Goal: Task Accomplishment & Management: Manage account settings

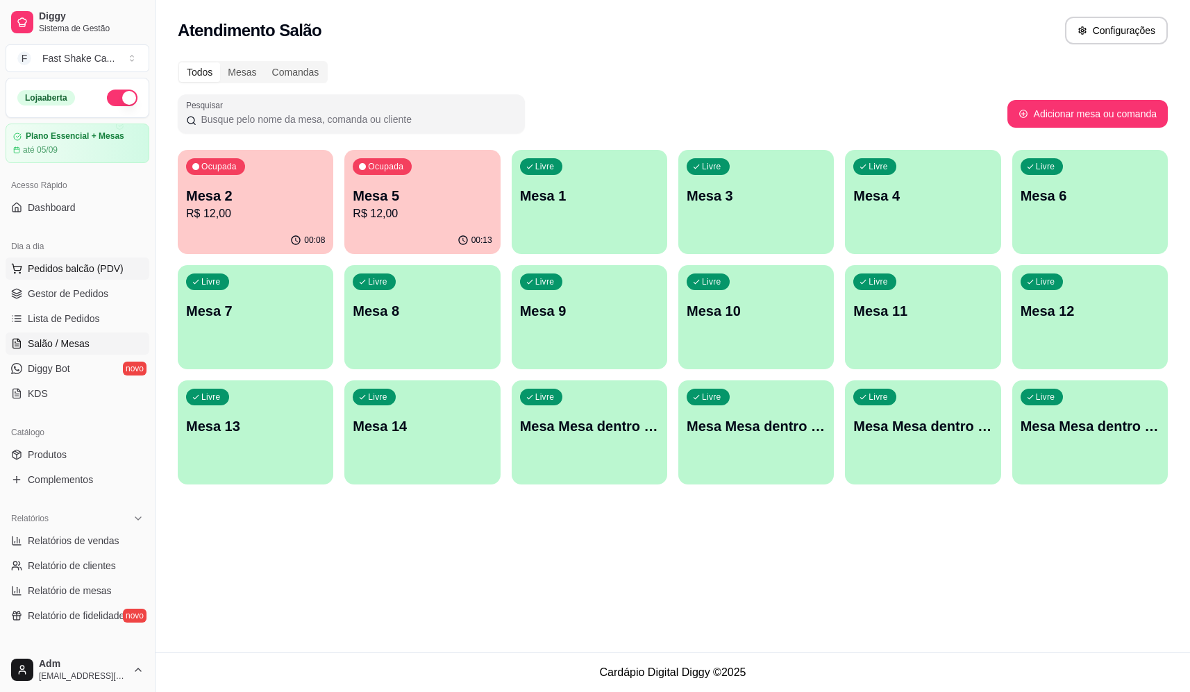
click at [90, 269] on button "Pedidos balcão (PDV)" at bounding box center [78, 269] width 144 height 22
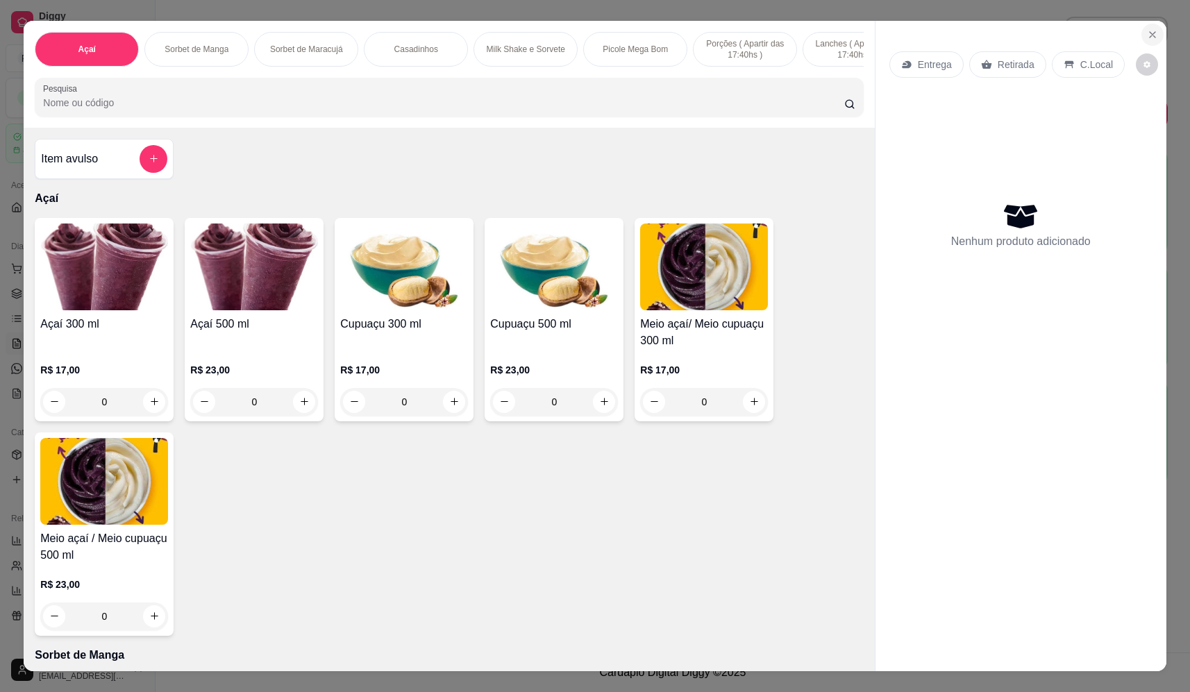
click at [1151, 28] on button "Close" at bounding box center [1153, 35] width 22 height 22
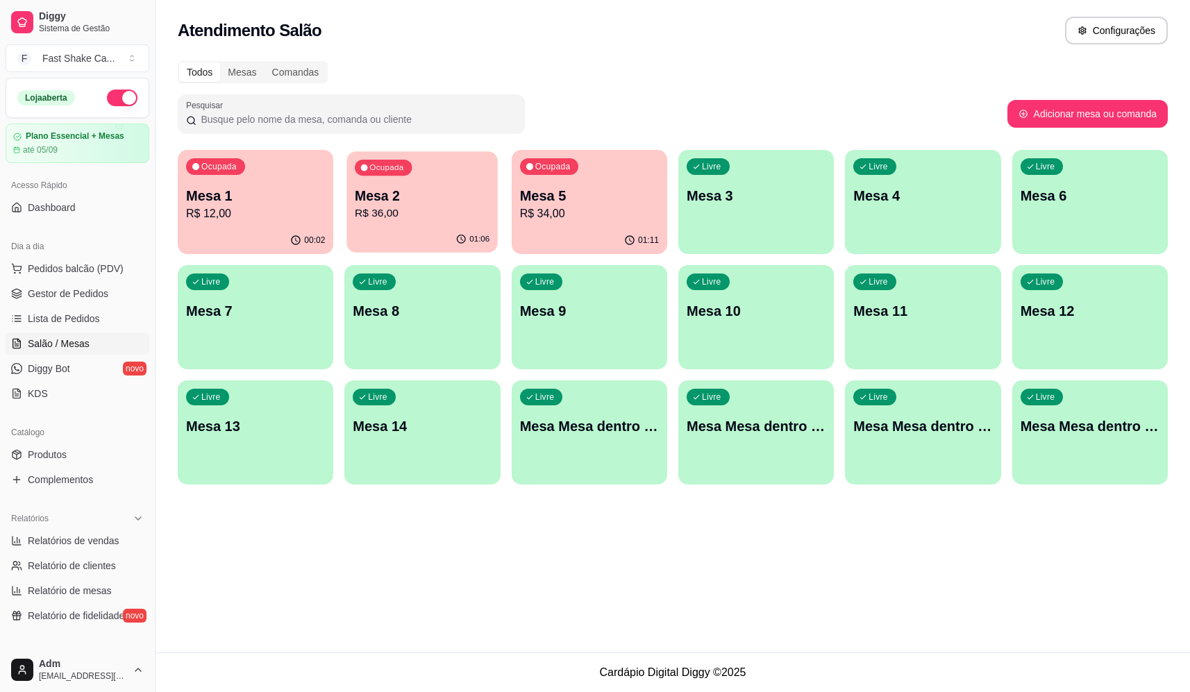
click at [426, 212] on p "R$ 36,00" at bounding box center [422, 214] width 135 height 16
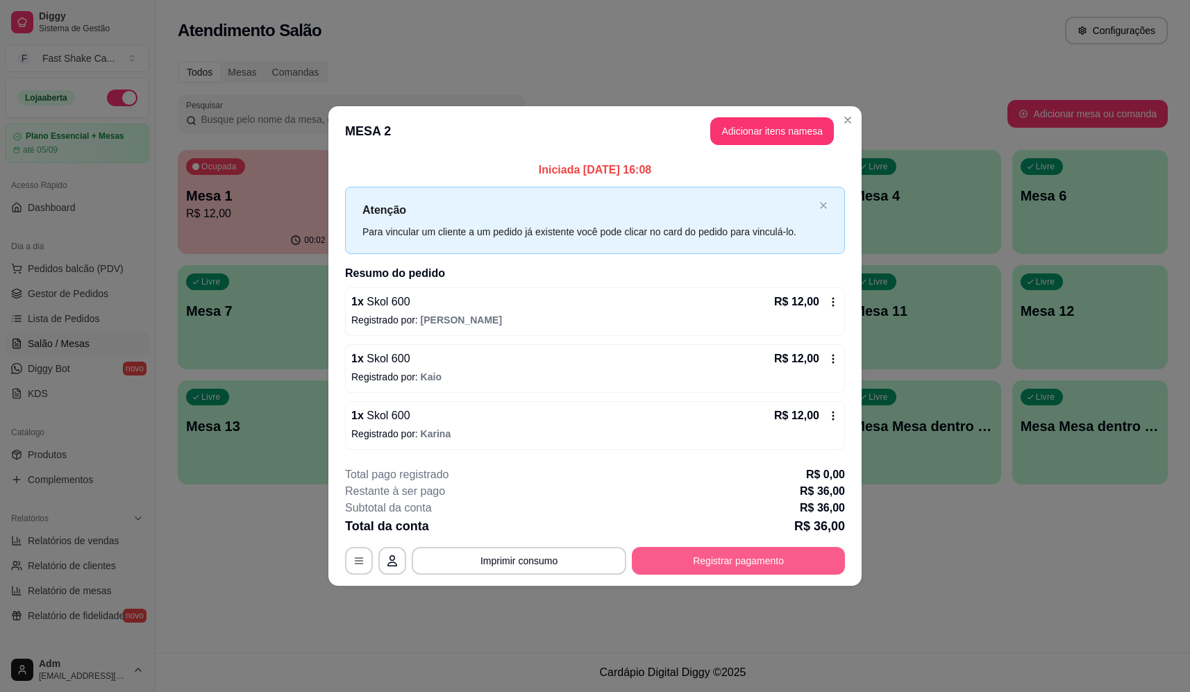
click at [726, 563] on button "Registrar pagamento" at bounding box center [738, 561] width 213 height 28
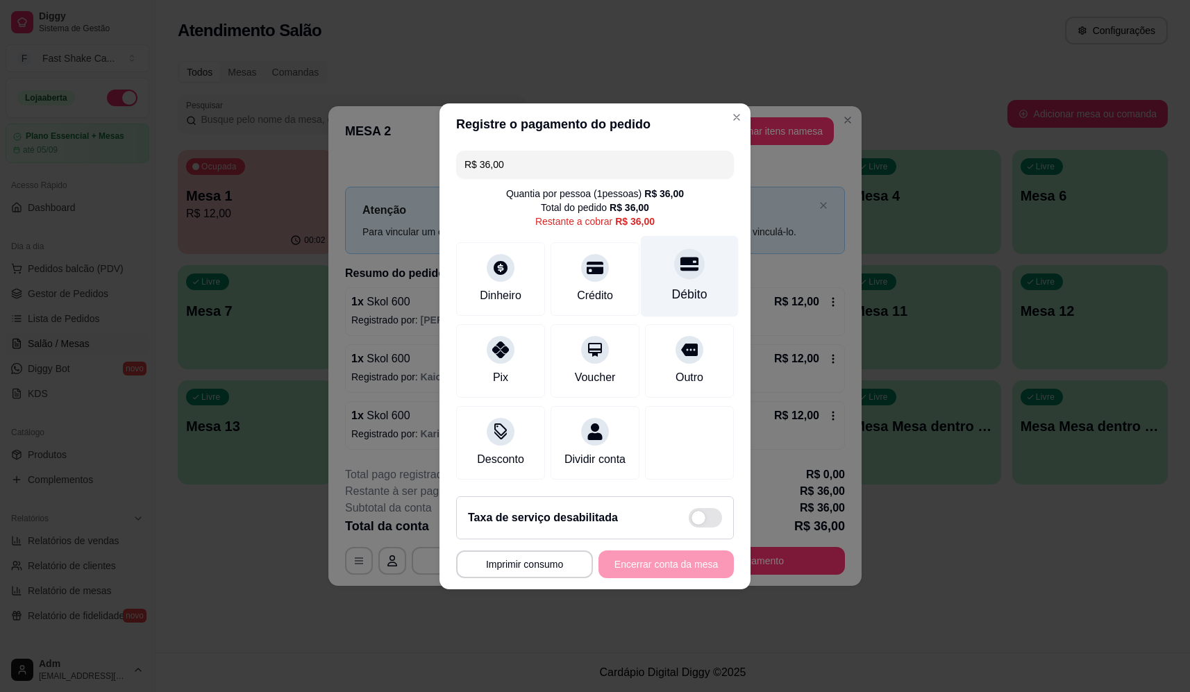
click at [685, 285] on div "Débito" at bounding box center [689, 294] width 35 height 18
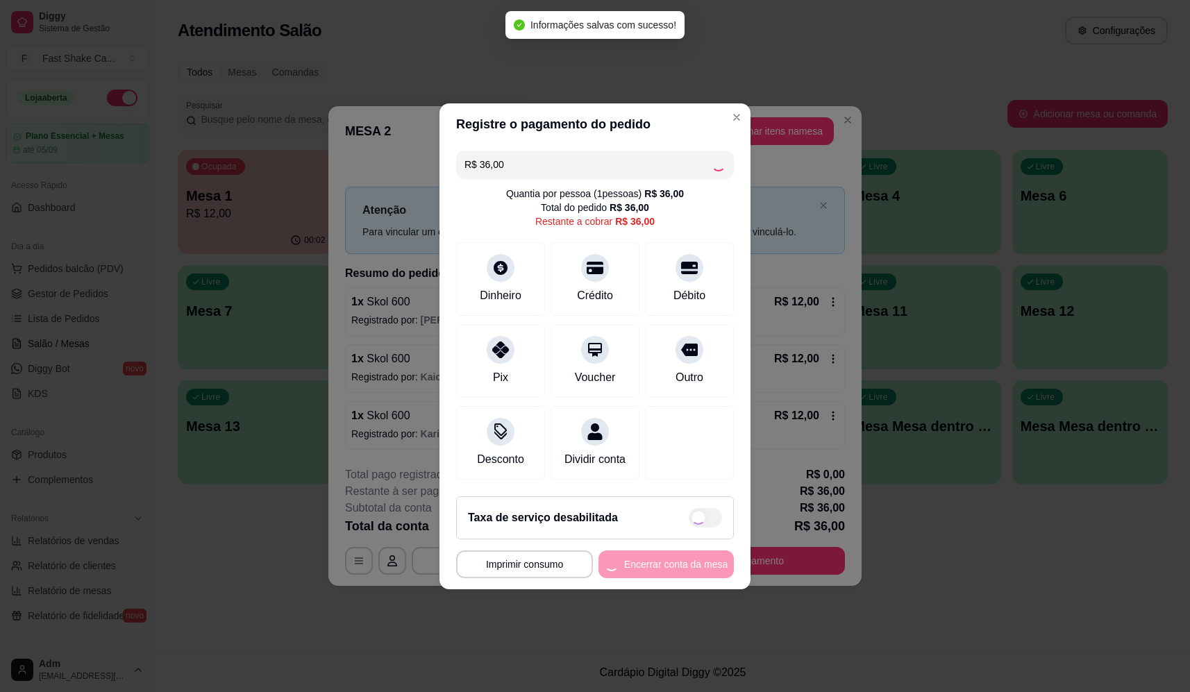
type input "R$ 0,00"
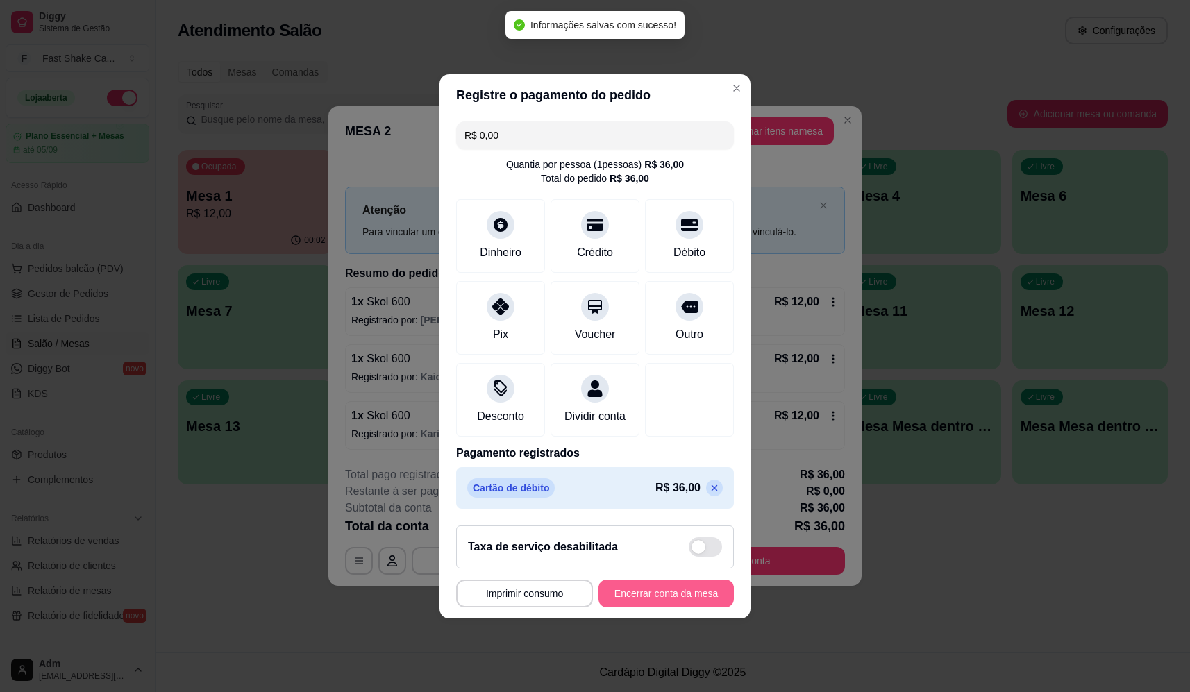
click at [692, 601] on button "Encerrar conta da mesa" at bounding box center [666, 594] width 135 height 28
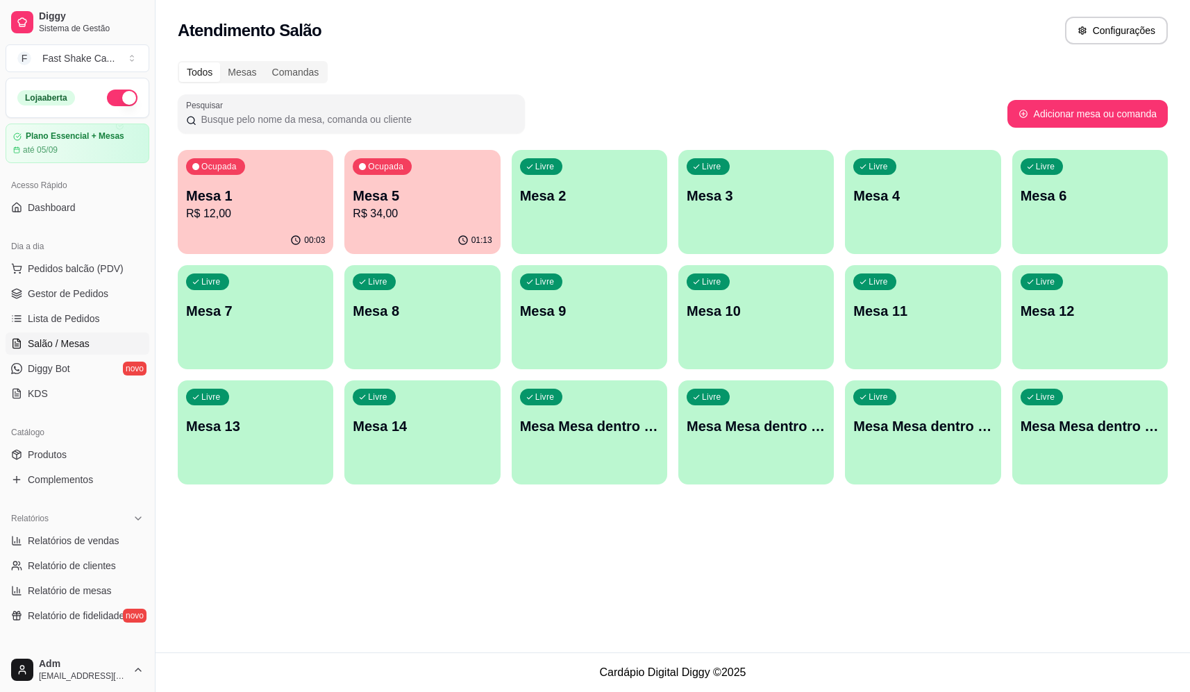
click at [380, 209] on p "R$ 34,00" at bounding box center [422, 214] width 139 height 17
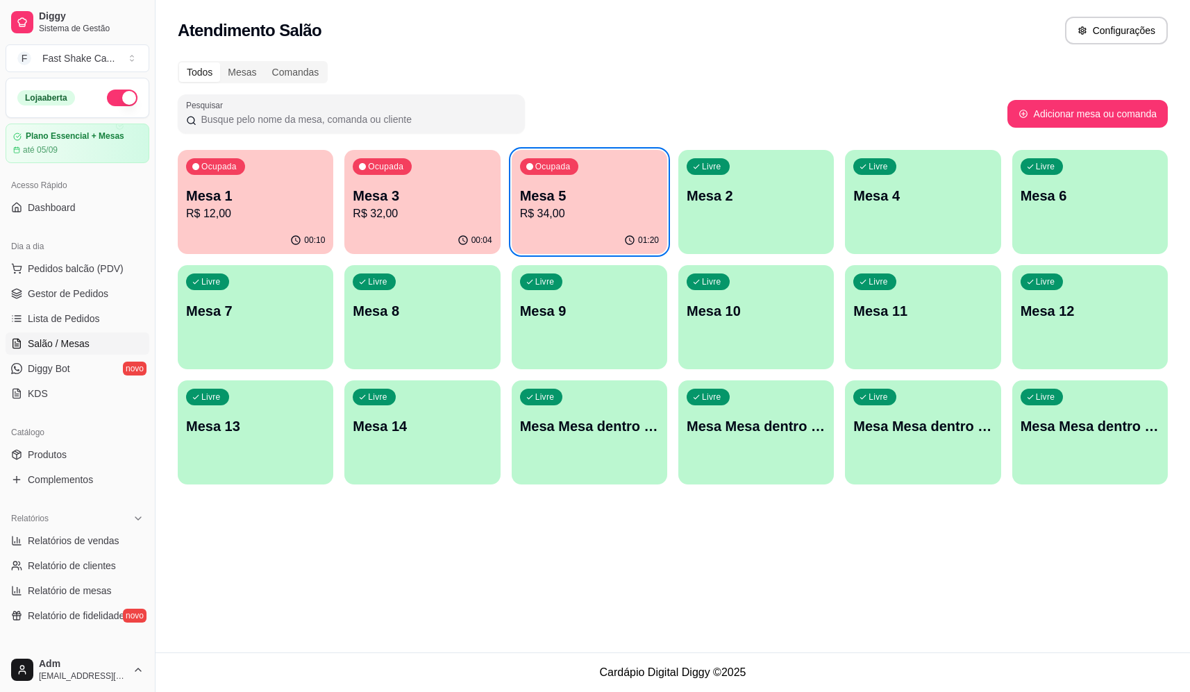
click at [385, 194] on p "Mesa 3" at bounding box center [422, 195] width 139 height 19
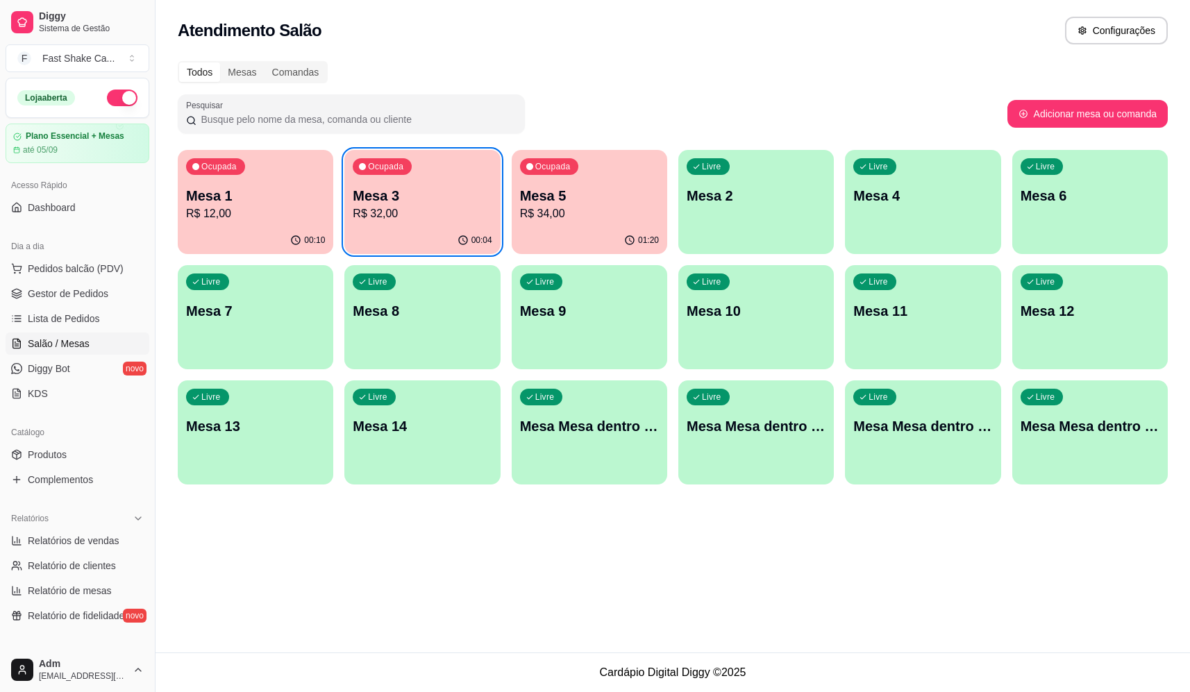
click at [555, 194] on p "Mesa 5" at bounding box center [589, 195] width 139 height 19
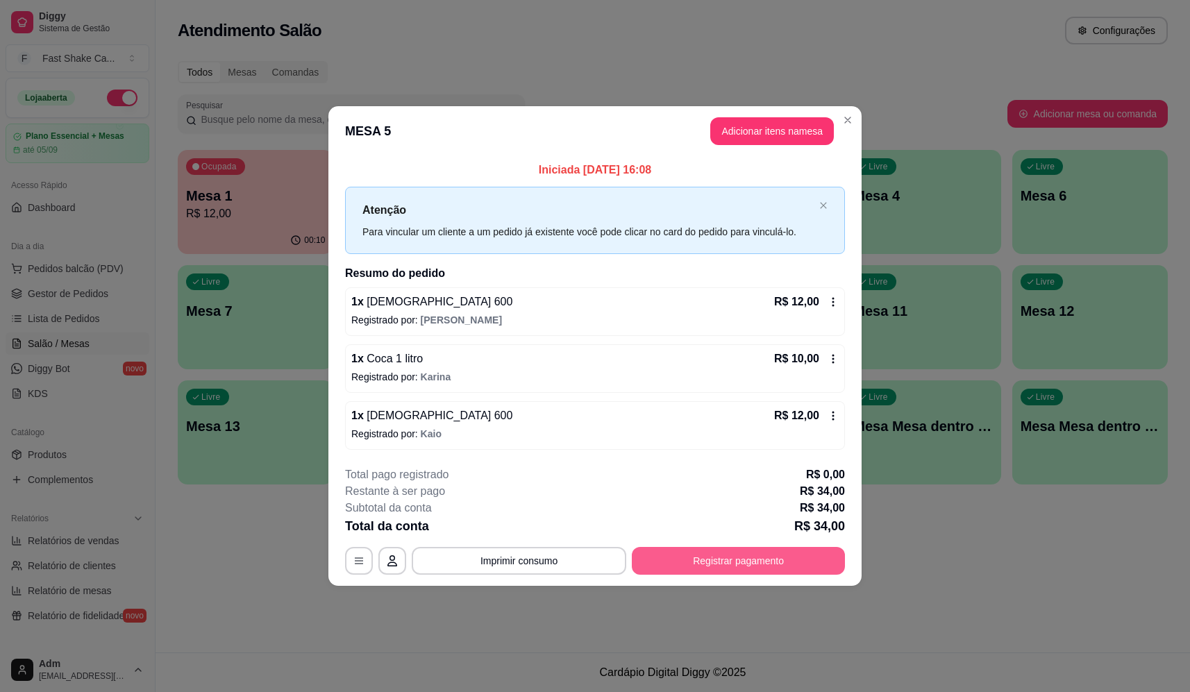
click at [685, 553] on button "Registrar pagamento" at bounding box center [738, 561] width 213 height 28
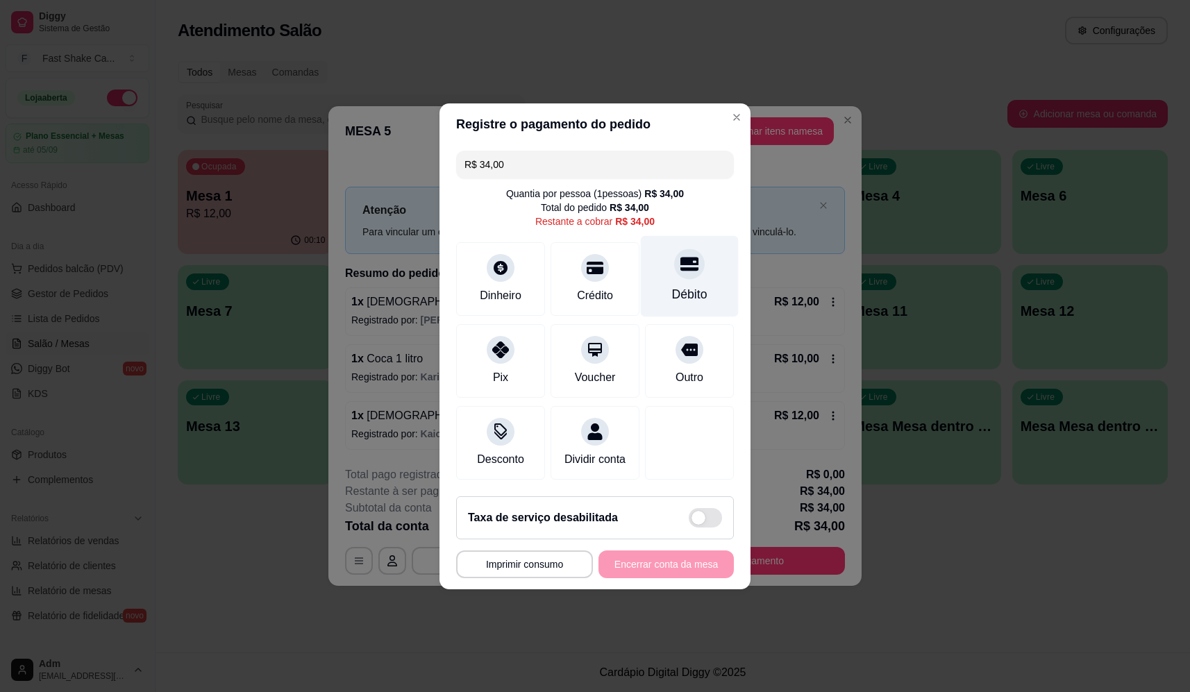
click at [679, 286] on div "Débito" at bounding box center [689, 294] width 35 height 18
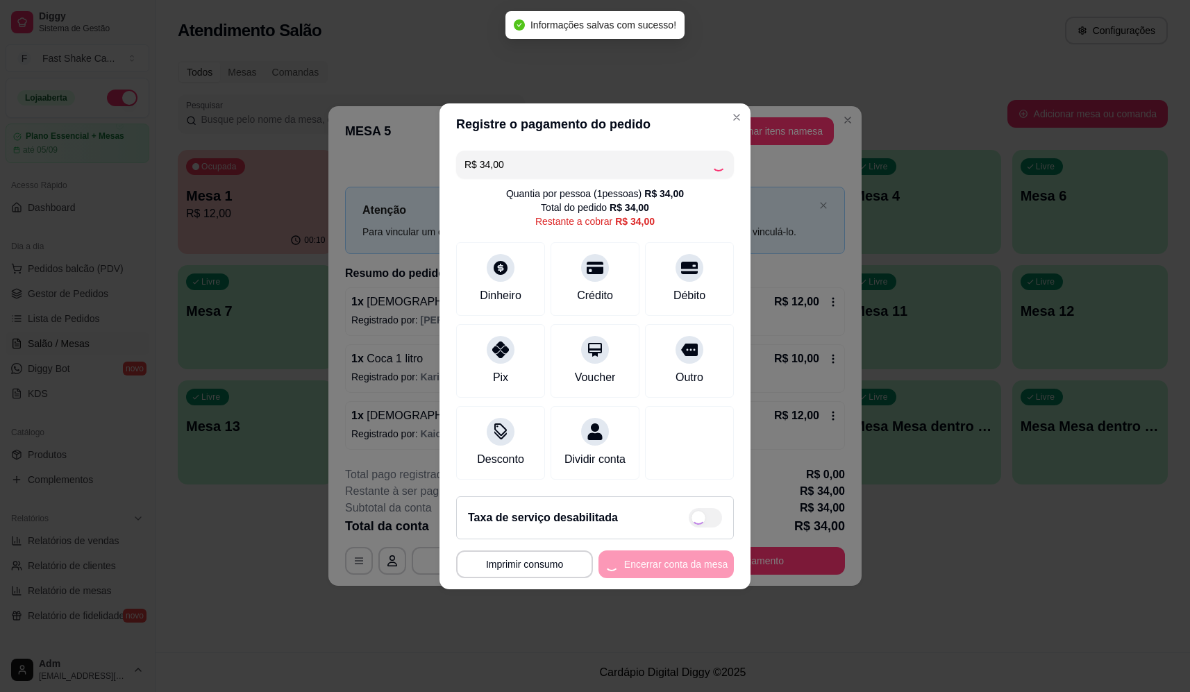
type input "R$ 0,00"
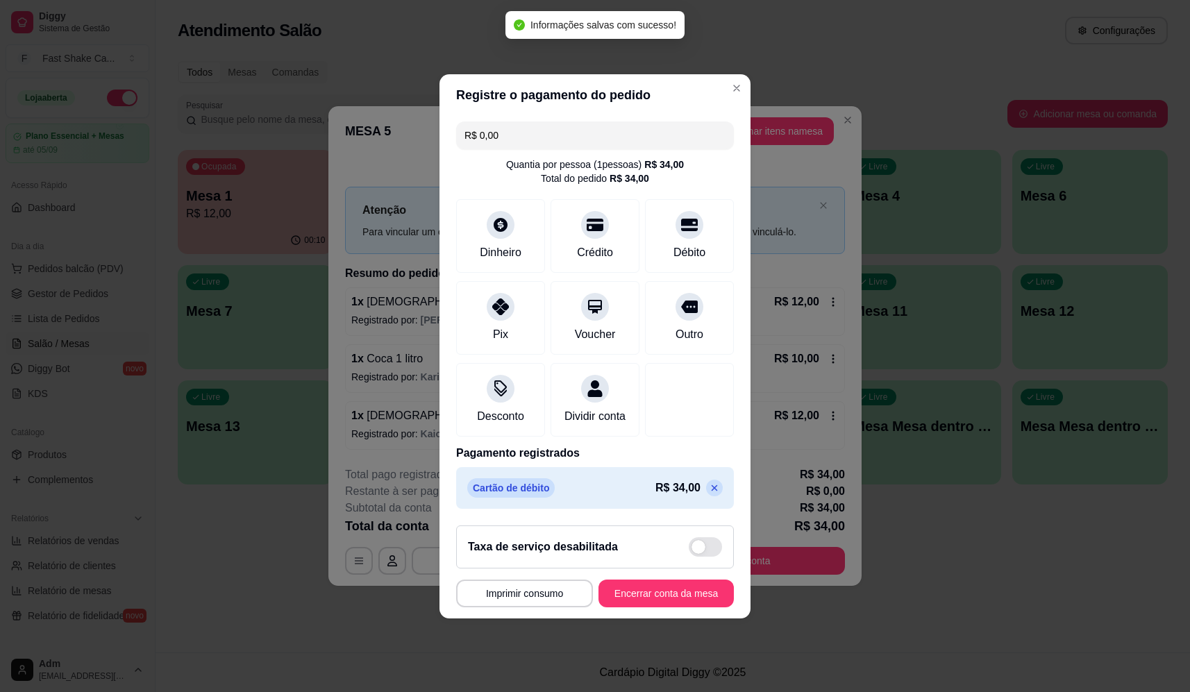
click at [666, 626] on div "**********" at bounding box center [595, 346] width 1190 height 692
click at [670, 608] on button "Encerrar conta da mesa" at bounding box center [666, 594] width 135 height 28
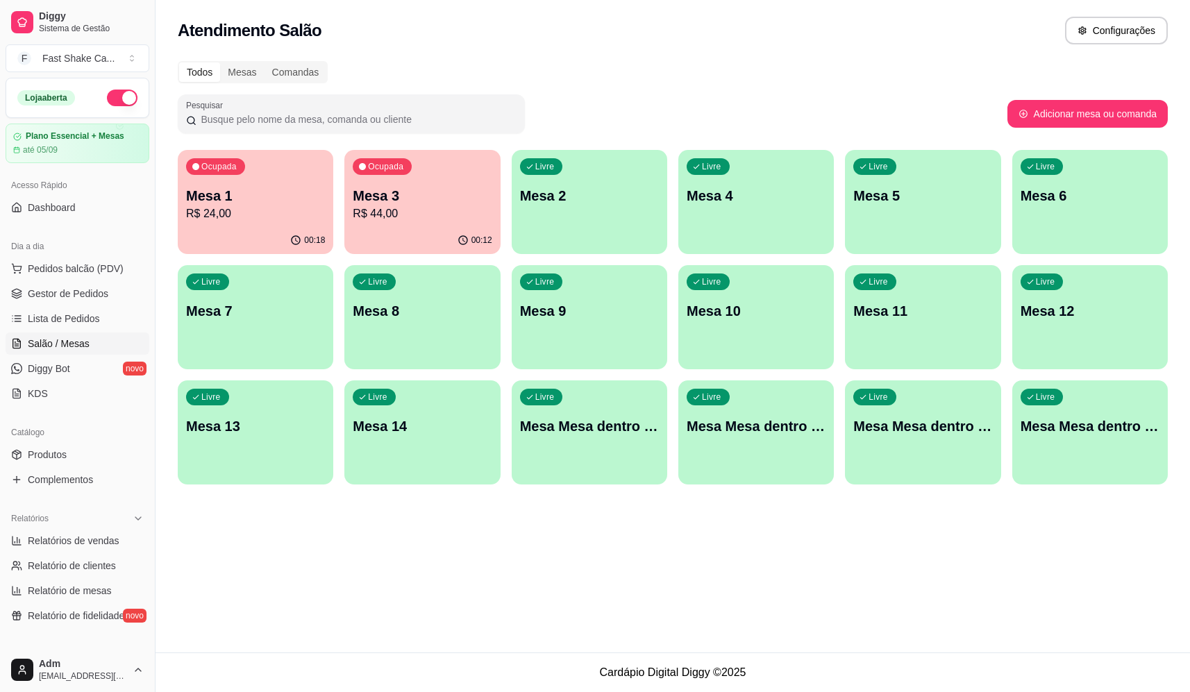
click at [707, 233] on div "Livre Mesa 4" at bounding box center [757, 194] width 156 height 88
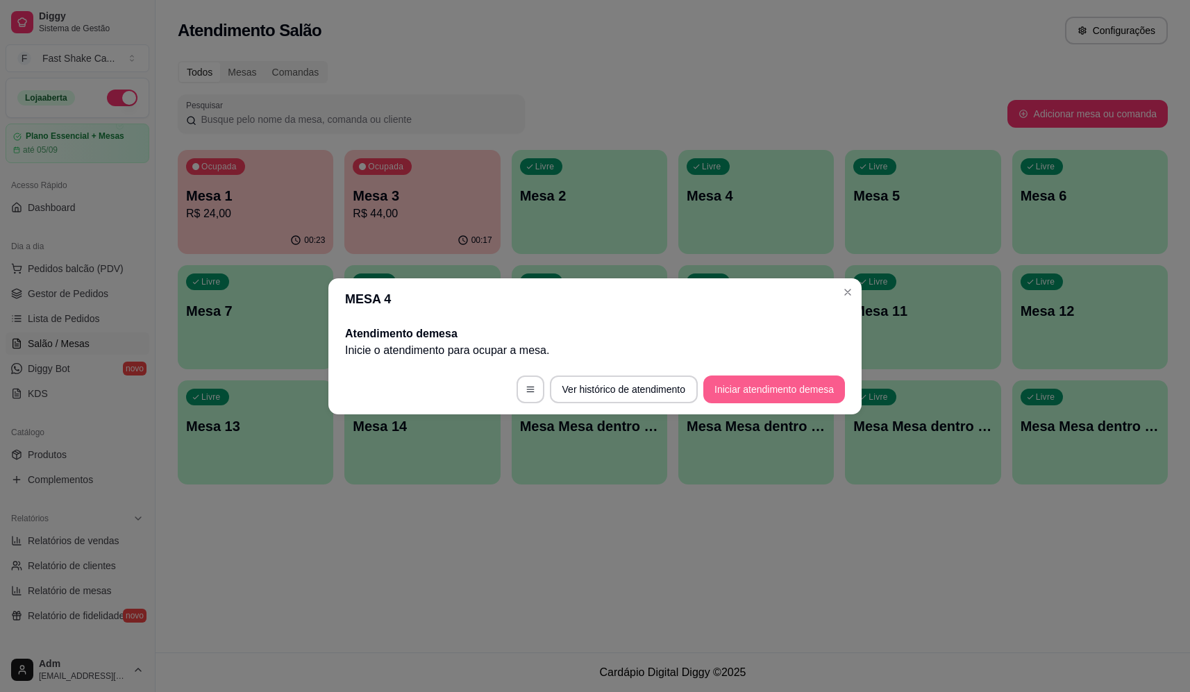
drag, startPoint x: 796, startPoint y: 355, endPoint x: 797, endPoint y: 374, distance: 19.5
click at [797, 356] on p "Inicie o atendimento para ocupar a mesa ." at bounding box center [595, 350] width 500 height 17
click at [794, 385] on button "Iniciar atendimento de mesa" at bounding box center [775, 389] width 138 height 27
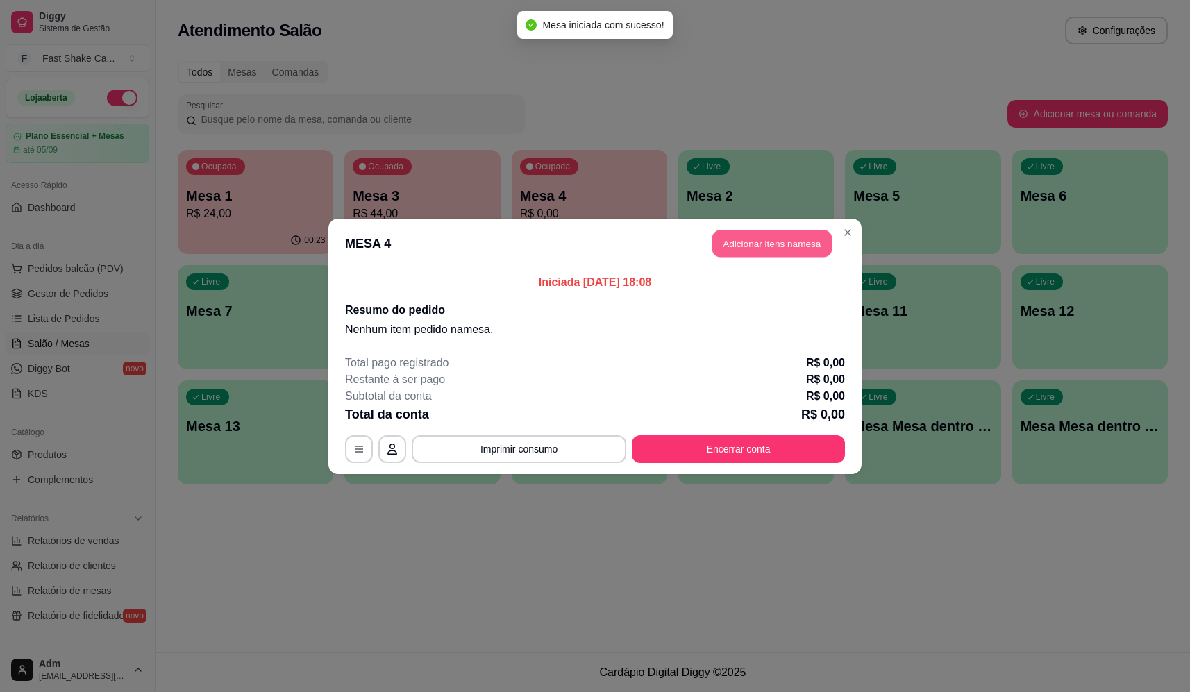
click at [781, 244] on button "Adicionar itens na mesa" at bounding box center [772, 243] width 119 height 27
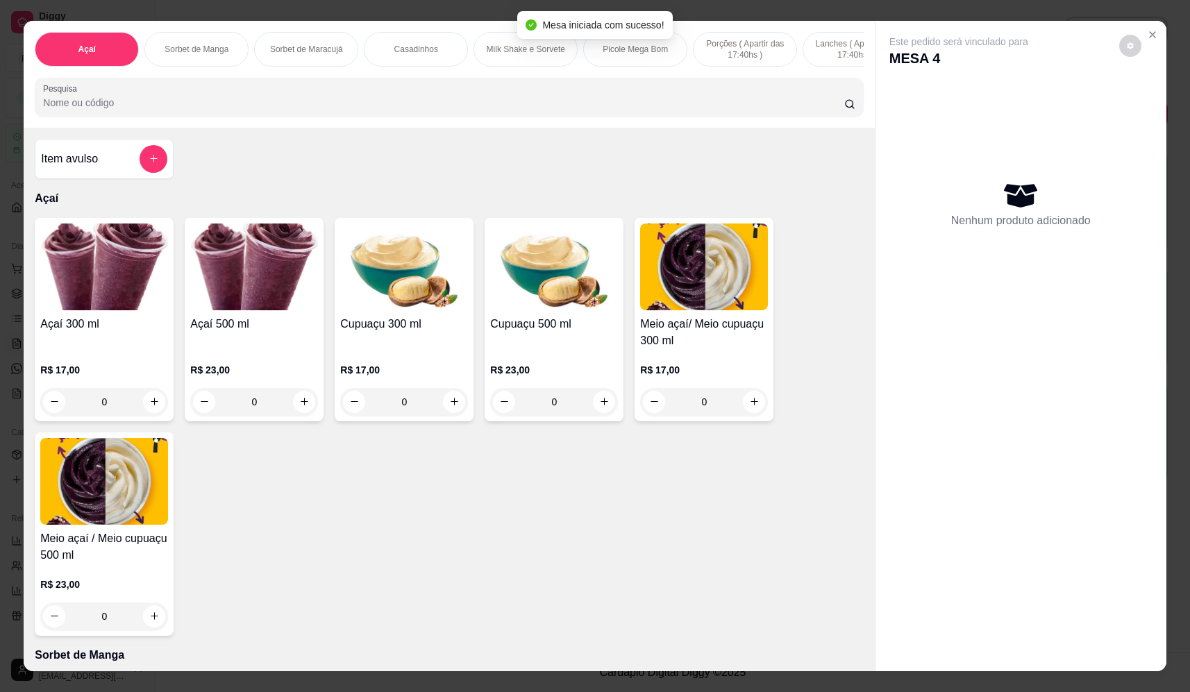
click at [297, 412] on div "0" at bounding box center [254, 402] width 128 height 28
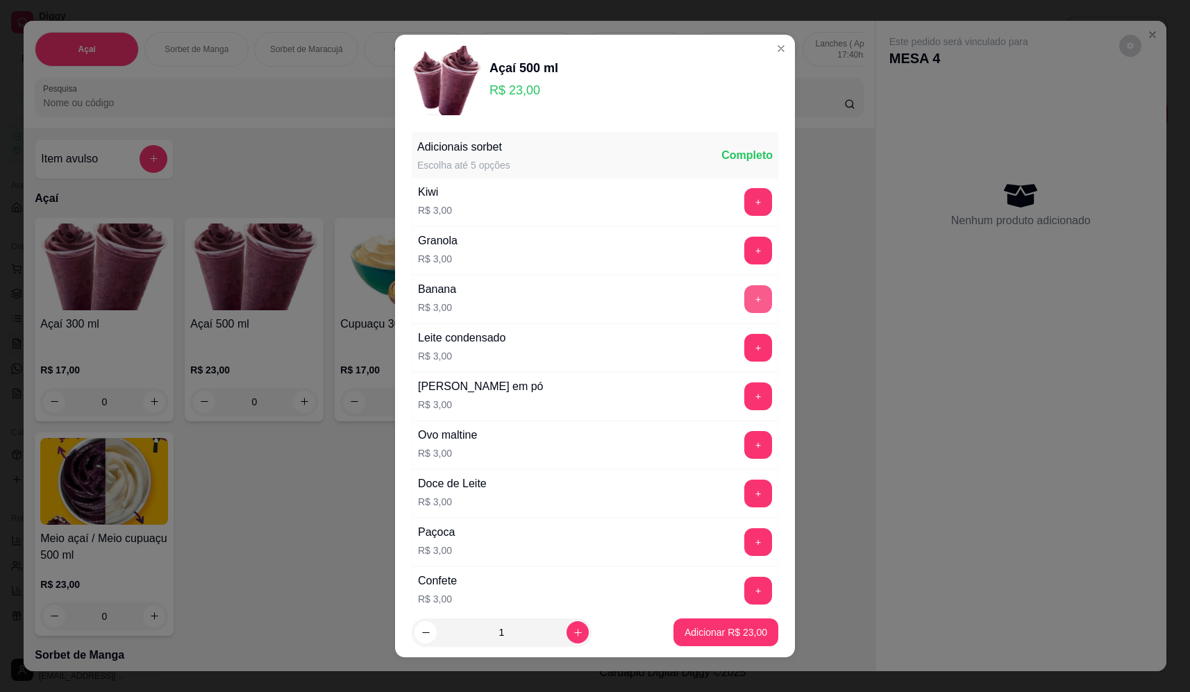
click at [744, 303] on button "+" at bounding box center [758, 299] width 28 height 28
click at [745, 403] on button "+" at bounding box center [758, 396] width 27 height 27
click at [743, 629] on p "Adicionar R$ 29,00" at bounding box center [726, 633] width 83 height 14
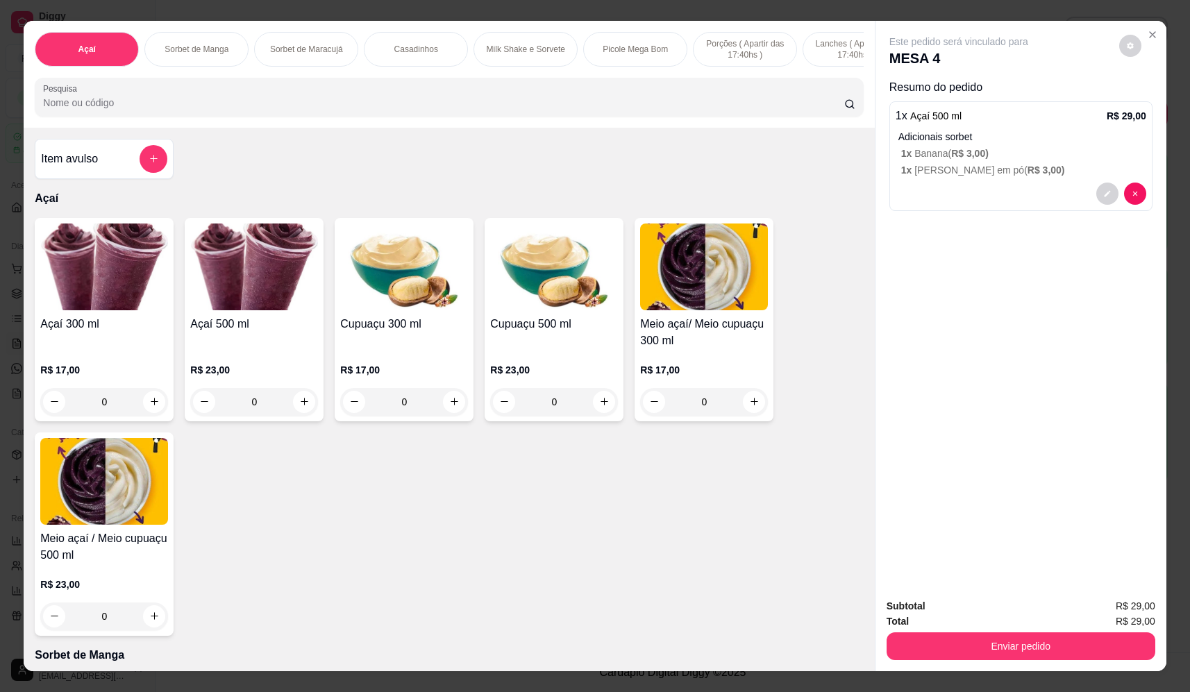
click at [150, 416] on div "0" at bounding box center [104, 402] width 128 height 28
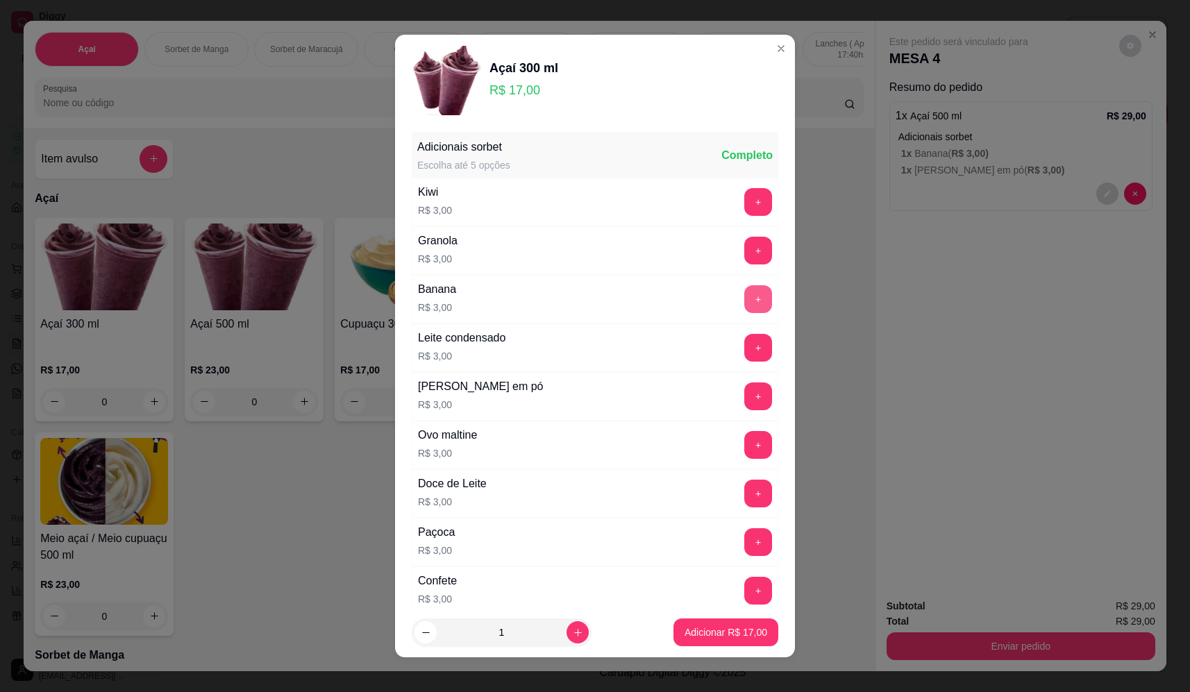
click at [744, 305] on button "+" at bounding box center [758, 299] width 28 height 28
click at [744, 403] on button "+" at bounding box center [758, 397] width 28 height 28
click at [724, 610] on footer "1 Adicionar R$ 23,00" at bounding box center [595, 633] width 400 height 50
click at [726, 622] on button "Adicionar R$ 23,00" at bounding box center [726, 633] width 105 height 28
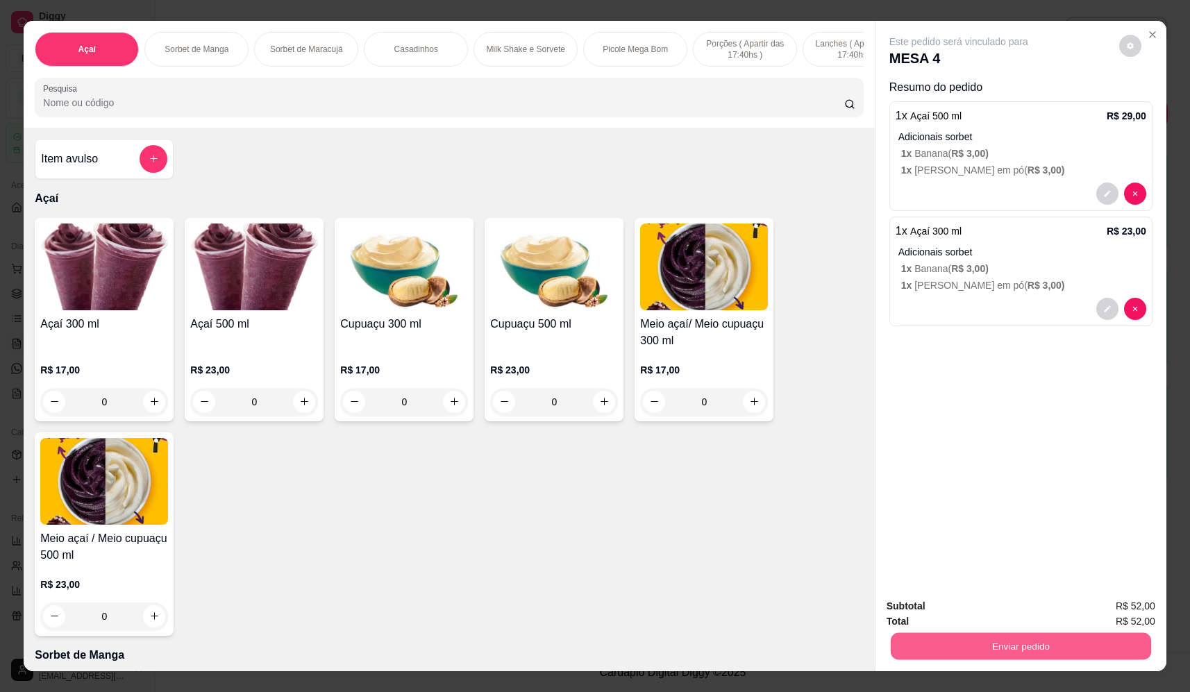
click at [1028, 647] on button "Enviar pedido" at bounding box center [1021, 646] width 260 height 27
click at [967, 617] on button "Não registrar e enviar pedido" at bounding box center [975, 612] width 144 height 26
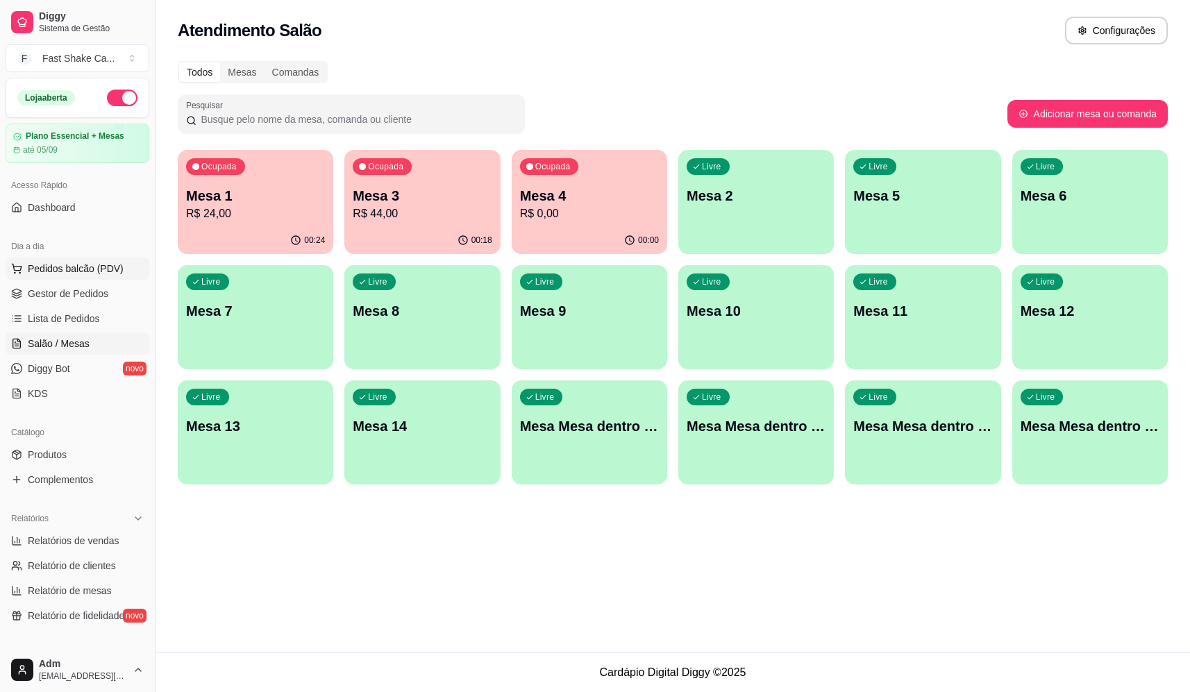
click at [102, 263] on span "Pedidos balcão (PDV)" at bounding box center [76, 269] width 96 height 14
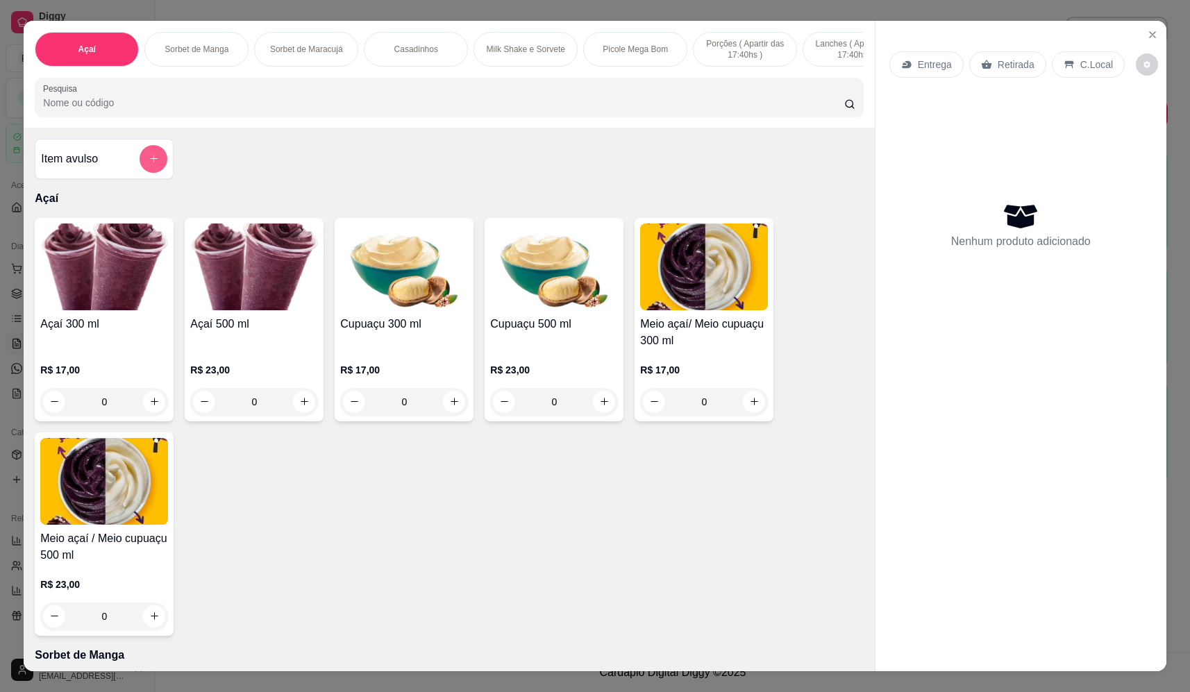
click at [149, 164] on icon "add-separate-item" at bounding box center [154, 158] width 10 height 10
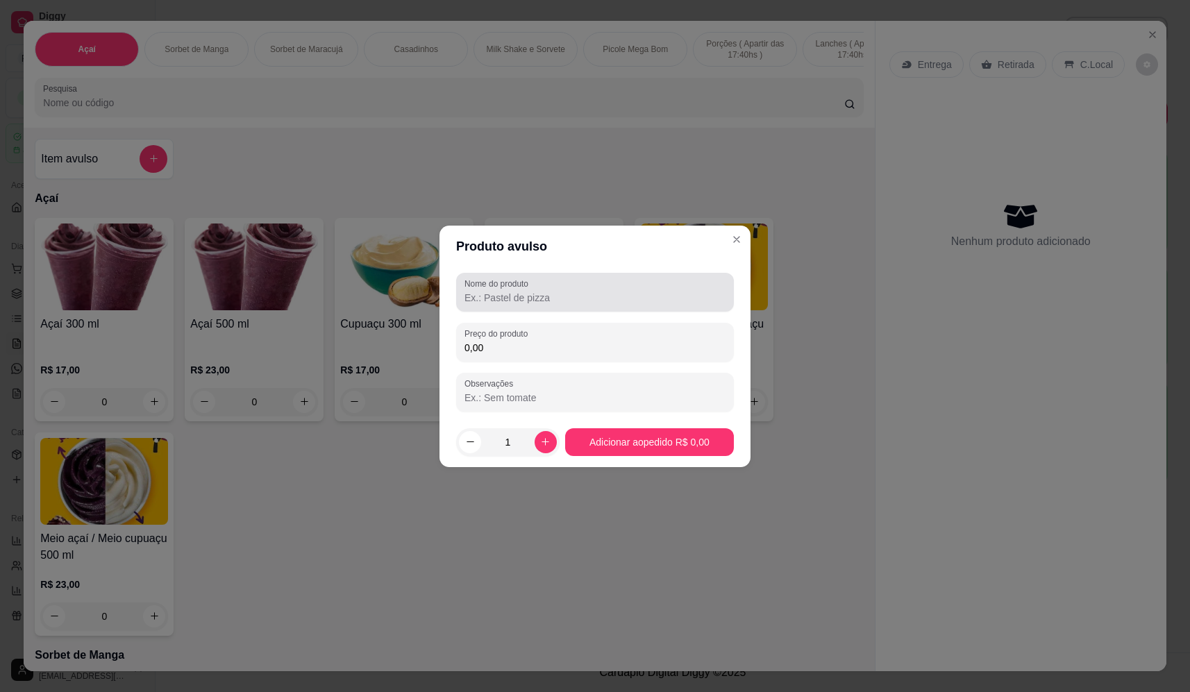
click at [634, 299] on input "Nome do produto" at bounding box center [595, 298] width 261 height 14
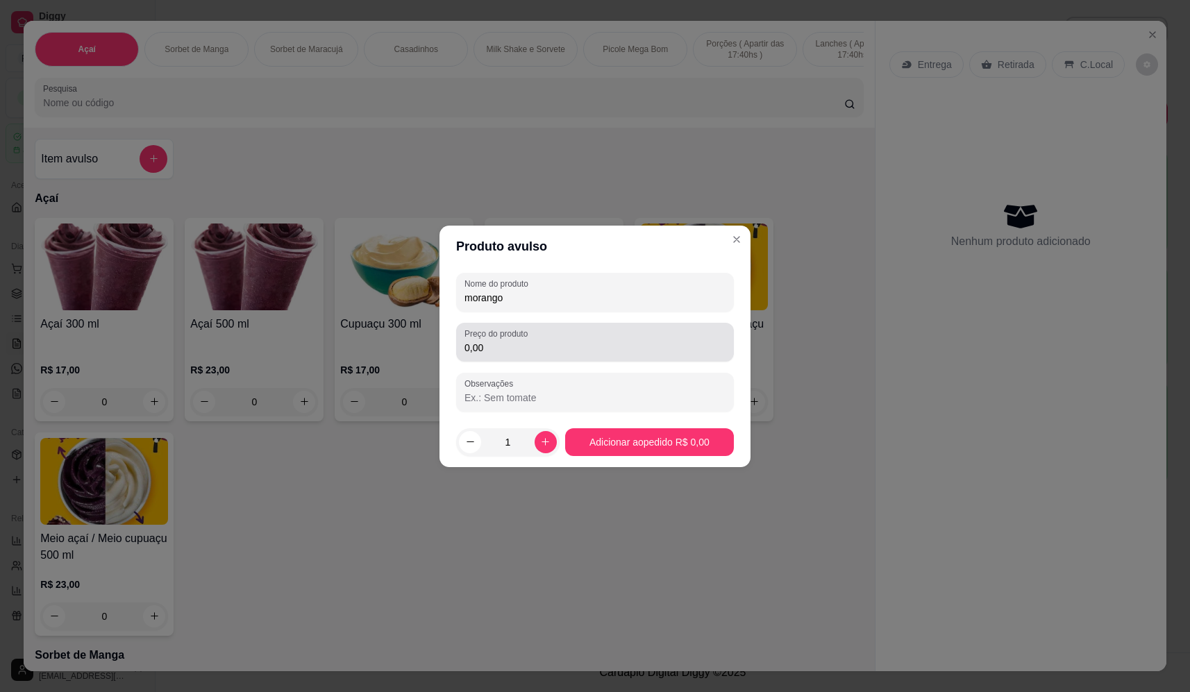
type input "morango"
click at [632, 339] on div "0,00" at bounding box center [595, 342] width 261 height 28
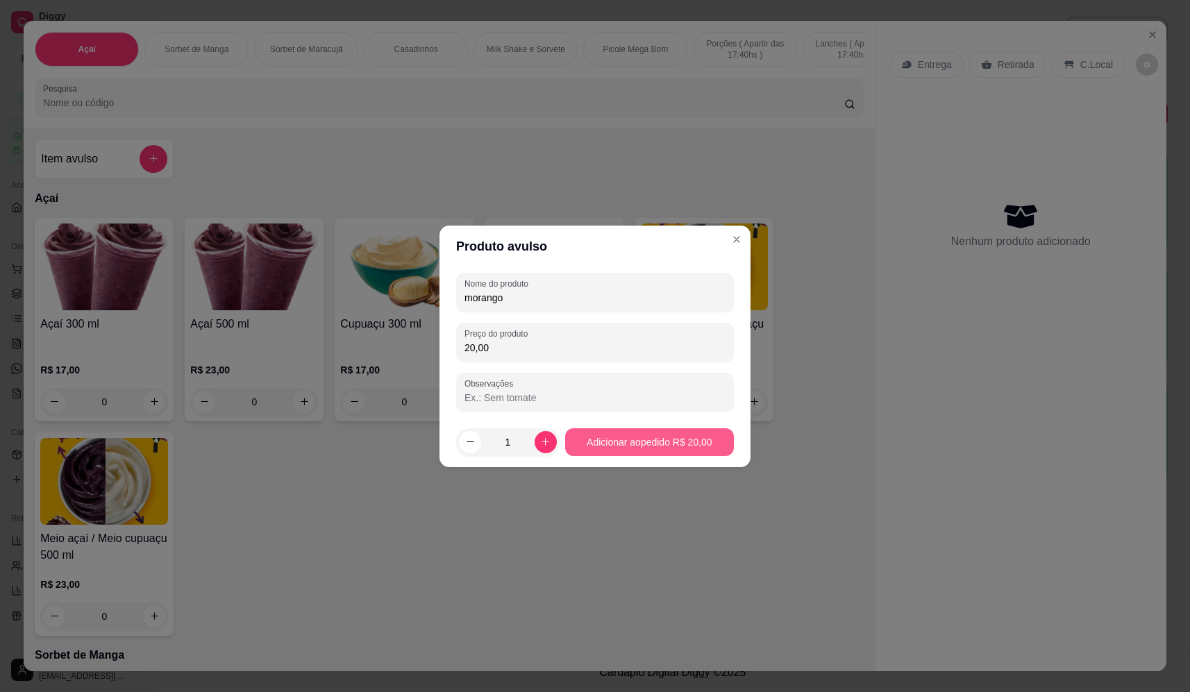
type input "20,00"
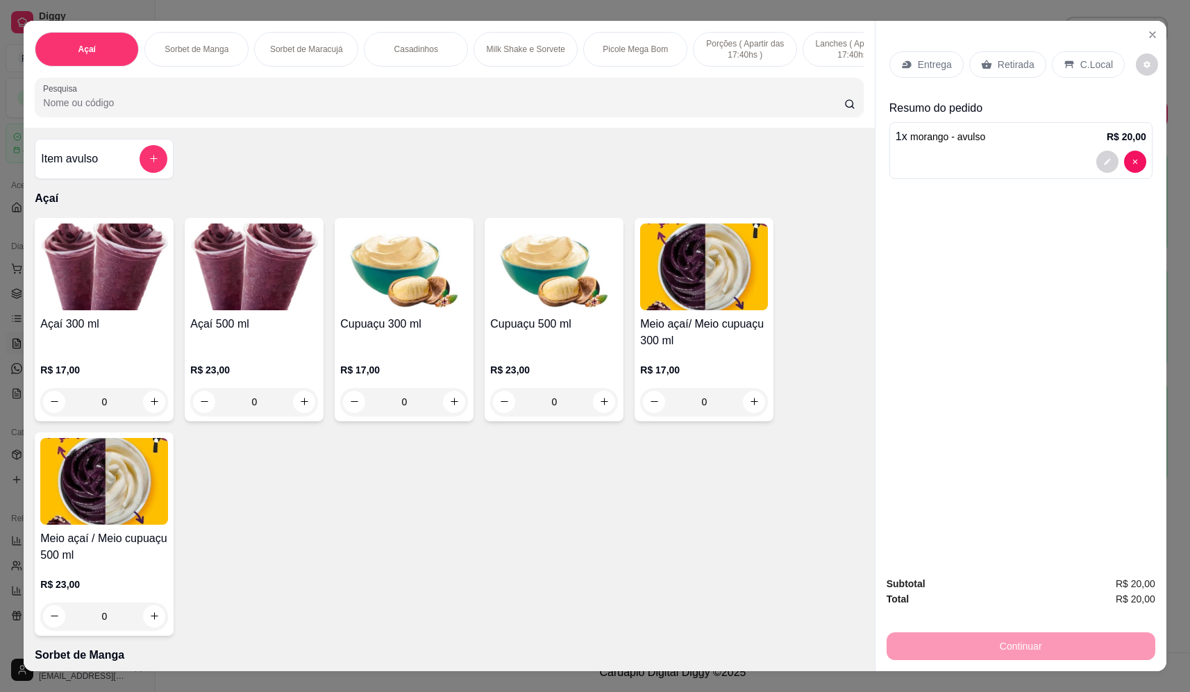
click at [156, 409] on div "0" at bounding box center [104, 402] width 128 height 28
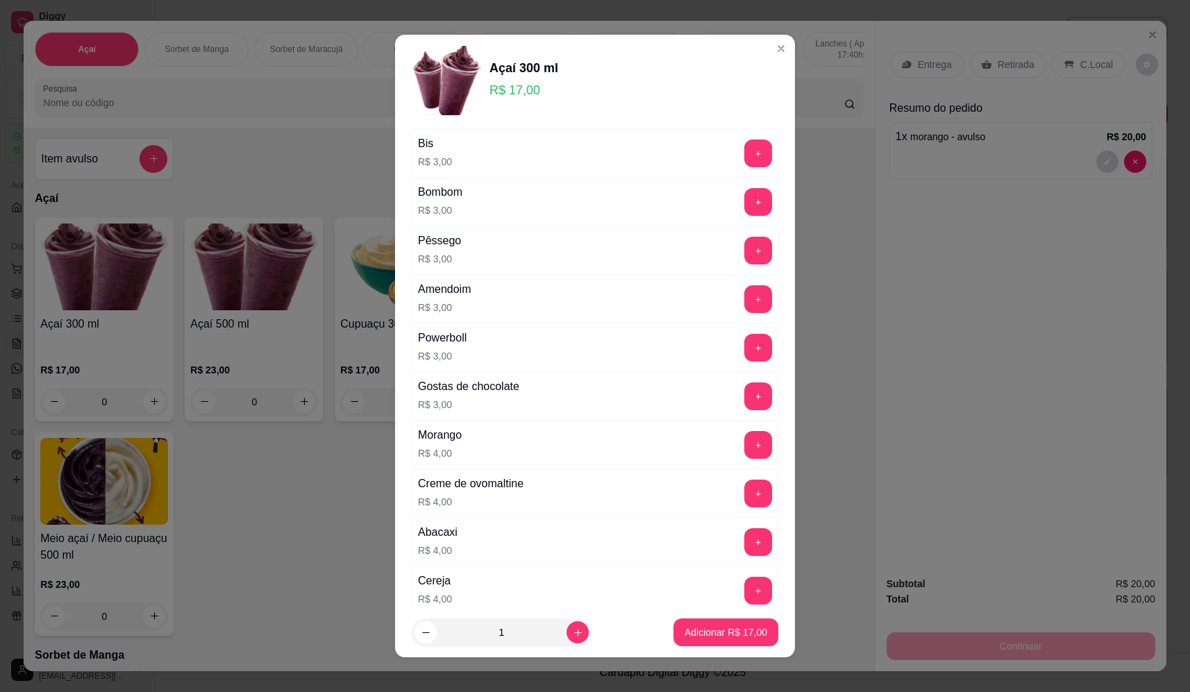
scroll to position [625, 0]
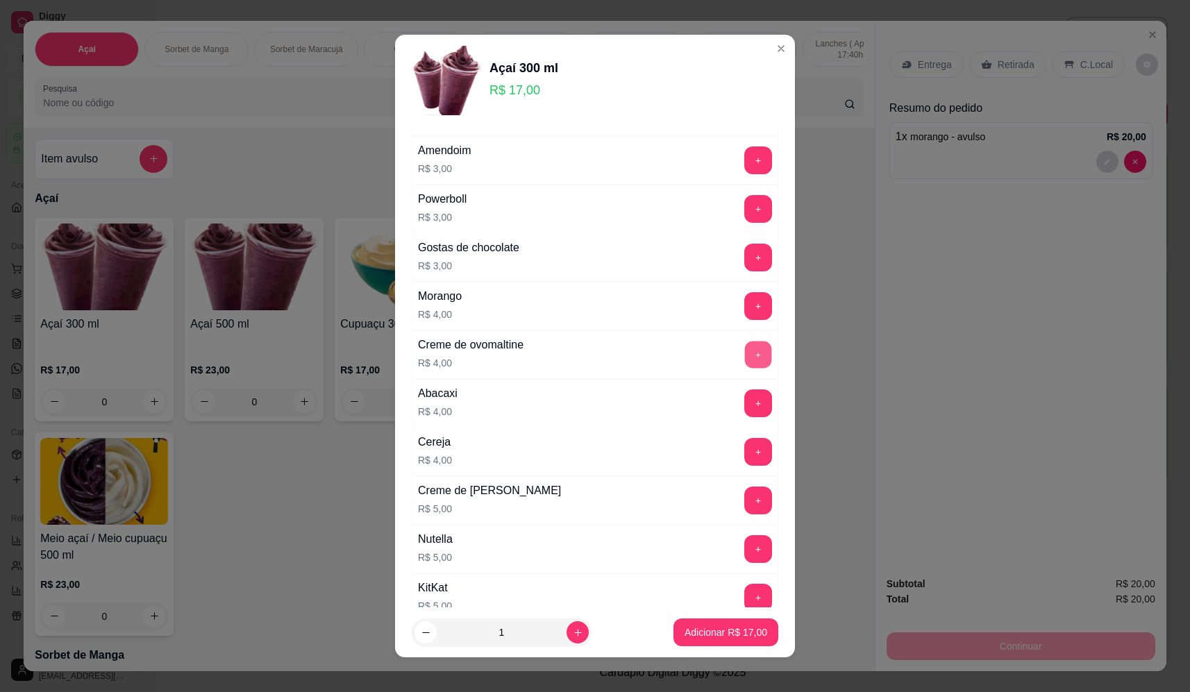
click at [745, 357] on button "+" at bounding box center [758, 354] width 27 height 27
click at [744, 499] on button "+" at bounding box center [758, 501] width 28 height 28
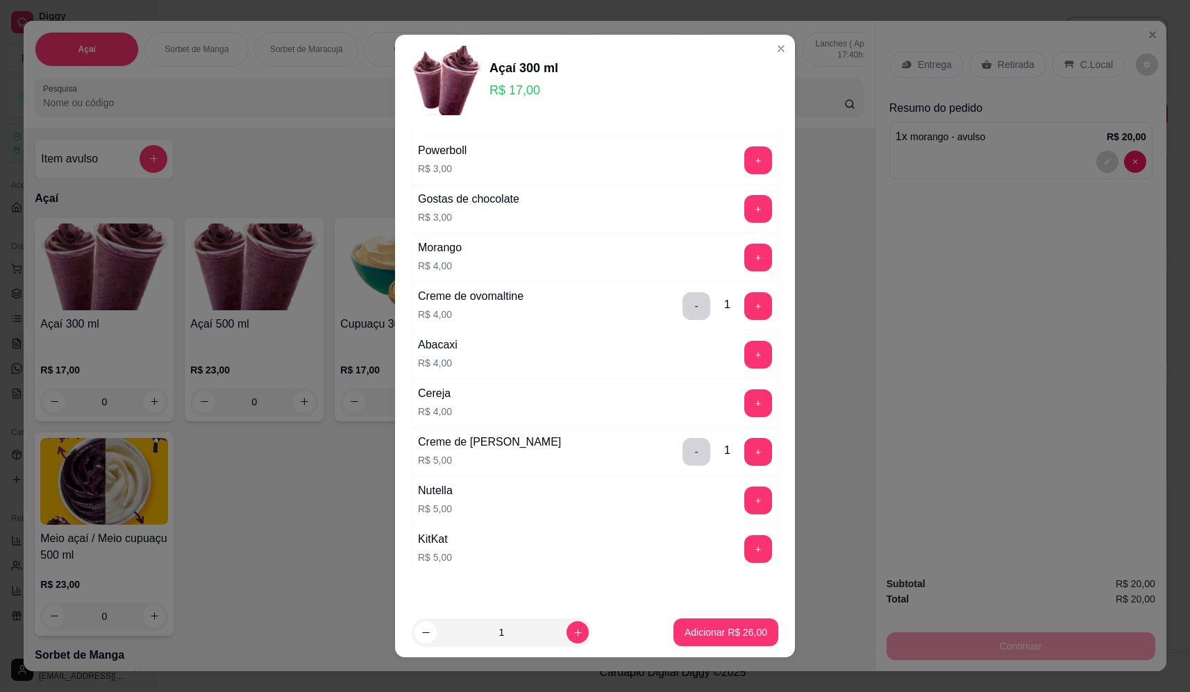
scroll to position [744, 0]
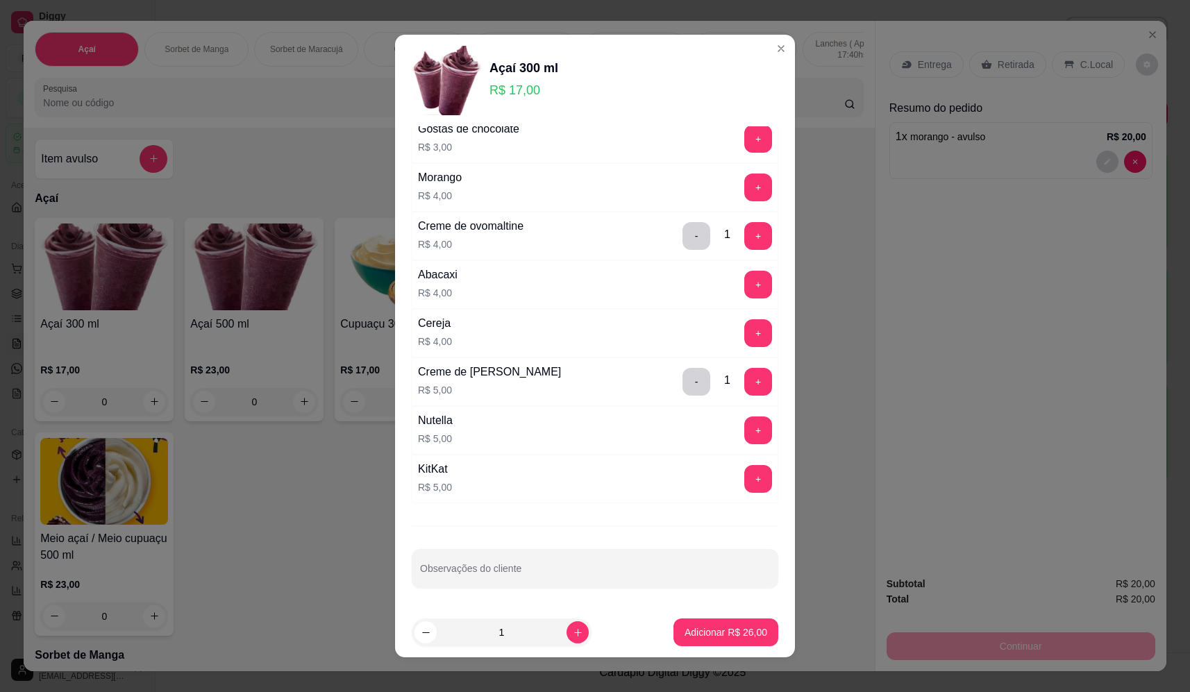
click at [751, 180] on div "+" at bounding box center [758, 188] width 39 height 28
click at [744, 184] on button "+" at bounding box center [758, 188] width 28 height 28
click at [739, 638] on p "Adicionar R$ 30,00" at bounding box center [726, 633] width 83 height 14
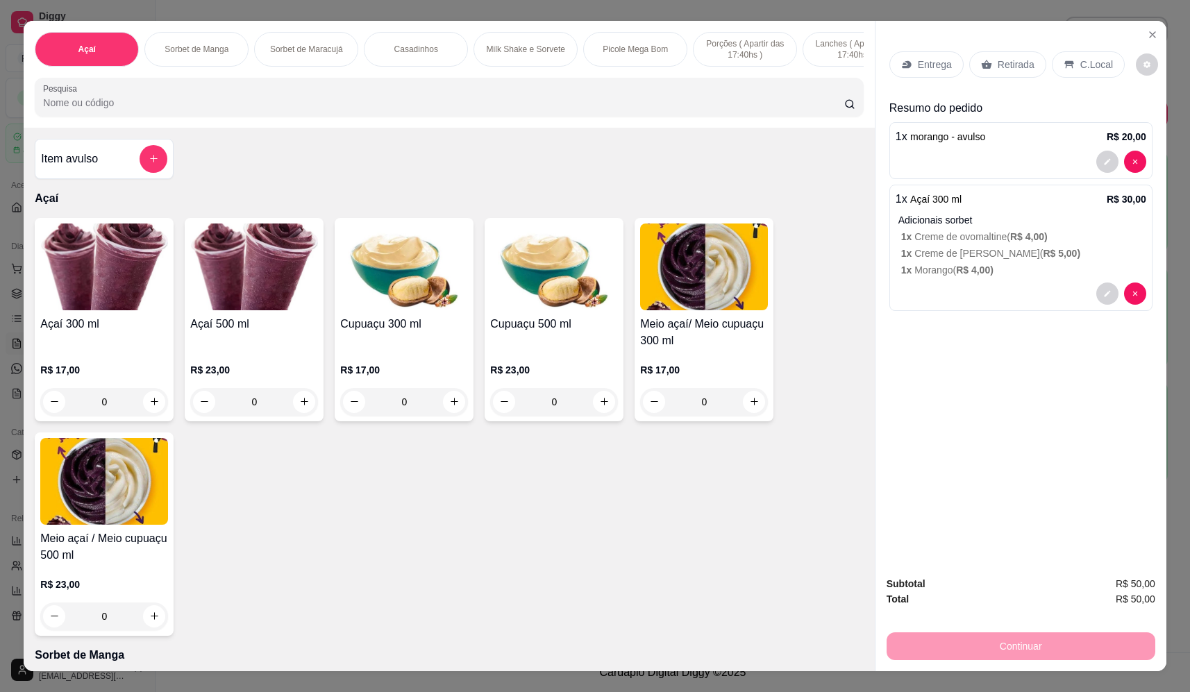
click at [918, 58] on p "Entrega" at bounding box center [935, 65] width 34 height 14
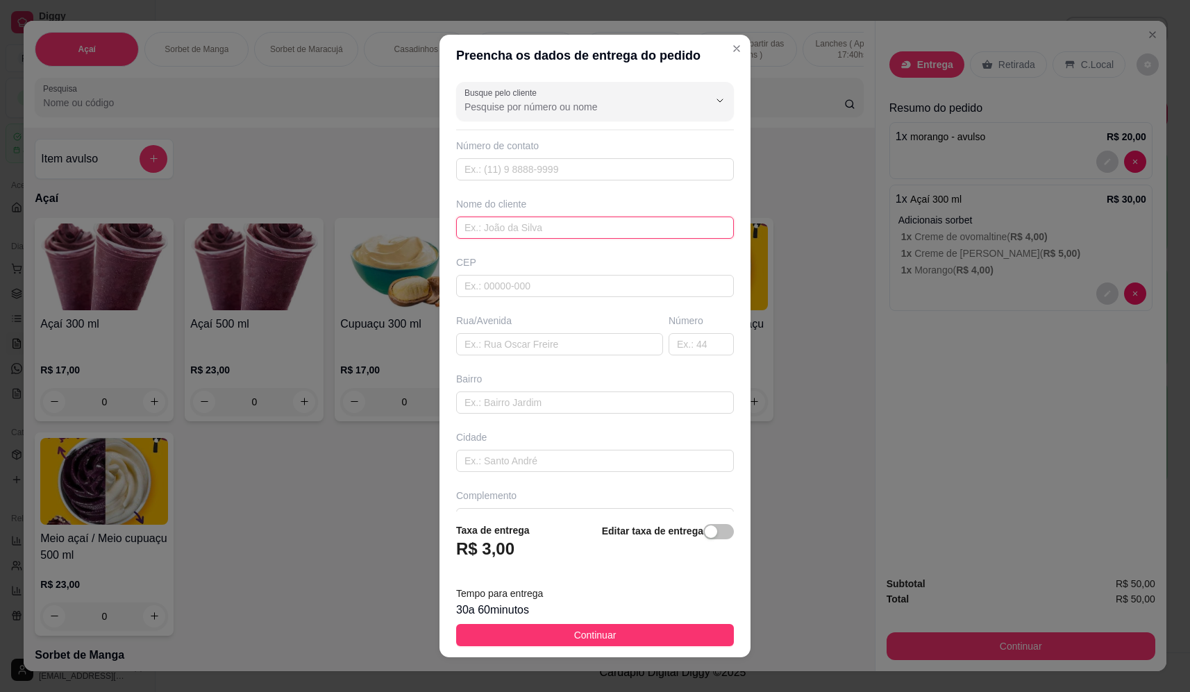
click at [578, 233] on input "text" at bounding box center [595, 228] width 278 height 22
type input "dom diego"
click at [530, 338] on input "text" at bounding box center [559, 344] width 207 height 22
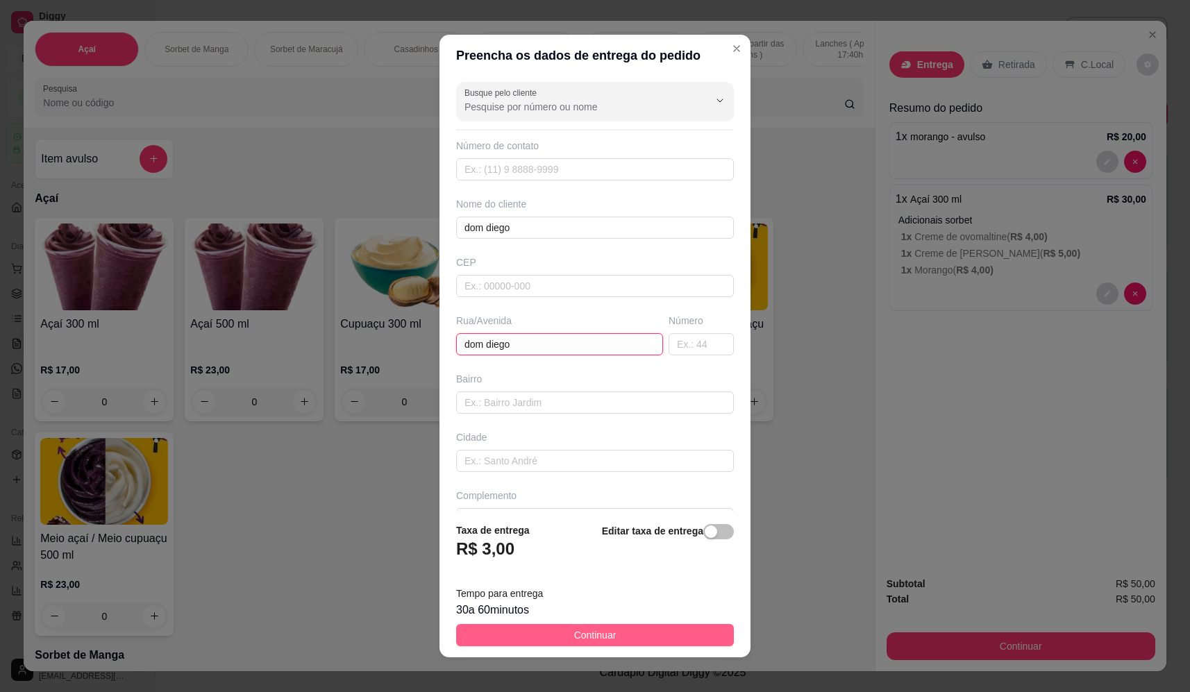
type input "dom diego"
click at [688, 635] on button "Continuar" at bounding box center [595, 635] width 278 height 22
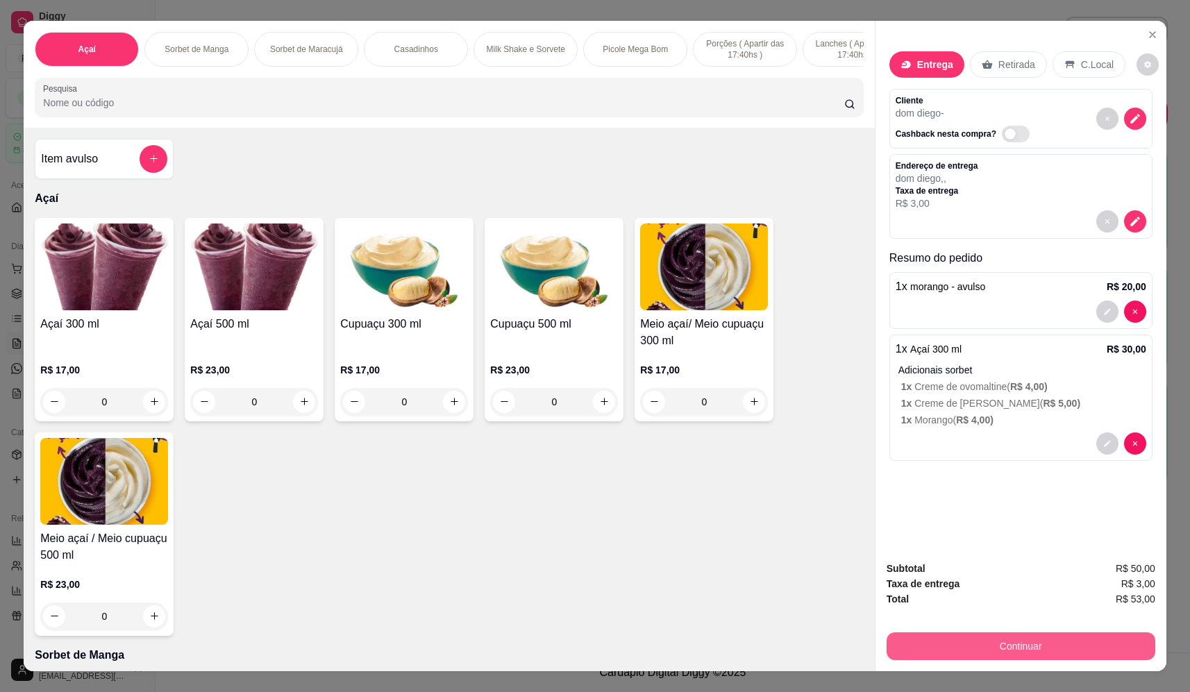
click at [1009, 654] on button "Continuar" at bounding box center [1021, 647] width 269 height 28
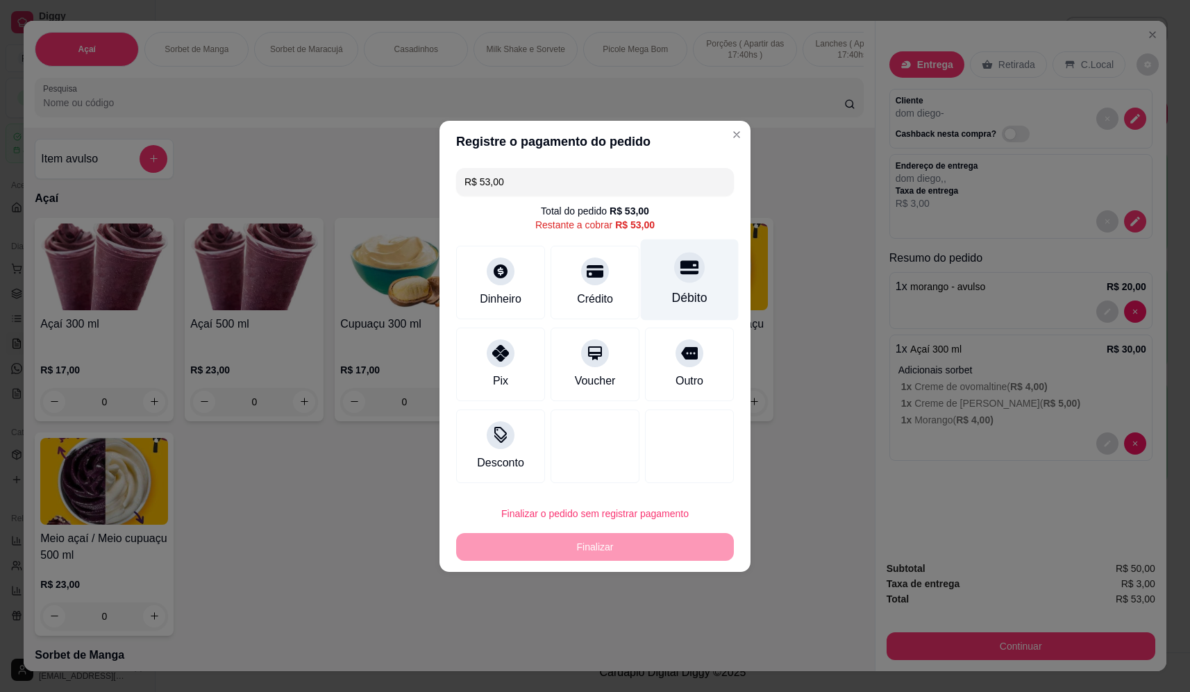
click at [683, 304] on div "Débito" at bounding box center [689, 298] width 35 height 18
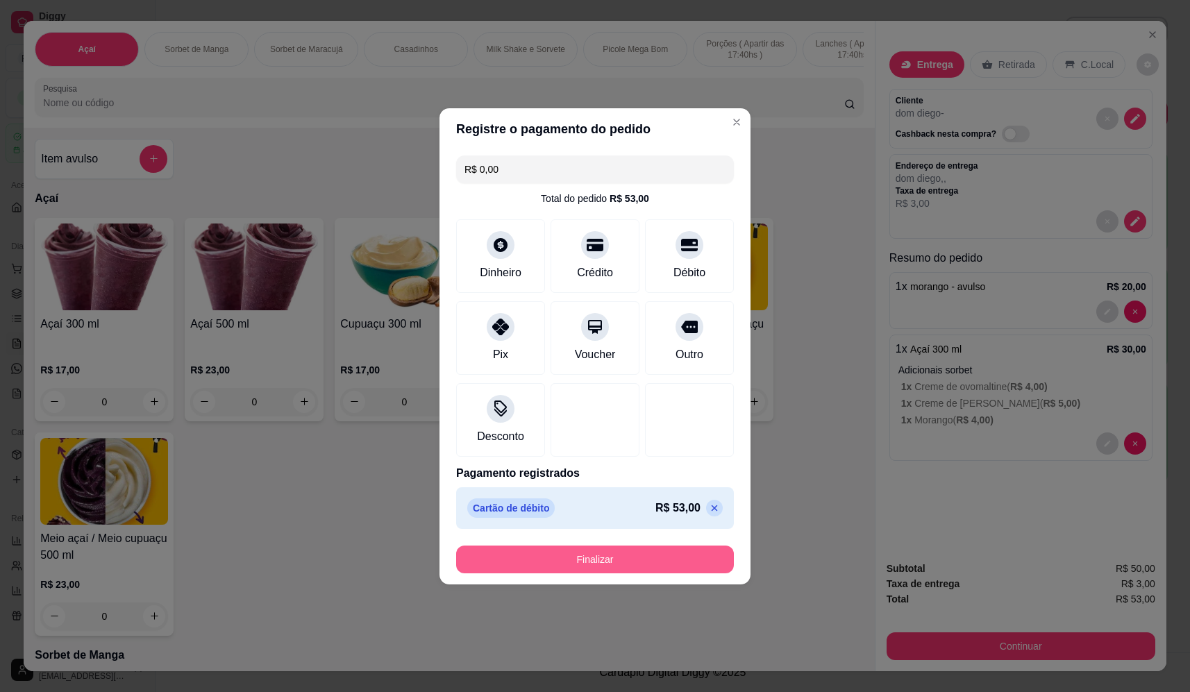
click at [619, 553] on button "Finalizar" at bounding box center [595, 560] width 278 height 28
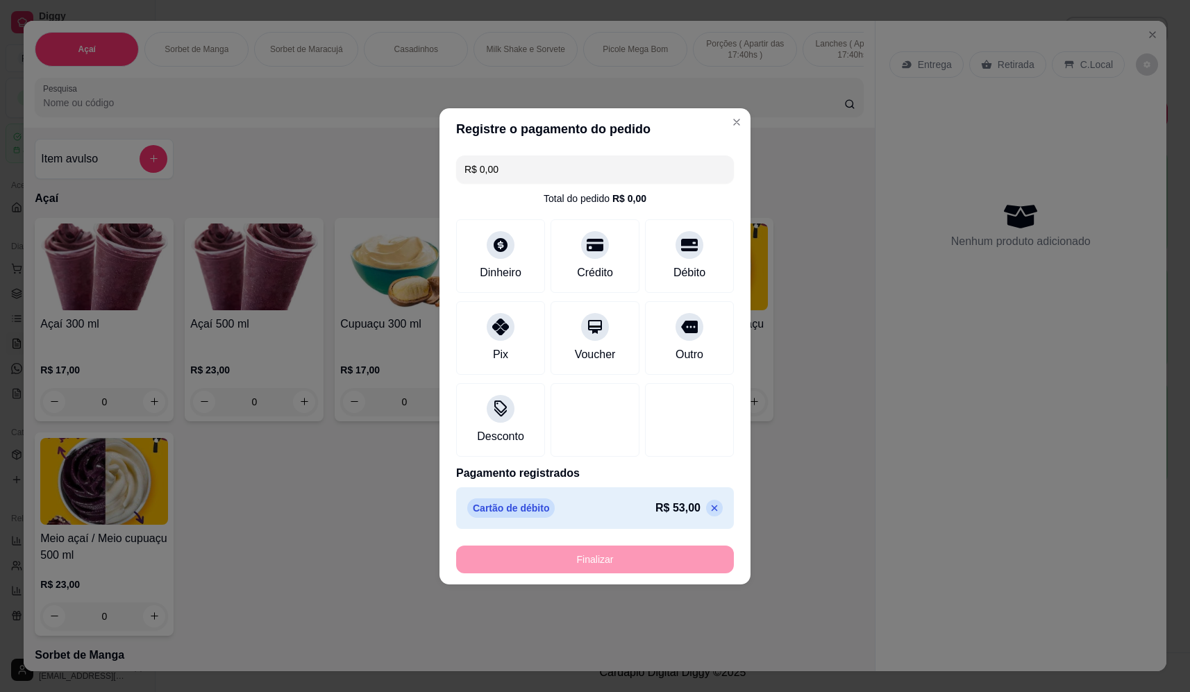
type input "-R$ 53,00"
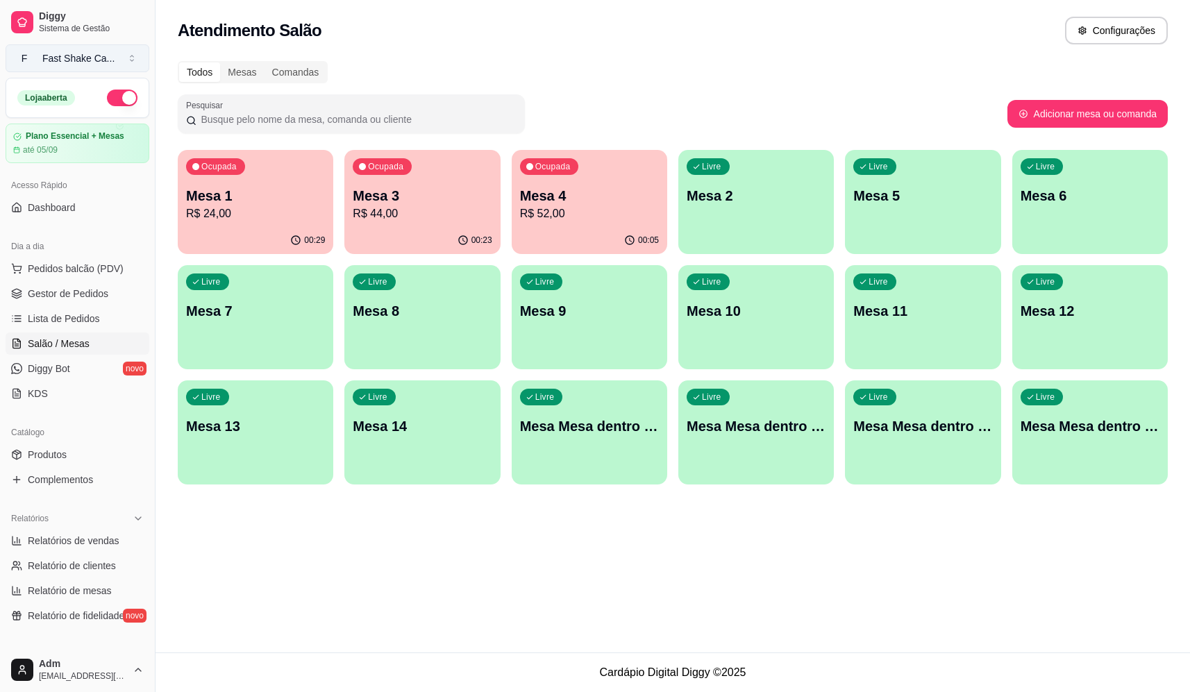
click at [121, 58] on button "F Fast Shake Ca ..." at bounding box center [78, 58] width 144 height 28
click at [124, 61] on button "F Fast Shake Ca ..." at bounding box center [78, 58] width 144 height 28
click at [422, 63] on div "Todos Mesas Comandas" at bounding box center [673, 72] width 990 height 22
click at [374, 206] on p "R$ 44,00" at bounding box center [422, 214] width 139 height 17
click at [550, 101] on div "Pesquisar" at bounding box center [593, 113] width 830 height 39
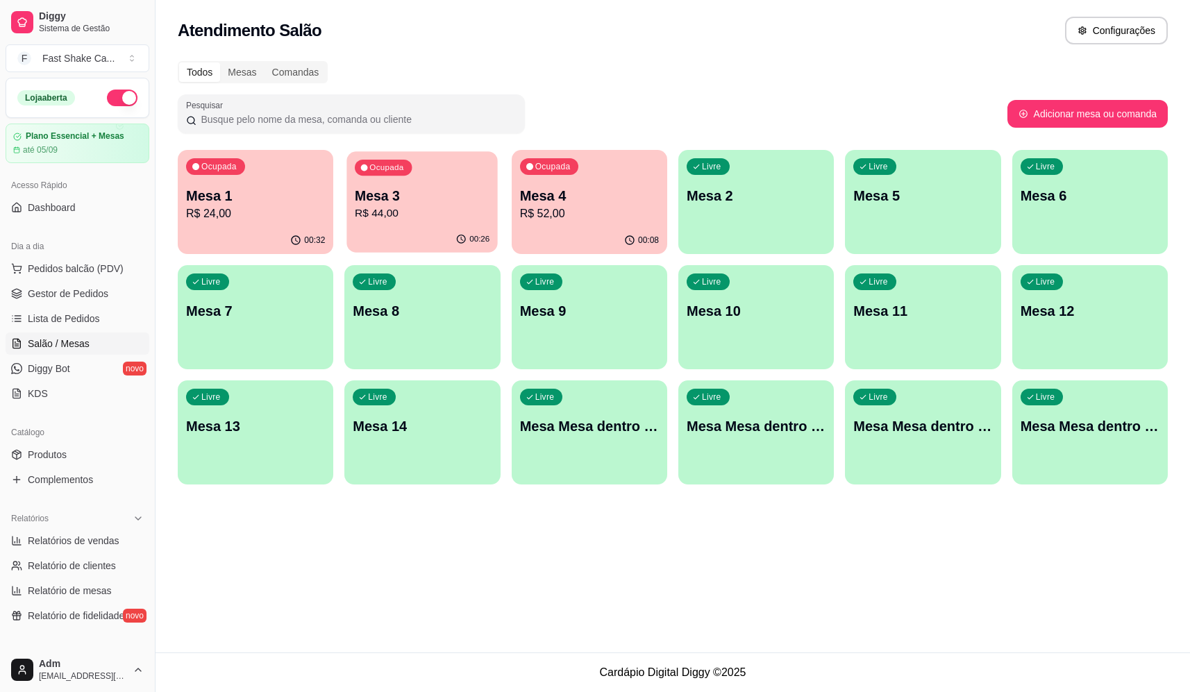
click at [477, 199] on p "Mesa 3" at bounding box center [422, 196] width 135 height 19
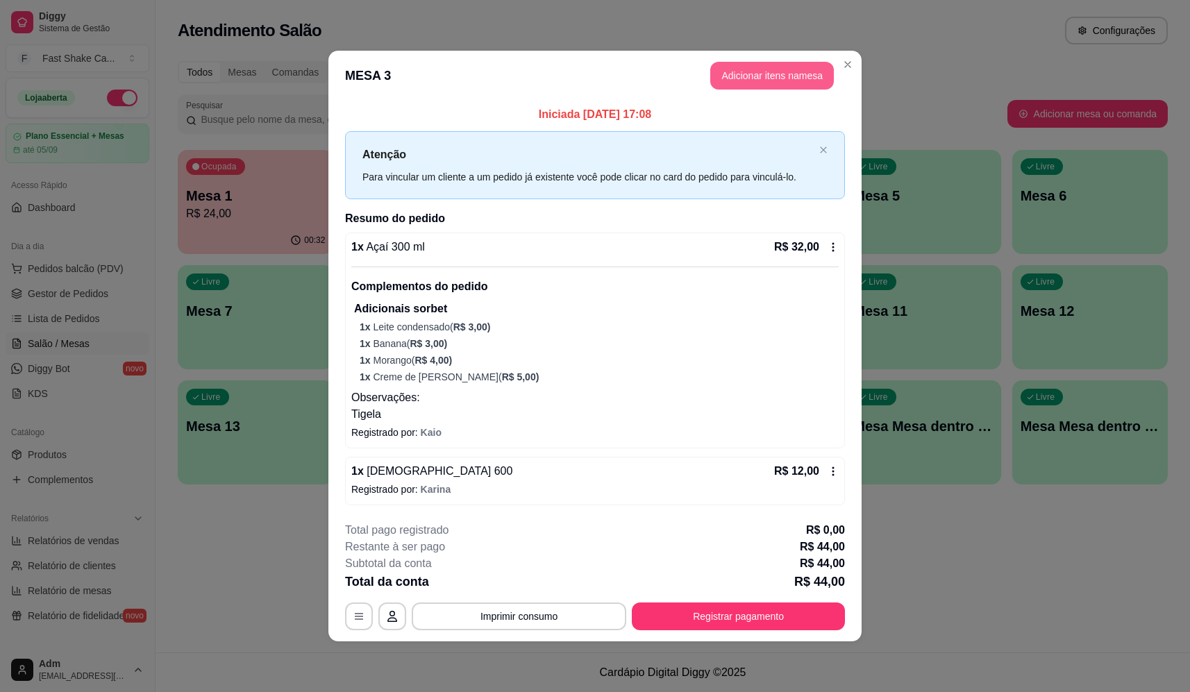
click at [806, 74] on button "Adicionar itens na mesa" at bounding box center [772, 76] width 124 height 28
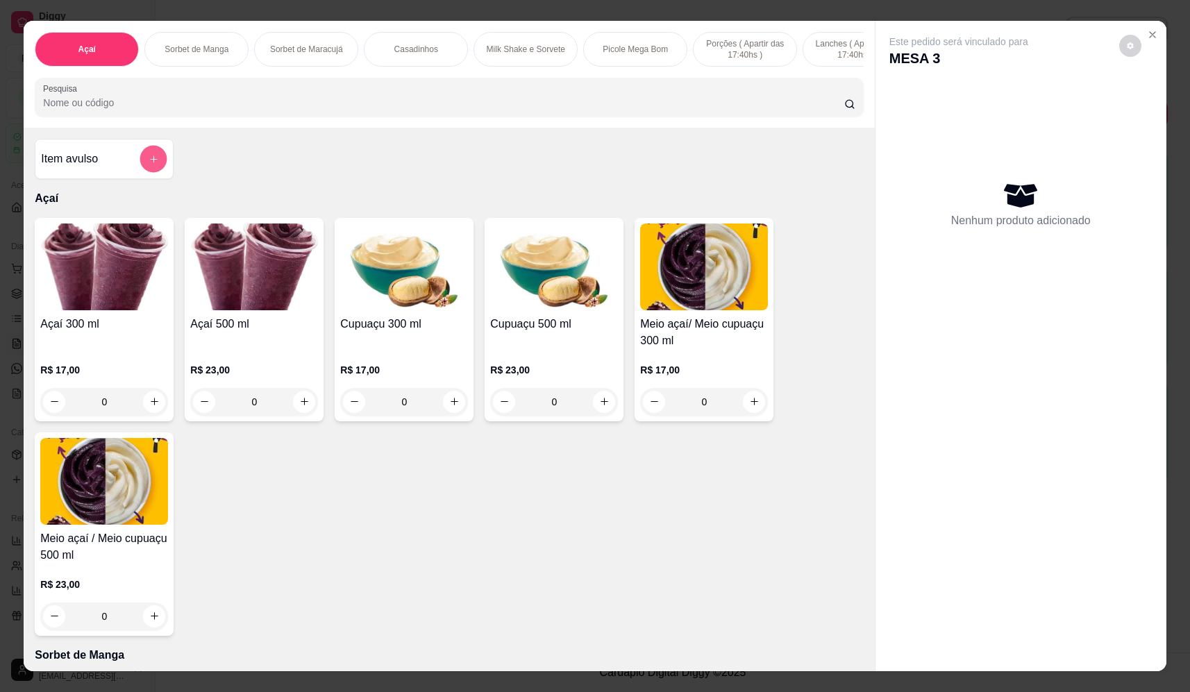
click at [141, 172] on button "add-separate-item" at bounding box center [153, 159] width 27 height 27
click at [557, 303] on input "Nome do produto" at bounding box center [595, 297] width 261 height 14
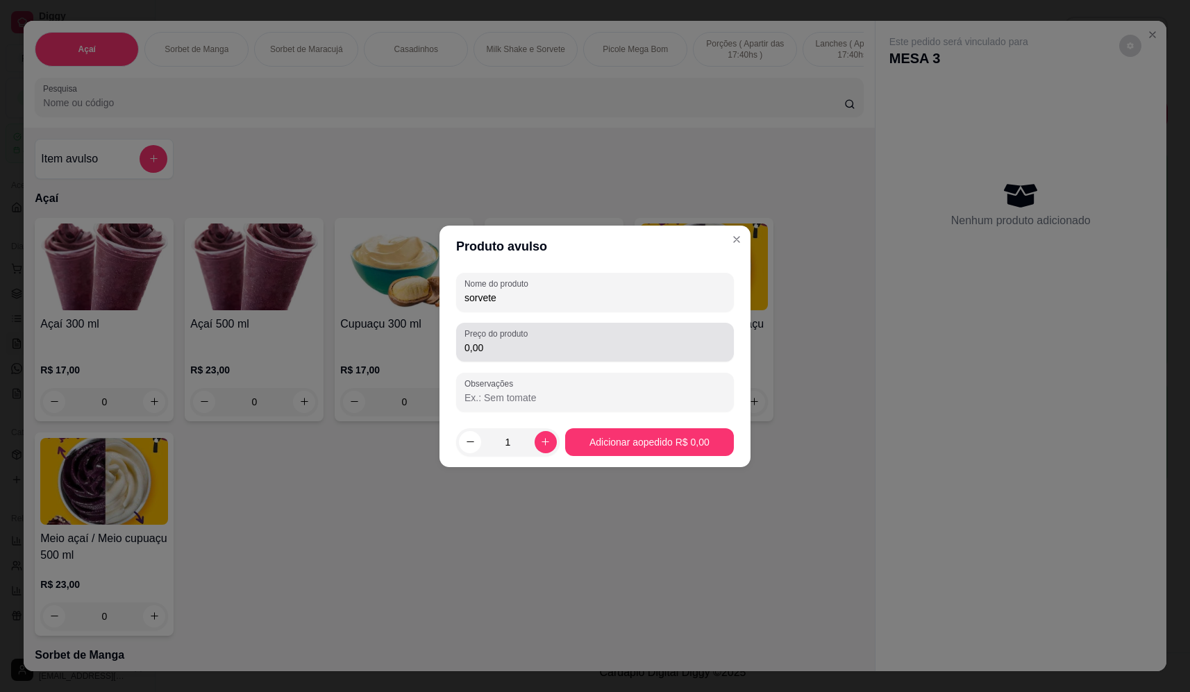
type input "sorvete"
click at [553, 351] on input "0,00" at bounding box center [595, 348] width 261 height 14
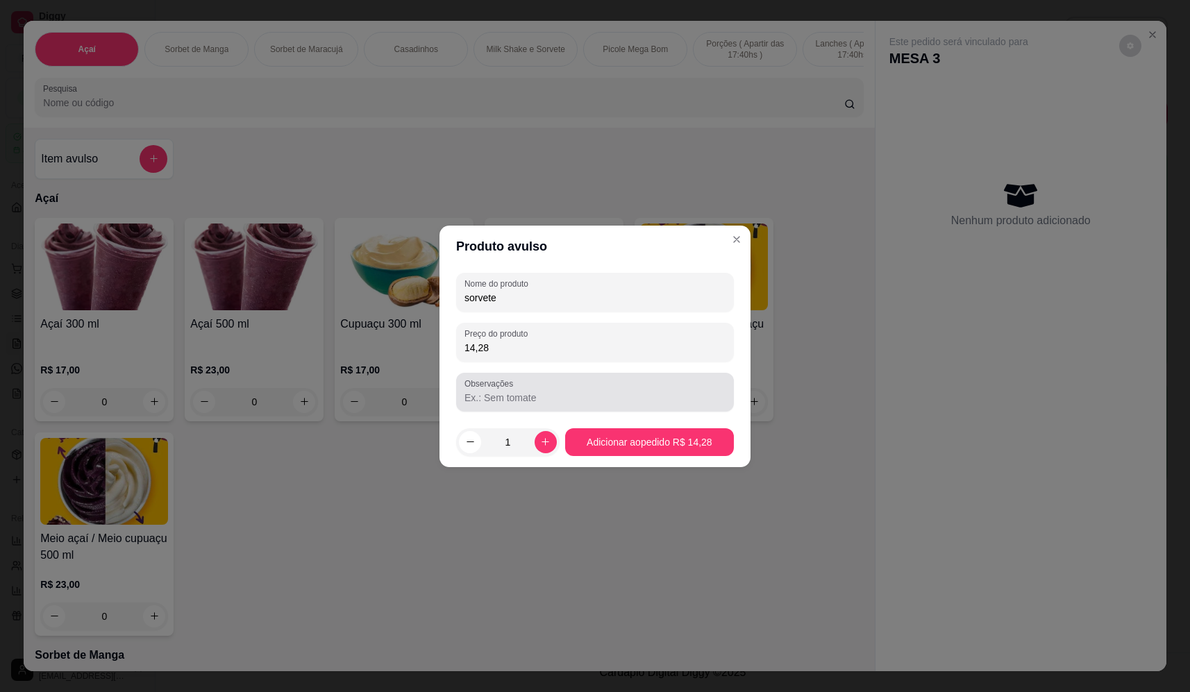
type input "14,28"
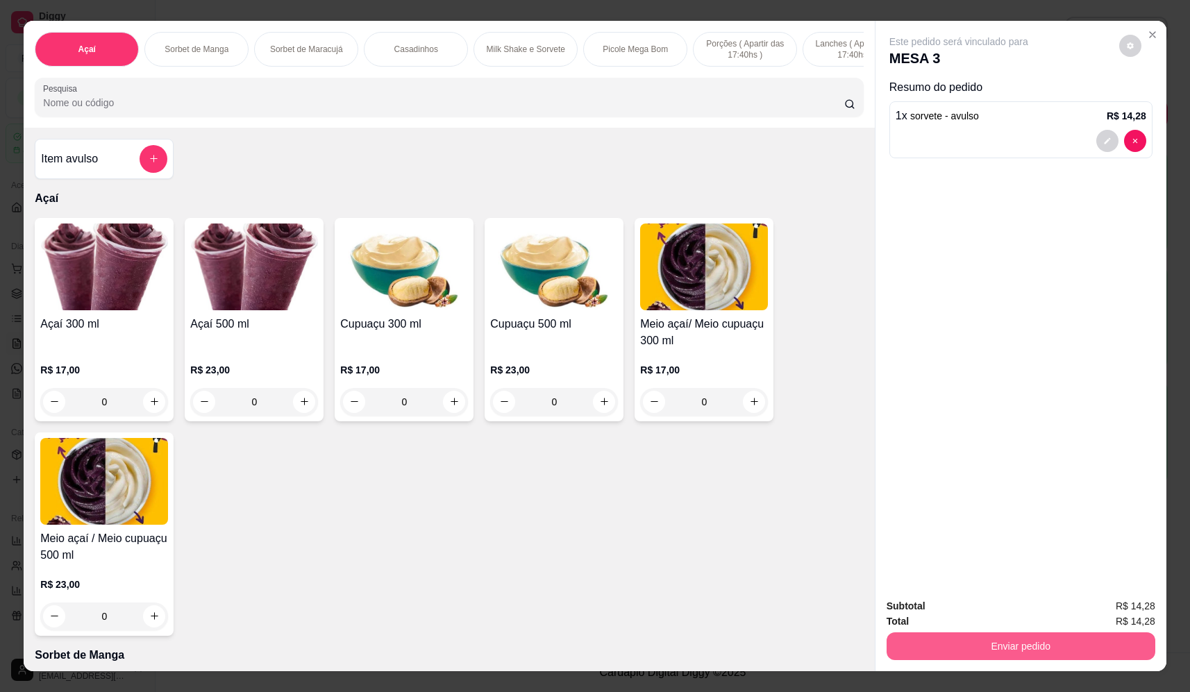
click at [1015, 640] on button "Enviar pedido" at bounding box center [1021, 647] width 269 height 28
click at [1011, 612] on button "Não registrar e enviar pedido" at bounding box center [975, 612] width 144 height 26
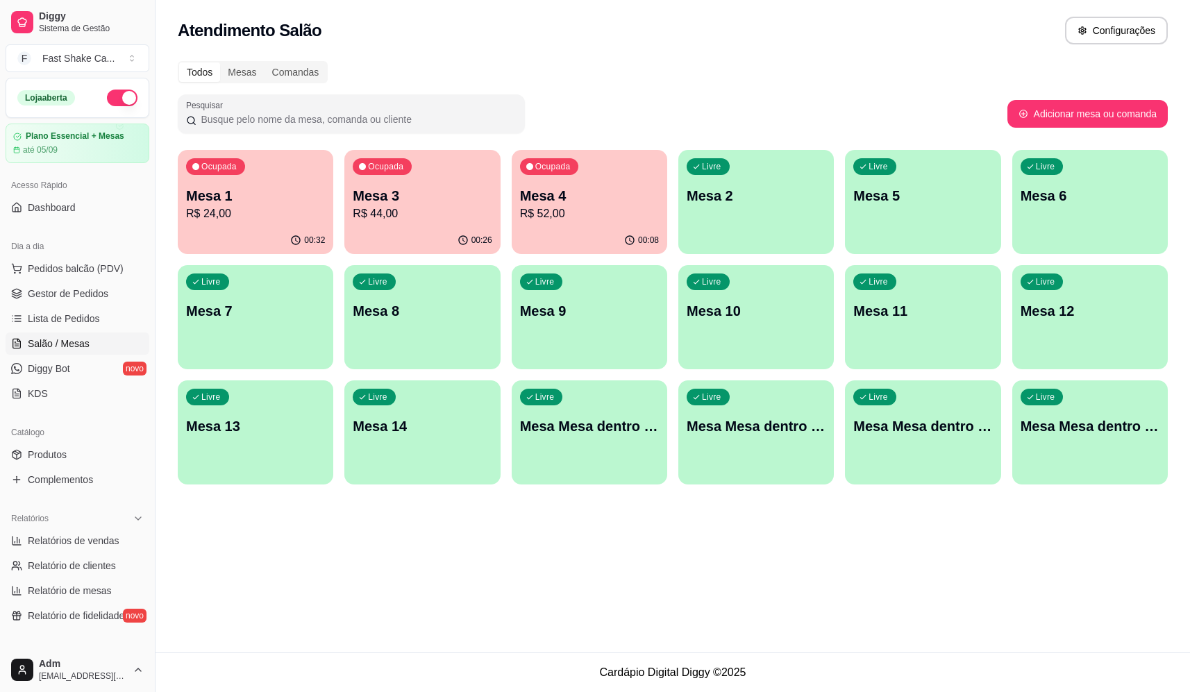
click at [263, 206] on p "R$ 24,00" at bounding box center [255, 214] width 139 height 17
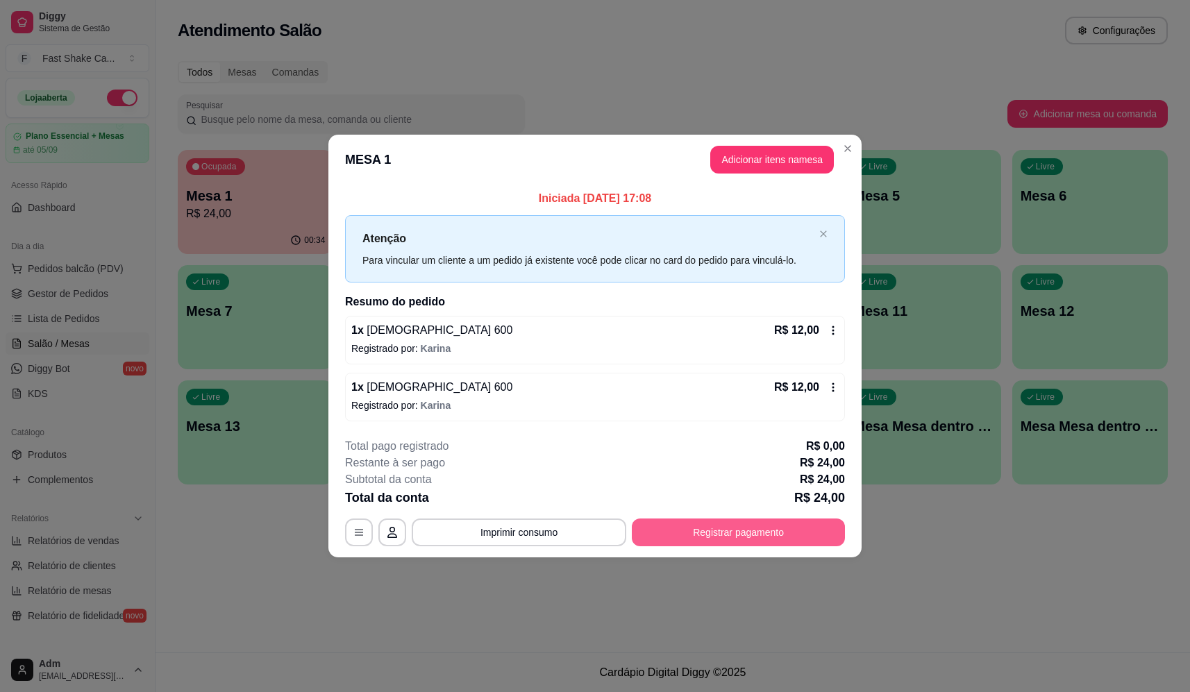
click at [808, 536] on button "Registrar pagamento" at bounding box center [738, 533] width 213 height 28
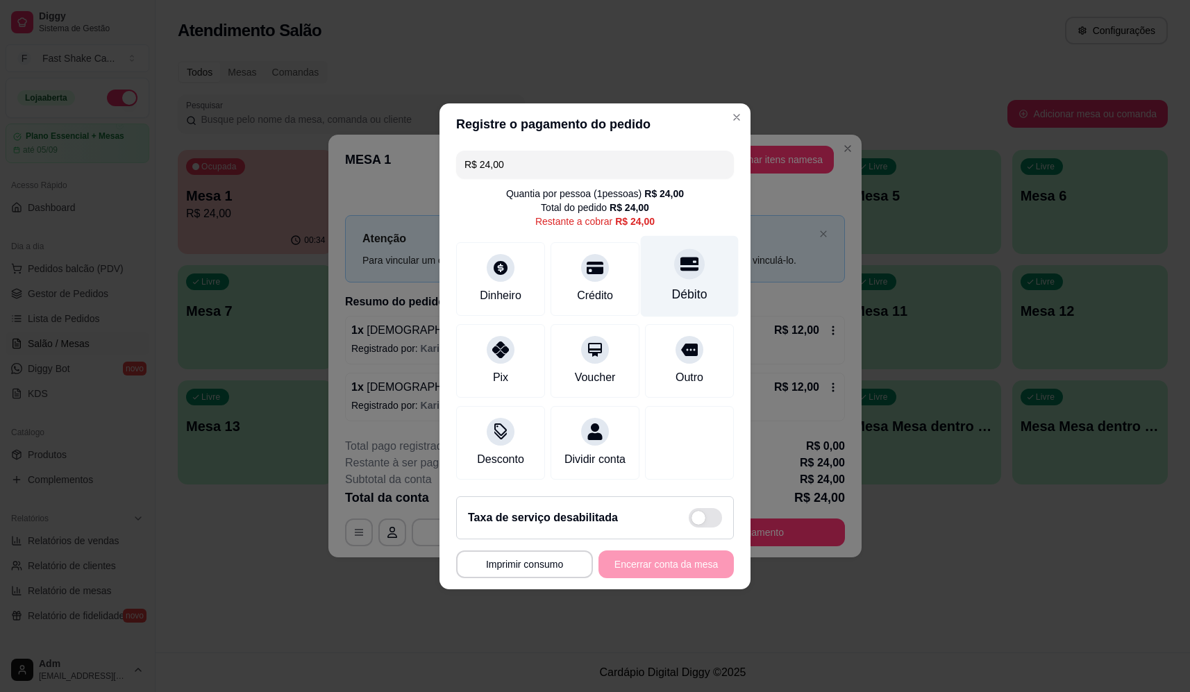
click at [664, 259] on div "Débito" at bounding box center [690, 275] width 98 height 81
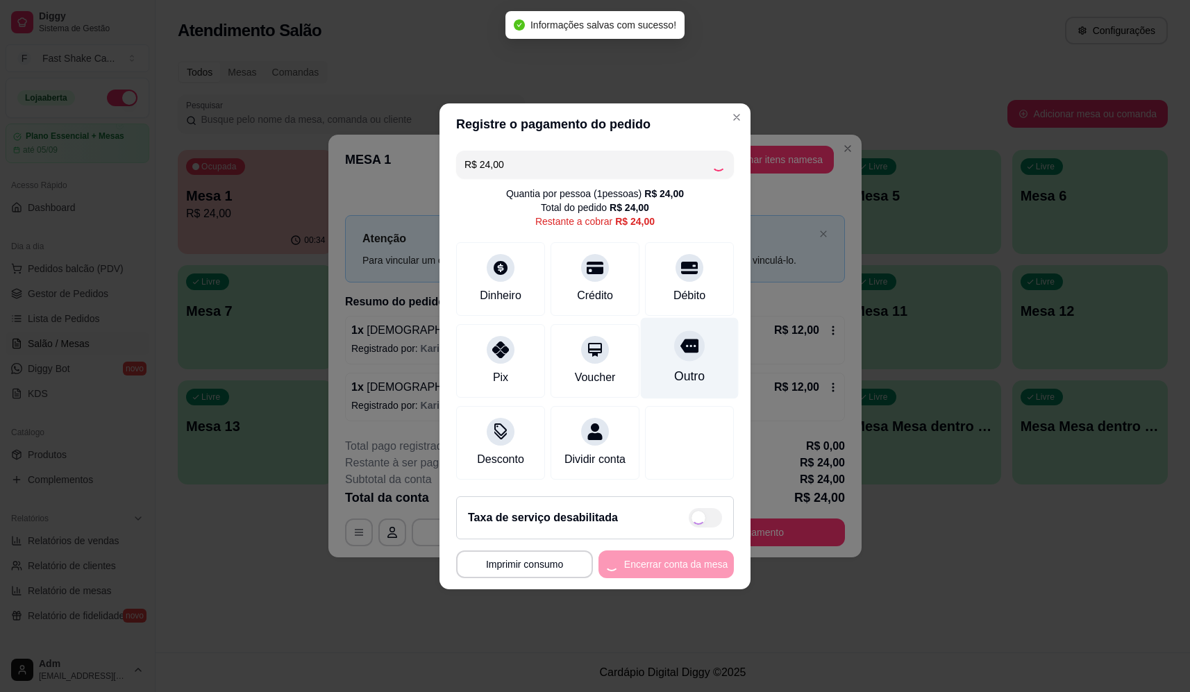
type input "R$ 0,00"
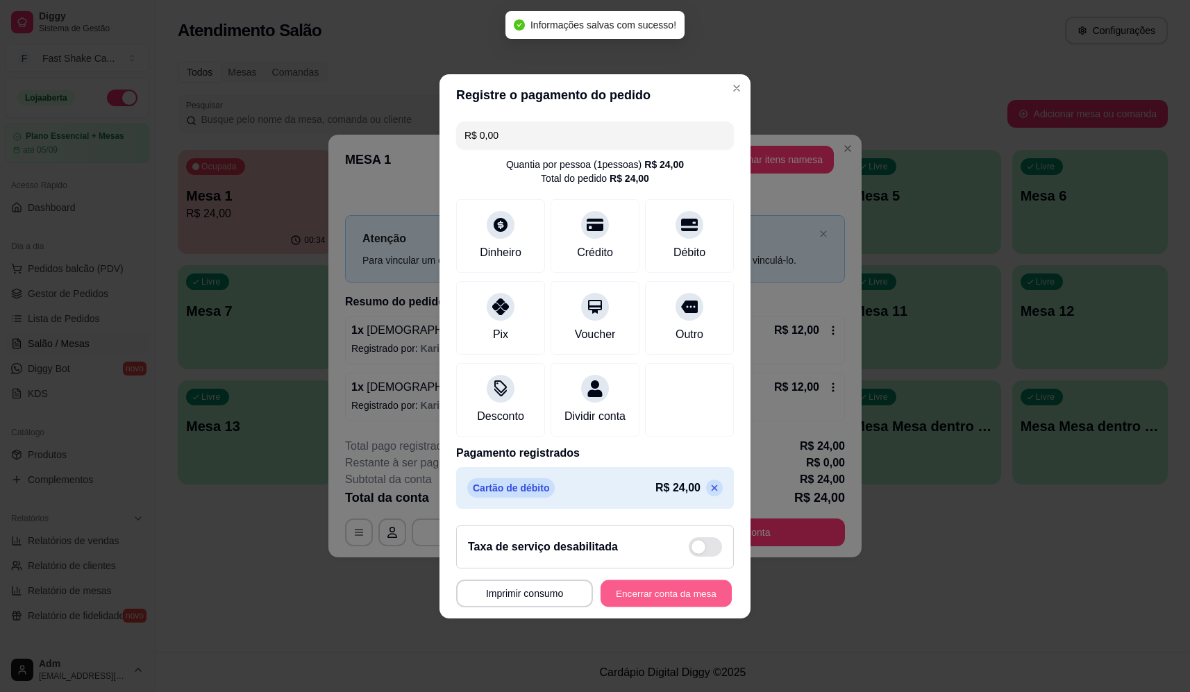
click at [698, 603] on button "Encerrar conta da mesa" at bounding box center [666, 593] width 131 height 27
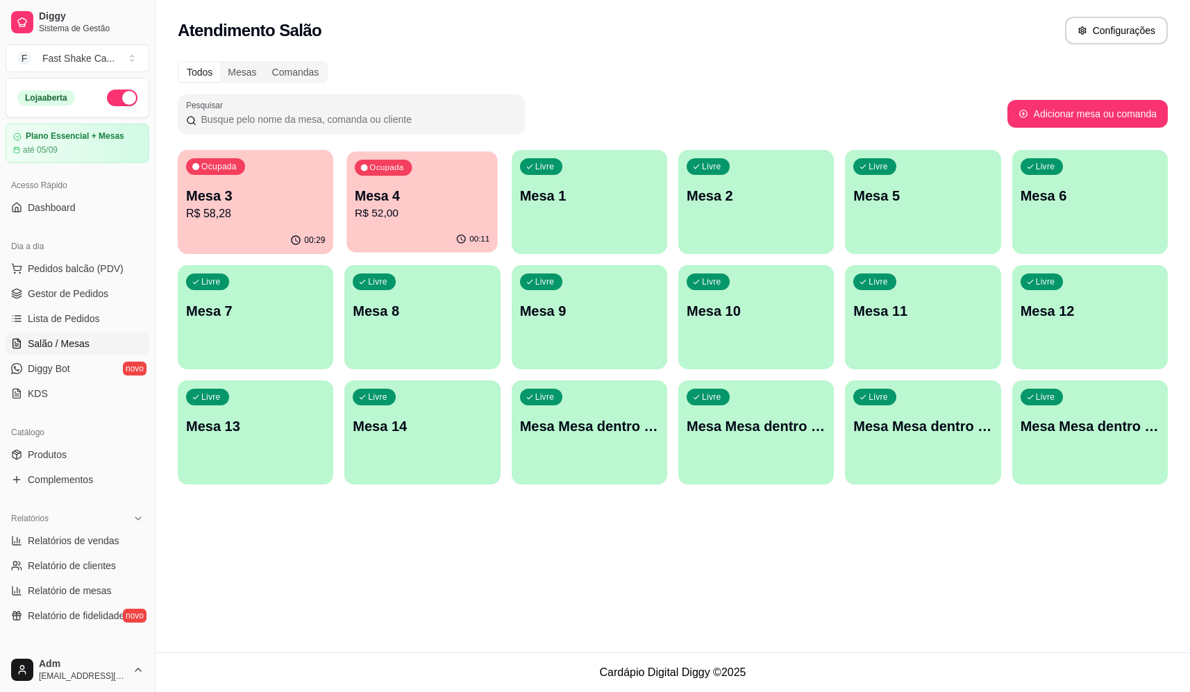
click at [438, 188] on p "Mesa 4" at bounding box center [422, 196] width 135 height 19
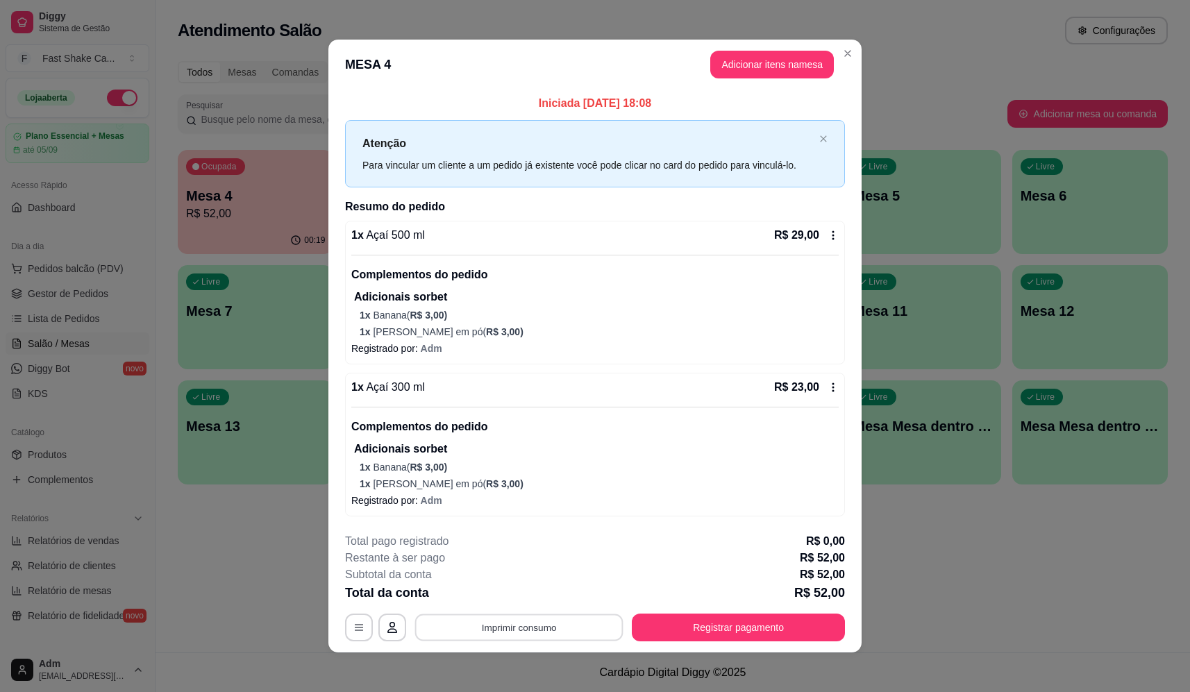
click at [502, 628] on button "Imprimir consumo" at bounding box center [519, 628] width 208 height 27
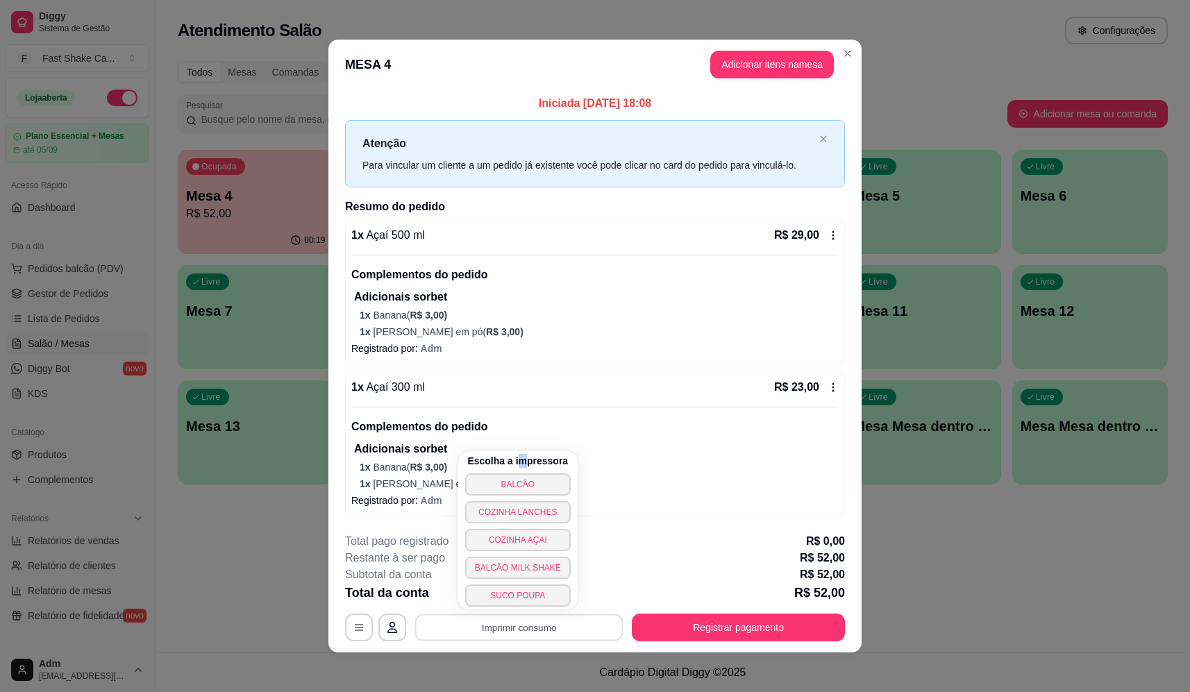
click at [519, 467] on h4 "Escolha a impressora" at bounding box center [517, 461] width 101 height 14
click at [516, 487] on button "BALCÃO" at bounding box center [518, 485] width 102 height 22
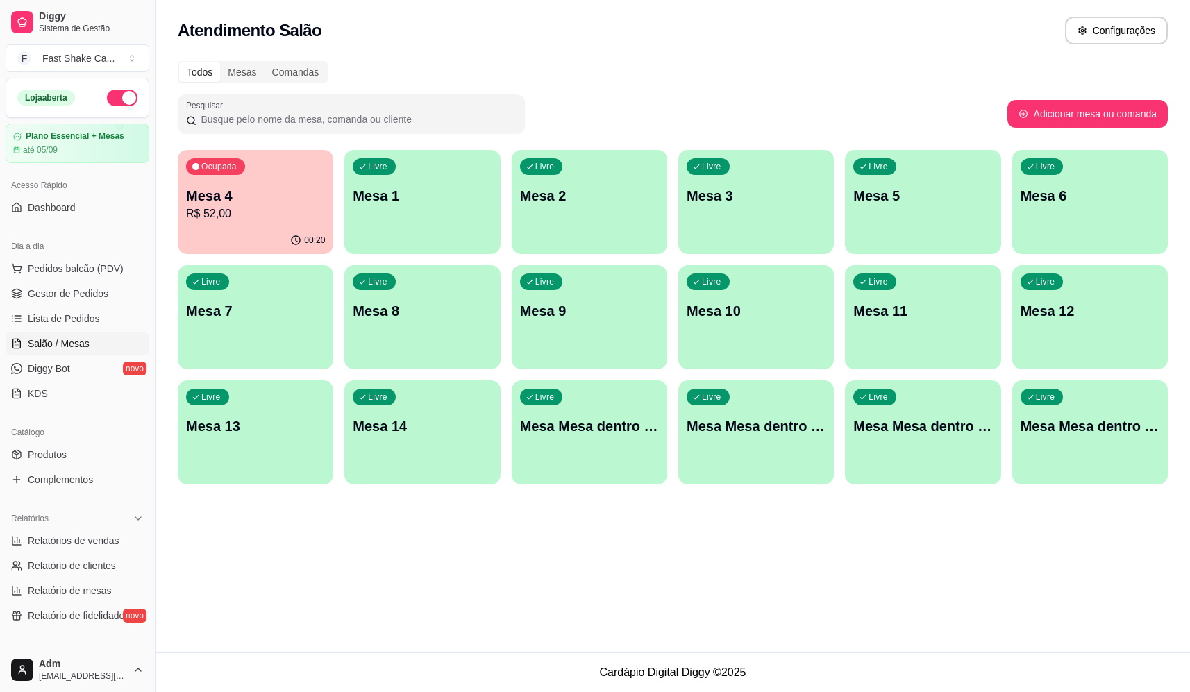
drag, startPoint x: 97, startPoint y: 267, endPoint x: 125, endPoint y: 246, distance: 35.1
click at [99, 267] on span "Pedidos balcão (PDV)" at bounding box center [76, 269] width 96 height 14
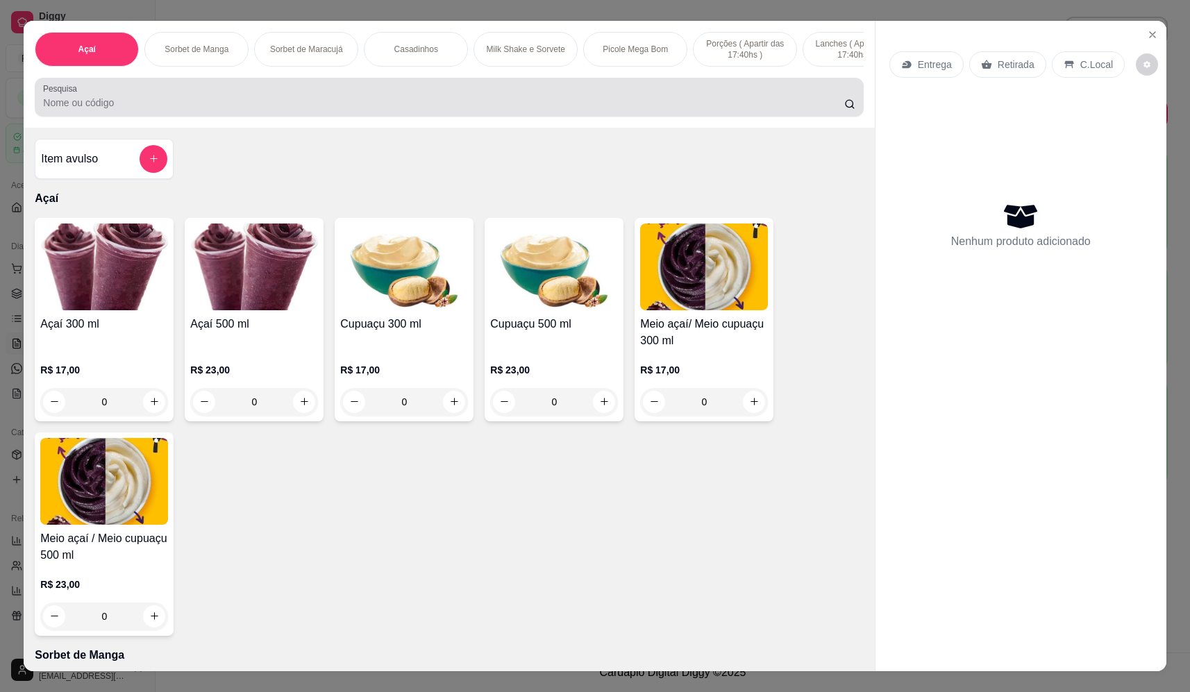
click at [522, 117] on div "Pesquisa" at bounding box center [449, 97] width 829 height 39
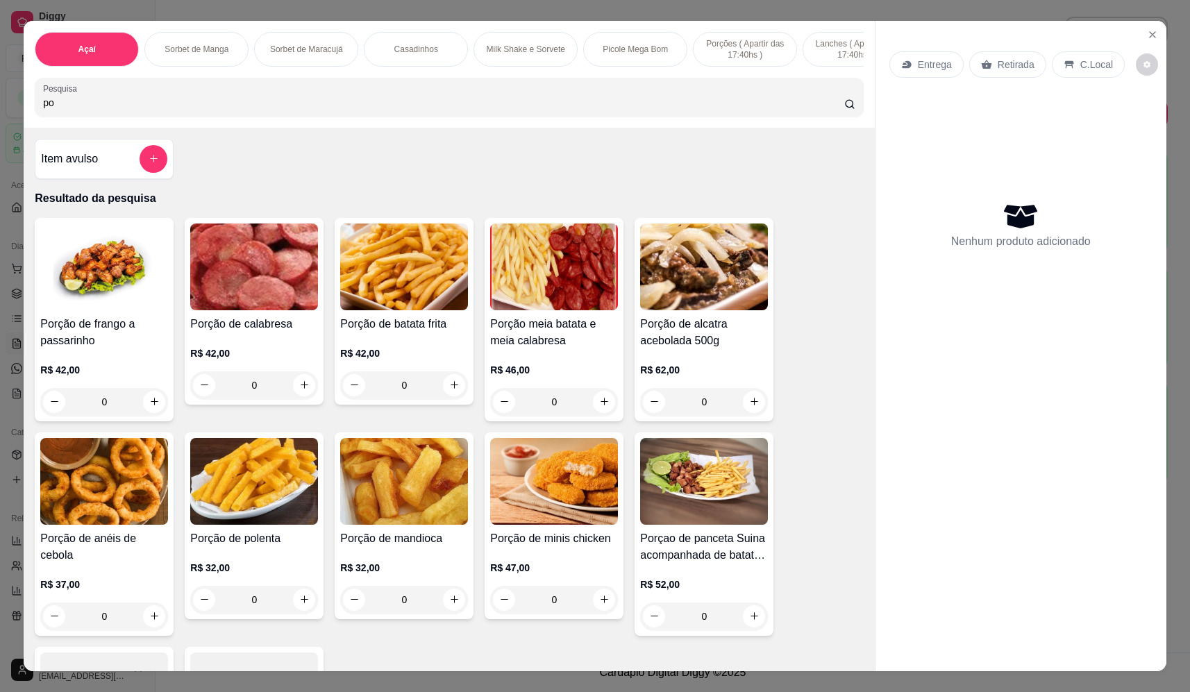
type input "po"
click at [597, 411] on div "0" at bounding box center [554, 402] width 128 height 28
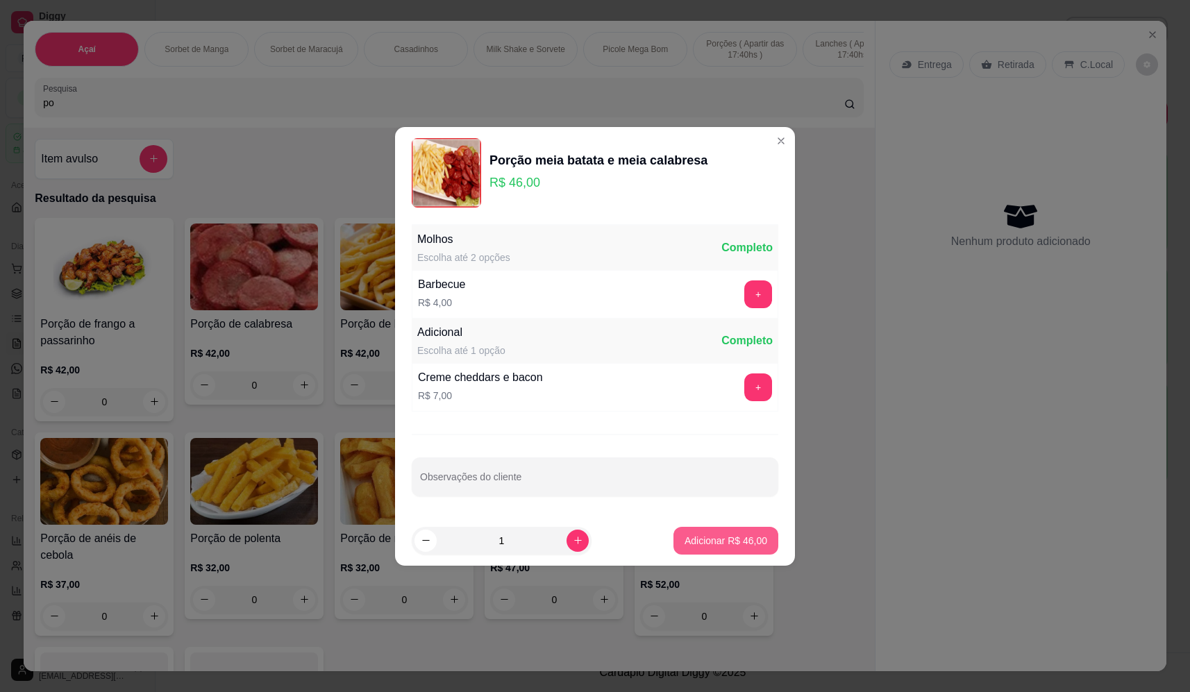
click at [708, 548] on button "Adicionar R$ 46,00" at bounding box center [726, 541] width 105 height 28
type input "1"
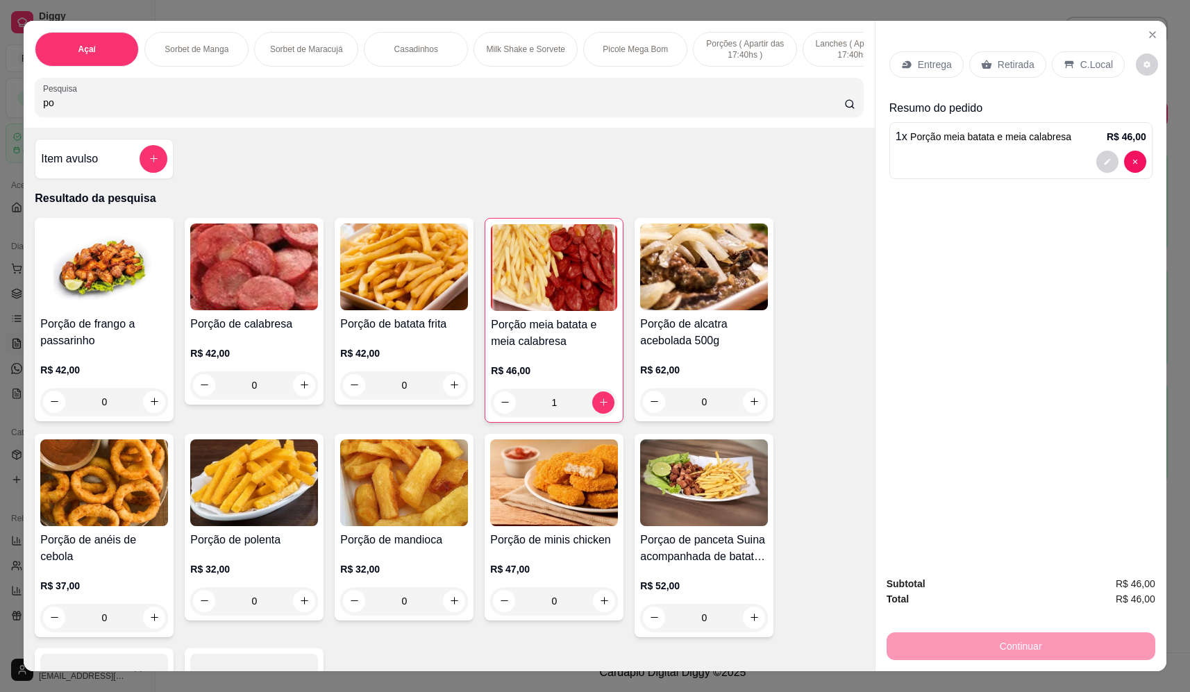
click at [1005, 69] on p "Retirada" at bounding box center [1016, 65] width 37 height 14
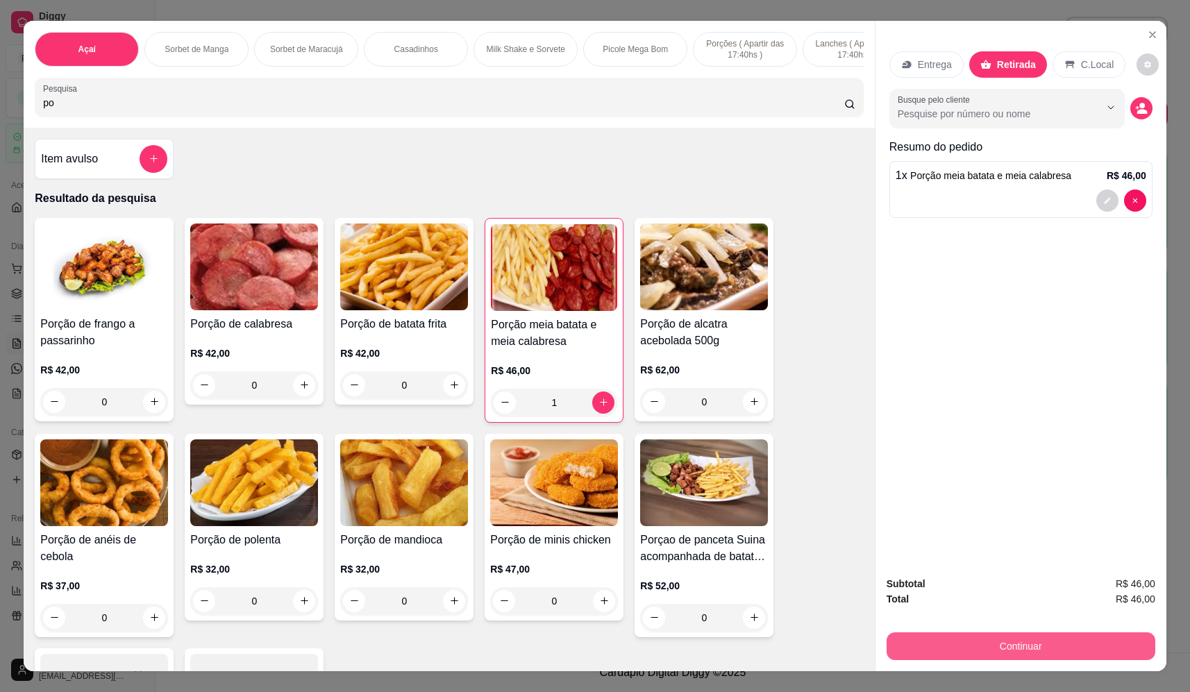
click at [997, 647] on button "Continuar" at bounding box center [1021, 647] width 269 height 28
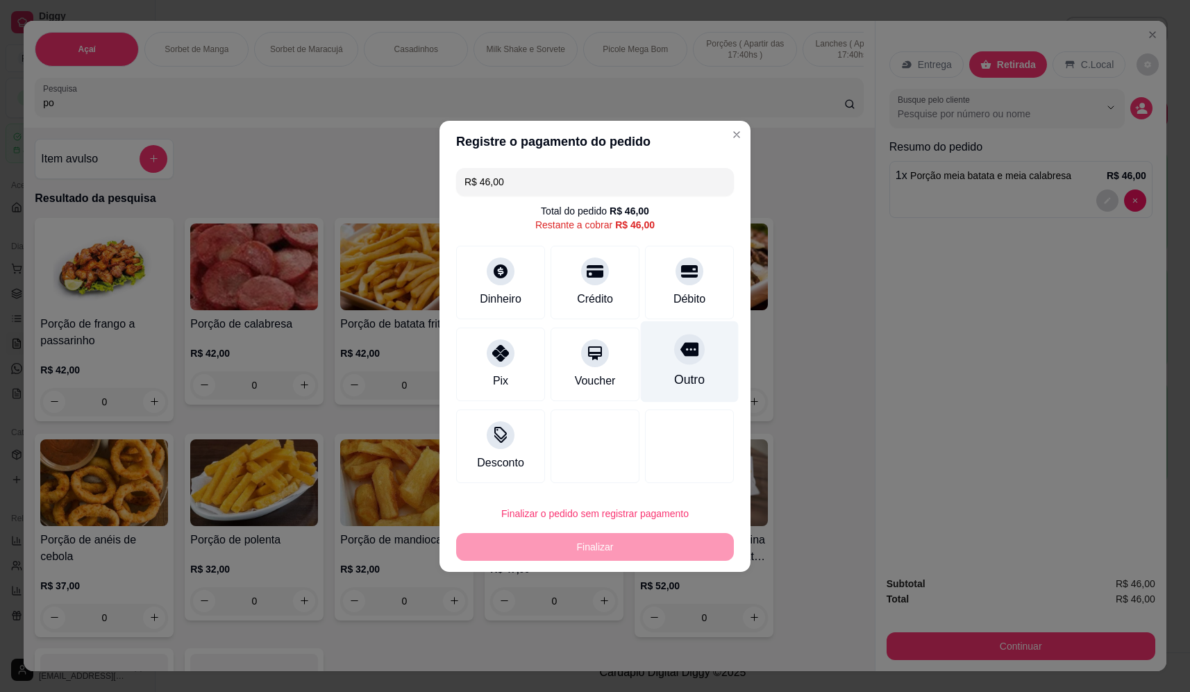
drag, startPoint x: 670, startPoint y: 417, endPoint x: 673, endPoint y: 401, distance: 16.2
click at [671, 413] on div at bounding box center [689, 447] width 89 height 74
click at [674, 387] on div "Outro" at bounding box center [689, 380] width 31 height 18
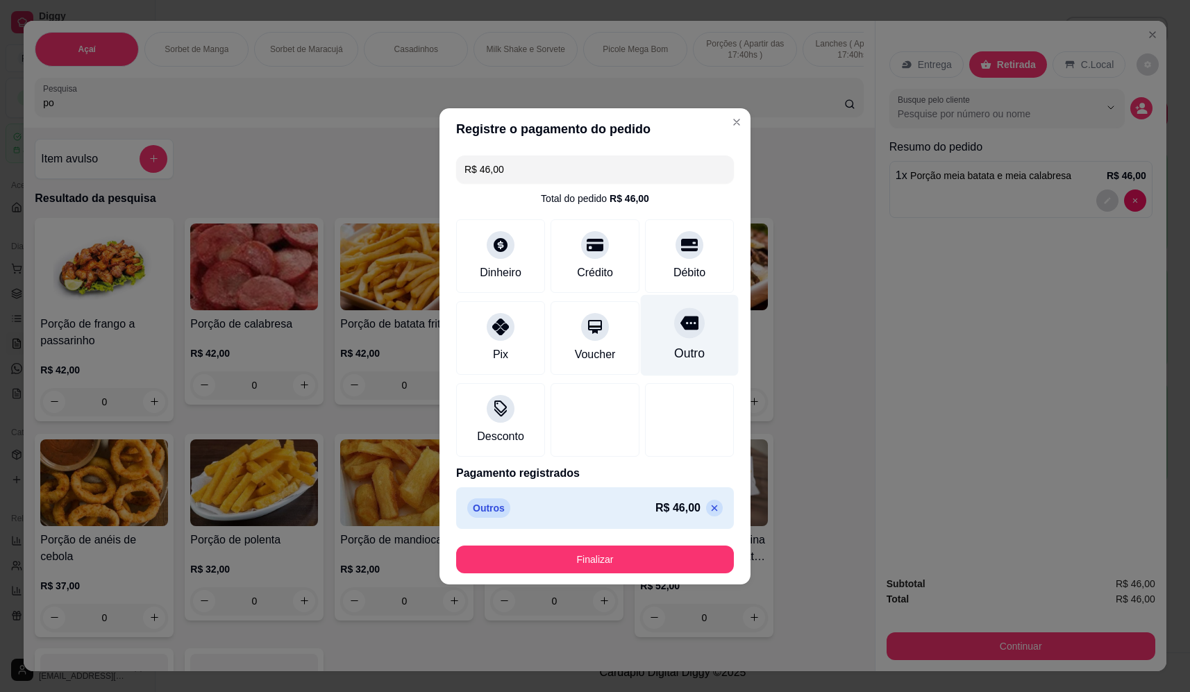
type input "R$ 0,00"
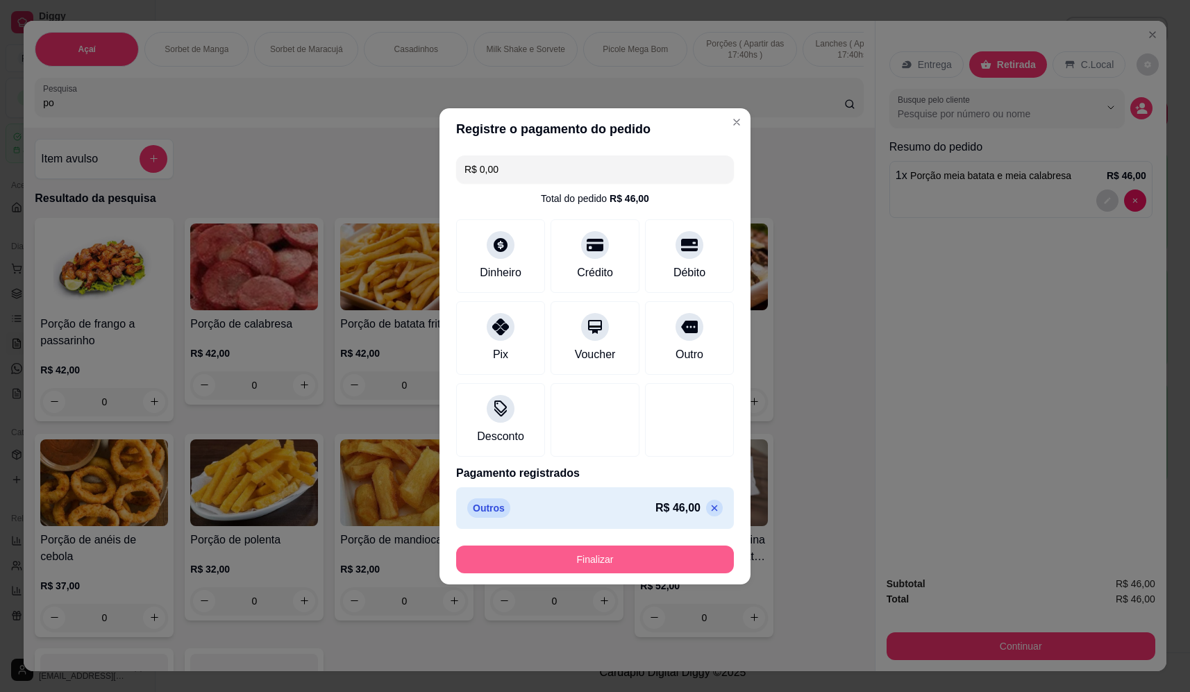
click at [650, 560] on button "Finalizar" at bounding box center [595, 560] width 278 height 28
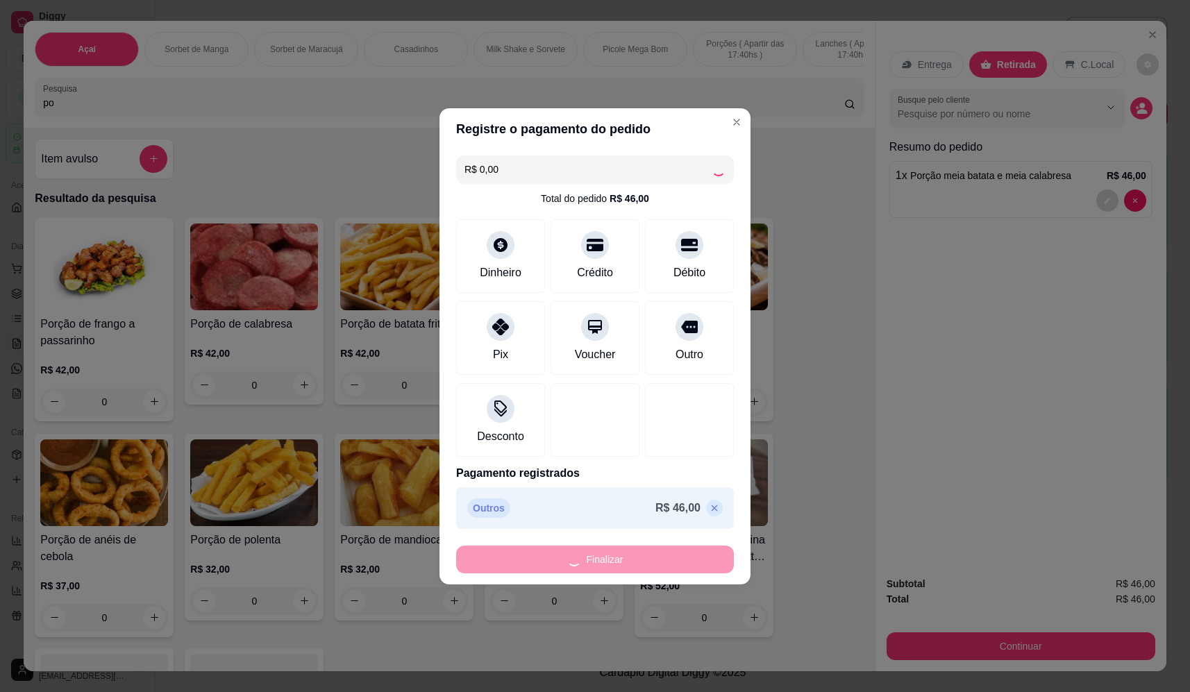
type input "0"
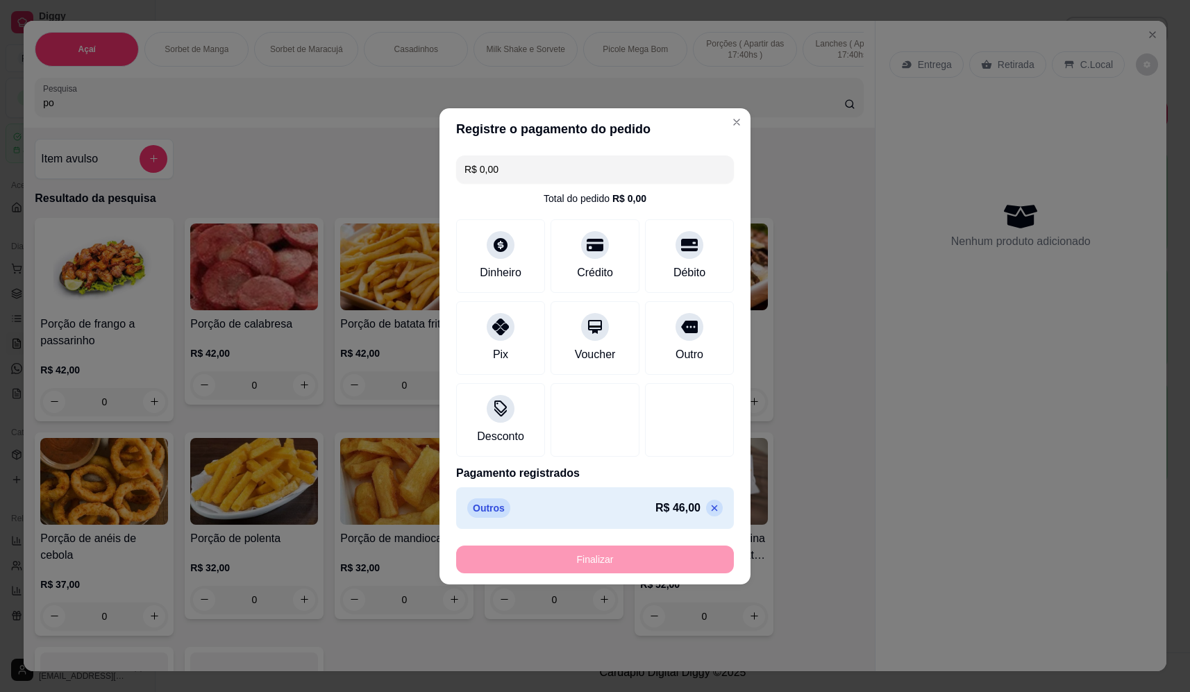
type input "-R$ 46,00"
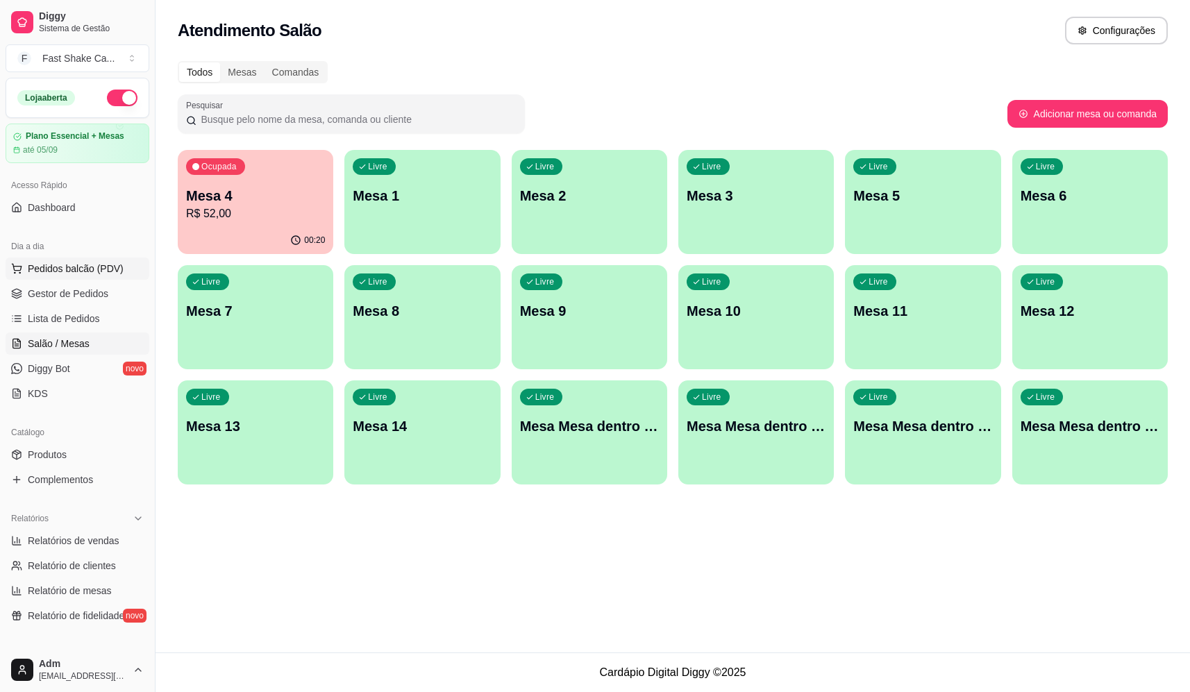
click at [117, 271] on button "Pedidos balcão (PDV)" at bounding box center [78, 269] width 144 height 22
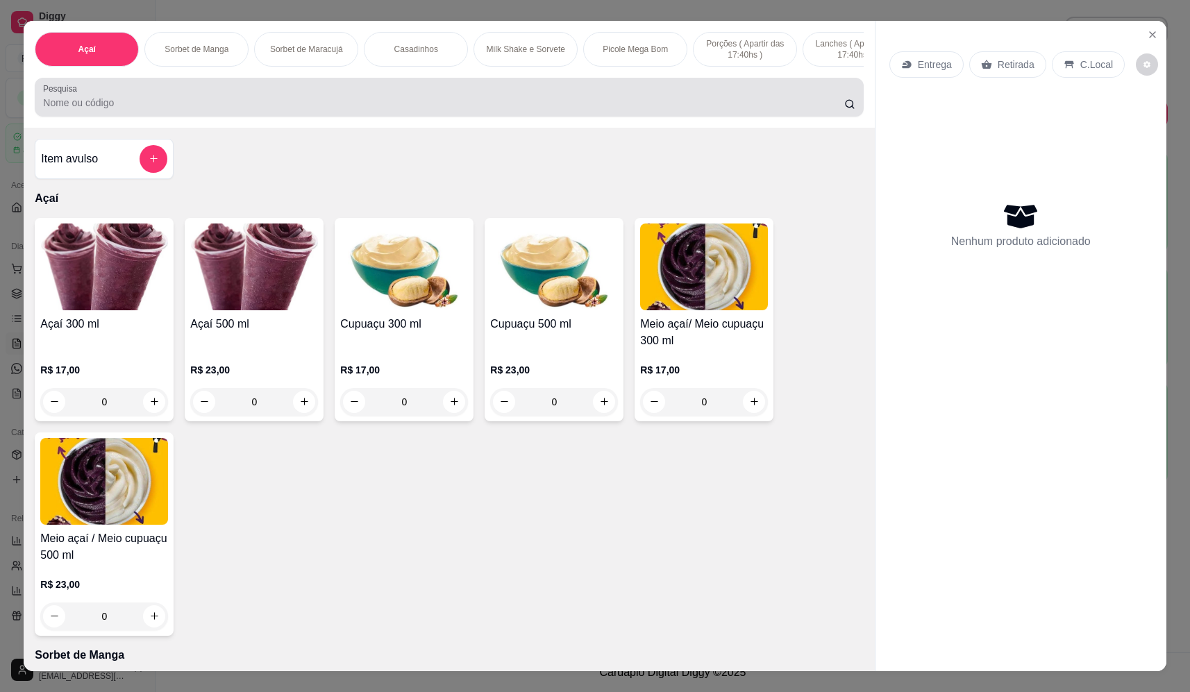
click at [453, 106] on input "Pesquisa" at bounding box center [443, 103] width 801 height 14
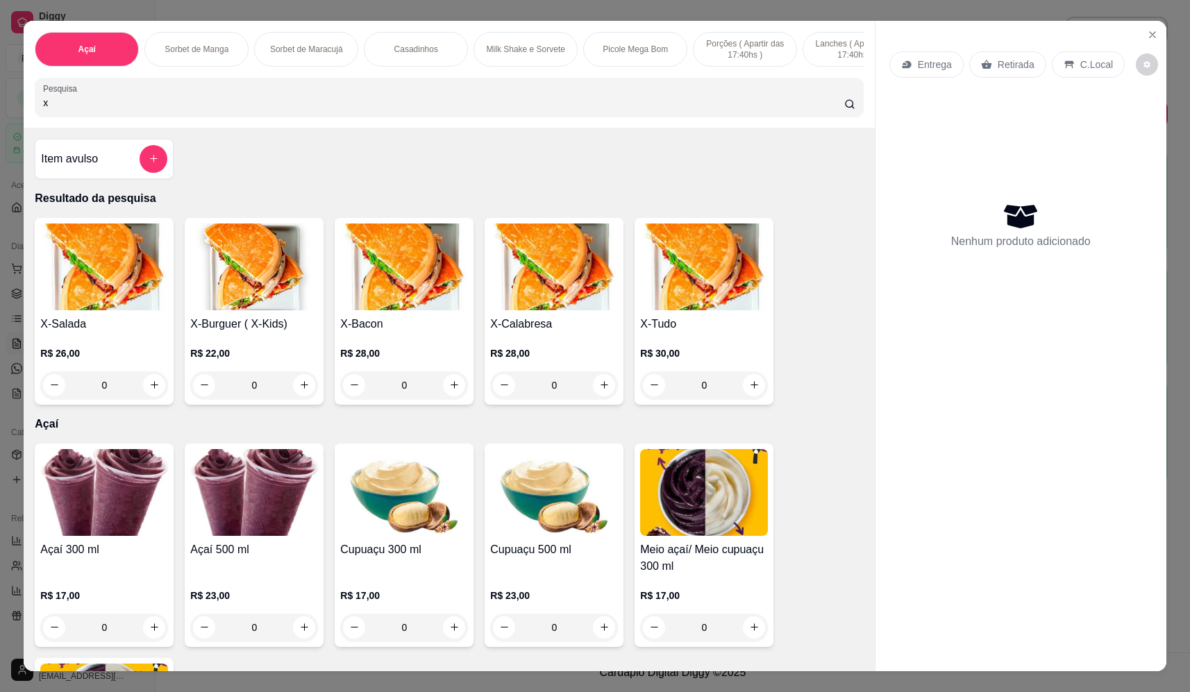
type input "x"
click at [751, 394] on div "0" at bounding box center [704, 386] width 128 height 28
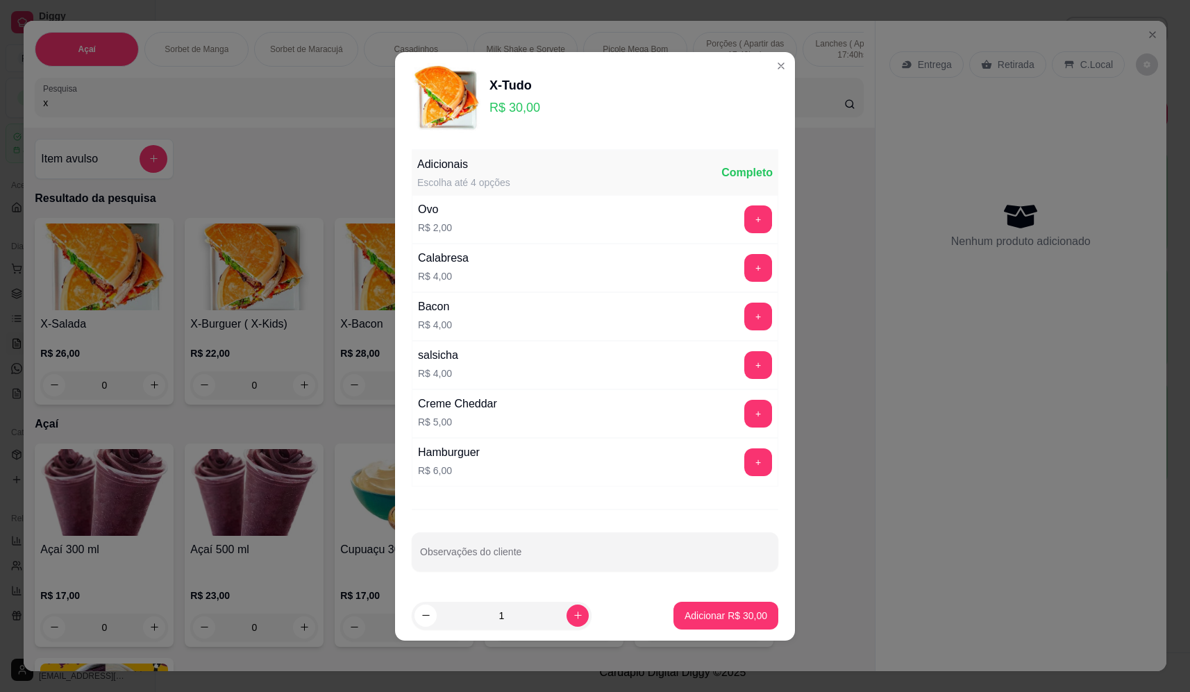
click at [715, 616] on p "Adicionar R$ 30,00" at bounding box center [726, 616] width 83 height 14
type input "1"
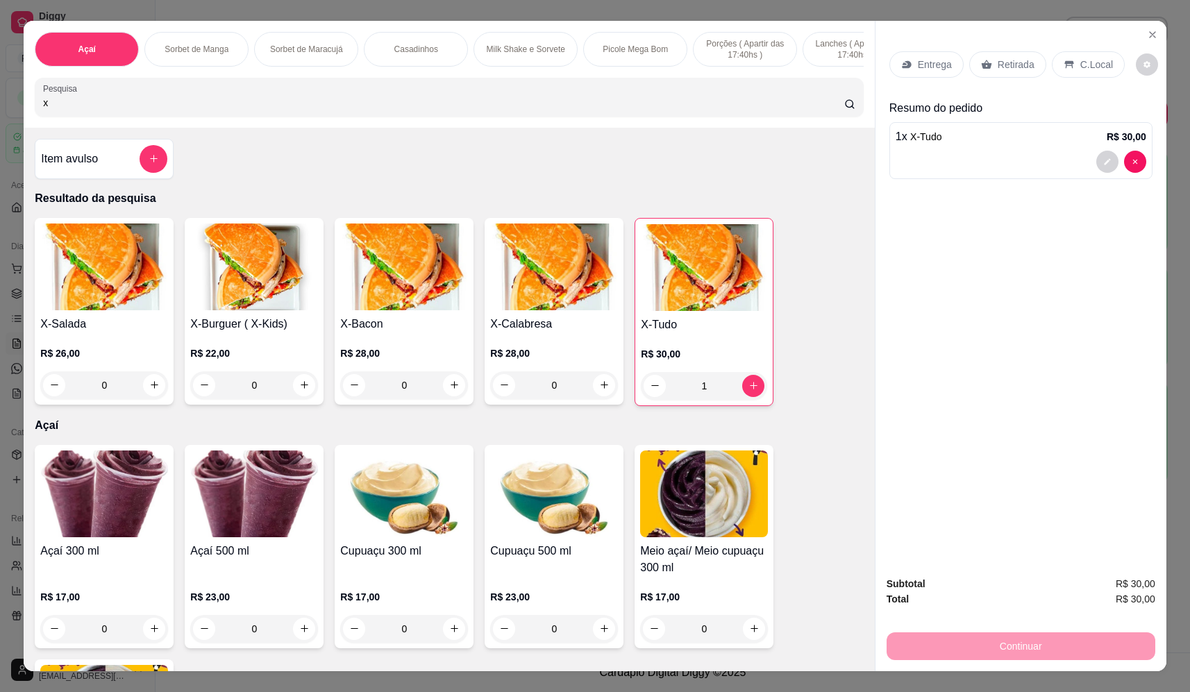
click at [918, 66] on p "Entrega" at bounding box center [935, 65] width 34 height 14
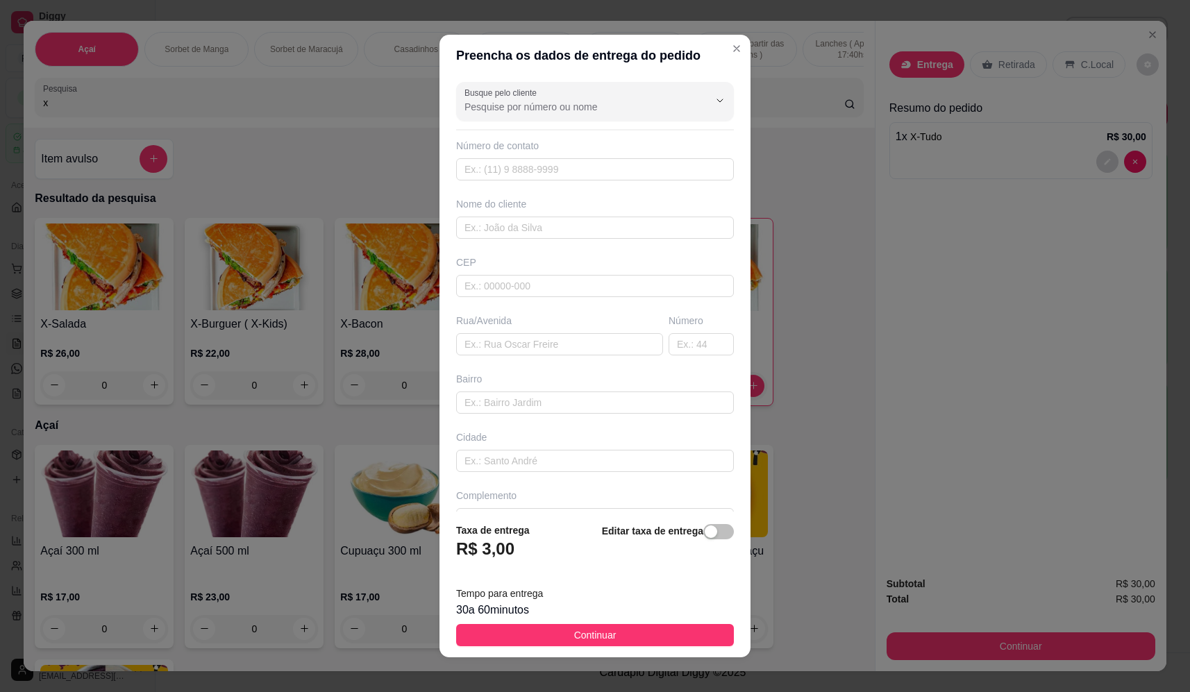
click at [626, 181] on div "Busque pelo cliente Número de contato Nome do cliente CEP Rua/Avenida Número Ba…" at bounding box center [595, 293] width 311 height 435
click at [592, 223] on input "text" at bounding box center [595, 228] width 278 height 22
type input "diego"
click at [574, 344] on input "text" at bounding box center [559, 344] width 207 height 22
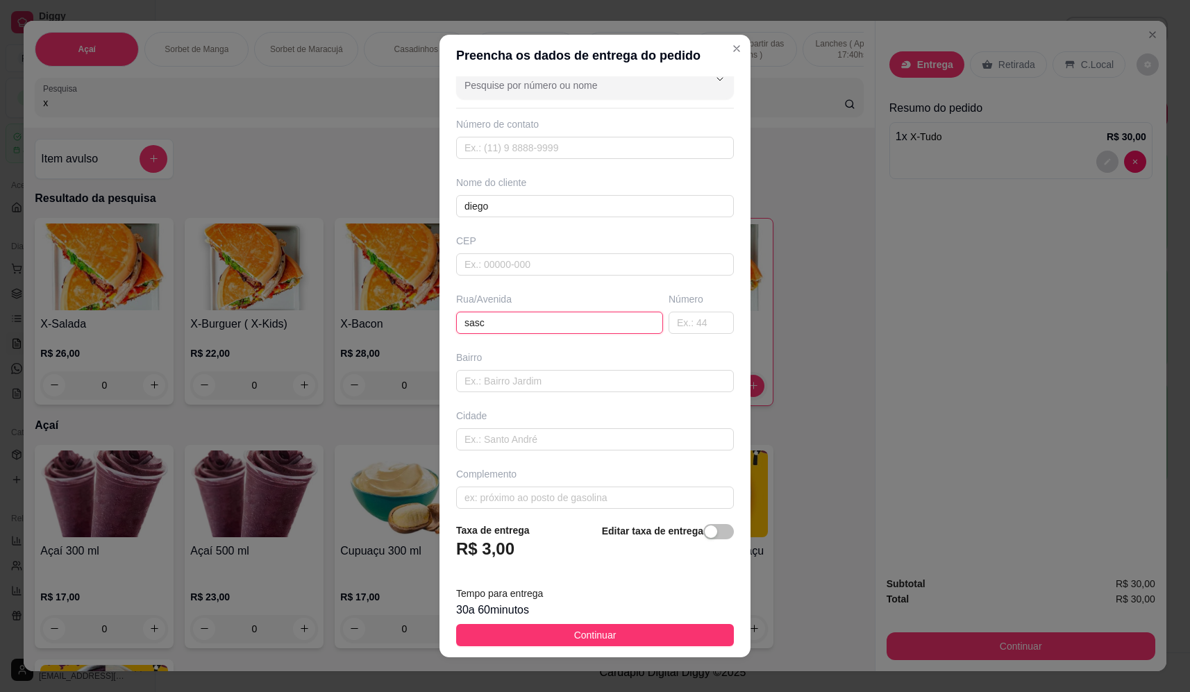
scroll to position [33, 0]
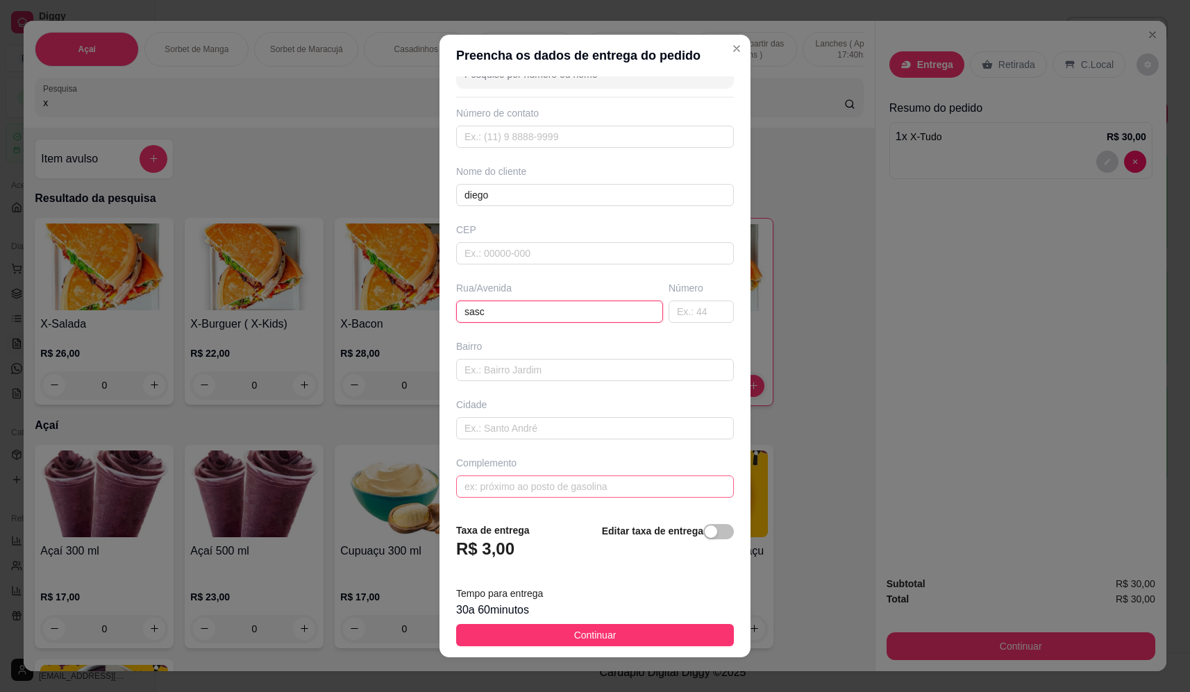
type input "sasc"
click at [542, 494] on input "text" at bounding box center [595, 487] width 278 height 22
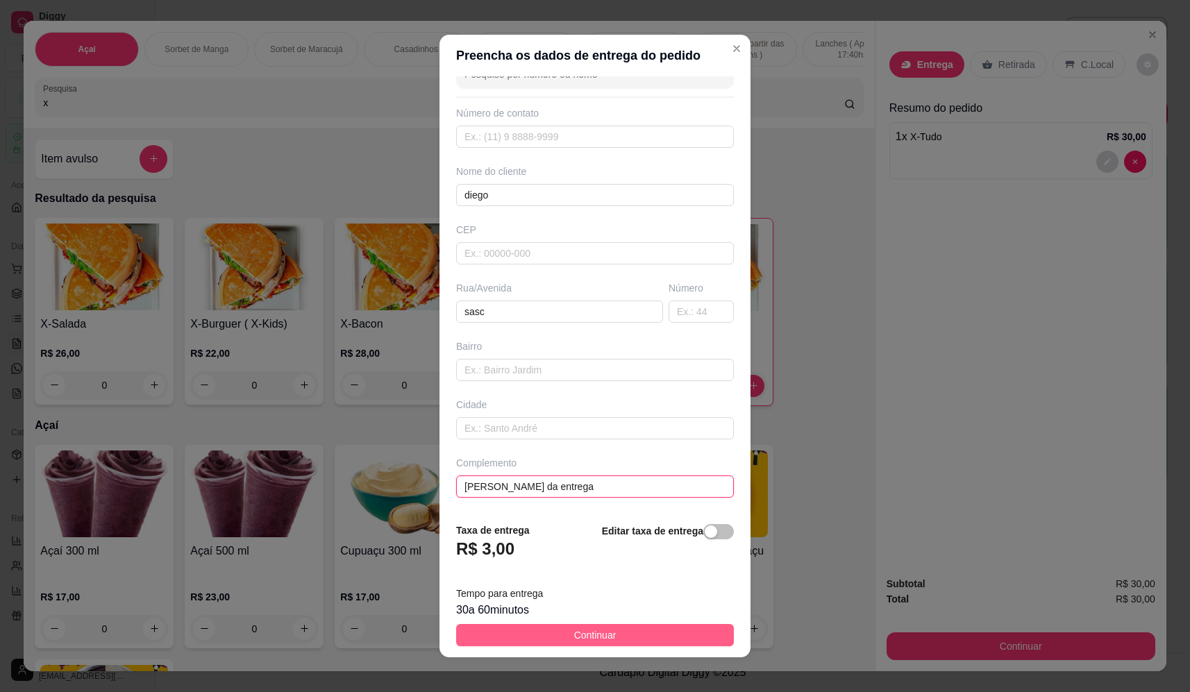
type input "diego da entrega"
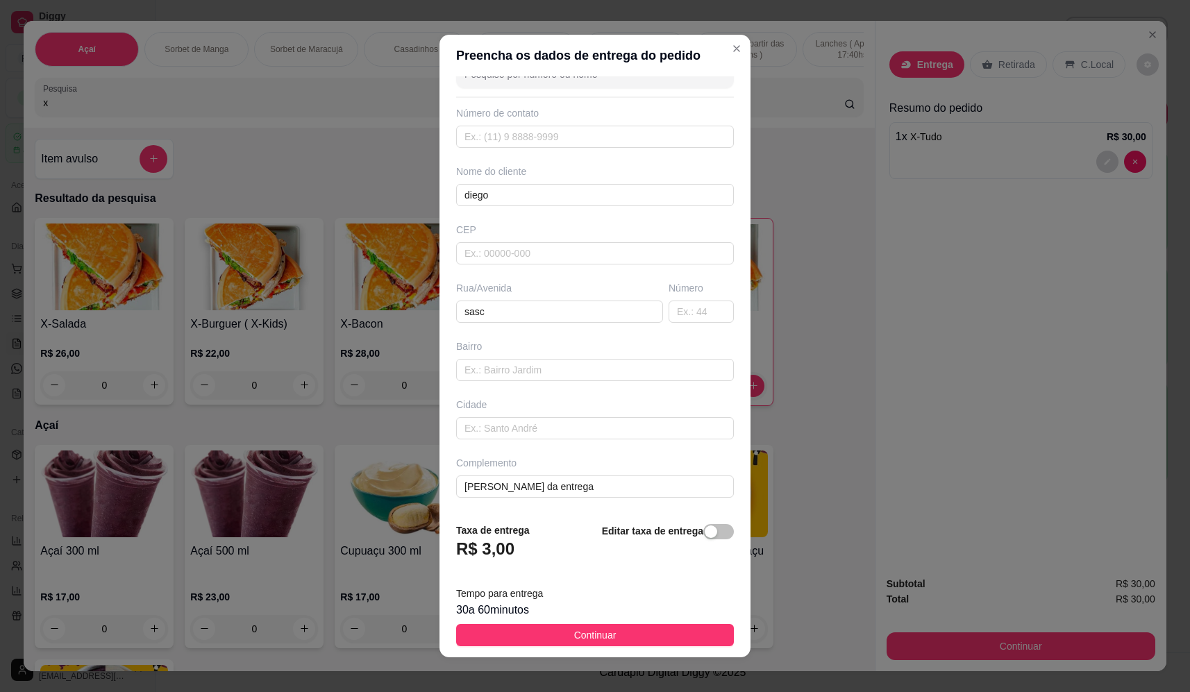
drag, startPoint x: 632, startPoint y: 643, endPoint x: 679, endPoint y: 626, distance: 50.1
click at [633, 642] on button "Continuar" at bounding box center [595, 635] width 278 height 22
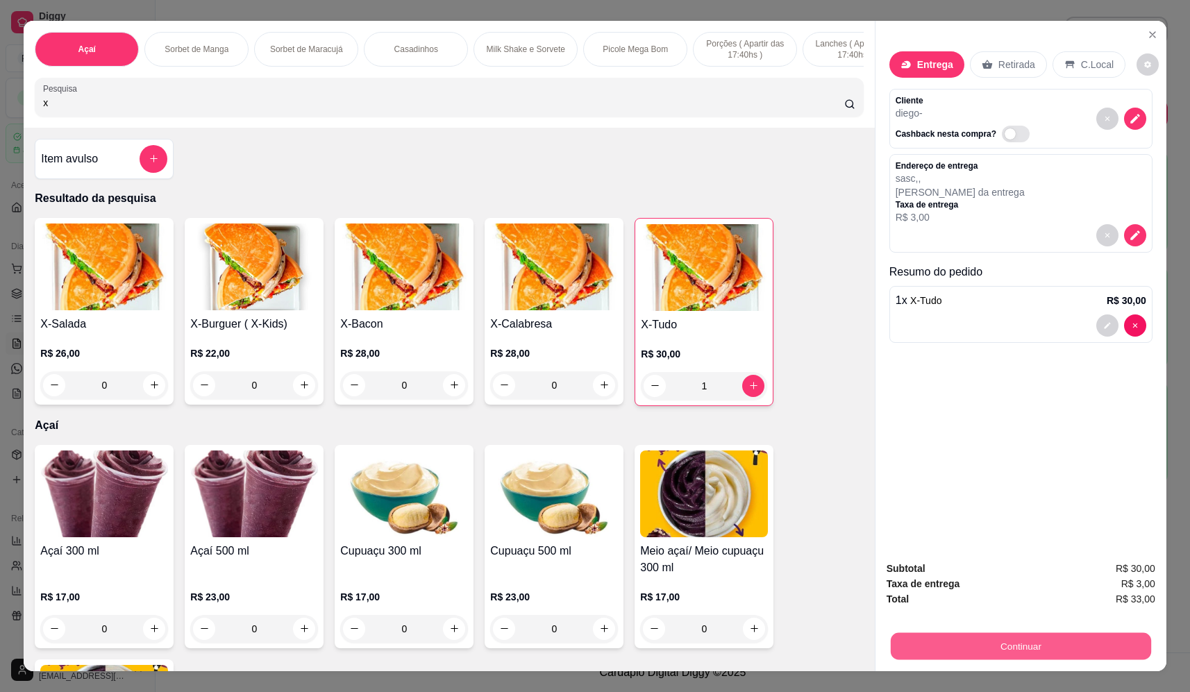
click at [964, 639] on button "Continuar" at bounding box center [1021, 646] width 260 height 27
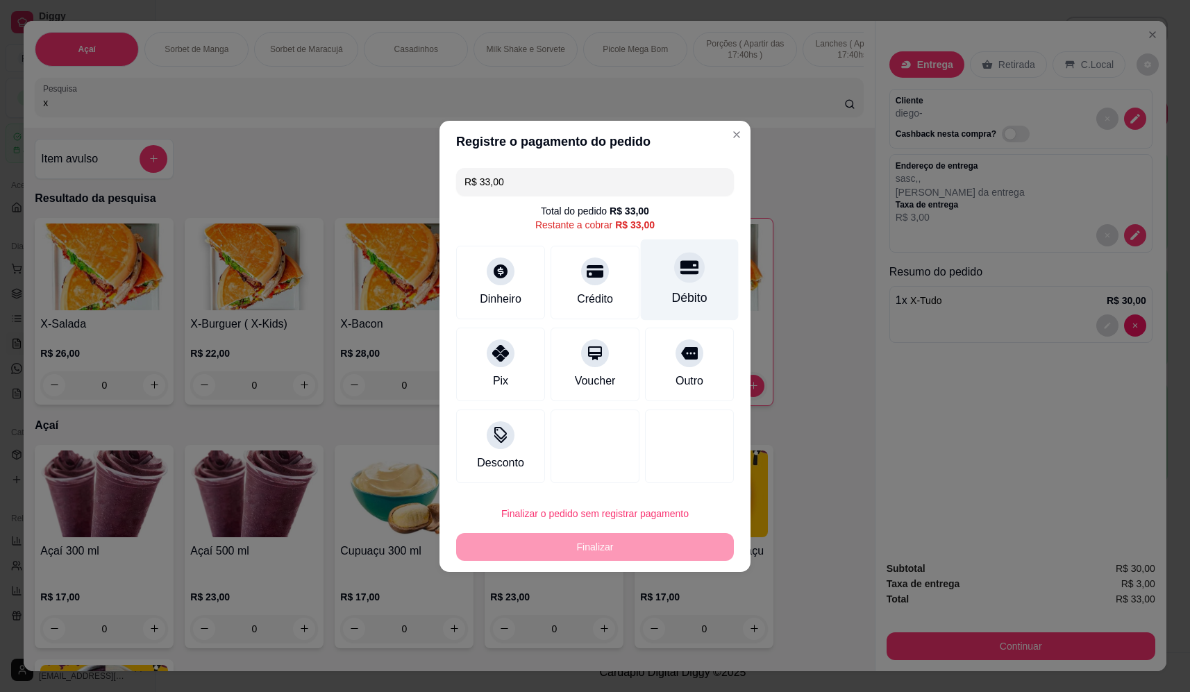
click at [674, 267] on div at bounding box center [689, 267] width 31 height 31
type input "R$ 0,00"
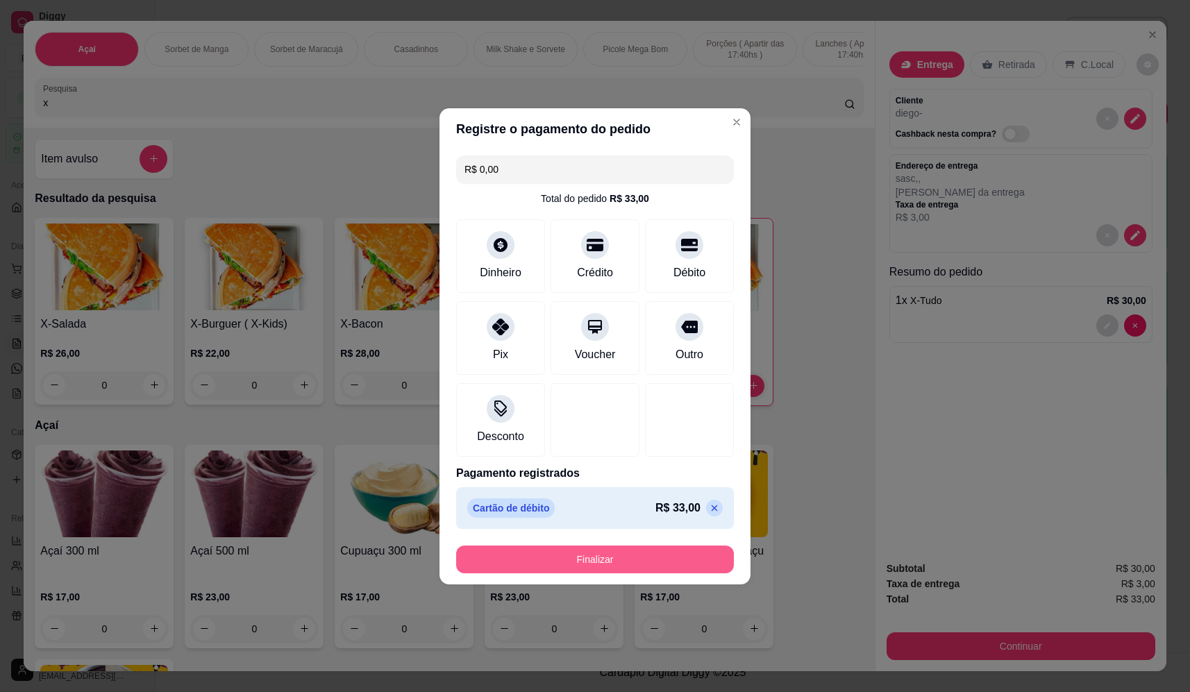
click at [685, 553] on button "Finalizar" at bounding box center [595, 560] width 278 height 28
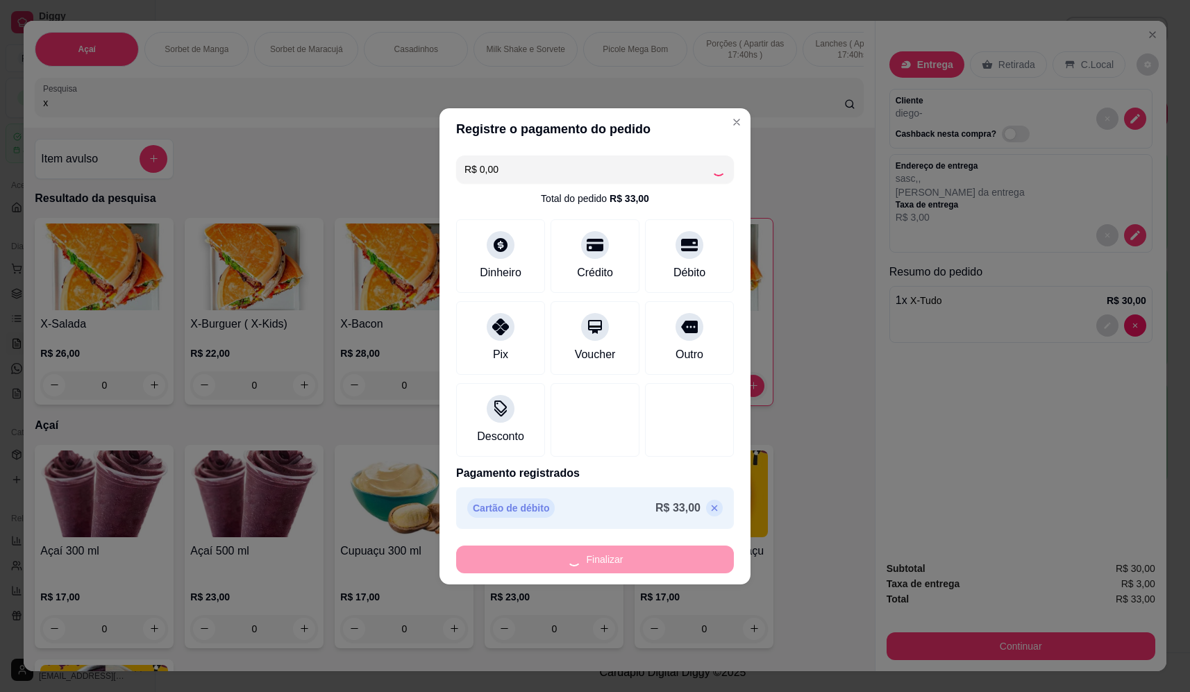
type input "0"
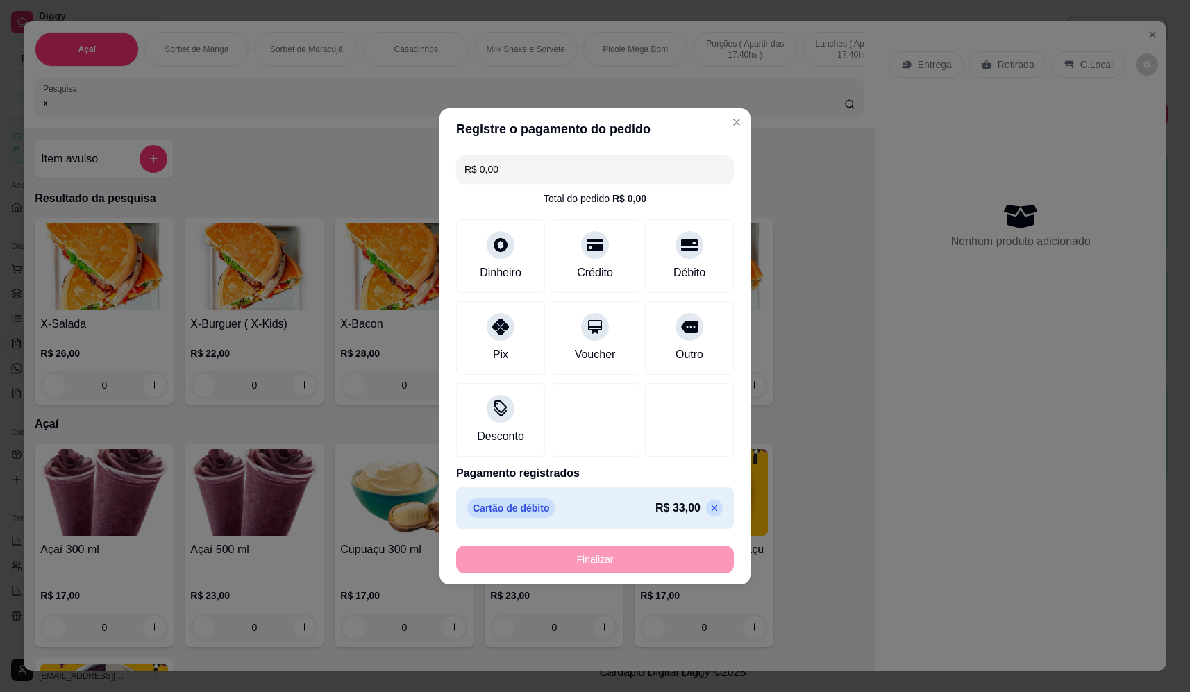
type input "-R$ 33,00"
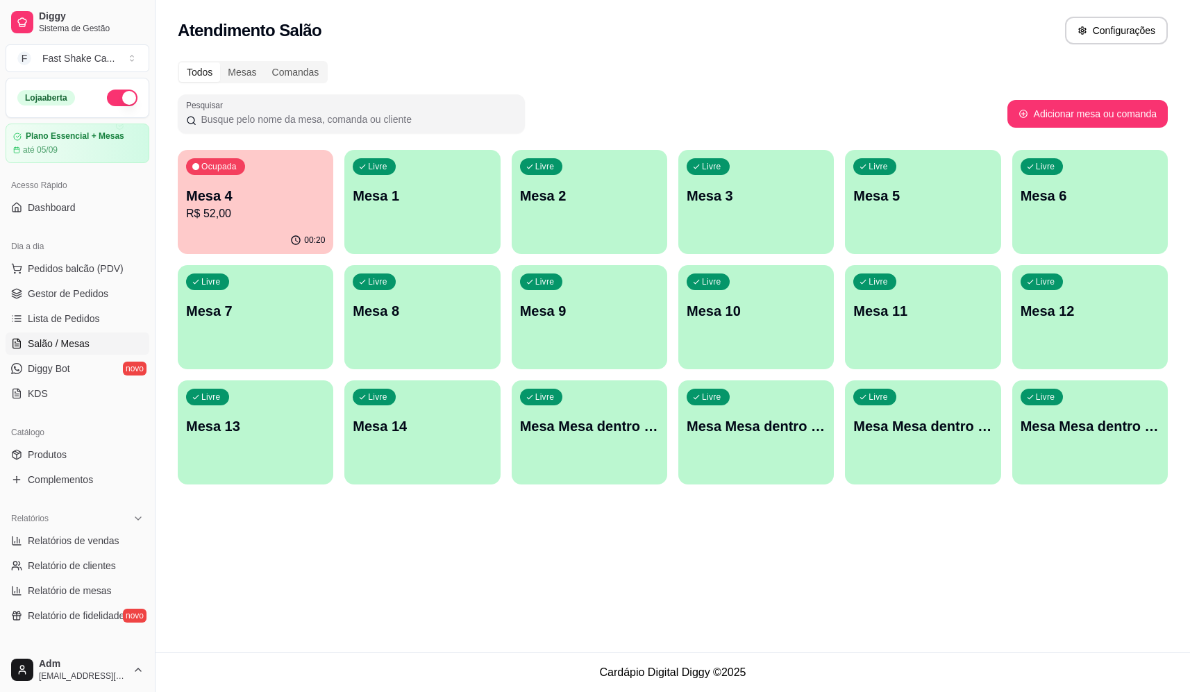
click at [739, 205] on p "Mesa 3" at bounding box center [756, 195] width 139 height 19
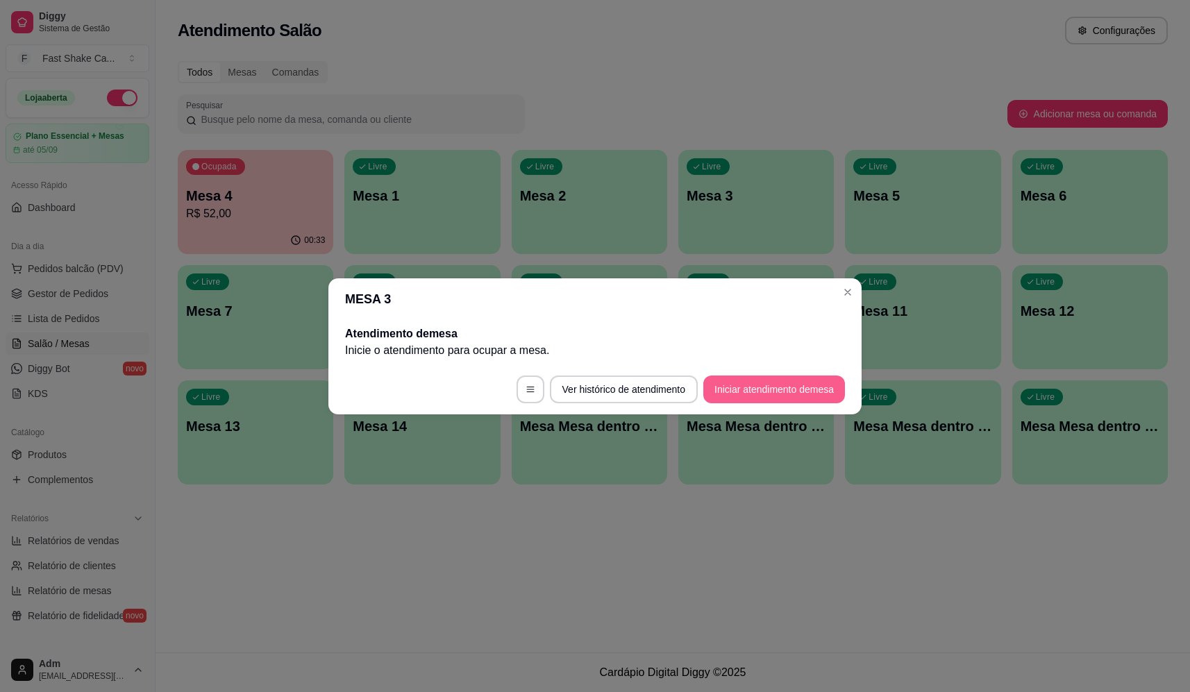
click at [747, 380] on button "Iniciar atendimento de mesa" at bounding box center [775, 390] width 142 height 28
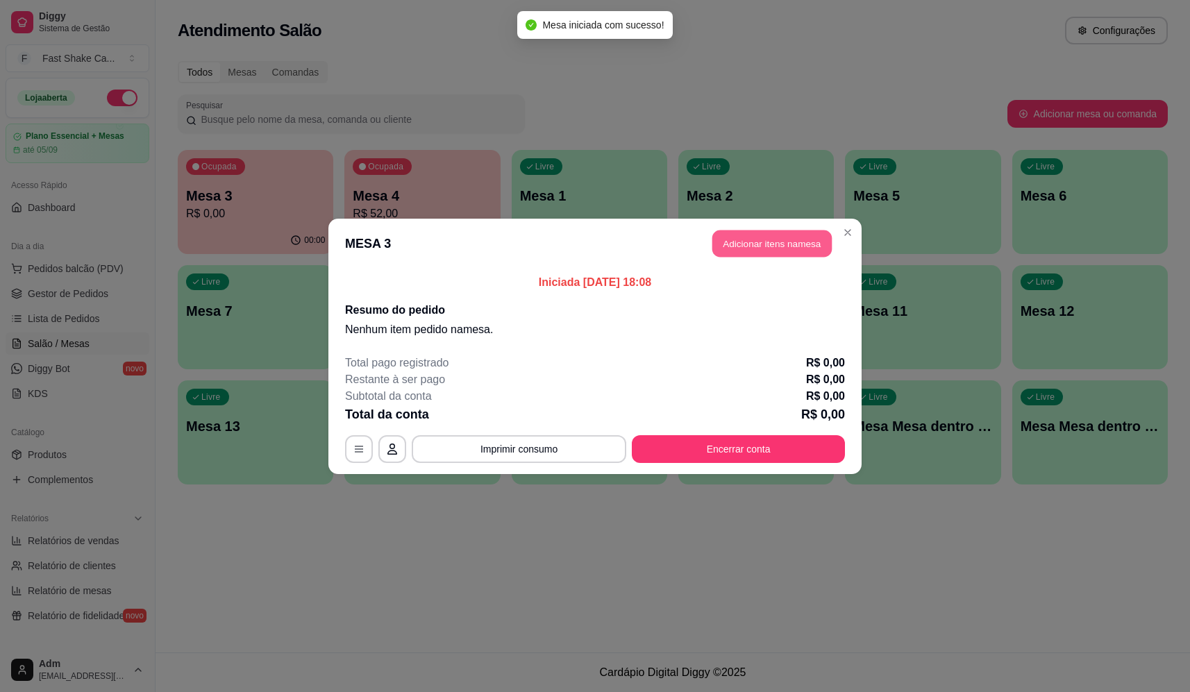
click at [778, 237] on button "Adicionar itens na mesa" at bounding box center [772, 243] width 119 height 27
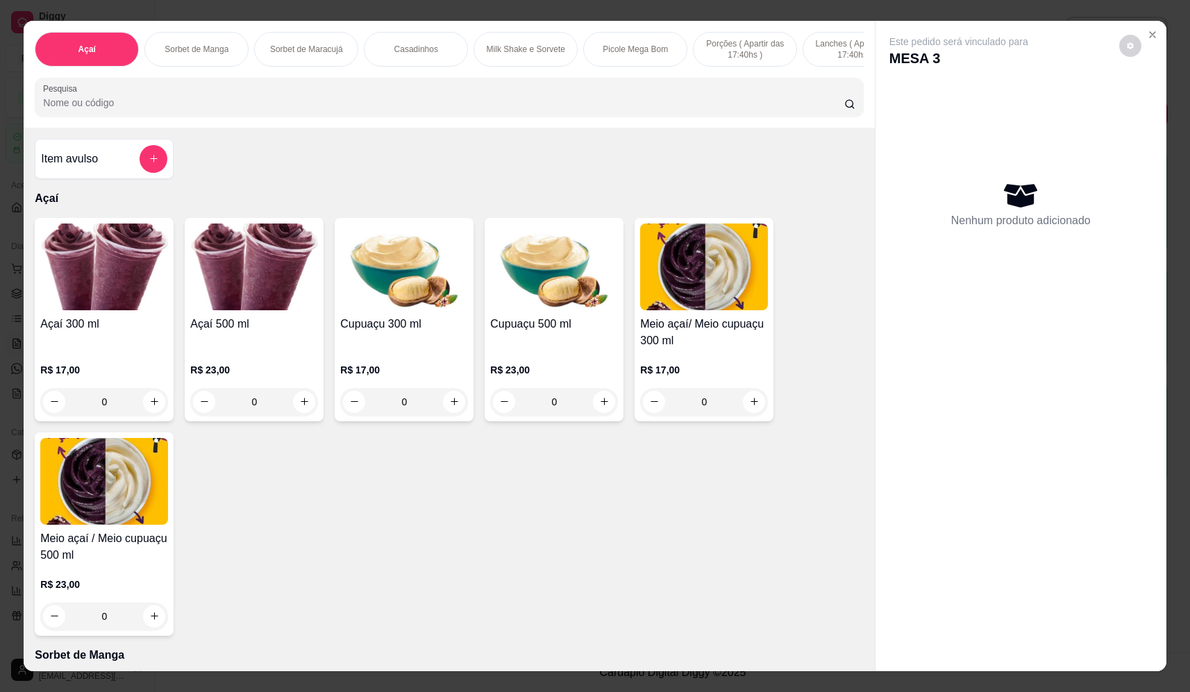
click at [301, 404] on div "0" at bounding box center [254, 402] width 128 height 28
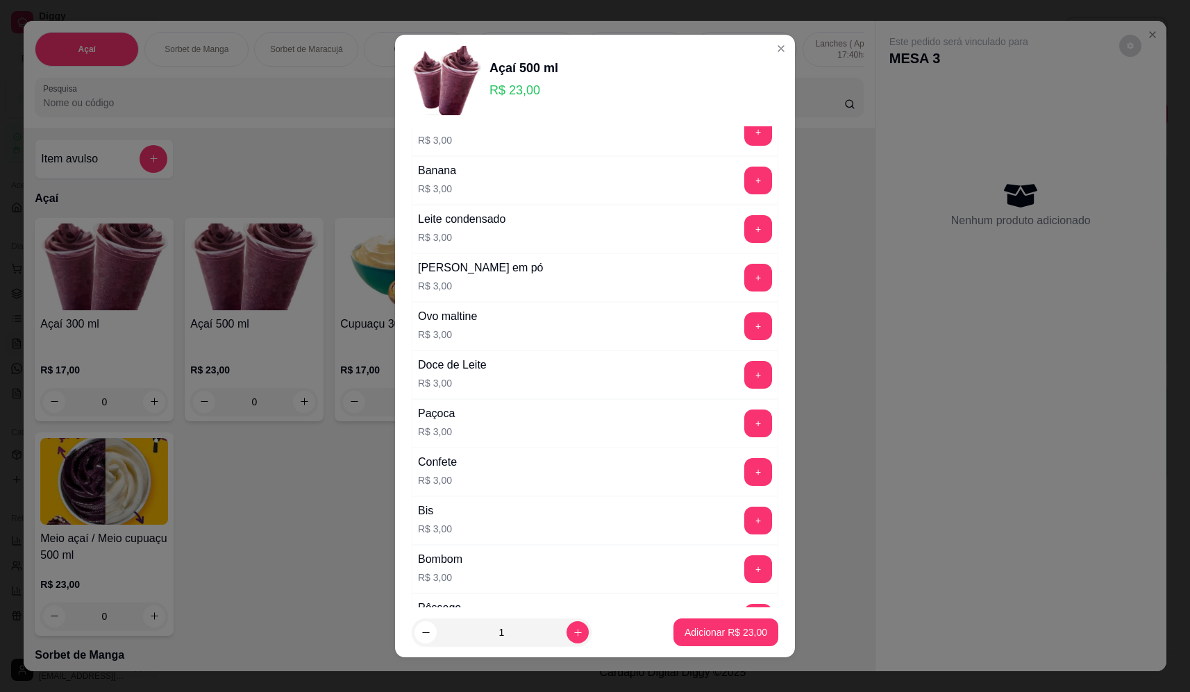
scroll to position [49, 0]
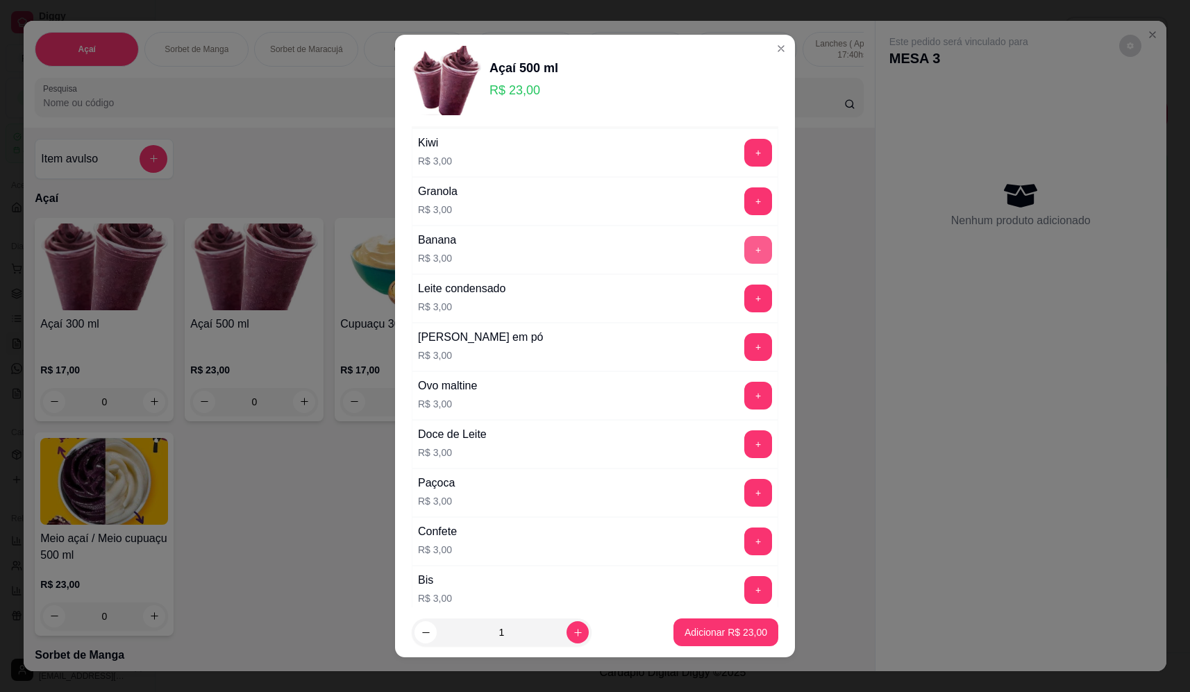
click at [744, 251] on button "+" at bounding box center [758, 250] width 28 height 28
click at [745, 296] on button "+" at bounding box center [758, 298] width 27 height 27
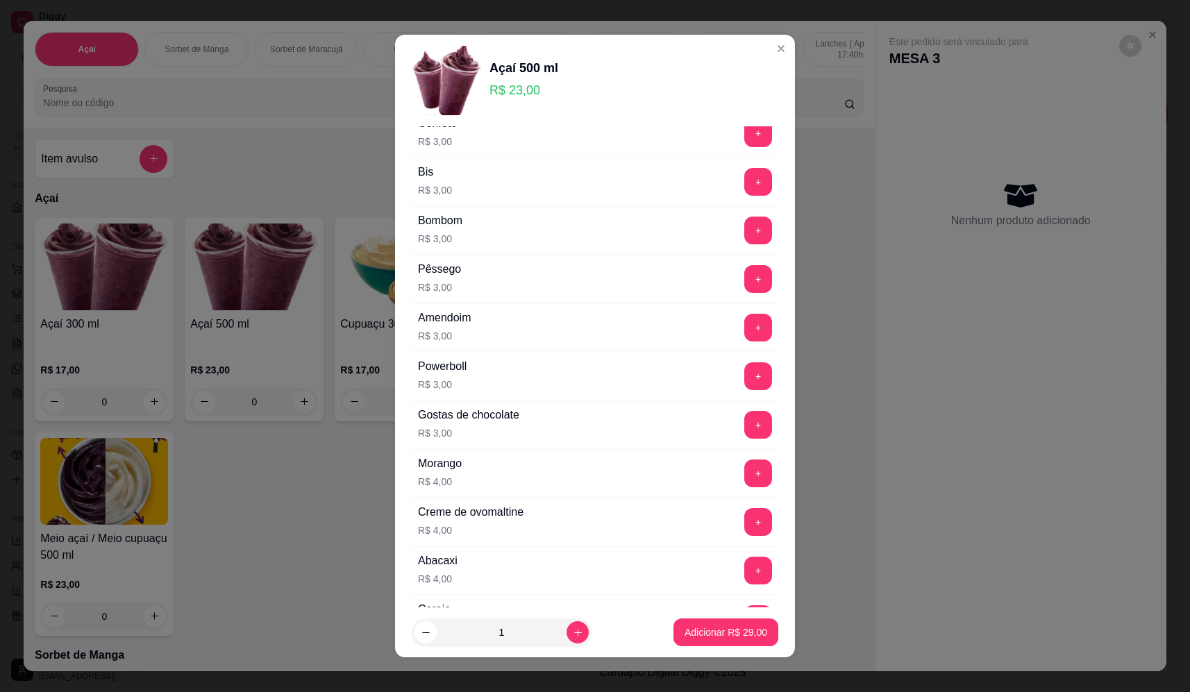
scroll to position [466, 0]
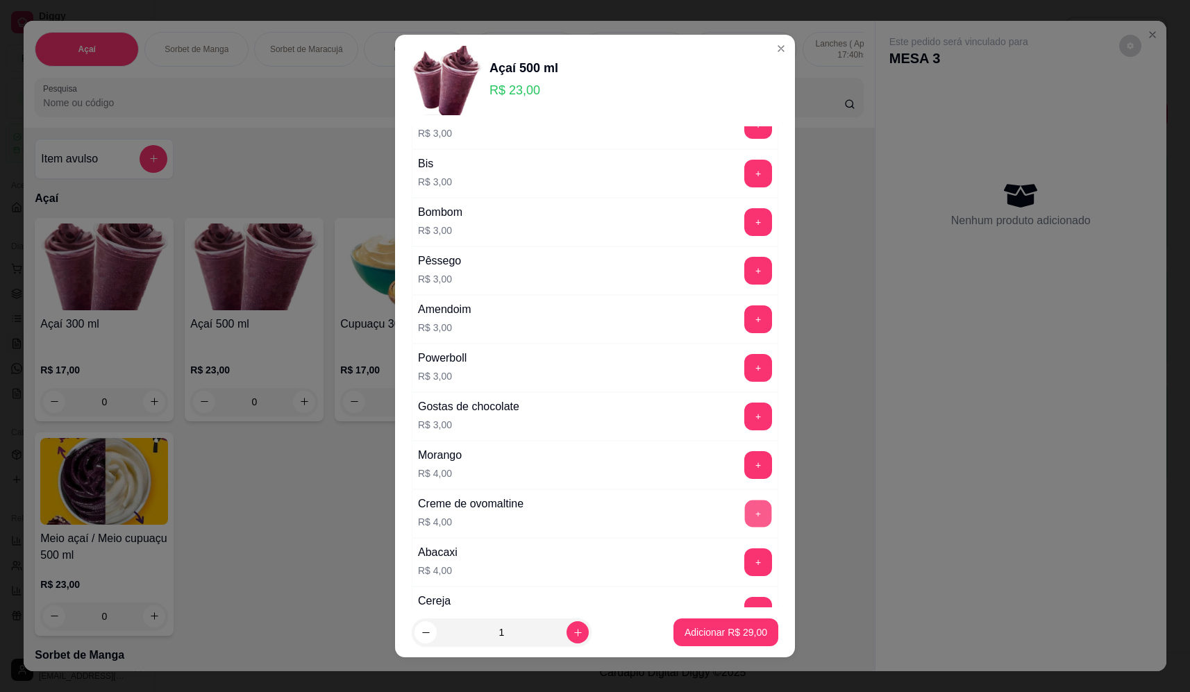
click at [745, 505] on button "+" at bounding box center [758, 513] width 27 height 27
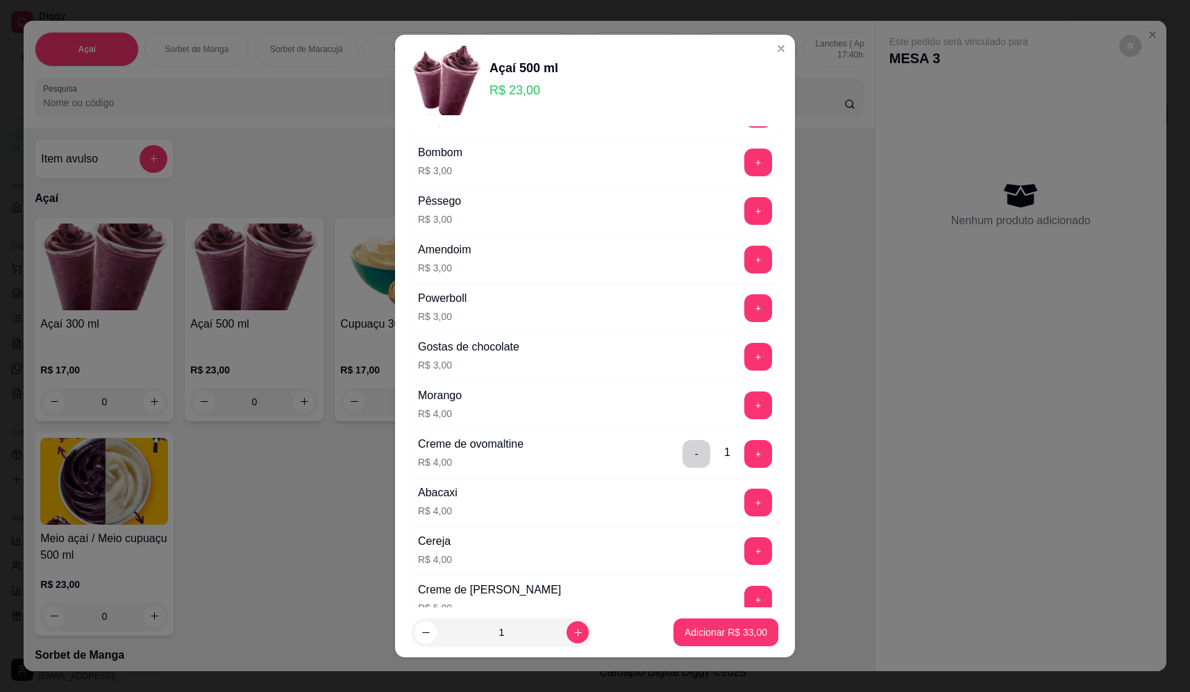
scroll to position [744, 0]
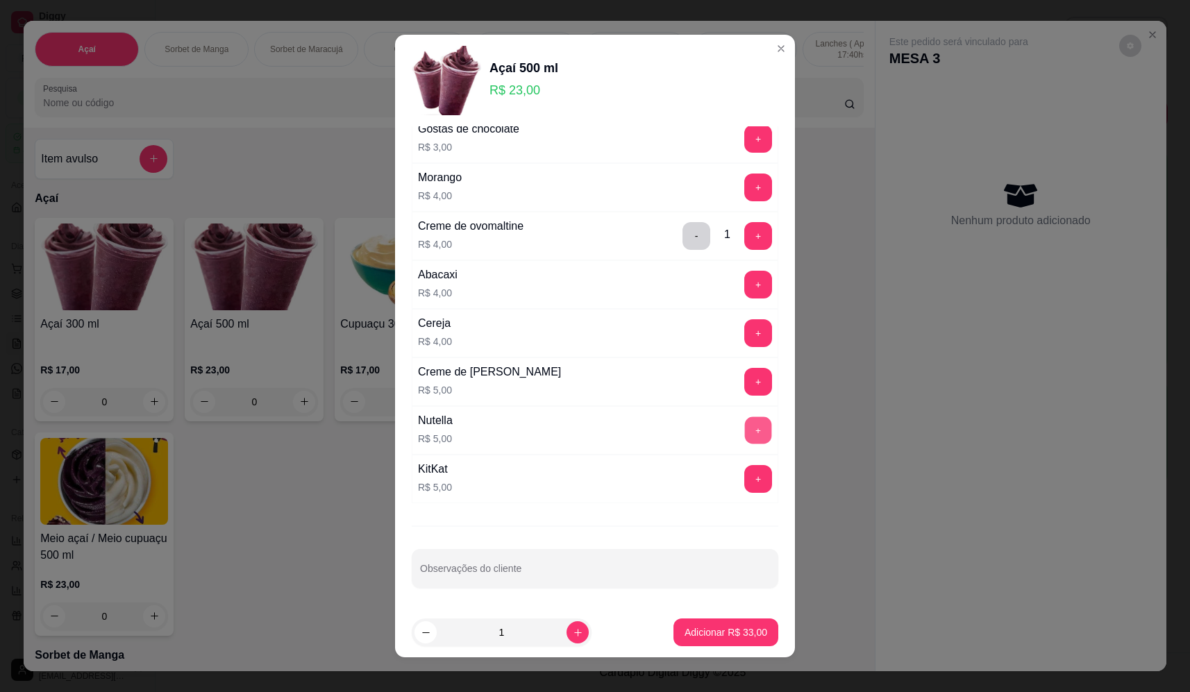
click at [745, 434] on button "+" at bounding box center [758, 430] width 27 height 27
click at [727, 633] on p "Adicionar R$ 38,00" at bounding box center [726, 633] width 83 height 14
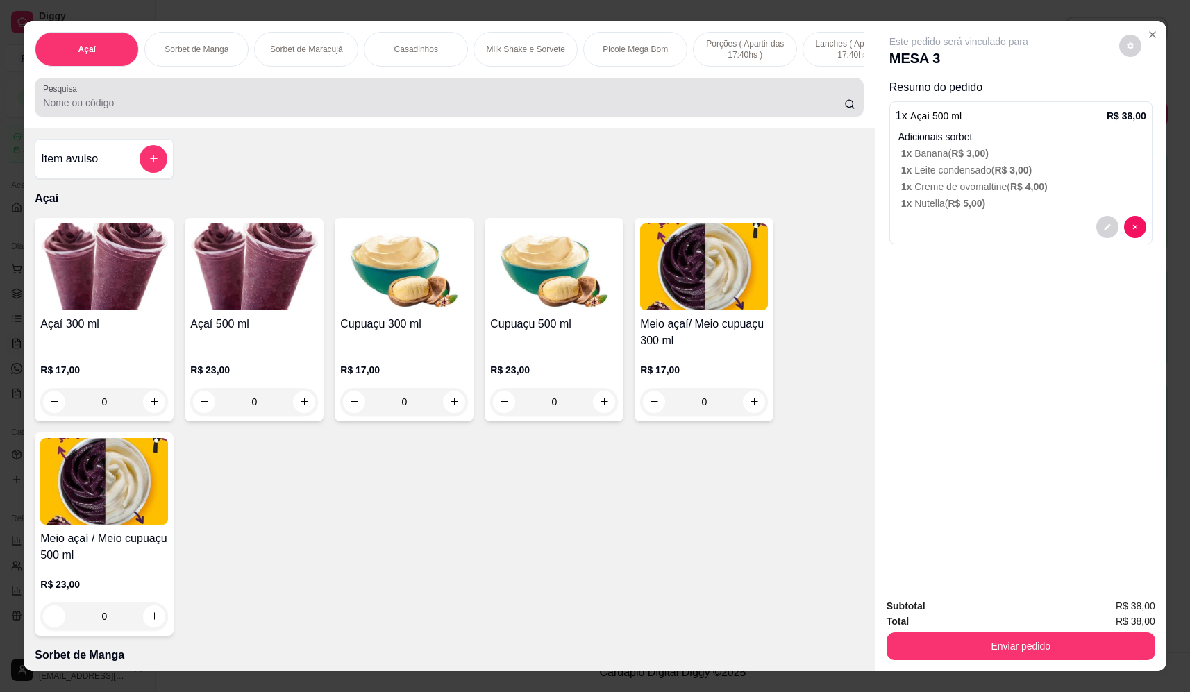
click at [294, 110] on input "Pesquisa" at bounding box center [443, 103] width 801 height 14
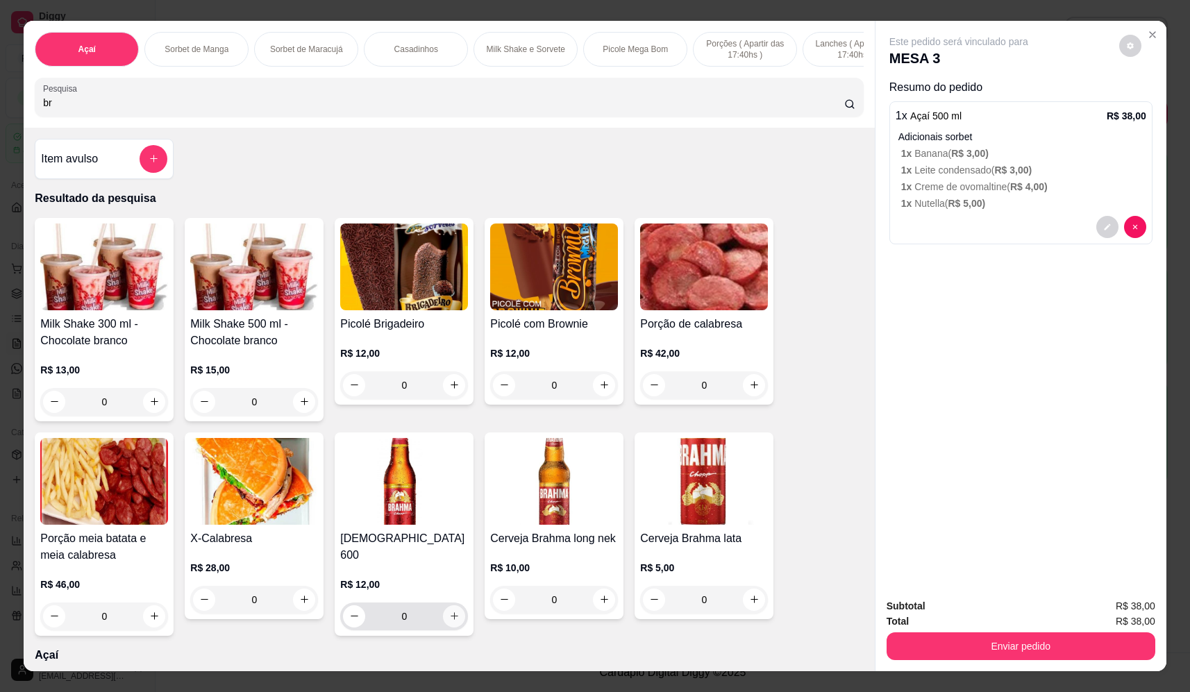
type input "br"
click at [453, 612] on icon "increase-product-quantity" at bounding box center [454, 617] width 10 height 10
type input "1"
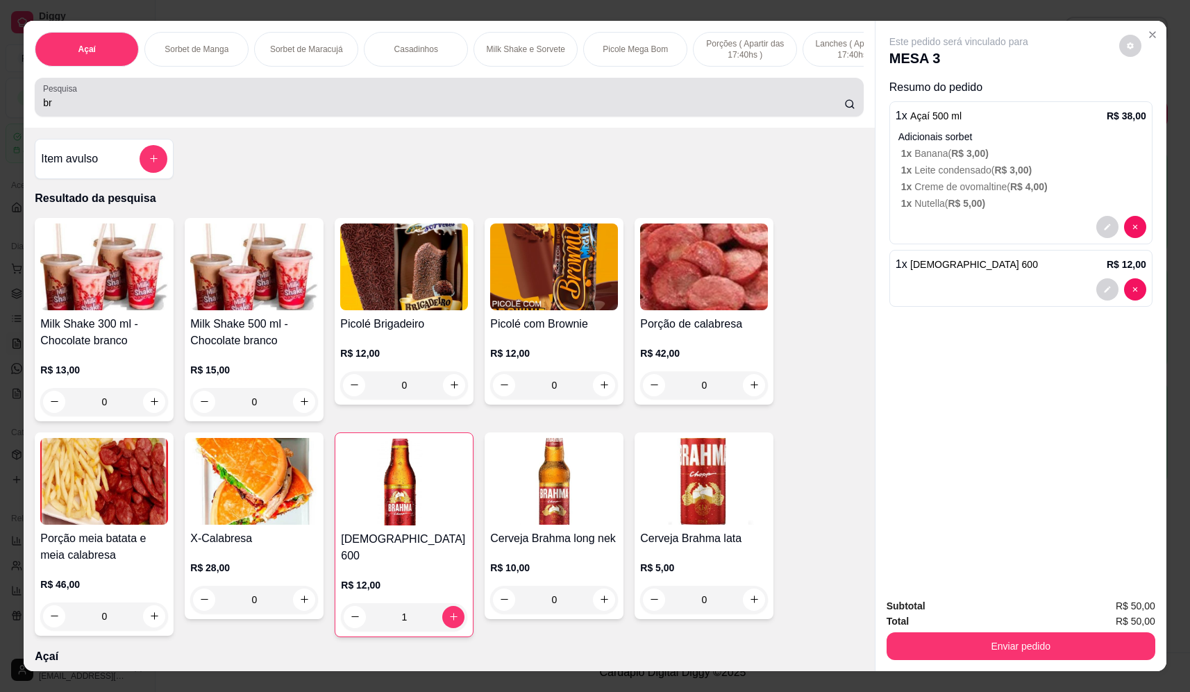
click at [405, 110] on input "br" at bounding box center [443, 103] width 801 height 14
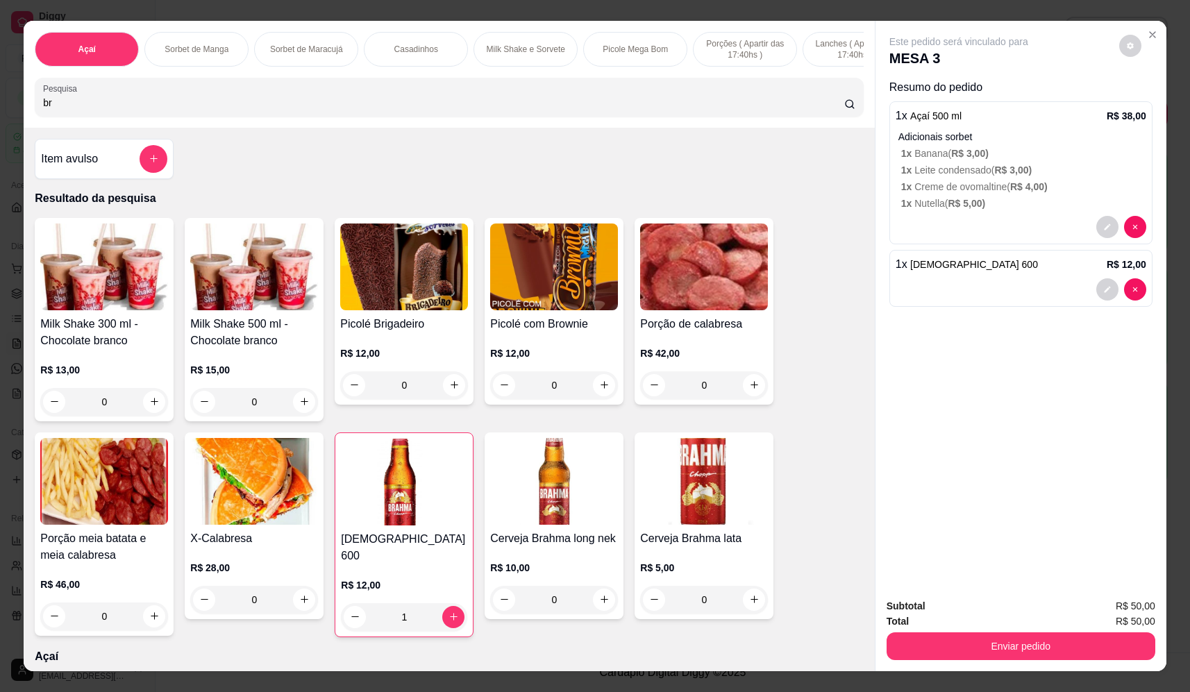
type input "b"
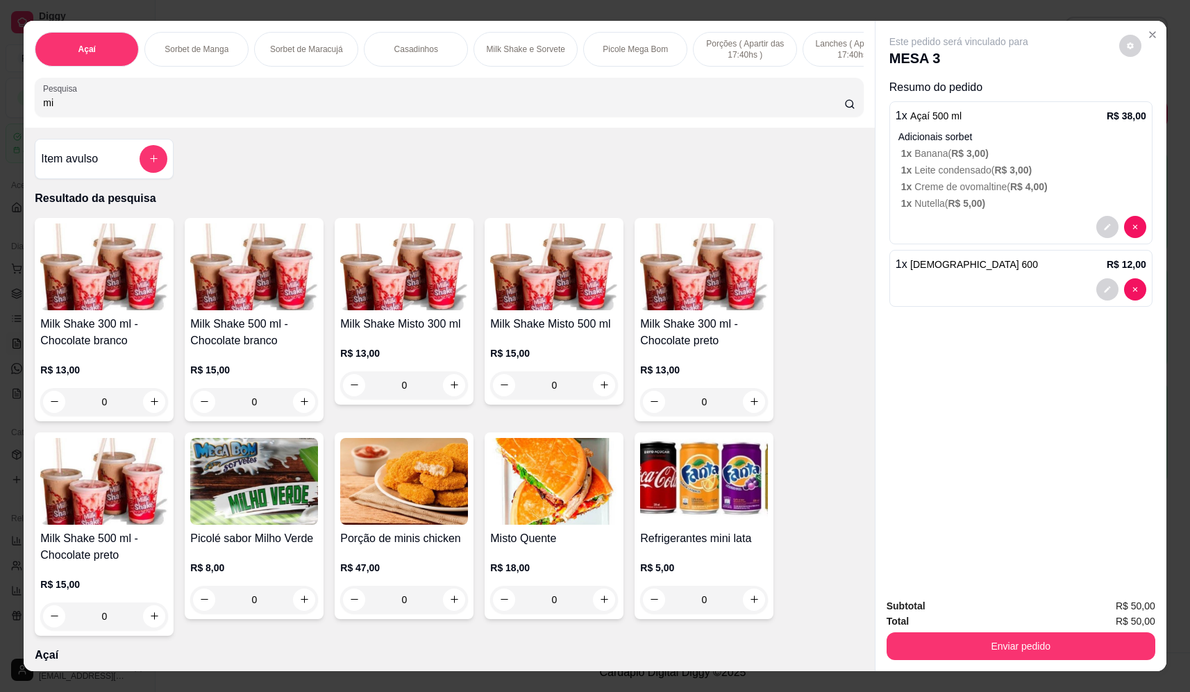
type input "mi"
click at [151, 412] on div "0" at bounding box center [104, 402] width 128 height 28
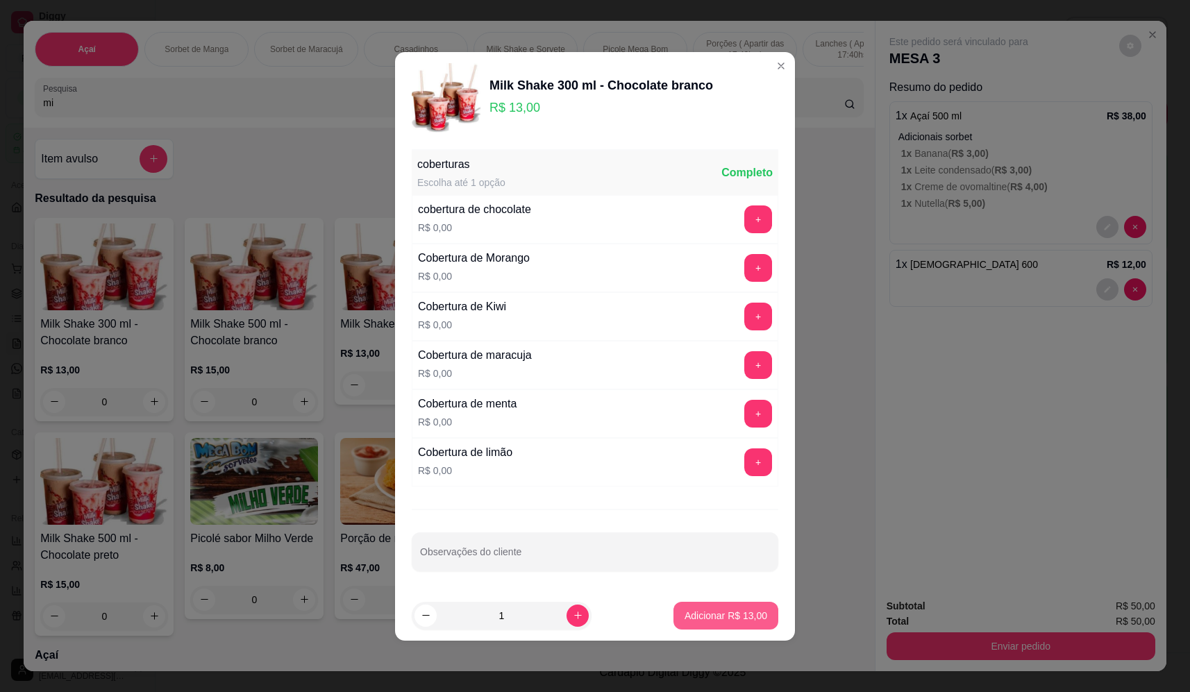
click at [706, 613] on p "Adicionar R$ 13,00" at bounding box center [726, 616] width 83 height 14
type input "1"
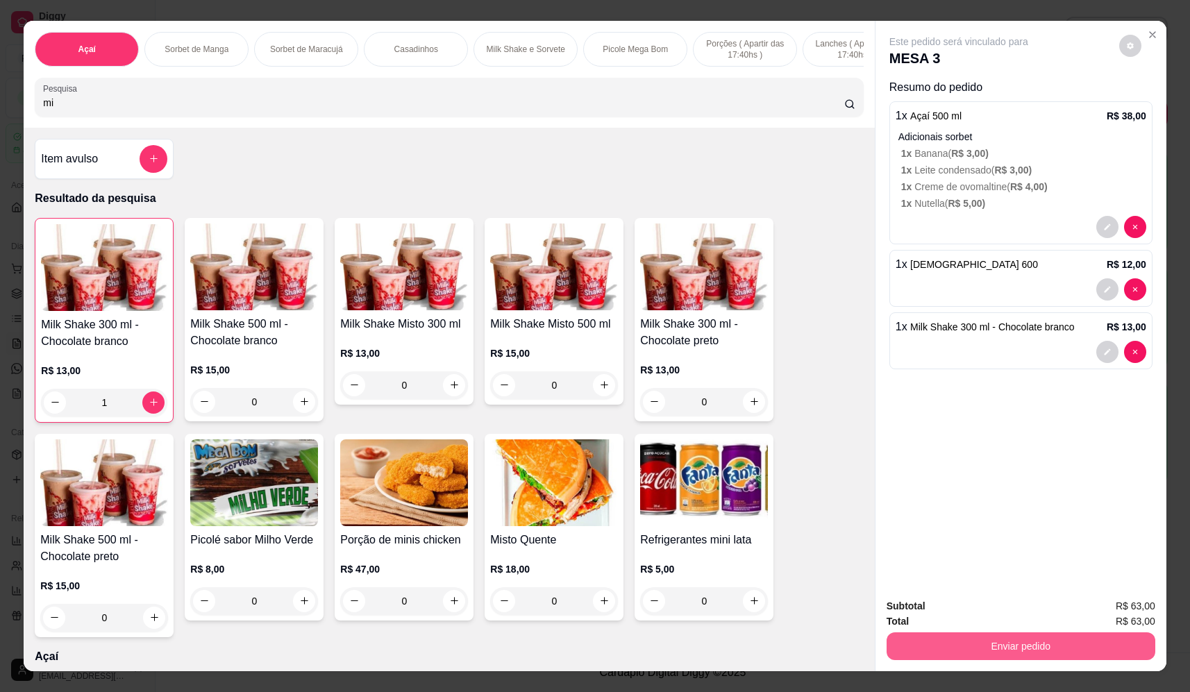
click at [929, 649] on button "Enviar pedido" at bounding box center [1021, 647] width 269 height 28
click at [930, 609] on button "Não registrar e enviar pedido" at bounding box center [975, 612] width 140 height 26
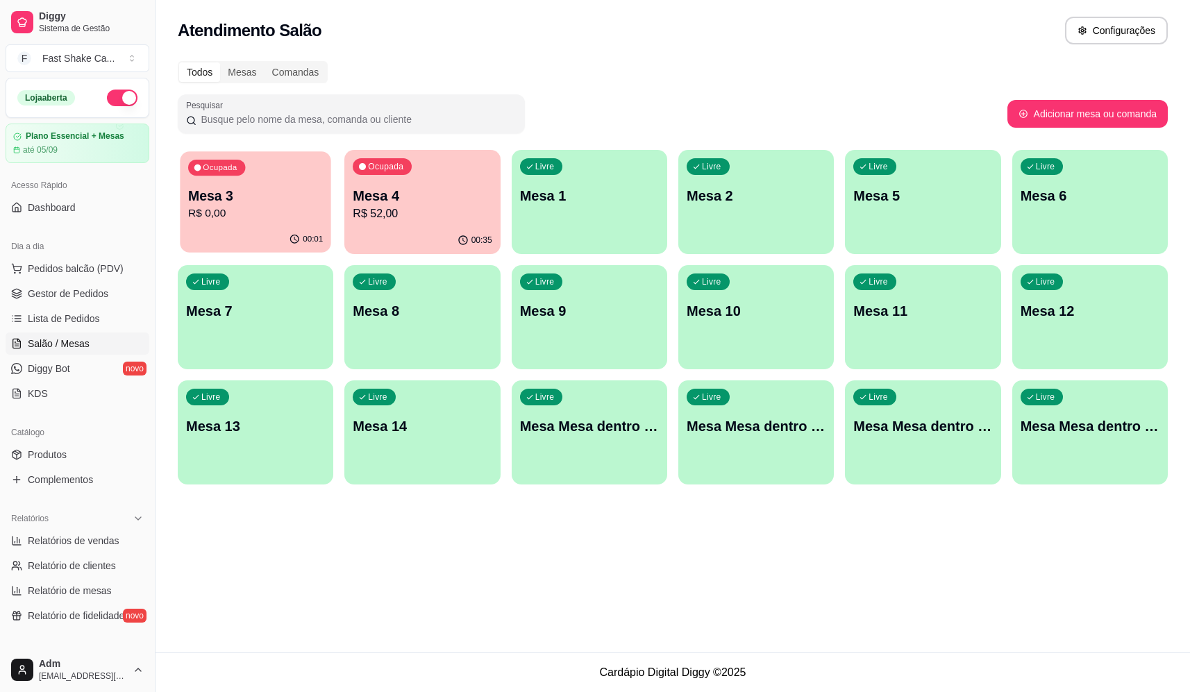
click at [256, 179] on div "Ocupada Mesa 3 R$ 0,00" at bounding box center [255, 188] width 151 height 75
click at [233, 206] on p "R$ 0,00" at bounding box center [255, 214] width 139 height 17
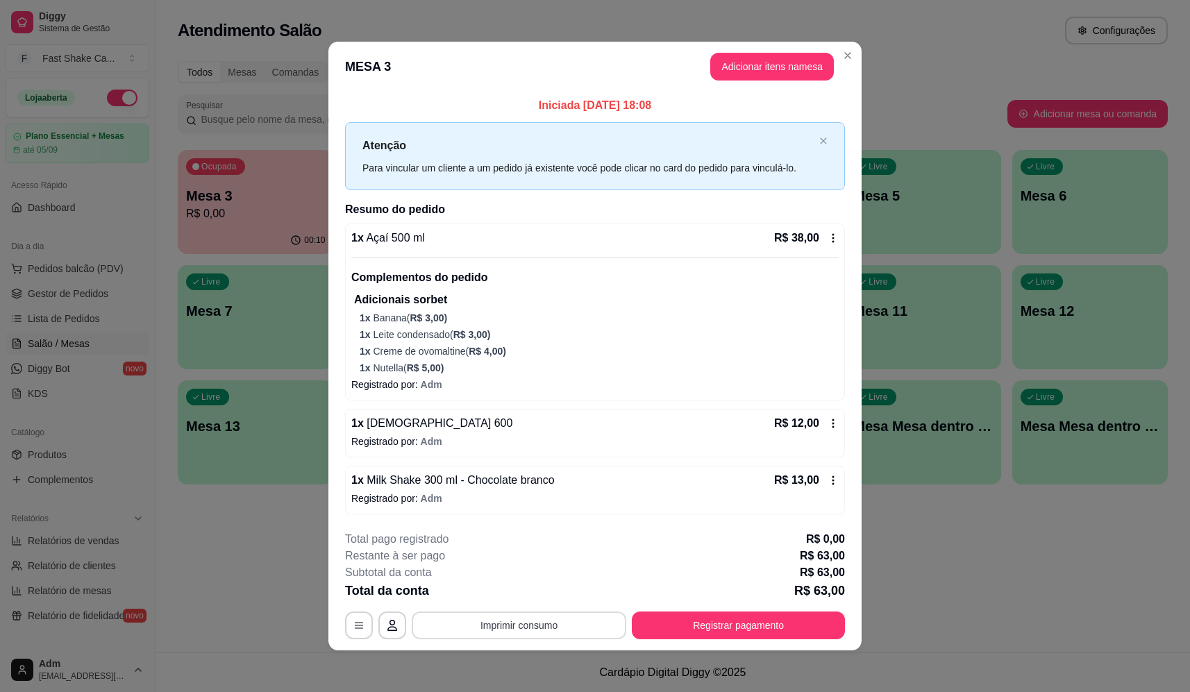
click at [518, 635] on button "Imprimir consumo" at bounding box center [519, 626] width 215 height 28
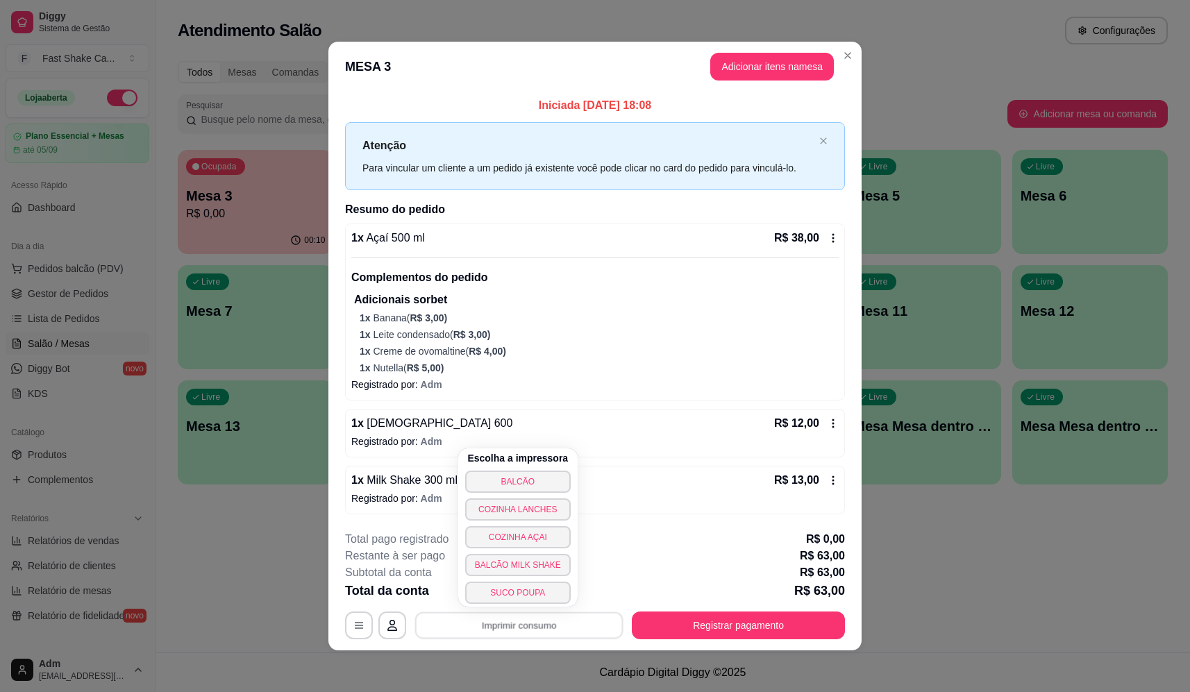
click at [534, 497] on div "Escolha a impressora BALCÃO COZINHA LANCHES COZINHA AÇAI BALCÃO MILK SHAKE SUCO…" at bounding box center [517, 528] width 119 height 158
click at [533, 477] on button "BALCÃO" at bounding box center [518, 482] width 106 height 22
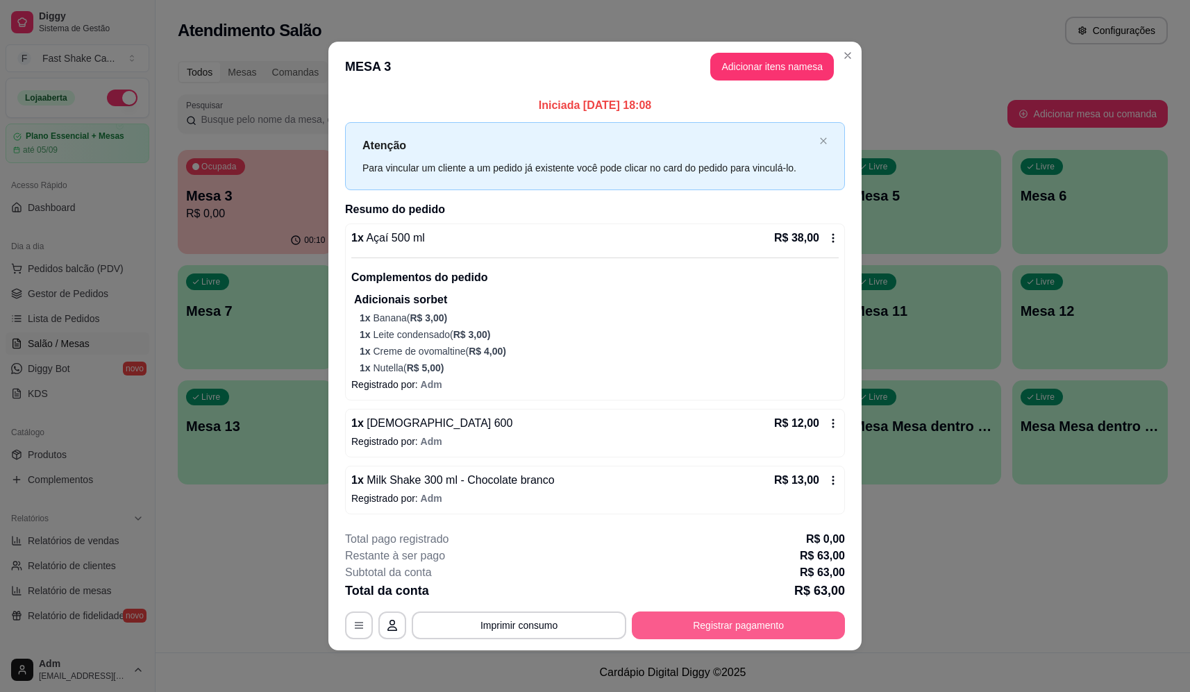
click at [715, 618] on button "Registrar pagamento" at bounding box center [738, 626] width 213 height 28
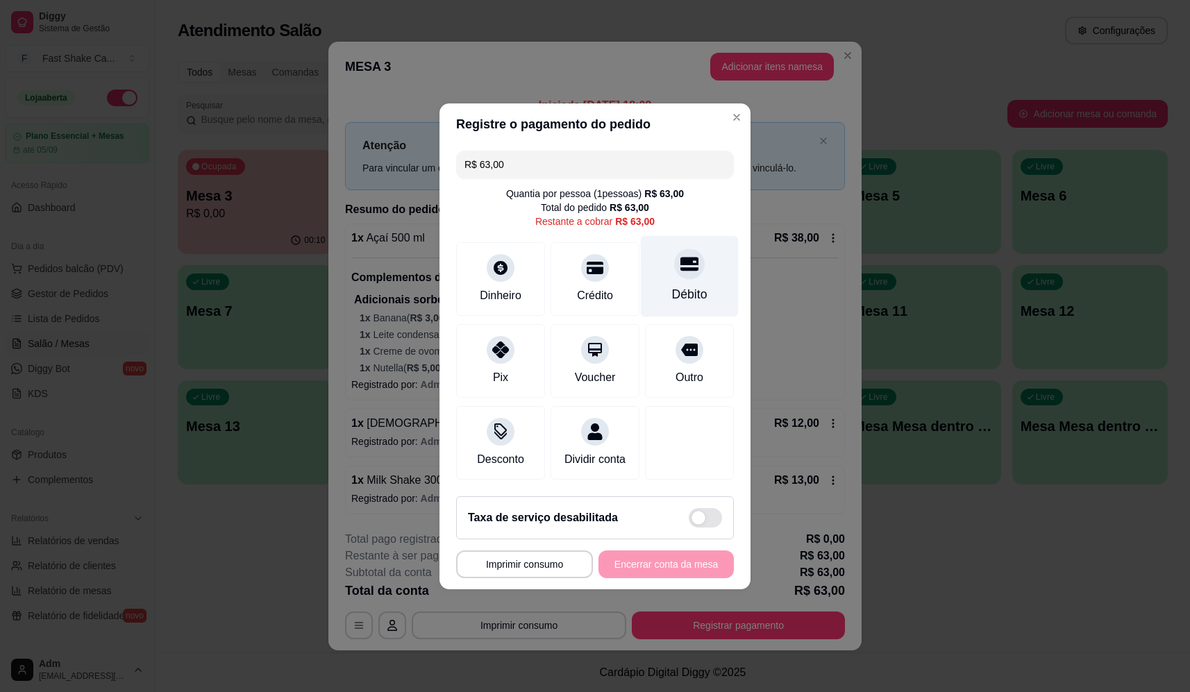
click at [685, 274] on div "Débito" at bounding box center [690, 275] width 98 height 81
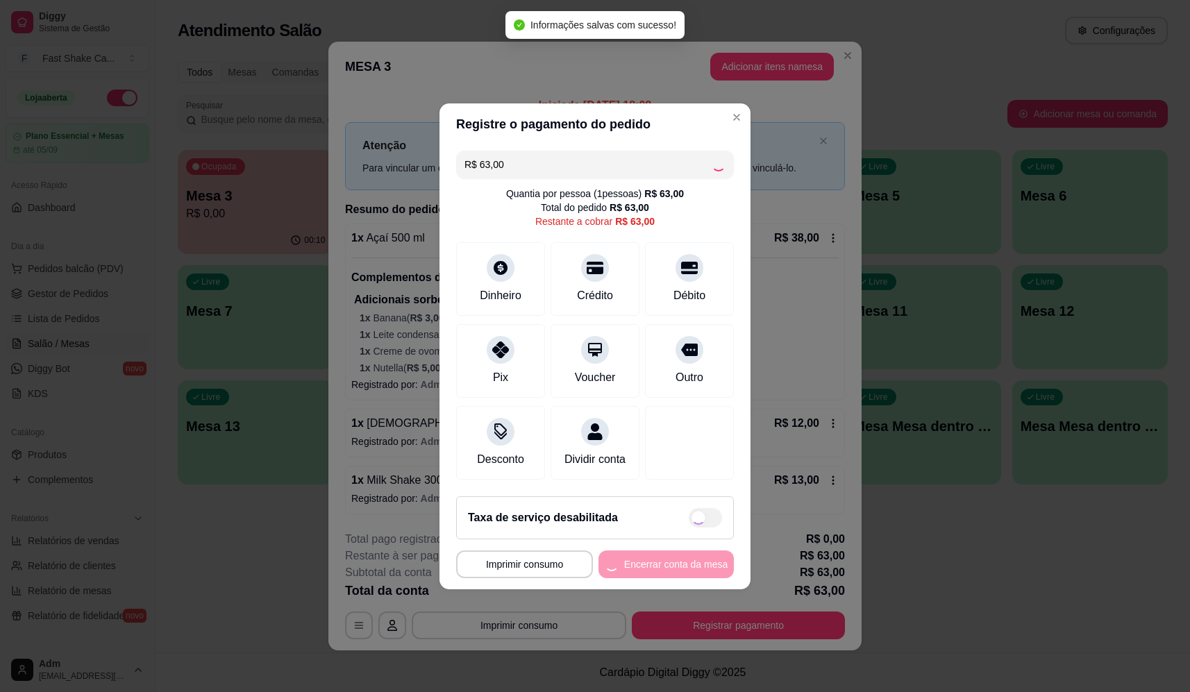
type input "R$ 0,00"
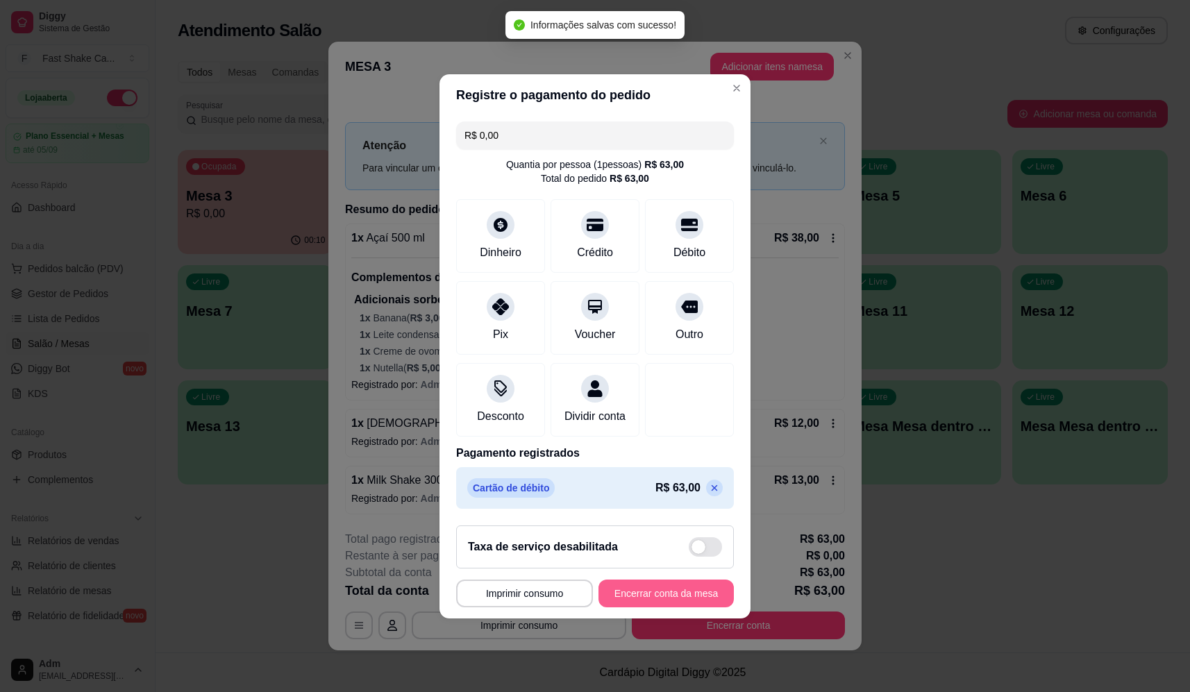
click at [654, 596] on button "Encerrar conta da mesa" at bounding box center [666, 594] width 135 height 28
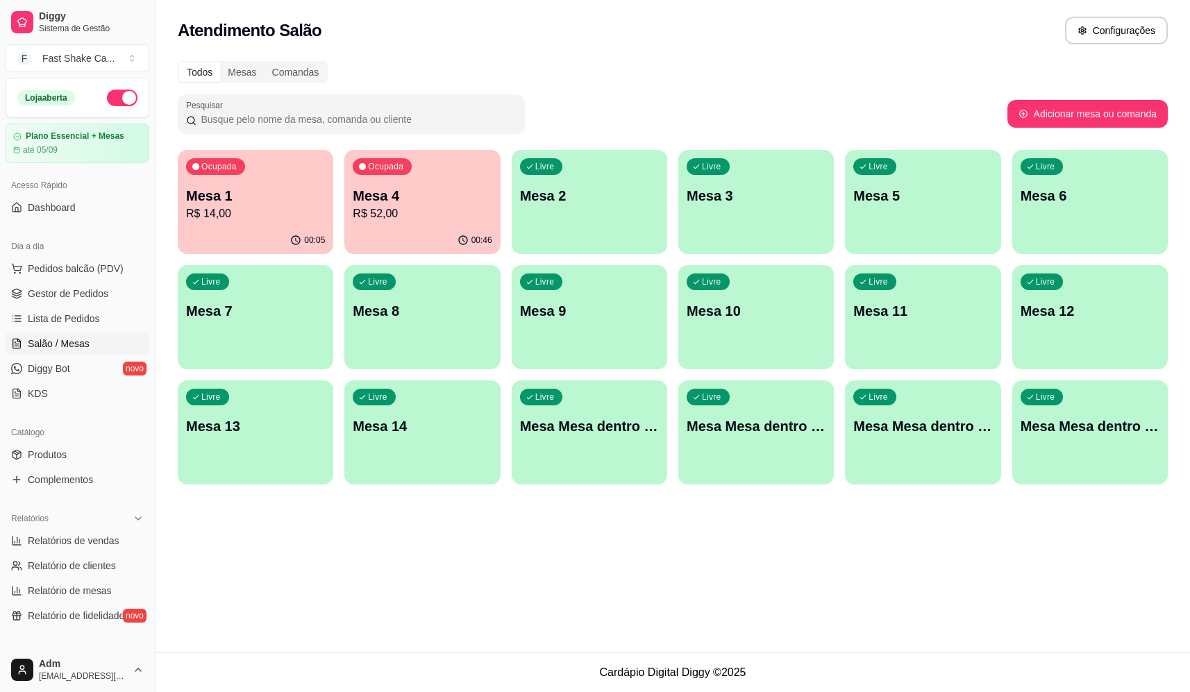
click at [394, 190] on p "Mesa 4" at bounding box center [422, 195] width 139 height 19
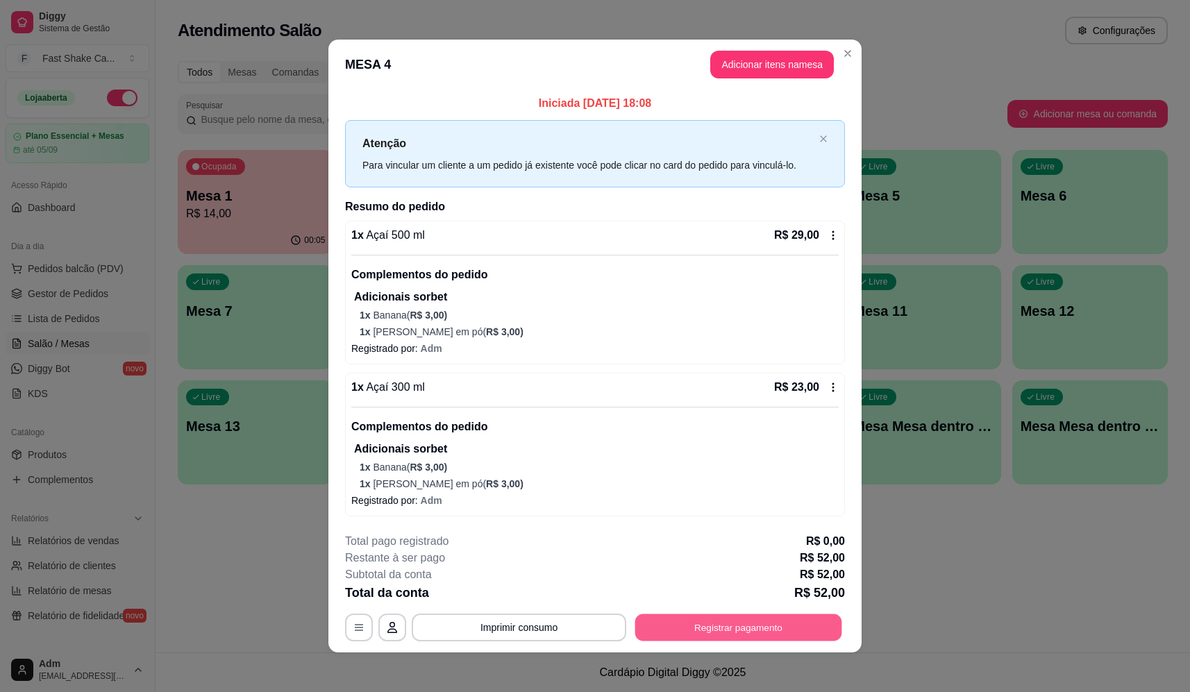
click at [738, 633] on button "Registrar pagamento" at bounding box center [738, 628] width 207 height 27
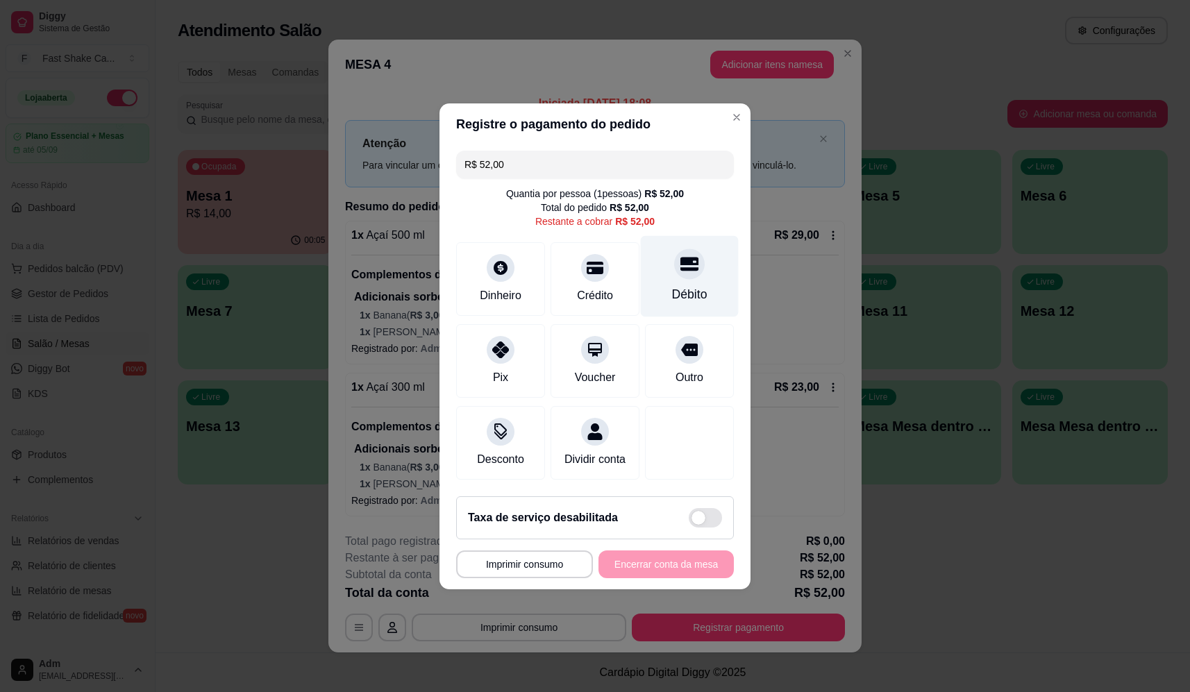
click at [697, 301] on div "Débito" at bounding box center [690, 275] width 98 height 81
click at [684, 298] on div "Débito" at bounding box center [690, 275] width 98 height 81
type input "R$ 0,00"
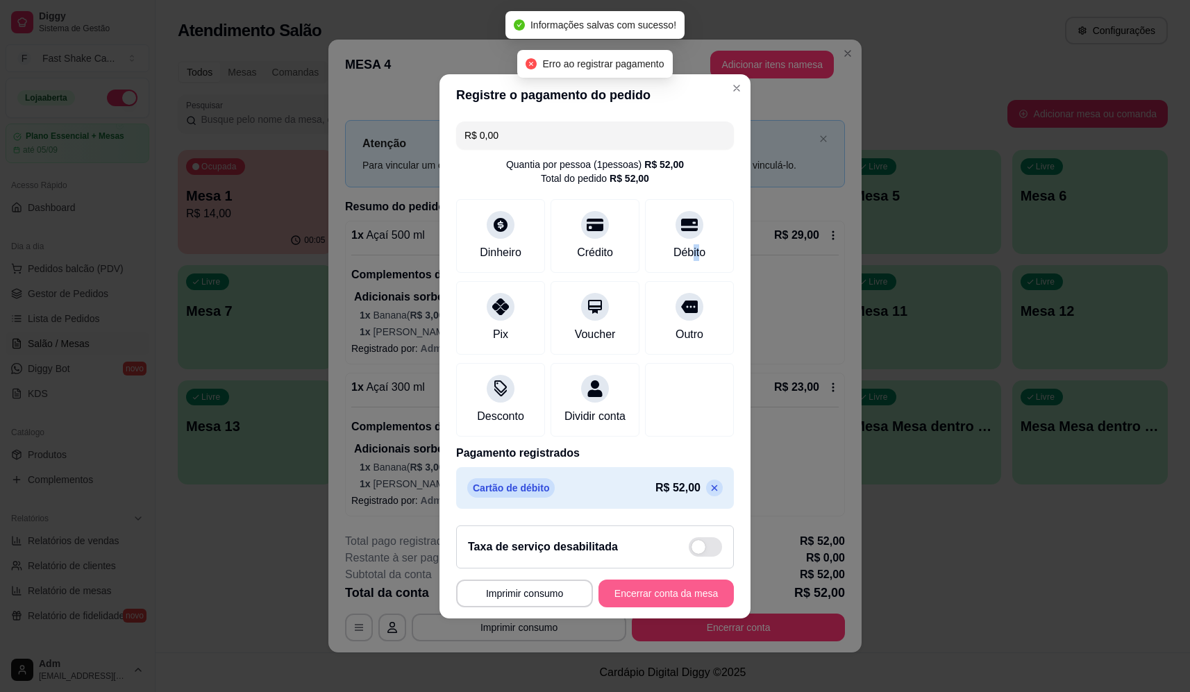
click at [642, 600] on button "Encerrar conta da mesa" at bounding box center [666, 594] width 135 height 28
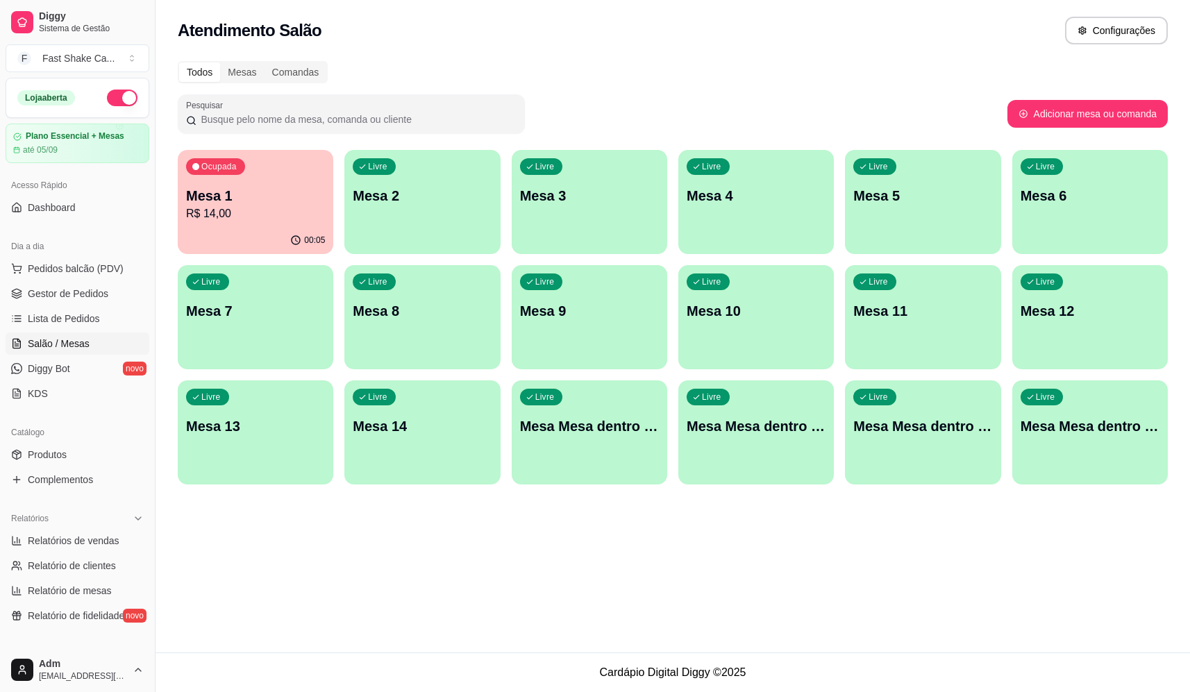
click at [603, 431] on p "Mesa Mesa dentro azul" at bounding box center [589, 426] width 139 height 19
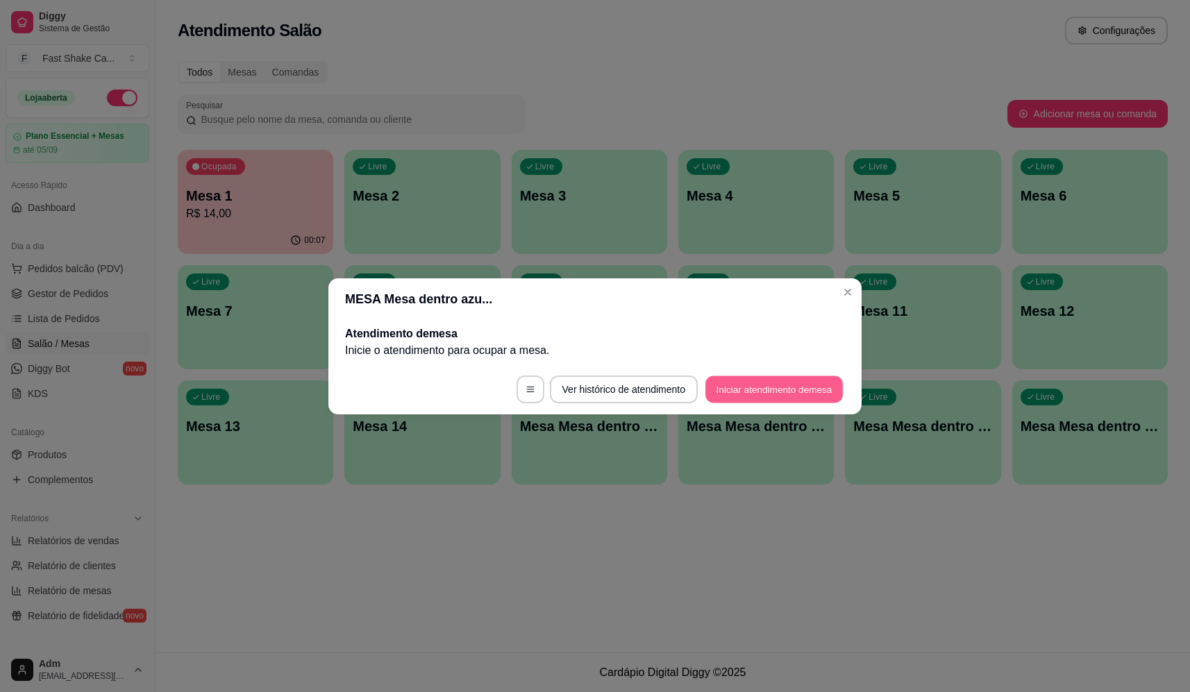
click at [760, 399] on button "Iniciar atendimento de mesa" at bounding box center [775, 389] width 138 height 27
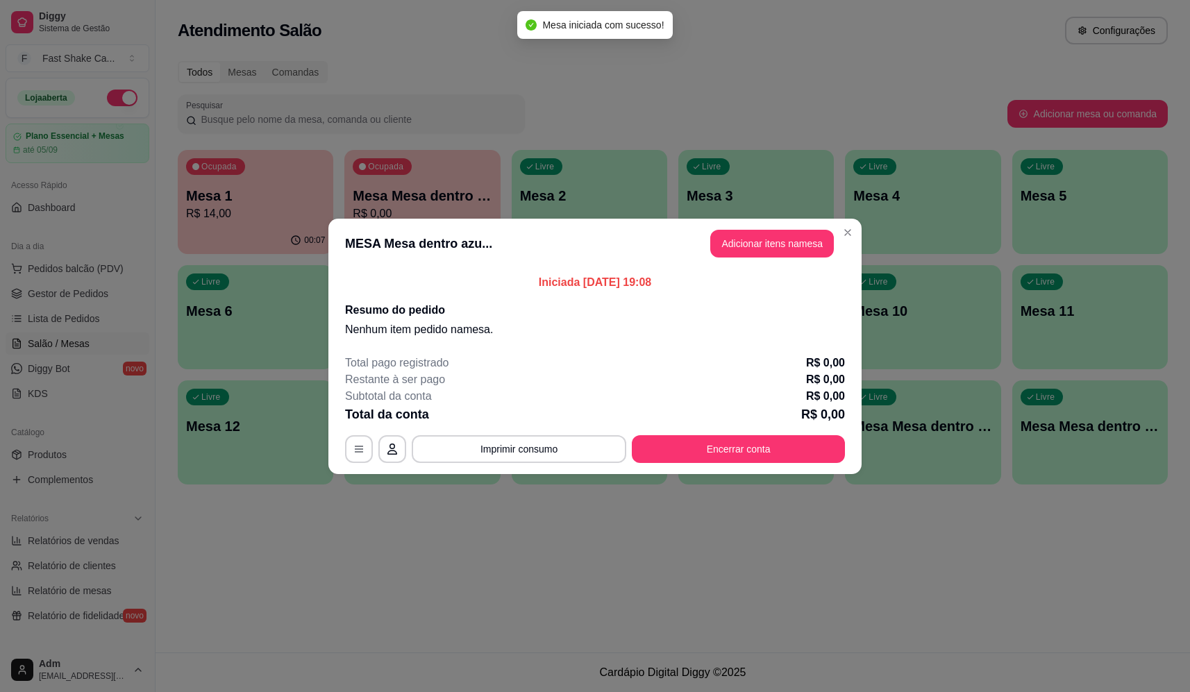
click at [726, 251] on button "Adicionar itens na mesa" at bounding box center [772, 244] width 124 height 28
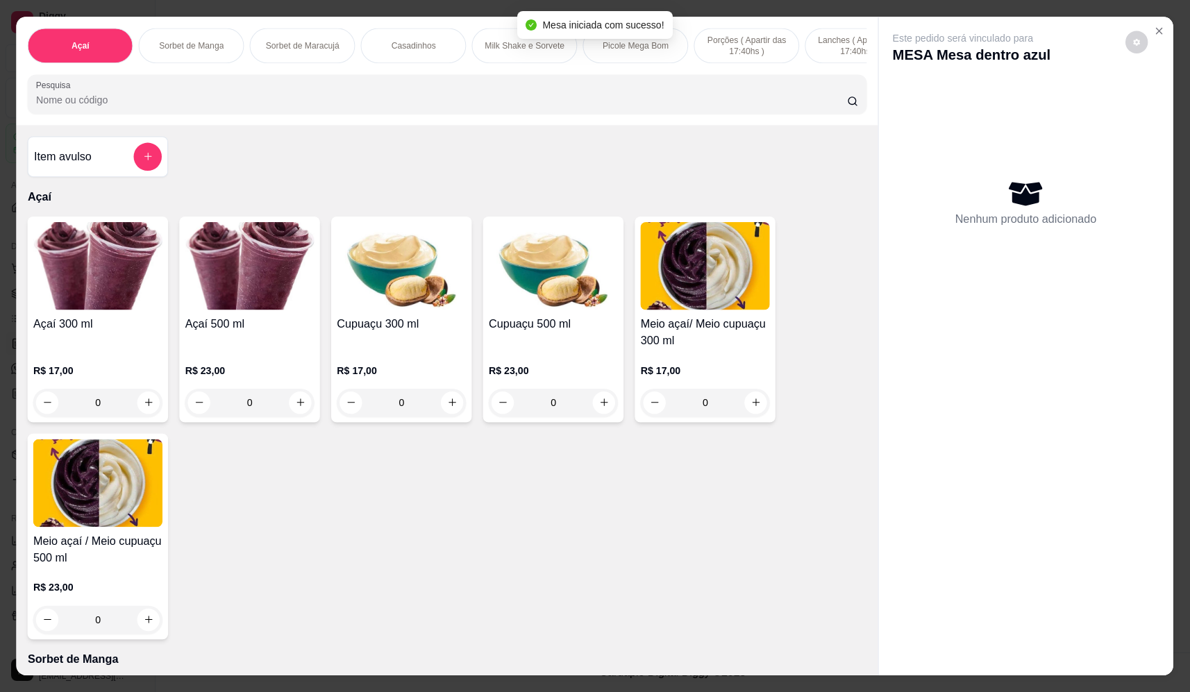
click at [749, 248] on img at bounding box center [705, 266] width 129 height 88
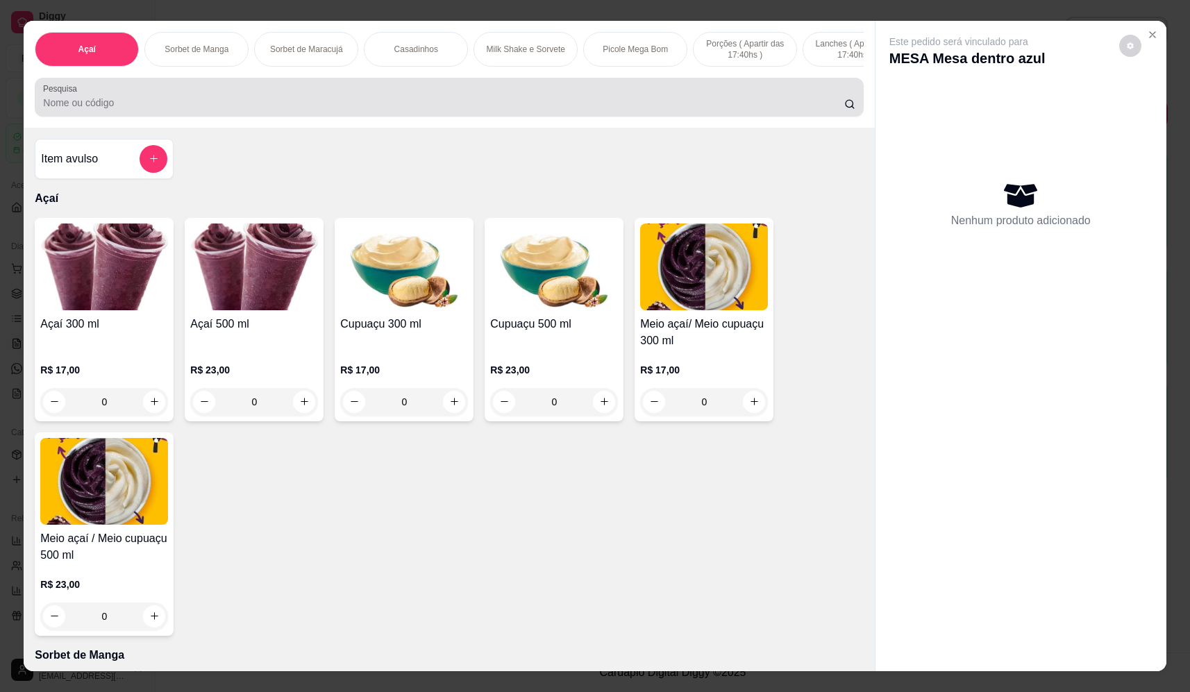
click at [388, 110] on input "Pesquisa" at bounding box center [443, 103] width 801 height 14
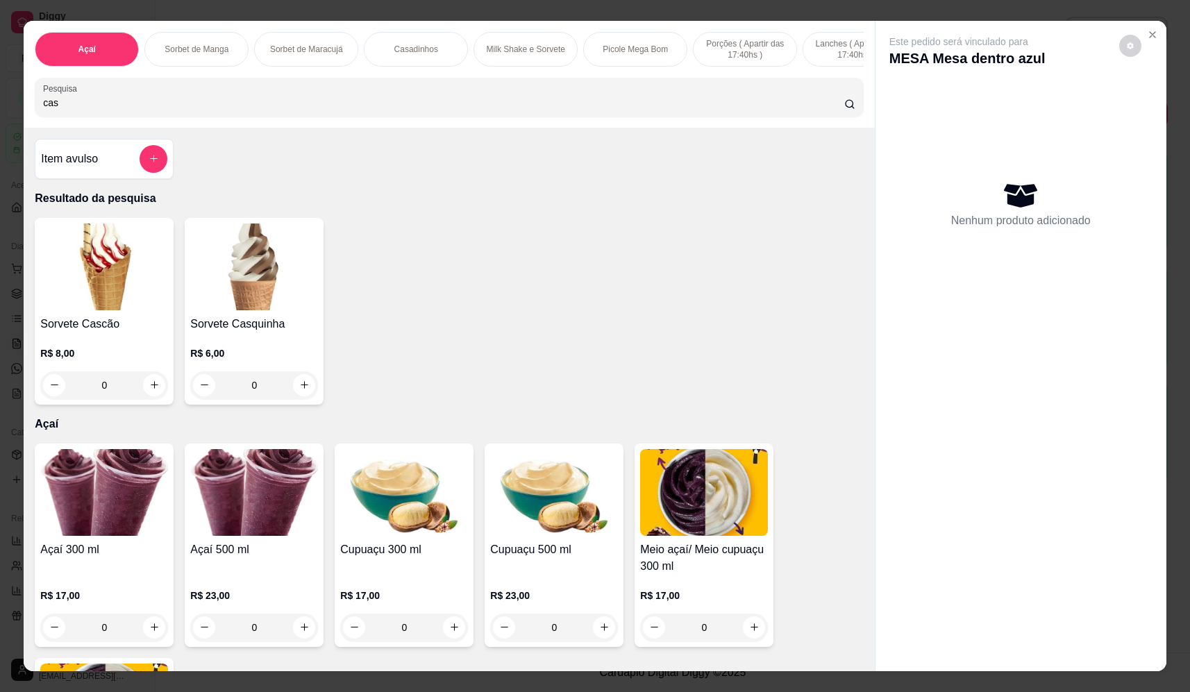
type input "cas"
click at [147, 395] on div "0" at bounding box center [104, 386] width 128 height 28
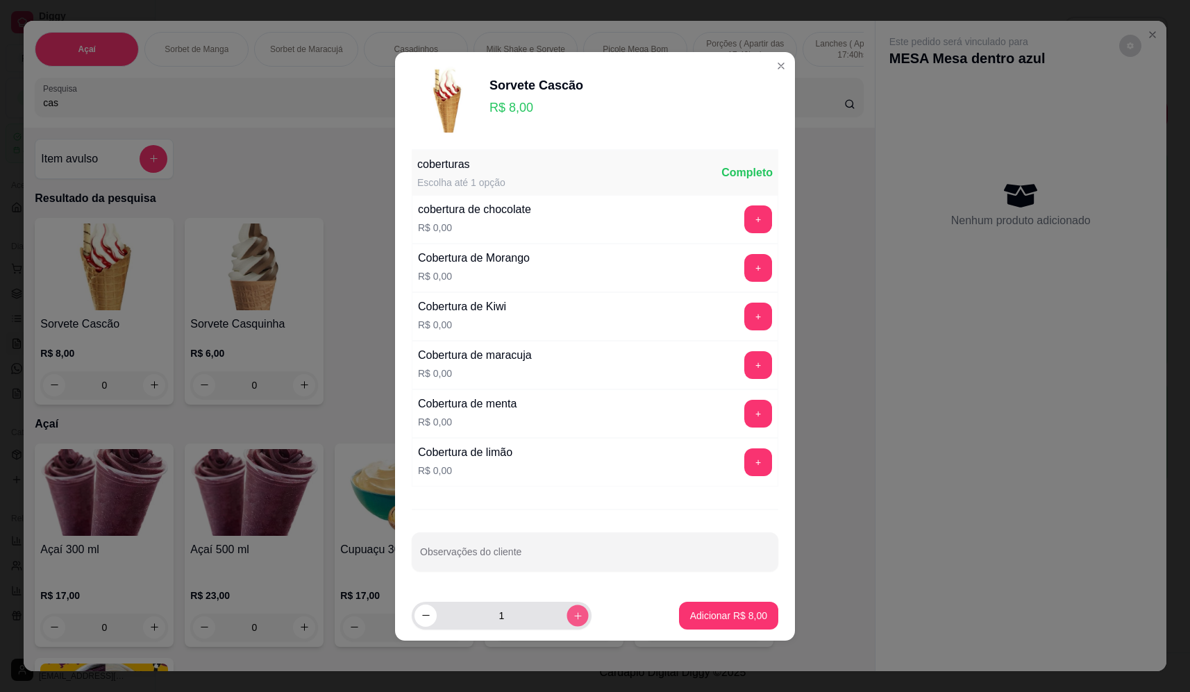
click at [573, 613] on icon "increase-product-quantity" at bounding box center [578, 615] width 10 height 10
type input "2"
click at [773, 616] on footer "2 Adicionar R$ 16,00" at bounding box center [595, 616] width 400 height 50
click at [741, 606] on button "Adicionar R$ 16,00" at bounding box center [726, 616] width 105 height 28
type input "2"
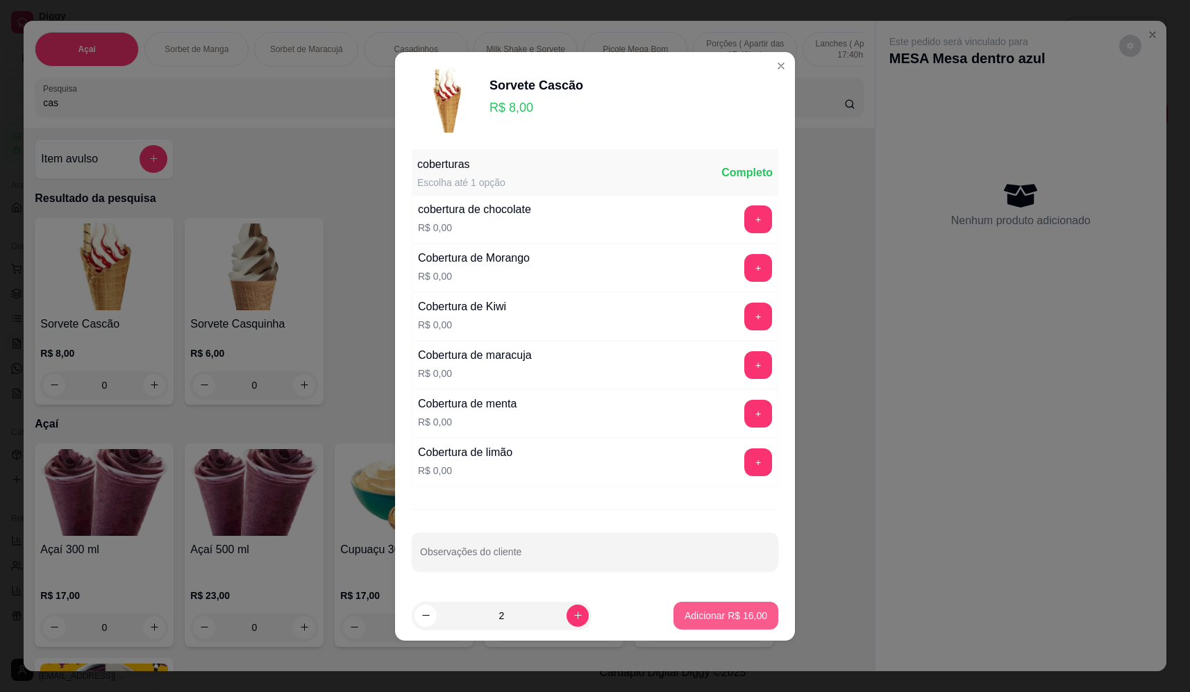
type input "2"
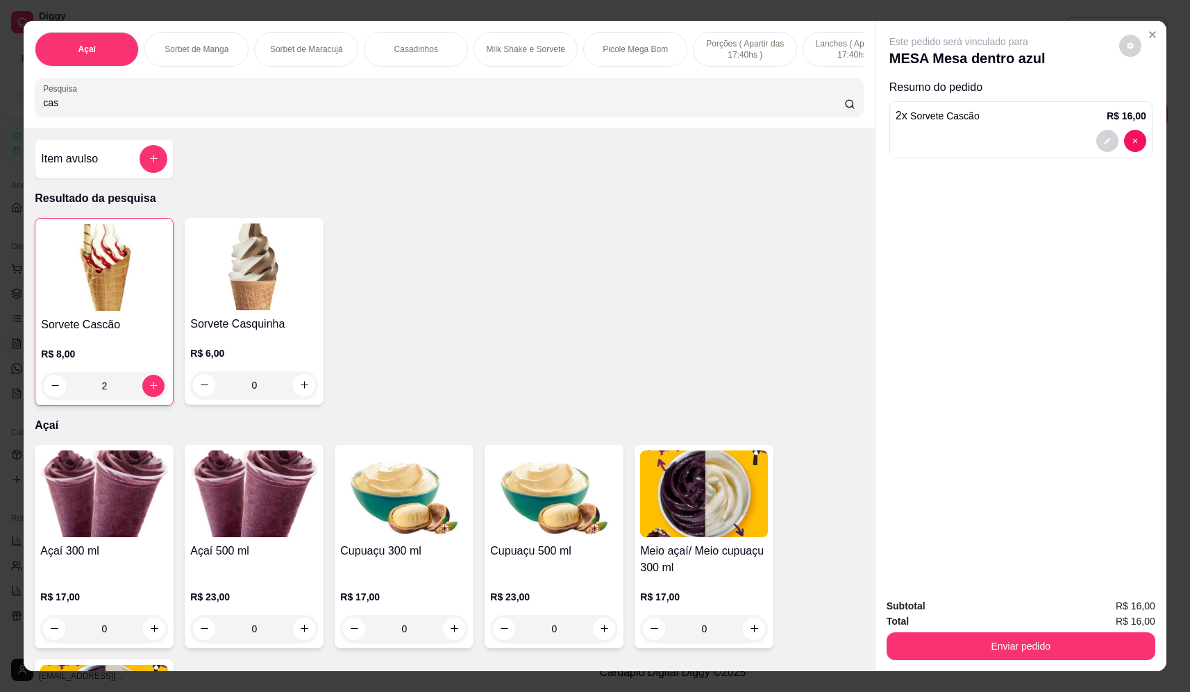
drag, startPoint x: 95, startPoint y: 109, endPoint x: -4, endPoint y: 118, distance: 99.7
click at [0, 118] on html "Diggy Sistema de Gestão F Fast Shake Ca ... Loja aberta Plano Essencial + Mesas…" at bounding box center [595, 346] width 1190 height 692
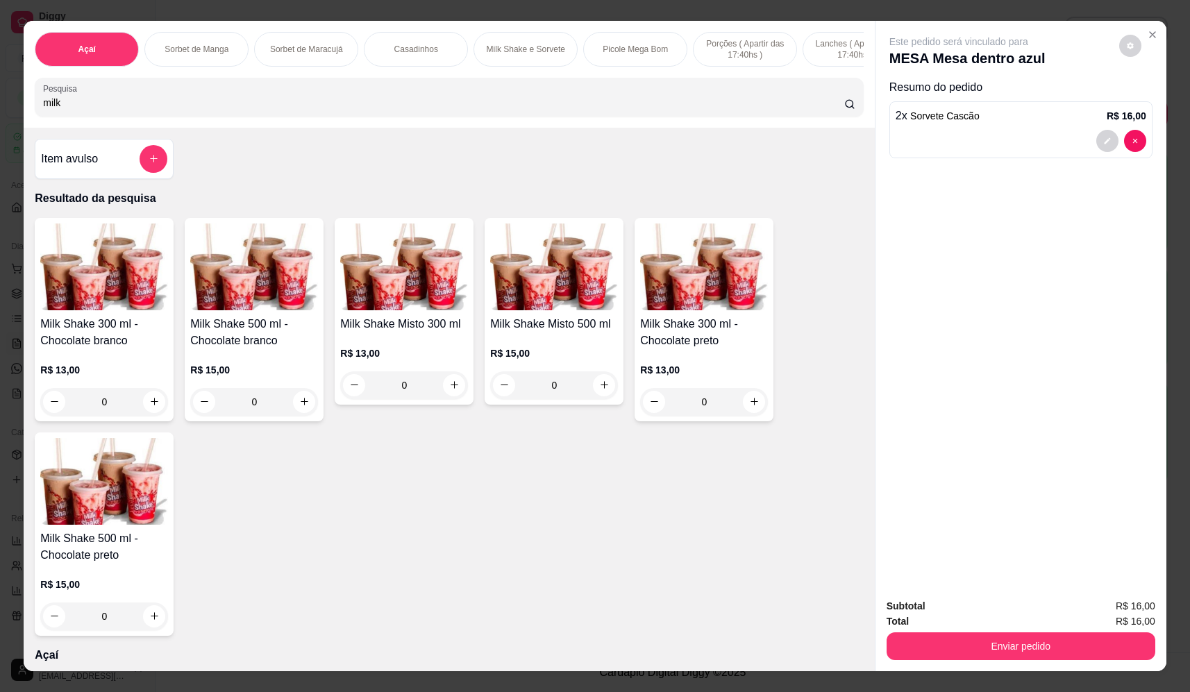
type input "milk"
click at [438, 399] on div "0" at bounding box center [404, 386] width 128 height 28
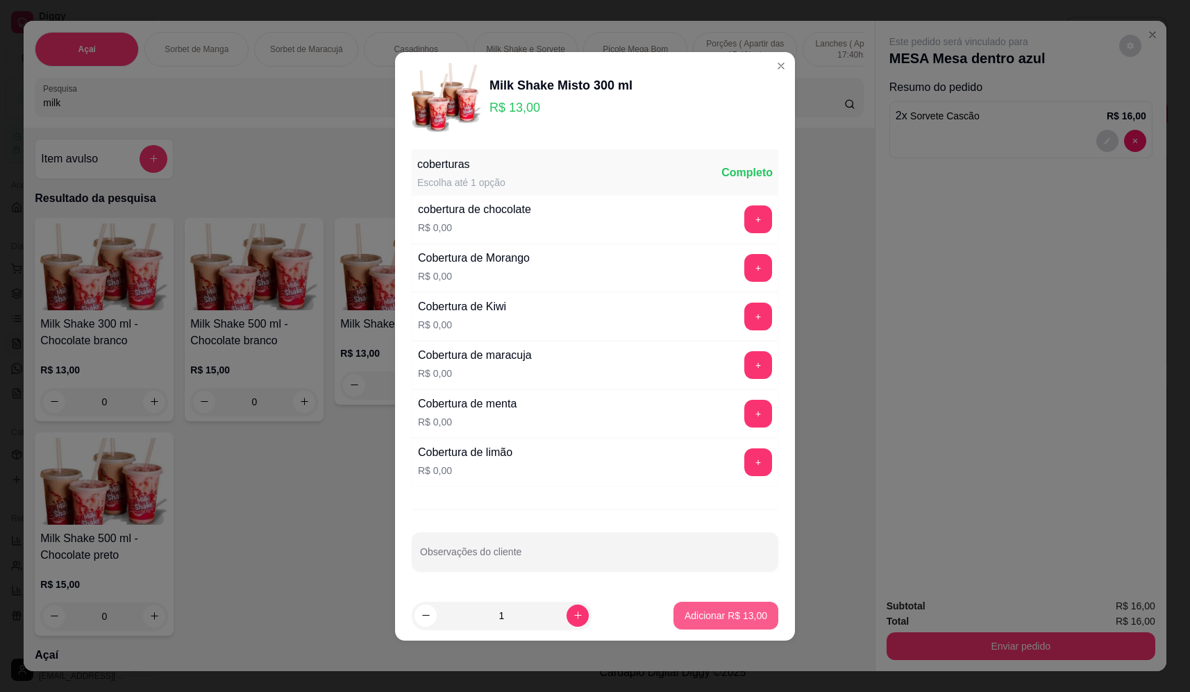
click at [735, 606] on button "Adicionar R$ 13,00" at bounding box center [726, 616] width 105 height 28
type input "1"
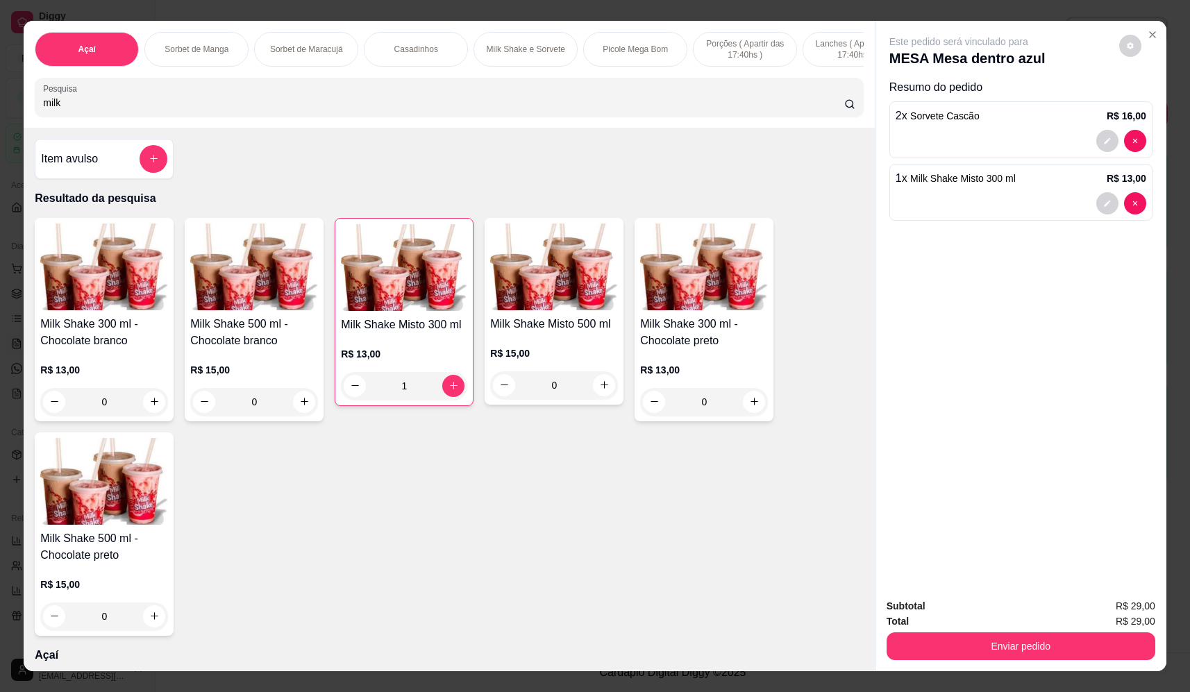
click at [1044, 635] on button "Enviar pedido" at bounding box center [1021, 647] width 269 height 28
click at [1008, 608] on button "Não registrar e enviar pedido" at bounding box center [975, 612] width 144 height 26
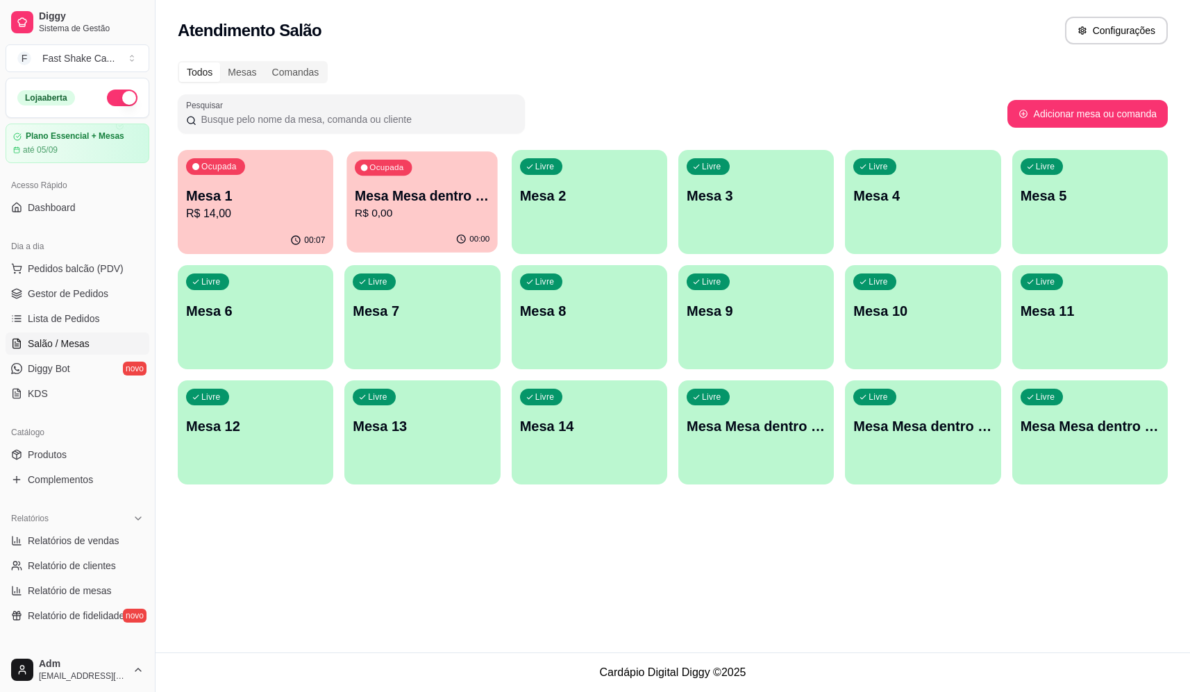
click at [426, 222] on p "R$ 0,00" at bounding box center [422, 214] width 135 height 16
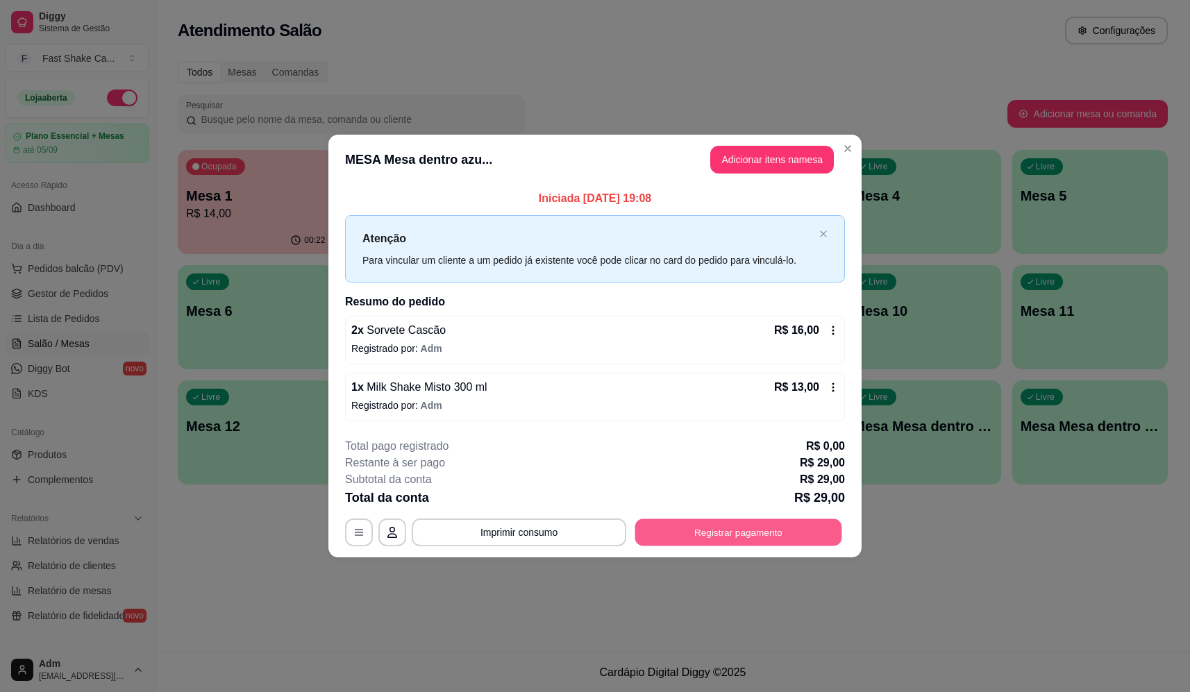
click at [735, 535] on button "Registrar pagamento" at bounding box center [738, 532] width 207 height 27
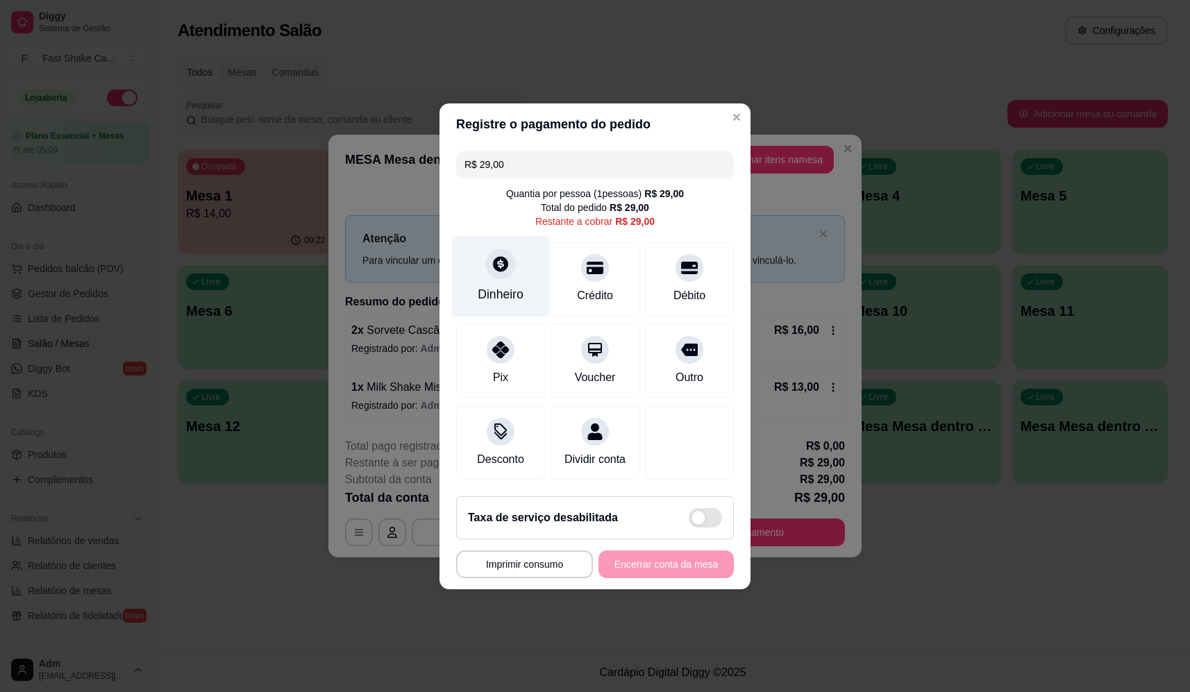
click at [512, 285] on div "Dinheiro" at bounding box center [501, 294] width 46 height 18
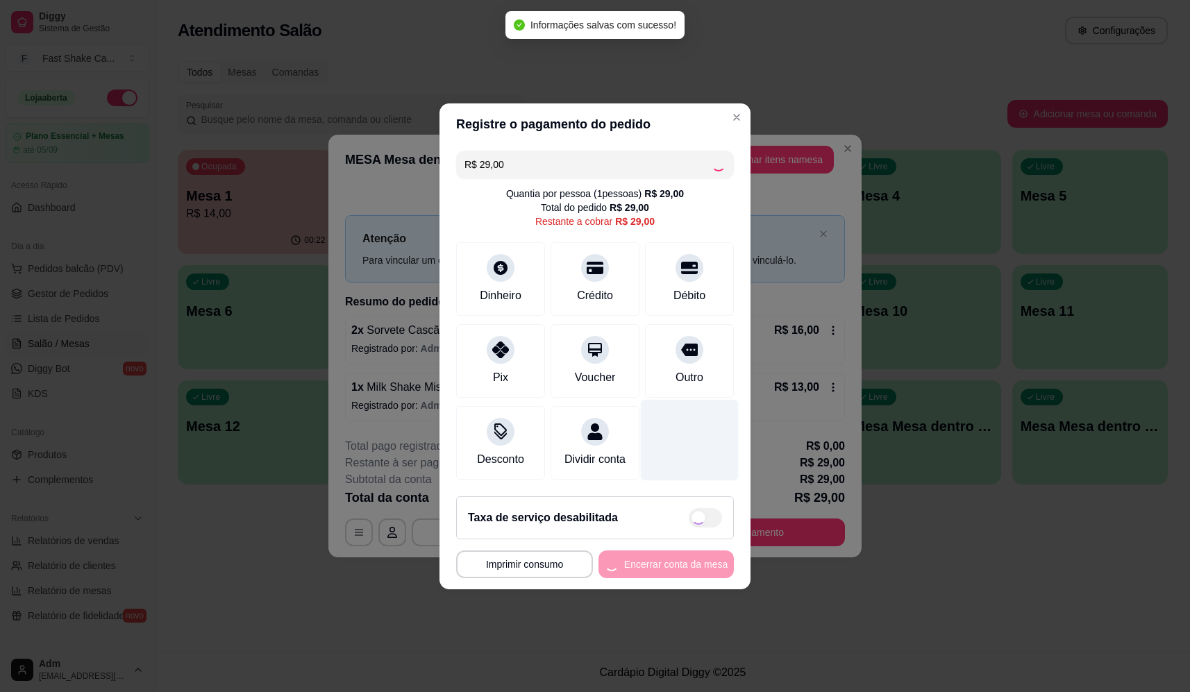
type input "R$ 0,00"
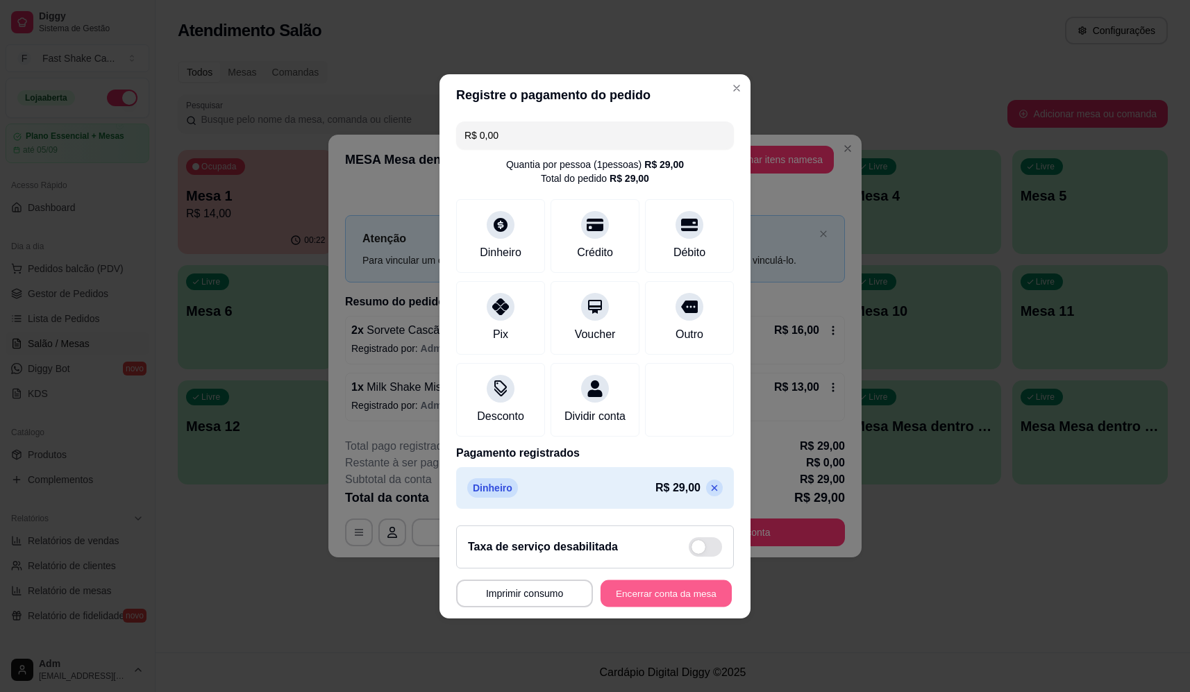
click at [696, 602] on button "Encerrar conta da mesa" at bounding box center [666, 593] width 131 height 27
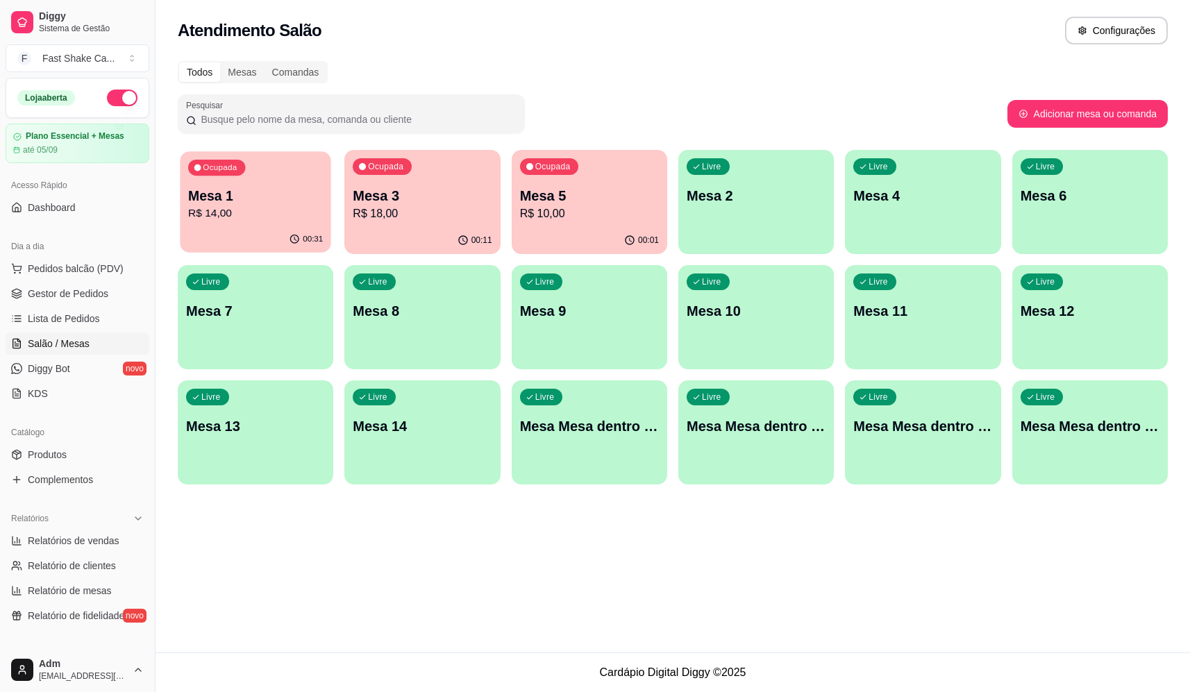
click at [247, 220] on p "R$ 14,00" at bounding box center [255, 214] width 135 height 16
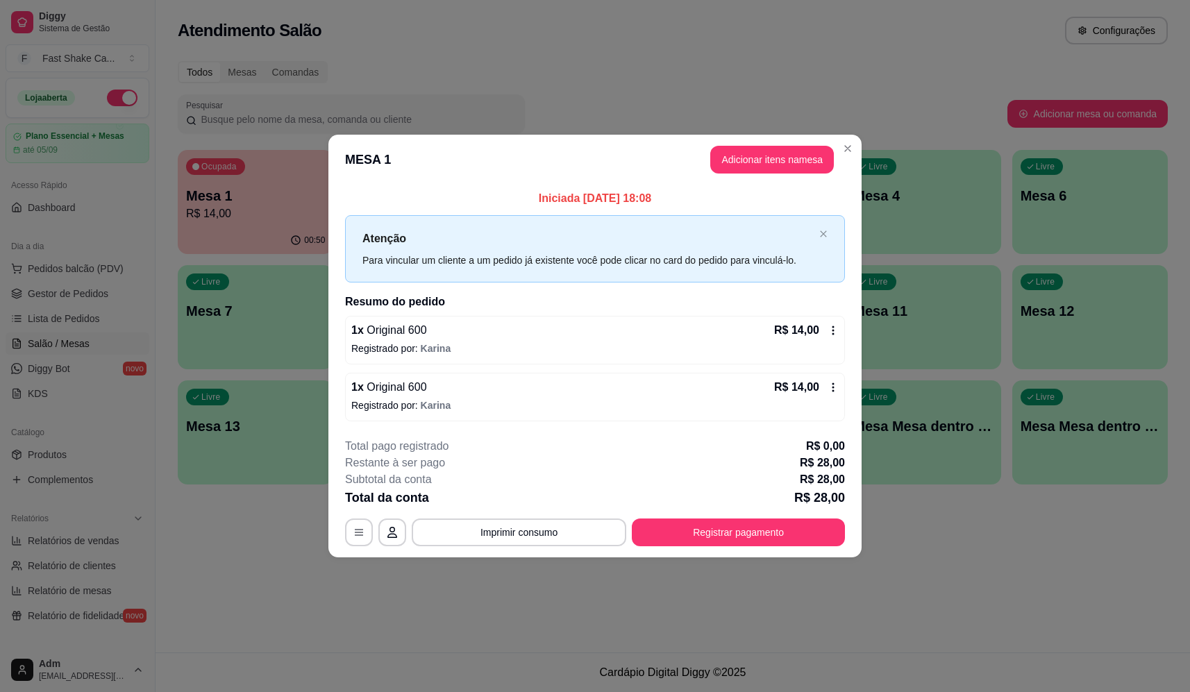
click at [860, 144] on header "MESA 1 Adicionar itens na mesa" at bounding box center [594, 160] width 533 height 50
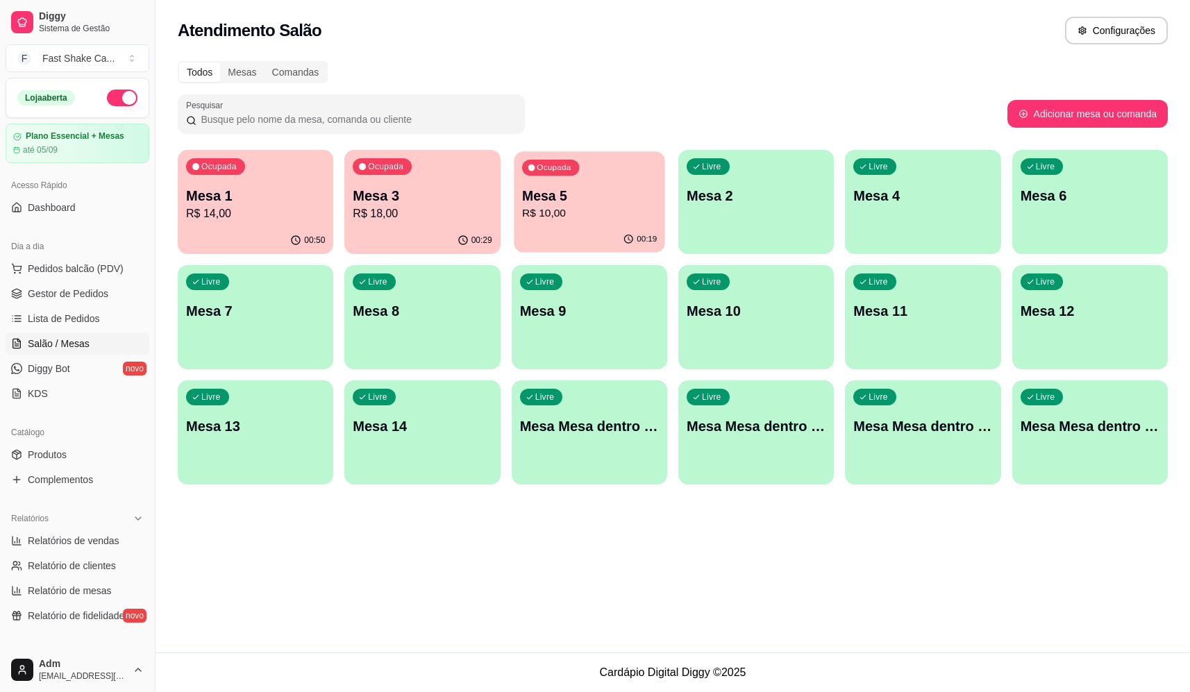
click at [610, 211] on p "R$ 10,00" at bounding box center [589, 214] width 135 height 16
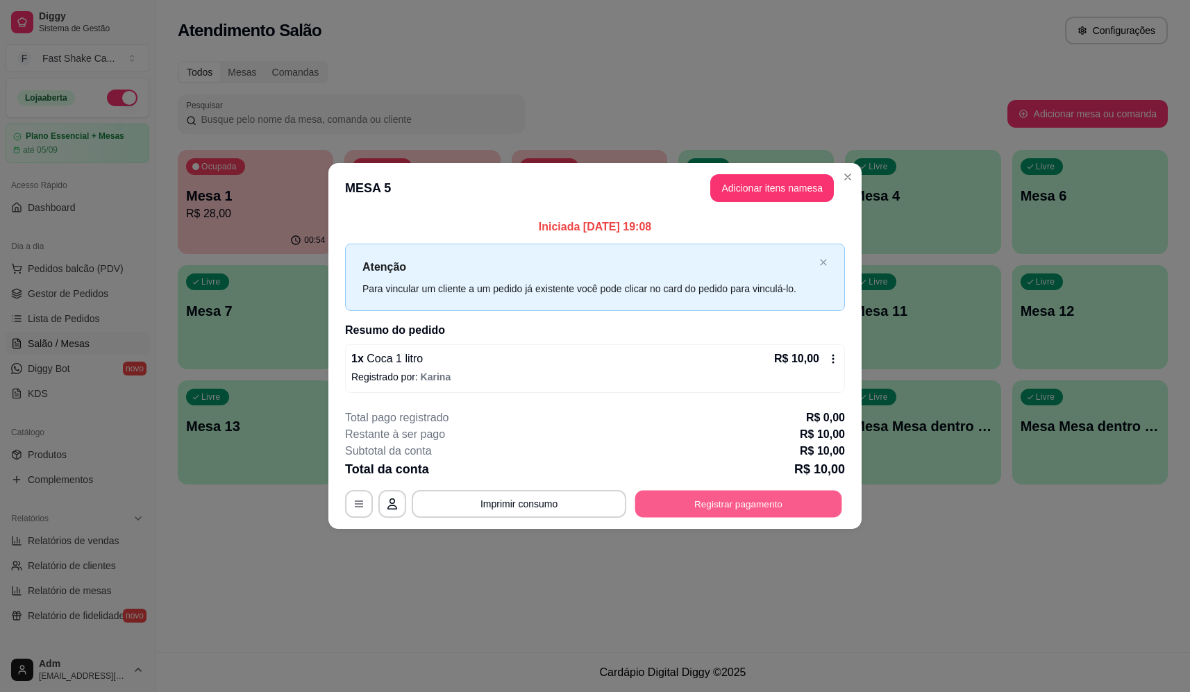
click at [728, 507] on button "Registrar pagamento" at bounding box center [738, 504] width 207 height 27
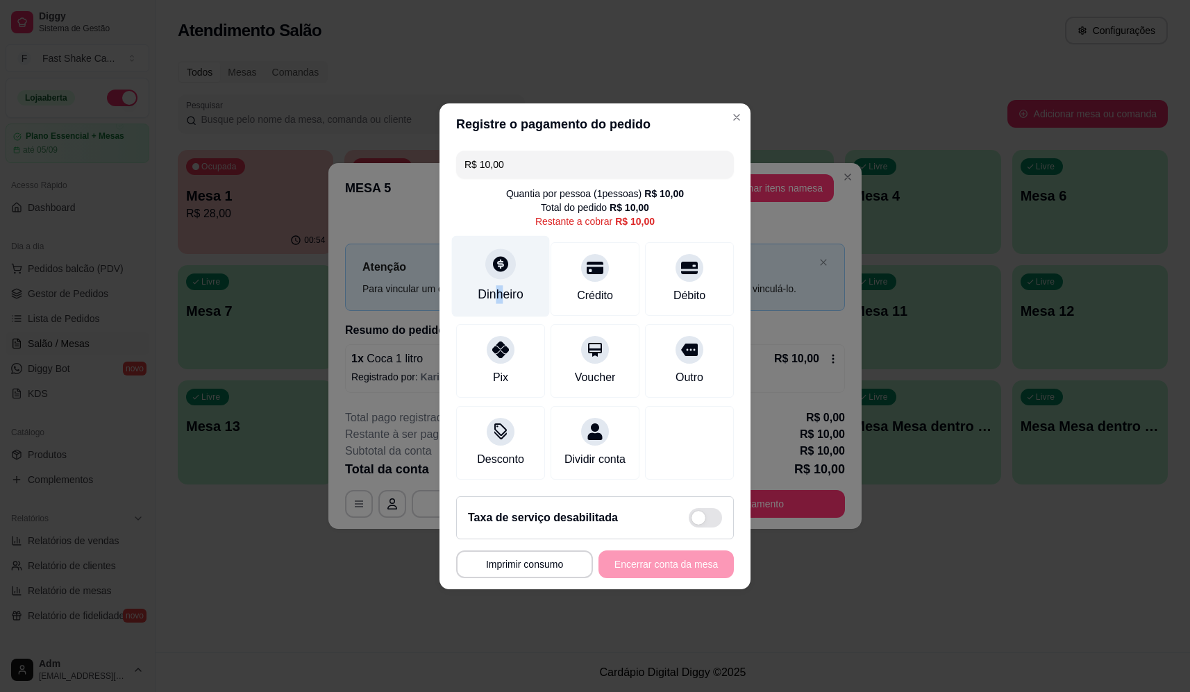
click at [498, 285] on div "Dinheiro" at bounding box center [501, 294] width 46 height 18
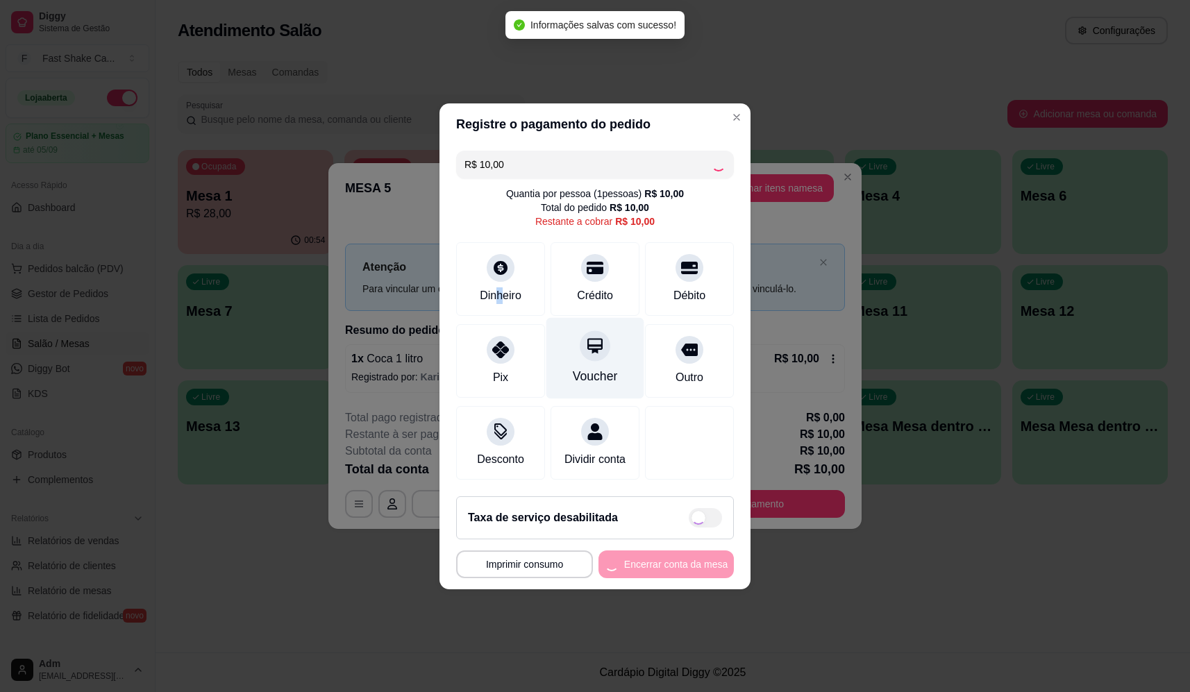
type input "R$ 0,00"
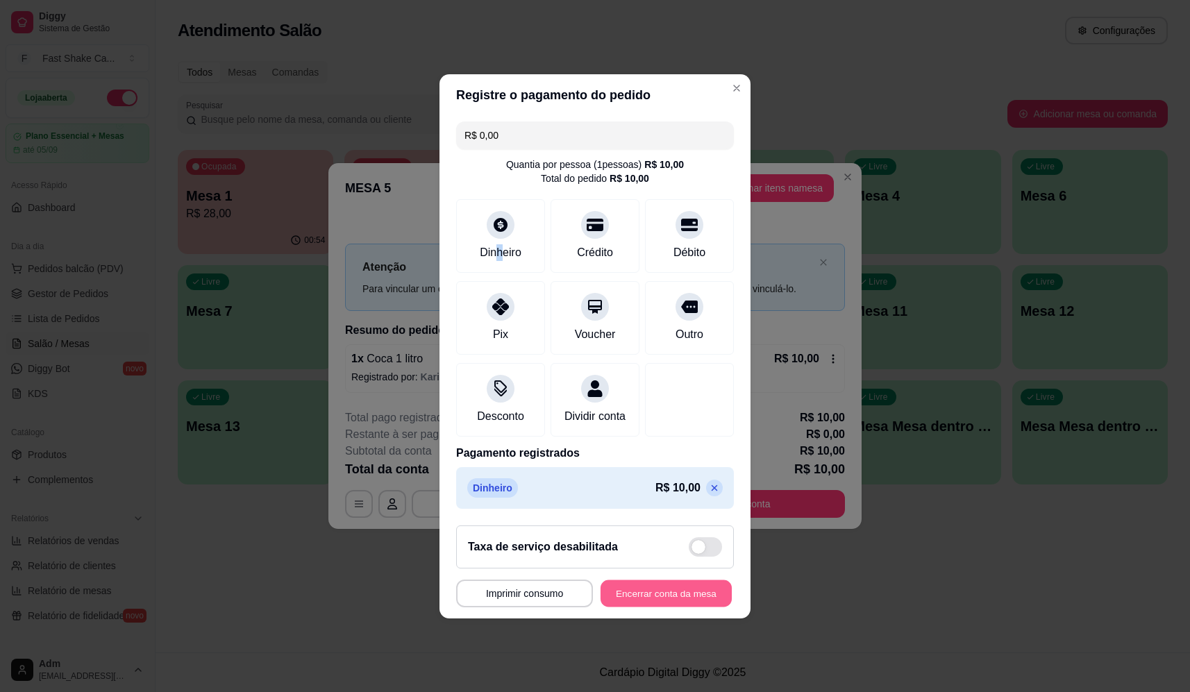
click at [638, 597] on button "Encerrar conta da mesa" at bounding box center [666, 593] width 131 height 27
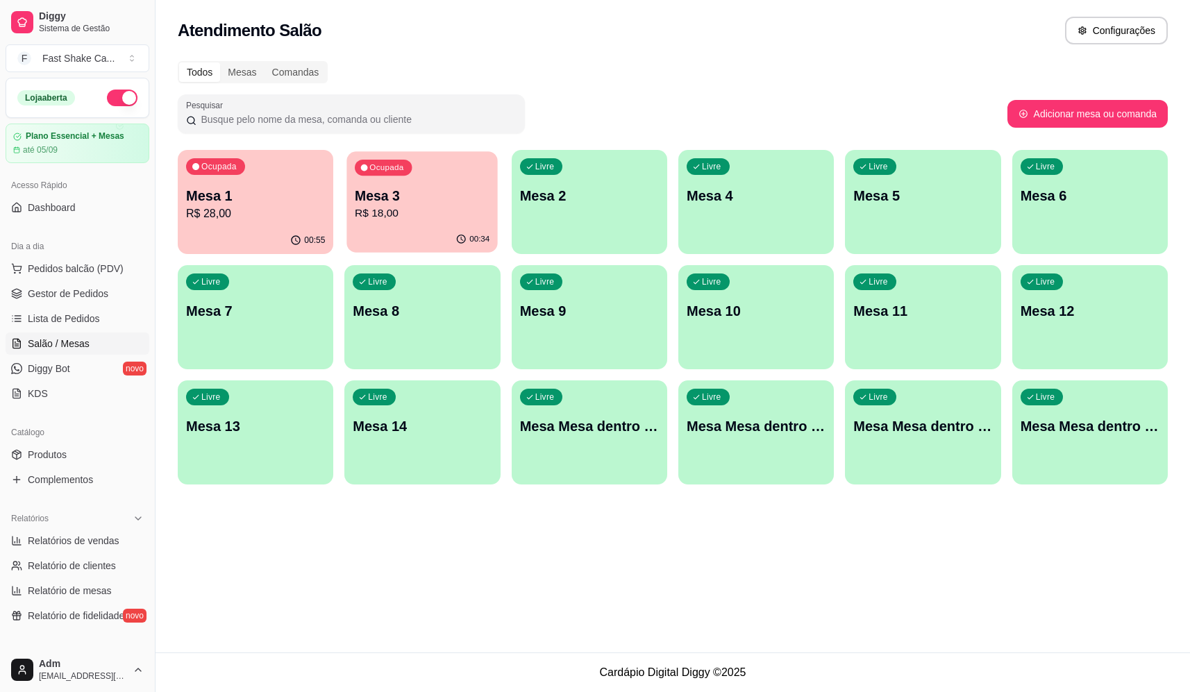
click at [424, 224] on div "Ocupada Mesa 3 R$ 18,00" at bounding box center [422, 188] width 151 height 75
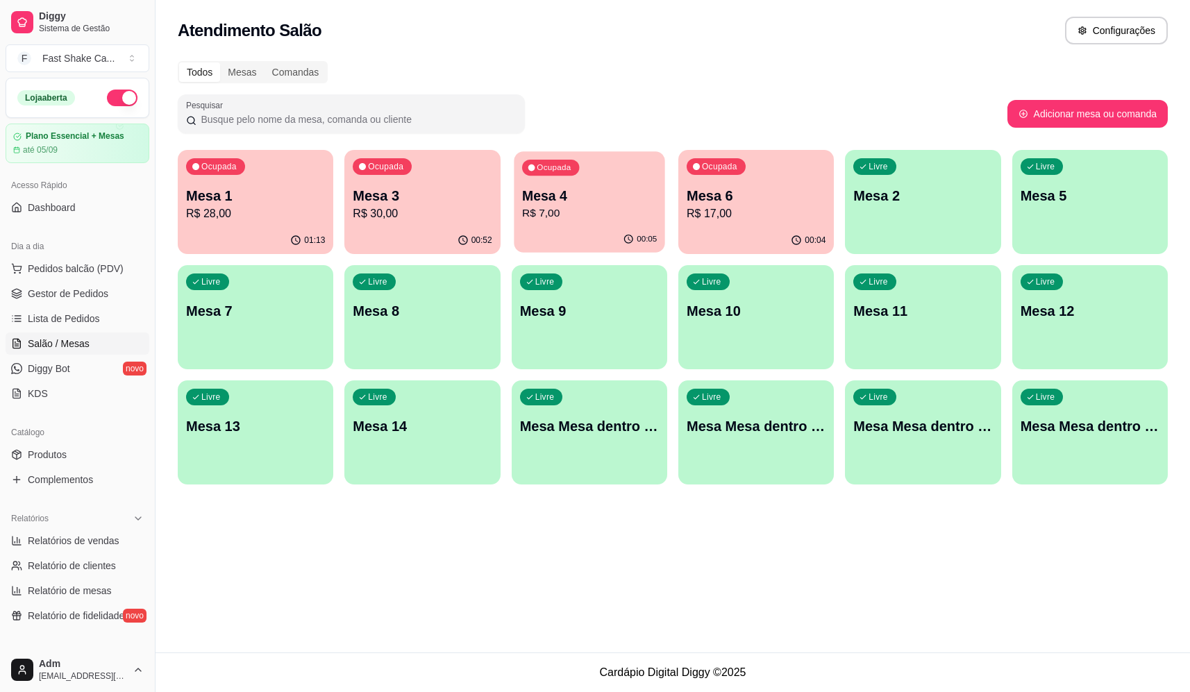
click at [613, 209] on p "R$ 7,00" at bounding box center [589, 214] width 135 height 16
click at [813, 190] on p "Mesa 6" at bounding box center [756, 196] width 135 height 19
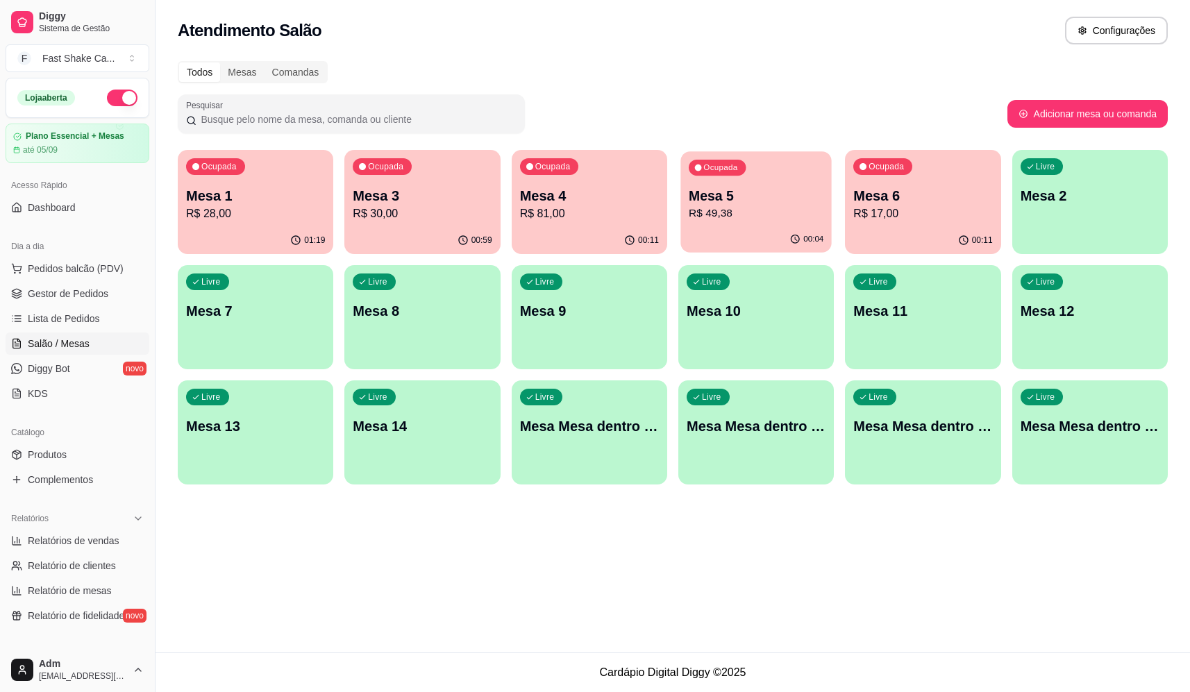
click at [787, 199] on p "Mesa 5" at bounding box center [756, 196] width 135 height 19
click at [617, 206] on p "R$ 81,00" at bounding box center [589, 214] width 135 height 16
click at [774, 210] on p "R$ 49,38" at bounding box center [756, 214] width 135 height 16
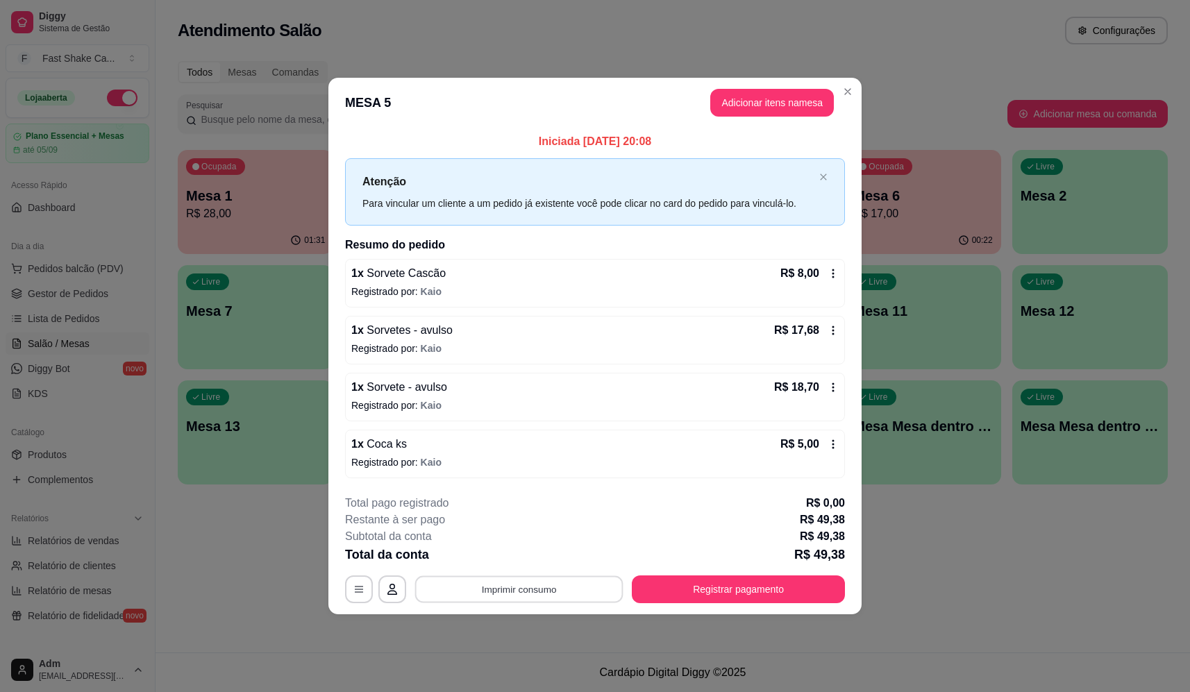
click at [518, 587] on button "Imprimir consumo" at bounding box center [519, 589] width 208 height 27
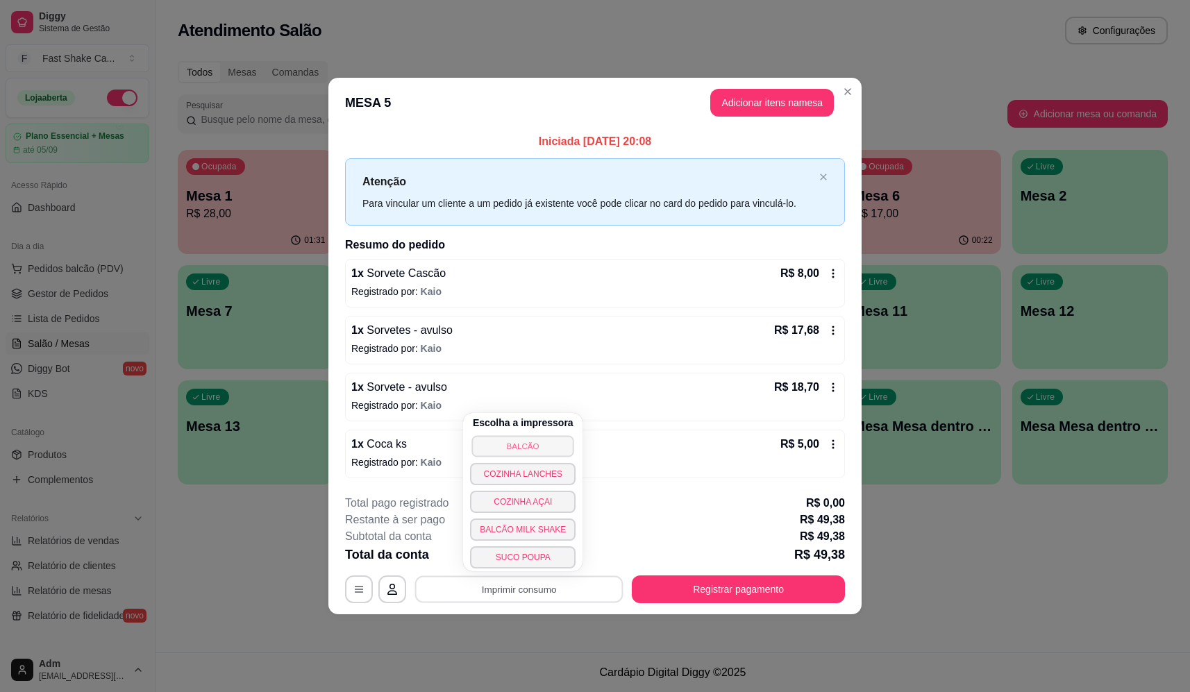
click at [548, 454] on button "BALCÃO" at bounding box center [523, 446] width 102 height 22
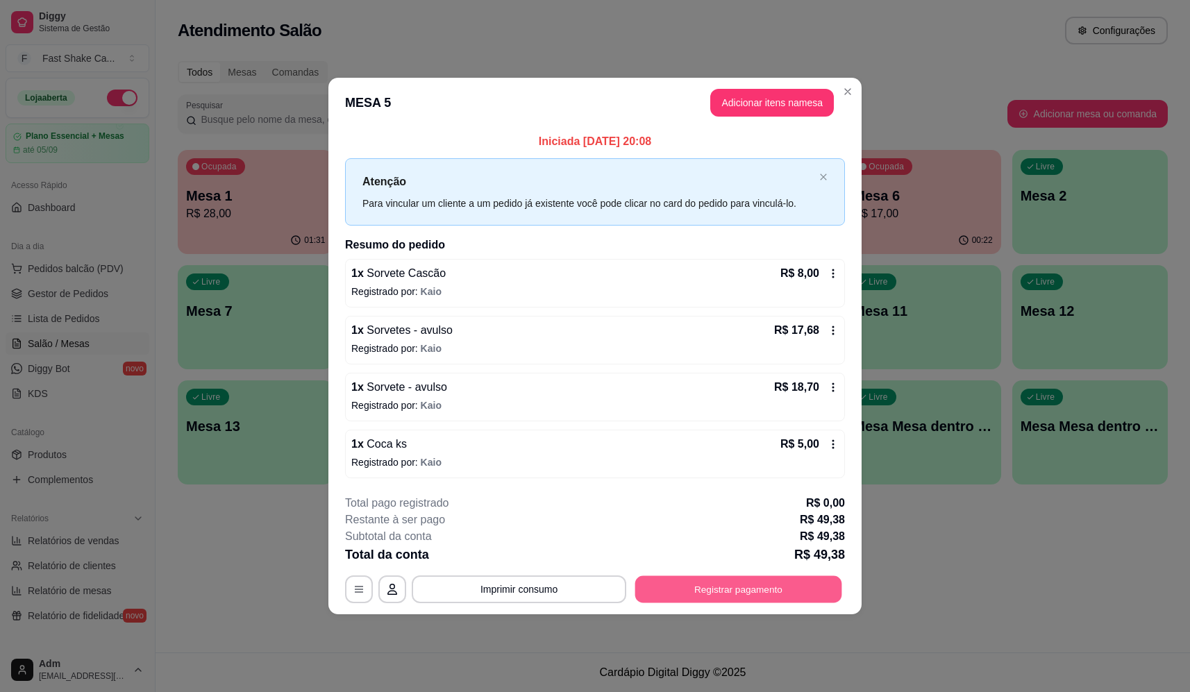
click at [835, 585] on button "Registrar pagamento" at bounding box center [738, 589] width 207 height 27
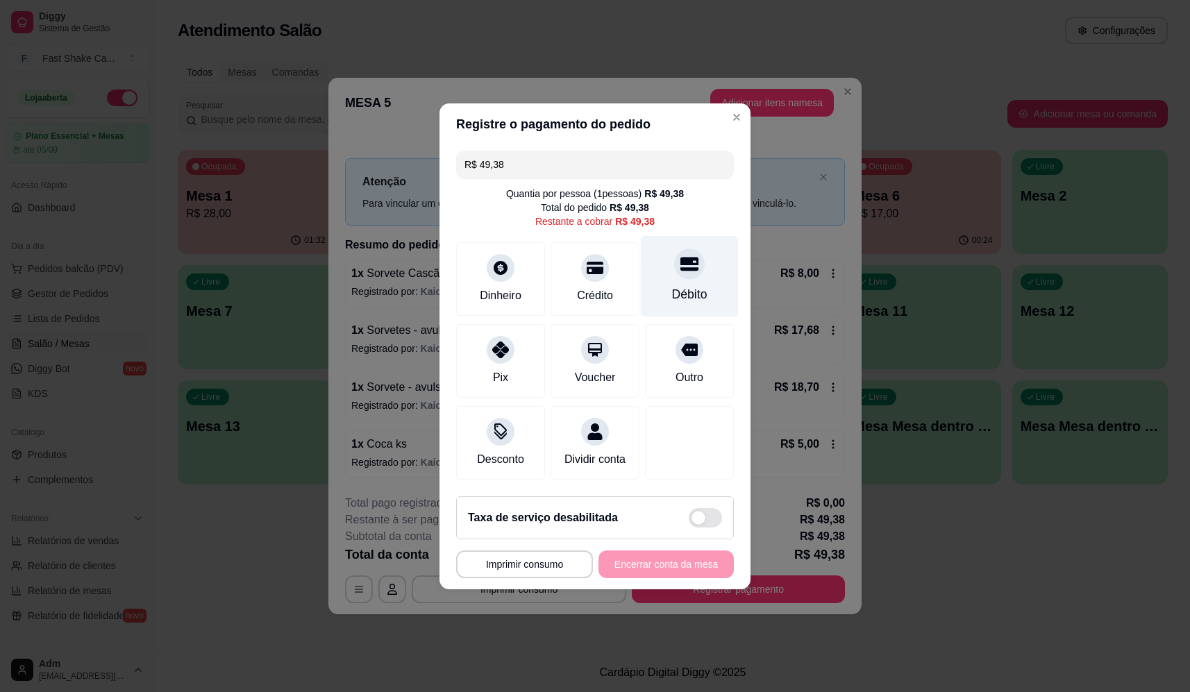
click at [679, 271] on div "Débito" at bounding box center [690, 275] width 98 height 81
type input "R$ 0,00"
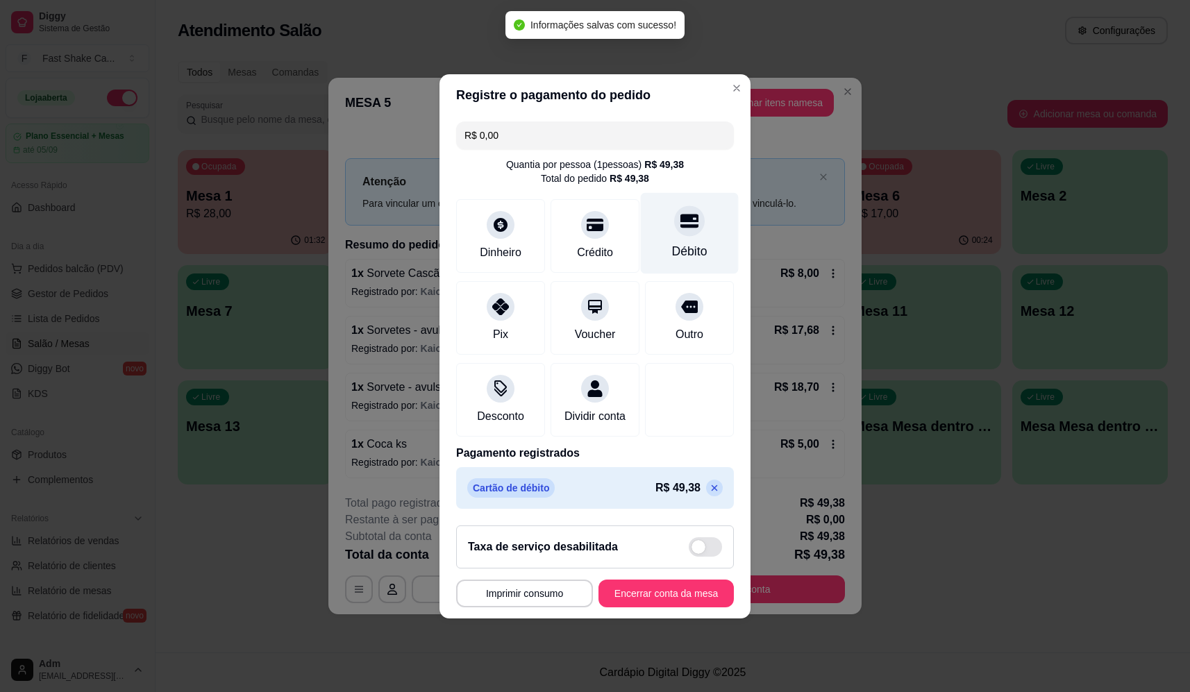
click at [686, 219] on icon at bounding box center [690, 221] width 18 height 14
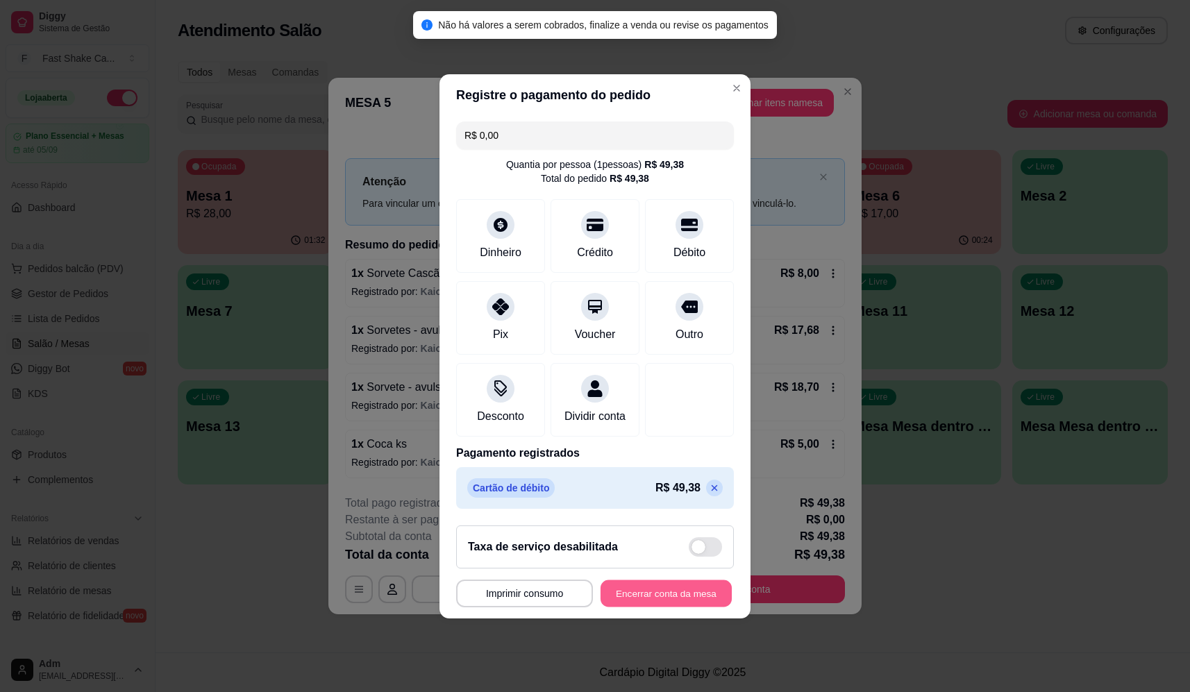
click at [630, 607] on button "Encerrar conta da mesa" at bounding box center [666, 593] width 131 height 27
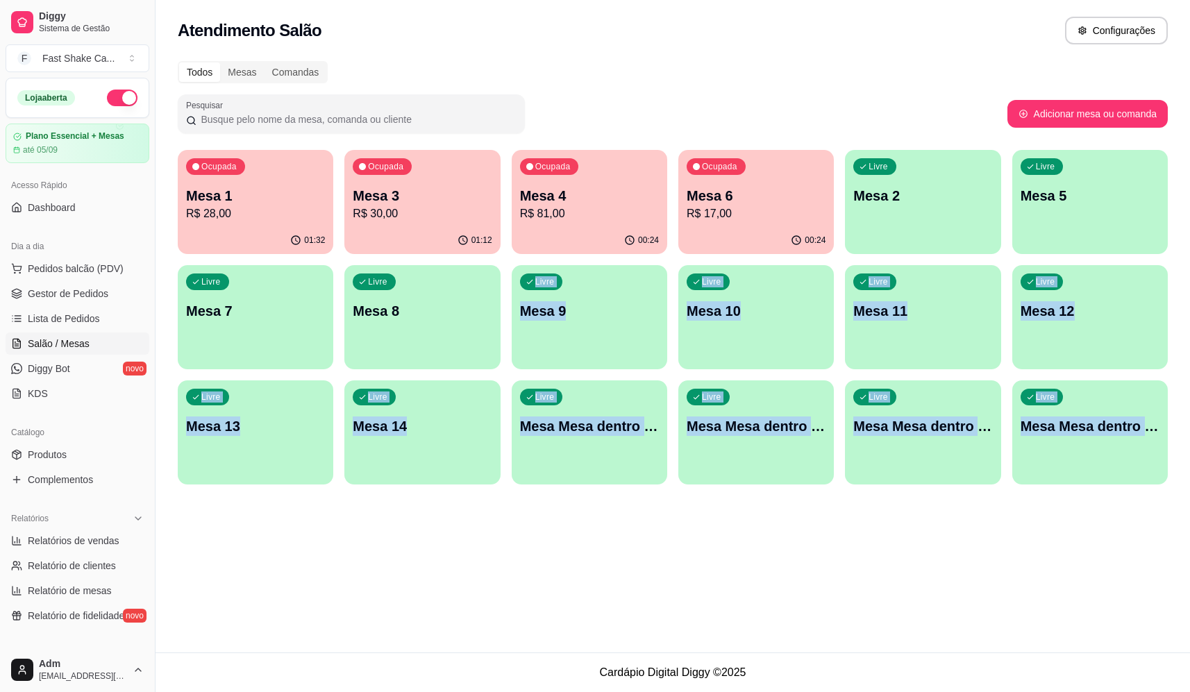
drag, startPoint x: 1036, startPoint y: 558, endPoint x: 476, endPoint y: 260, distance: 634.7
click at [477, 266] on div "Atendimento Salão Configurações Todos Mesas Comandas Pesquisar Adicionar mesa o…" at bounding box center [673, 326] width 1035 height 653
click at [277, 213] on p "R$ 28,00" at bounding box center [255, 214] width 135 height 16
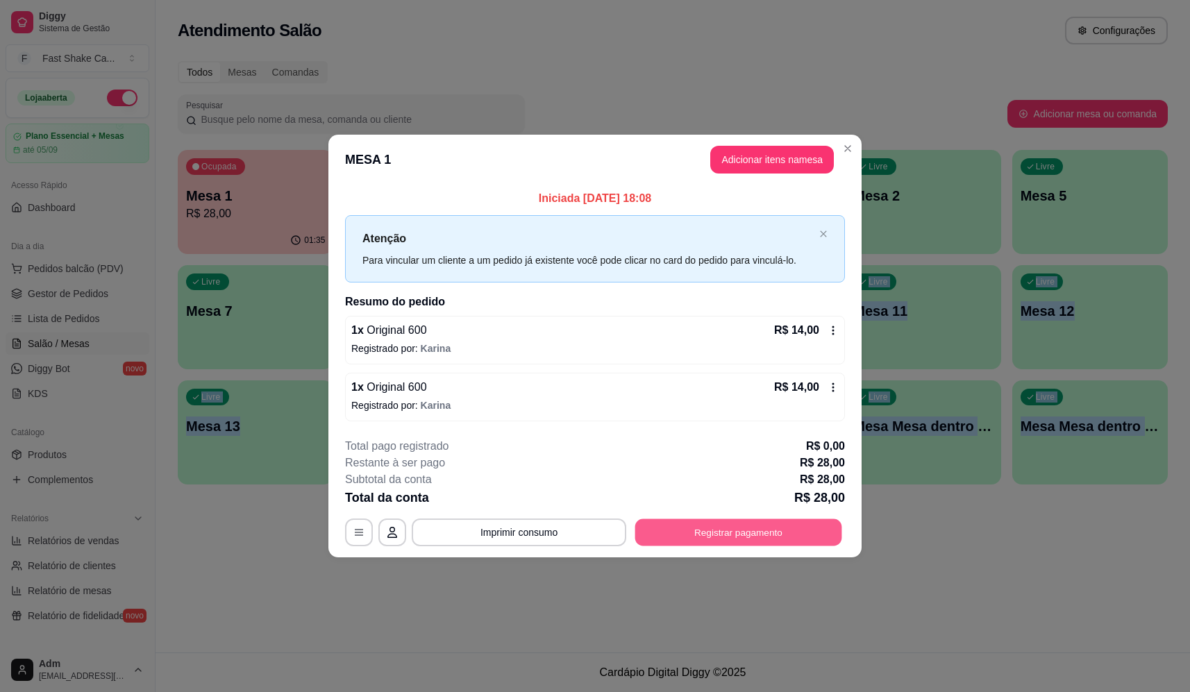
click at [809, 538] on button "Registrar pagamento" at bounding box center [738, 532] width 207 height 27
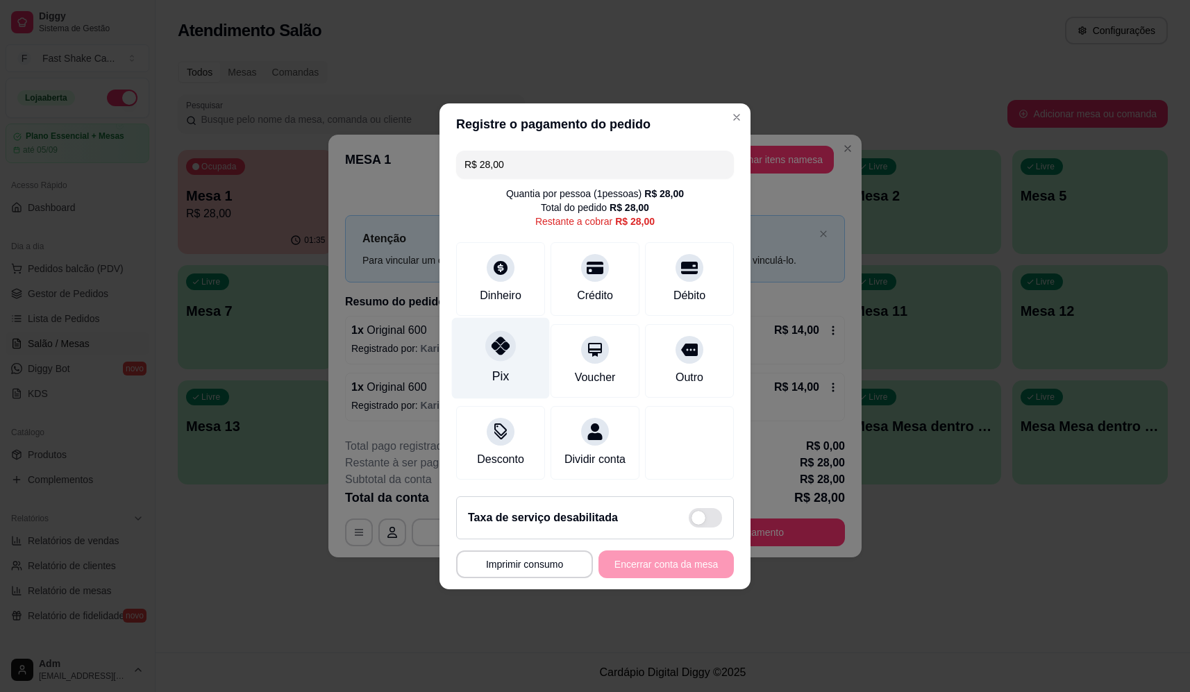
click at [497, 367] on div "Pix" at bounding box center [500, 376] width 17 height 18
type input "R$ 0,00"
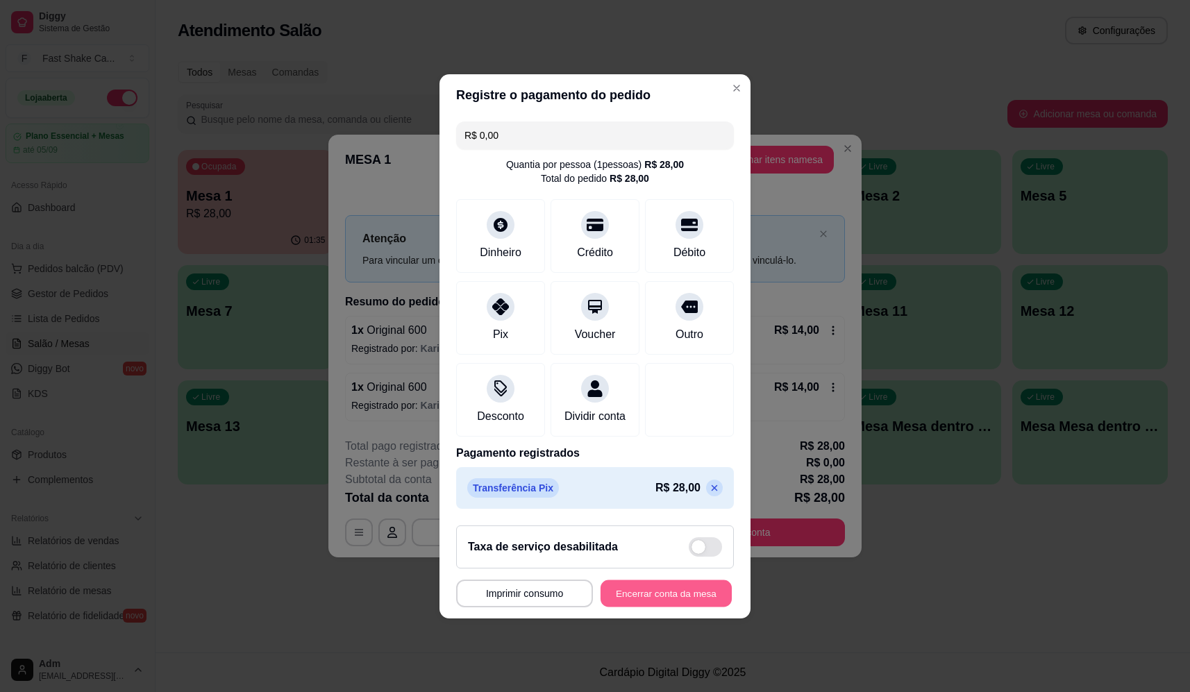
click at [665, 597] on button "Encerrar conta da mesa" at bounding box center [666, 593] width 131 height 27
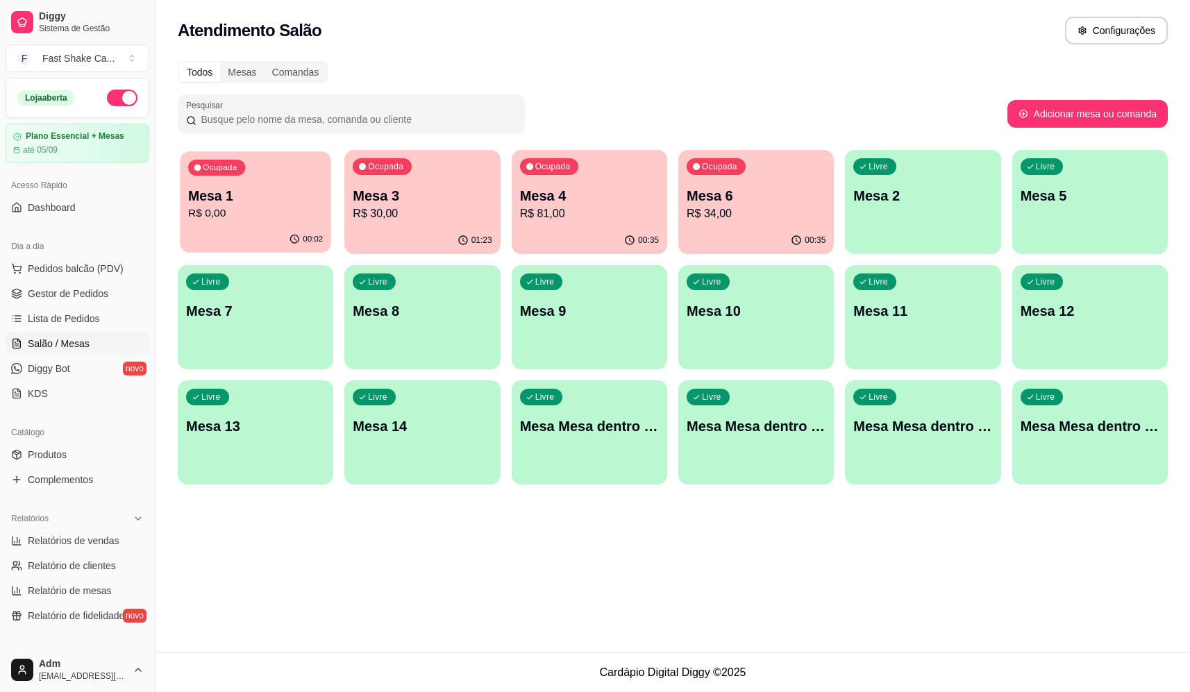
click at [260, 228] on div "00:02" at bounding box center [255, 239] width 151 height 26
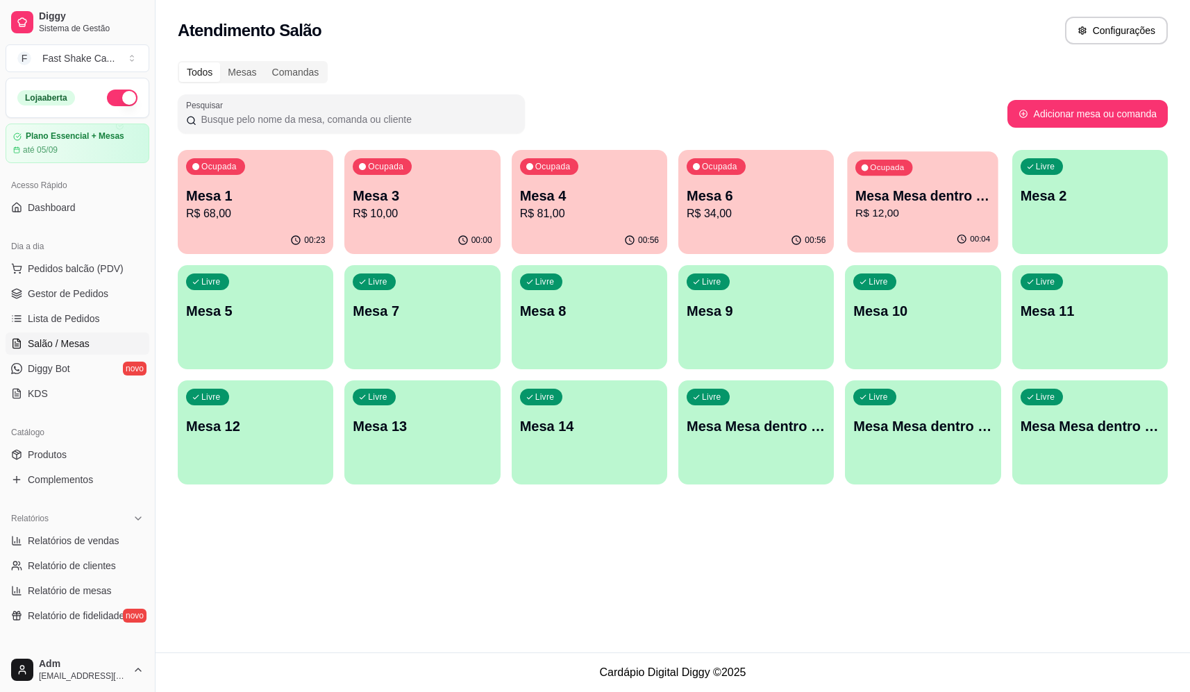
click at [940, 240] on div "00:04" at bounding box center [923, 239] width 151 height 26
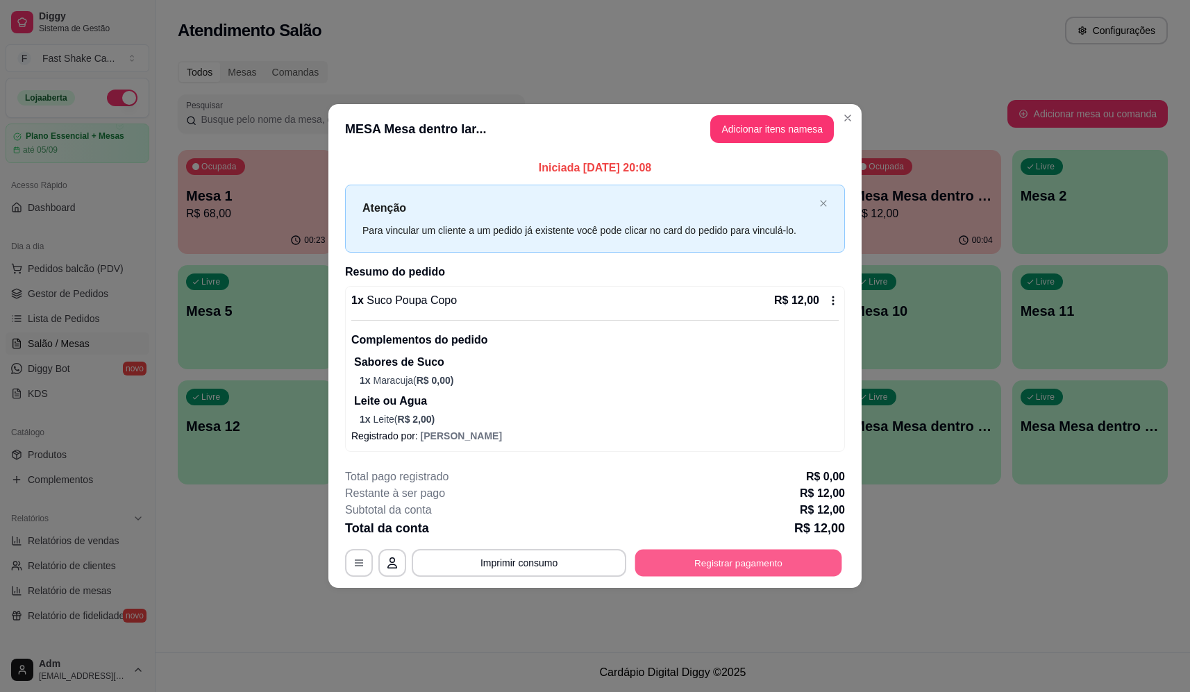
click at [781, 558] on button "Registrar pagamento" at bounding box center [738, 562] width 207 height 27
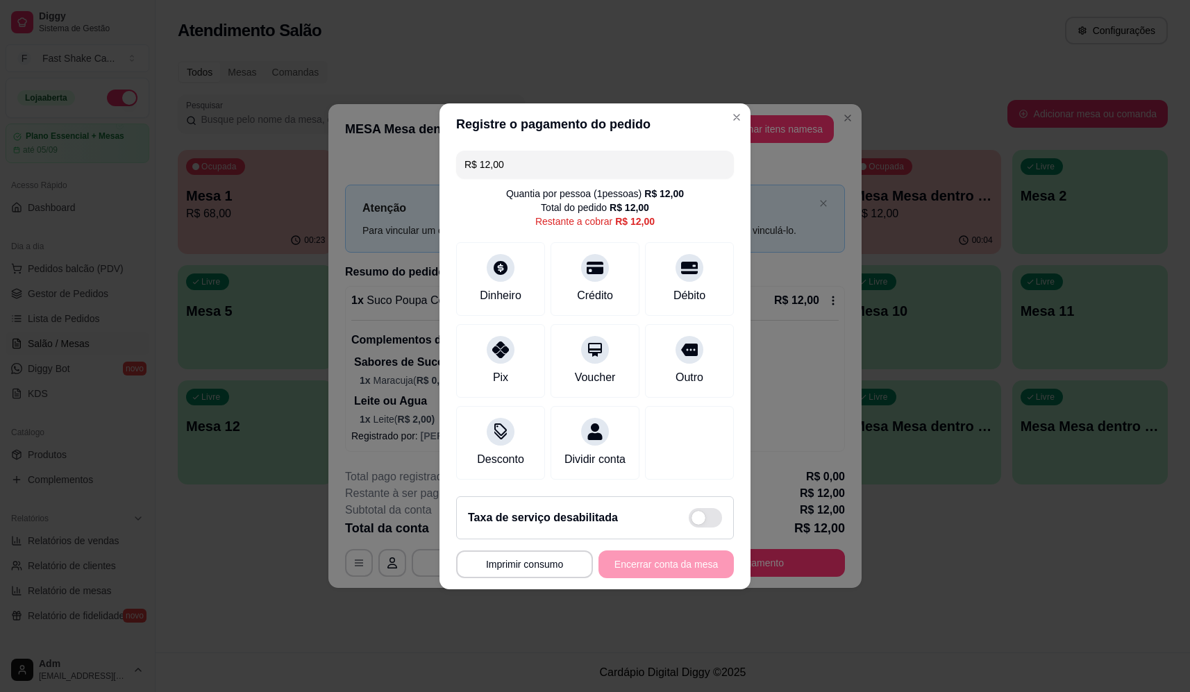
click at [627, 578] on div "**********" at bounding box center [595, 565] width 278 height 28
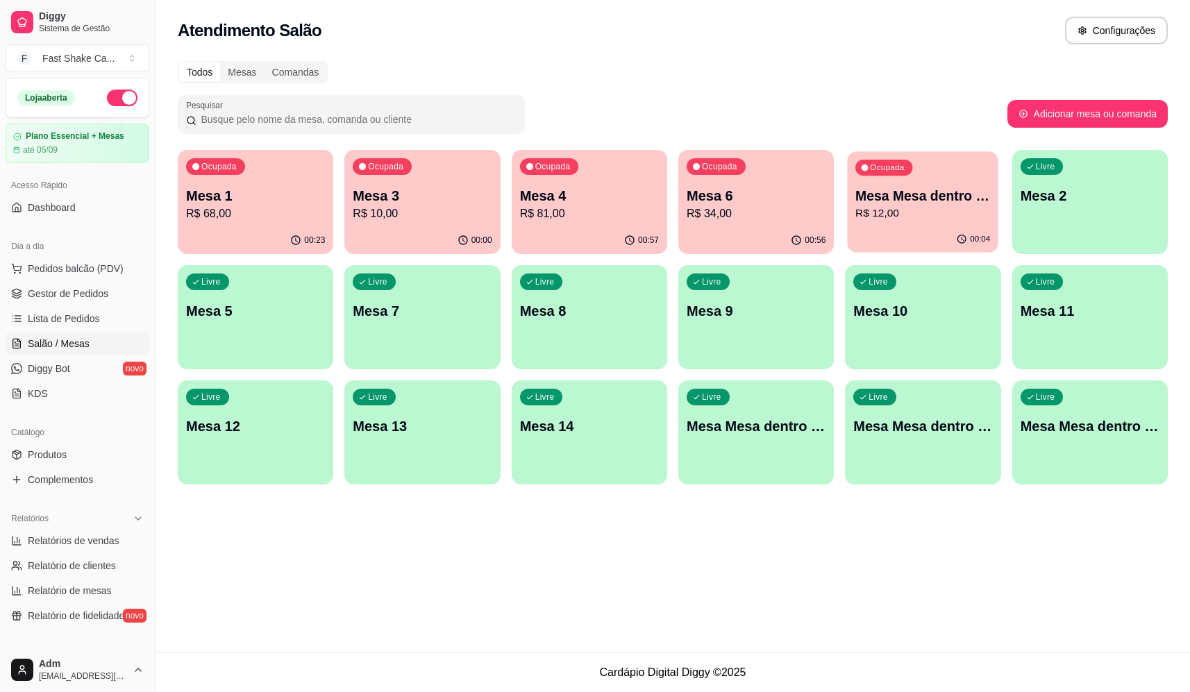
click at [901, 237] on div "00:04" at bounding box center [923, 239] width 151 height 26
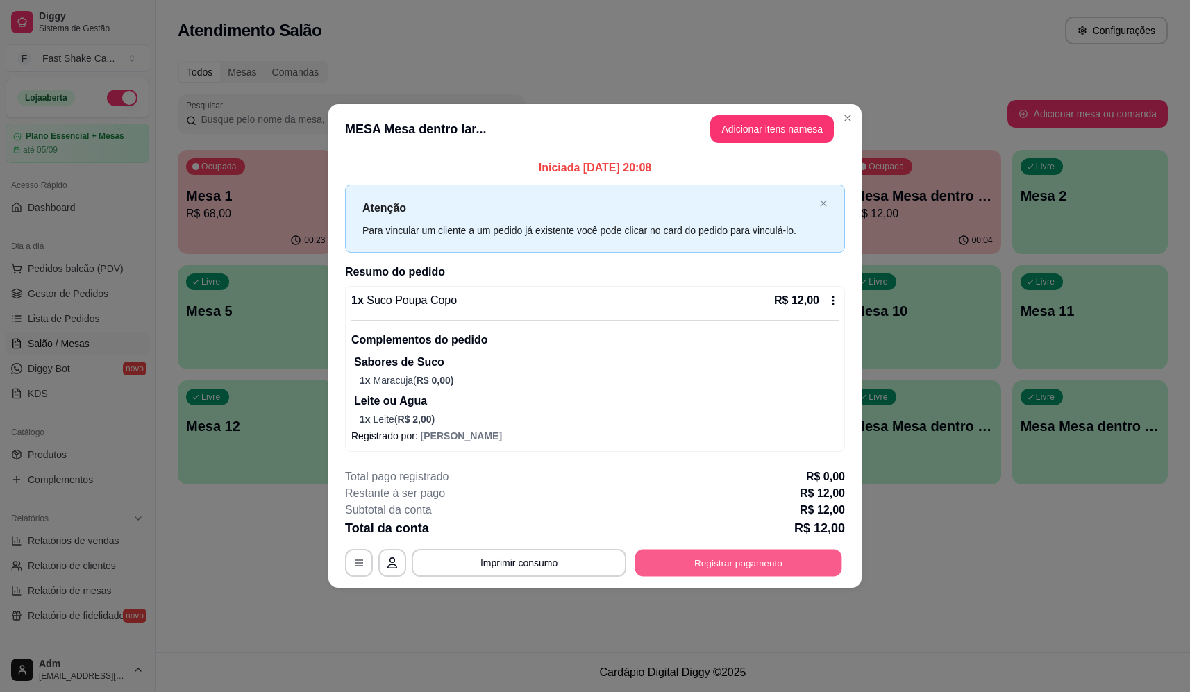
click at [769, 561] on button "Registrar pagamento" at bounding box center [738, 562] width 207 height 27
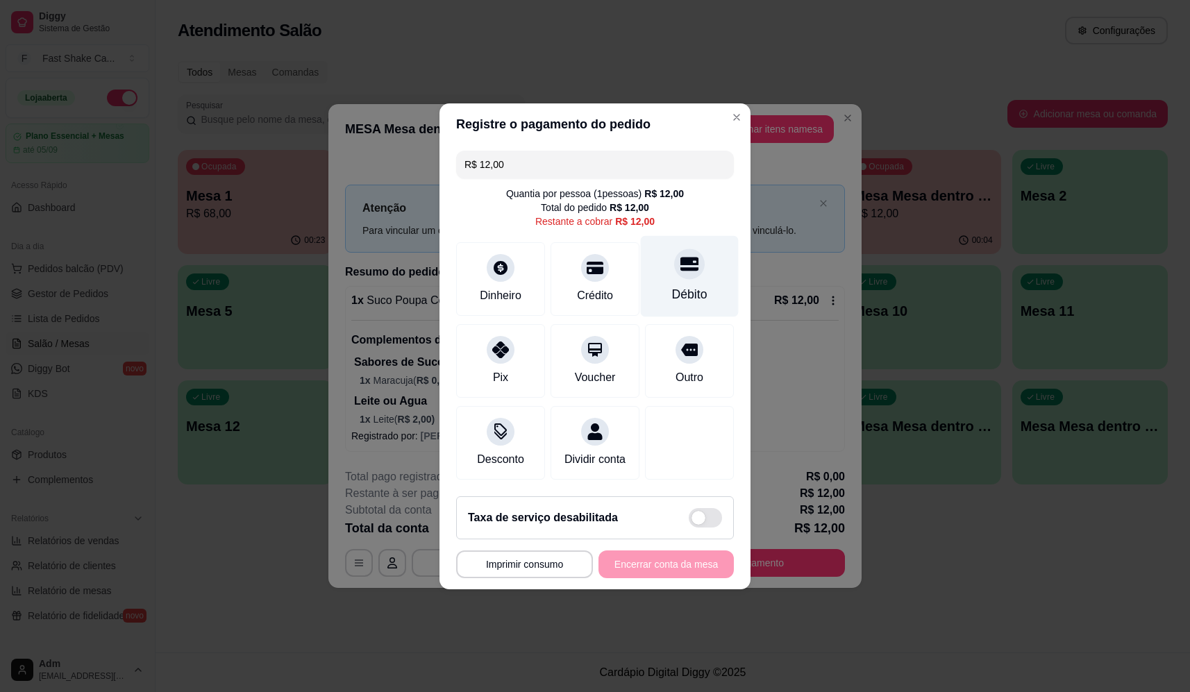
click at [681, 258] on icon at bounding box center [690, 264] width 18 height 18
type input "R$ 0,00"
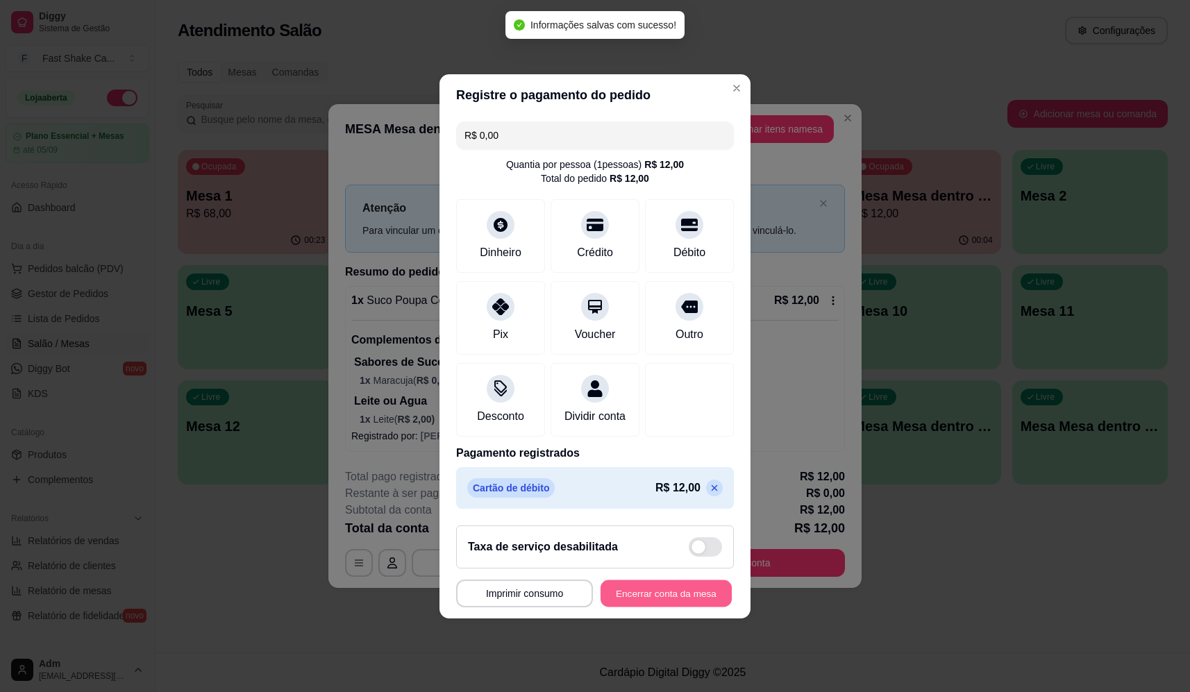
click at [700, 599] on button "Encerrar conta da mesa" at bounding box center [666, 593] width 131 height 27
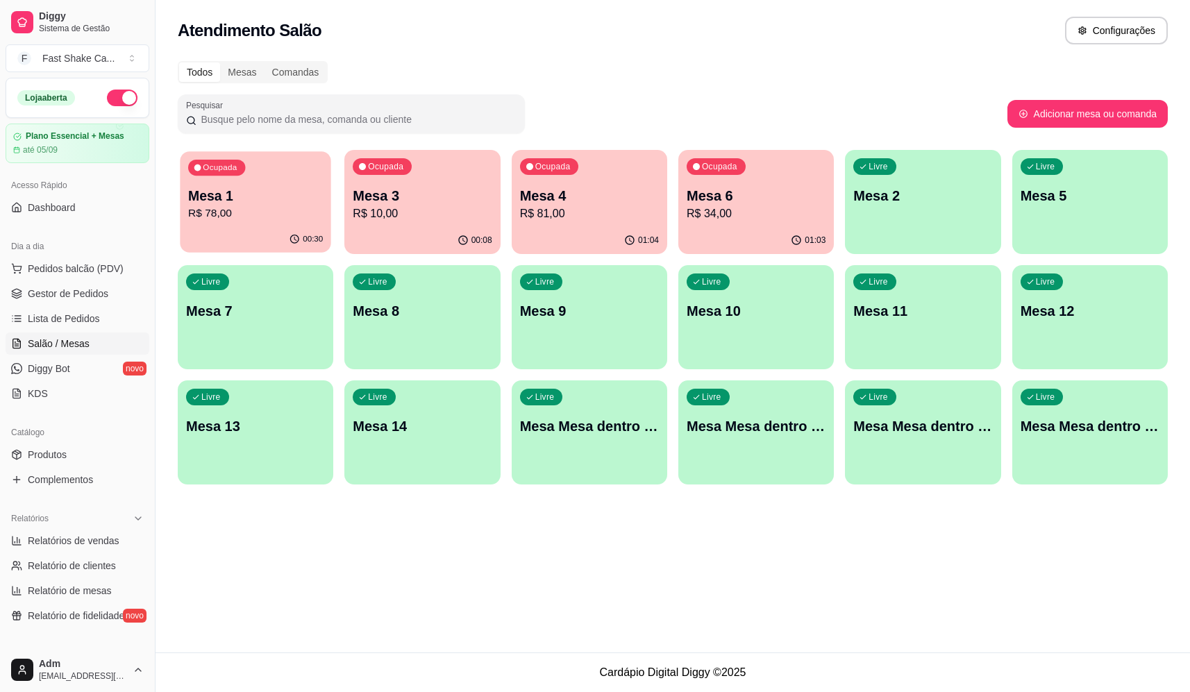
click at [280, 204] on p "Mesa 1" at bounding box center [255, 196] width 135 height 19
click at [258, 233] on div "00:31" at bounding box center [255, 239] width 151 height 26
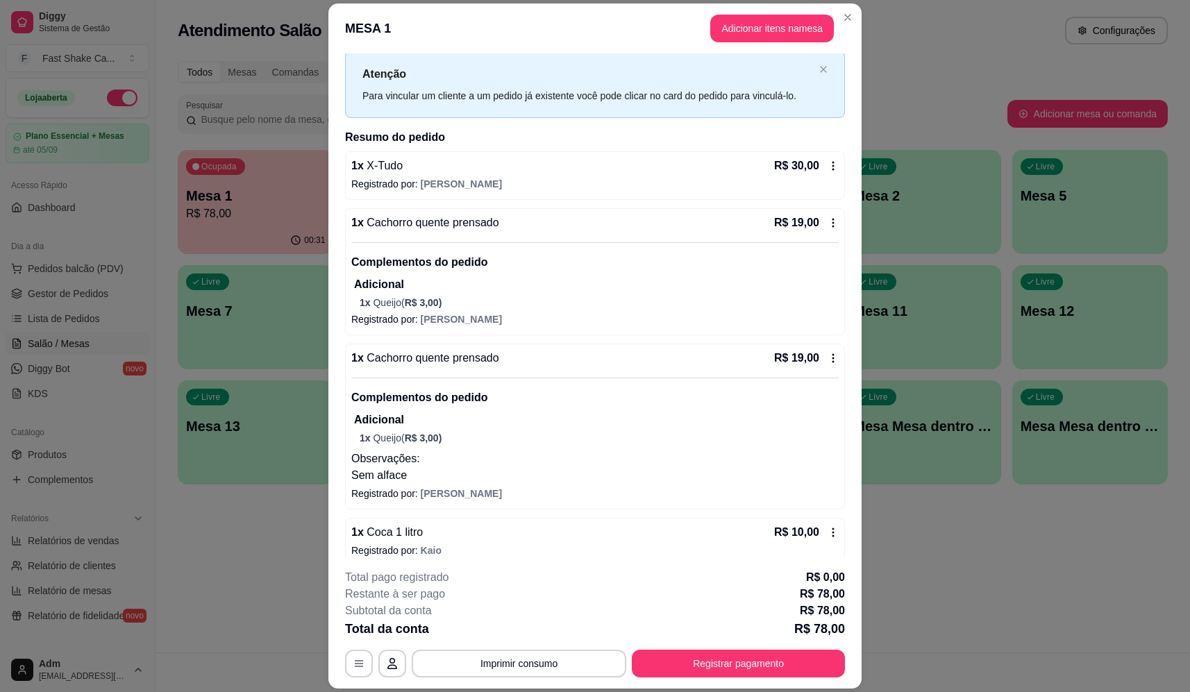
scroll to position [47, 0]
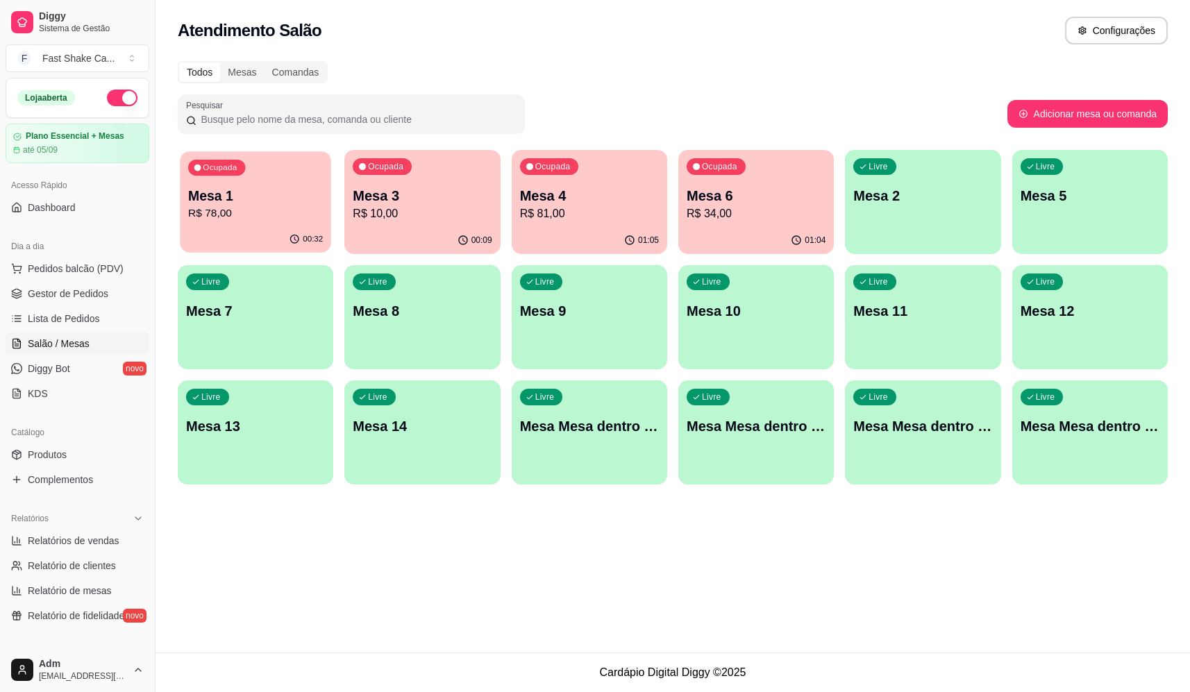
click at [301, 210] on p "R$ 78,00" at bounding box center [255, 214] width 135 height 16
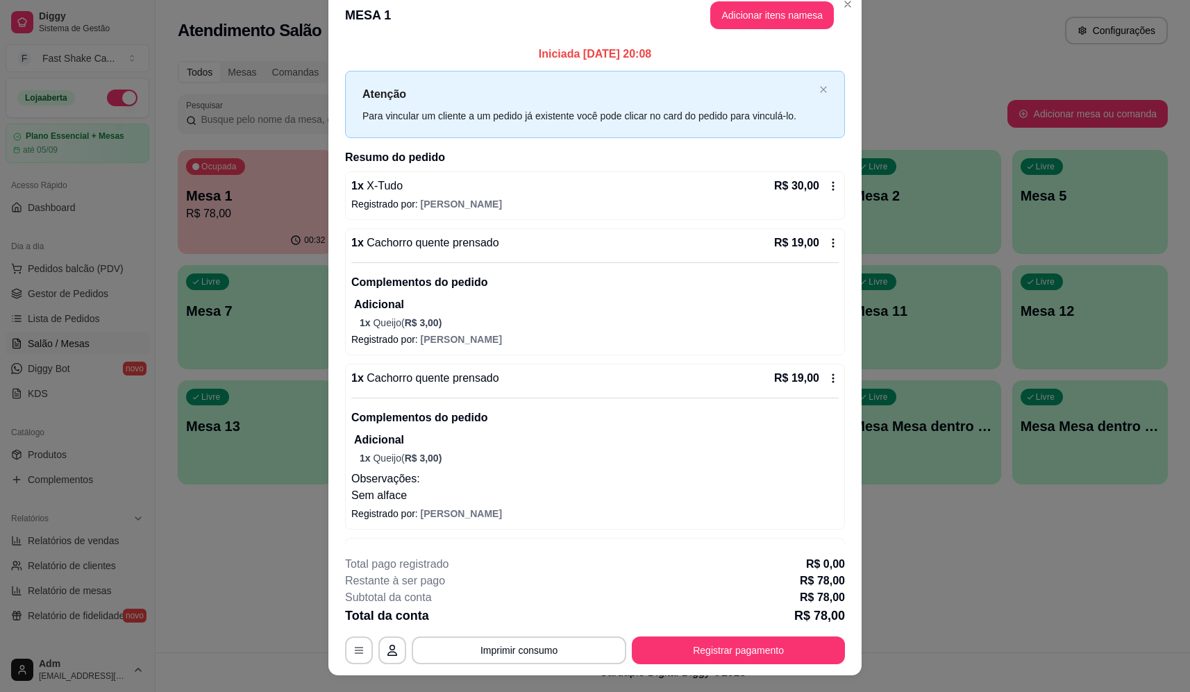
scroll to position [0, 0]
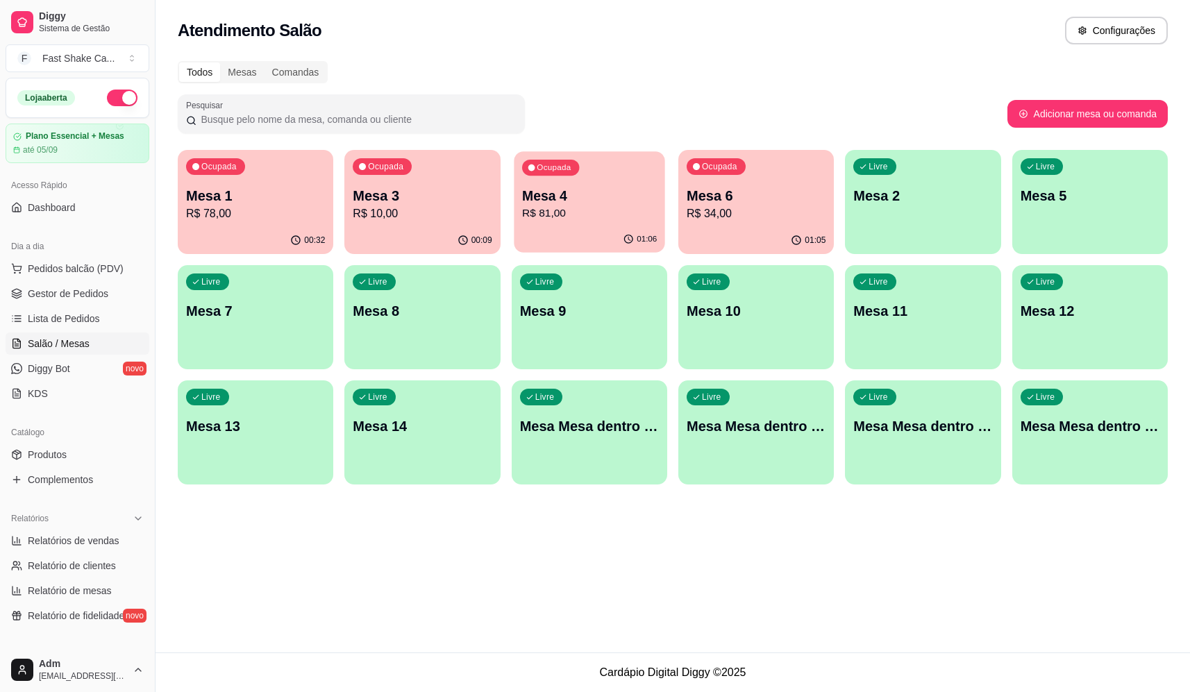
click at [605, 199] on p "Mesa 4" at bounding box center [589, 196] width 135 height 19
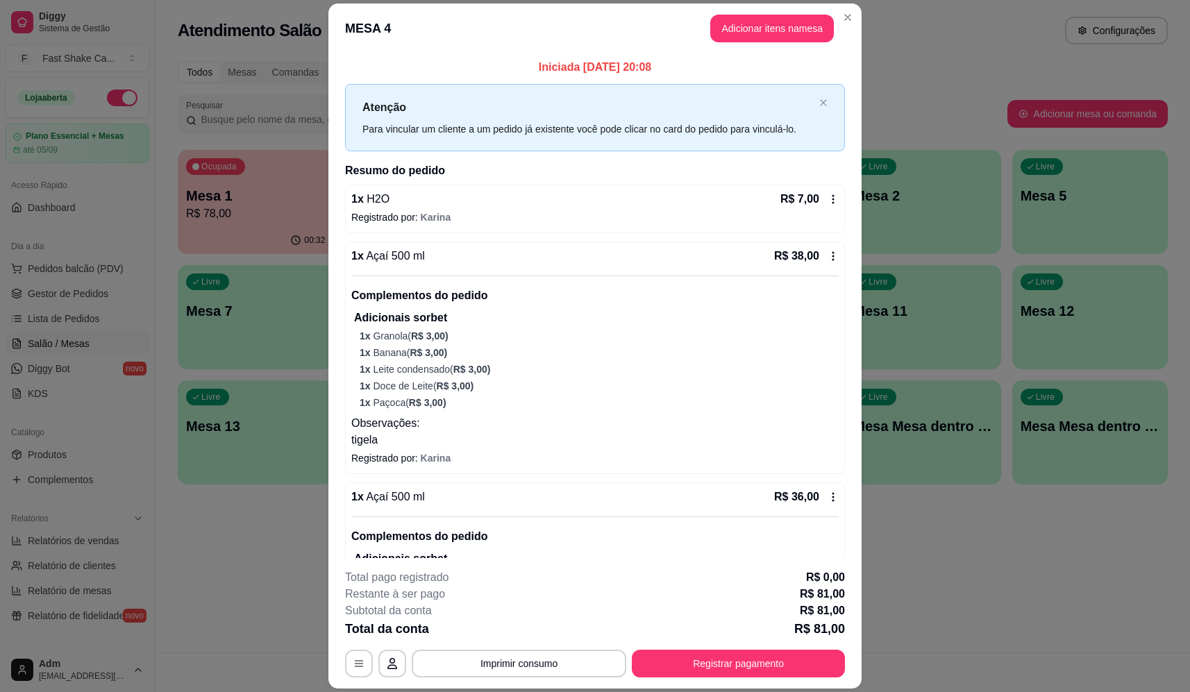
click at [745, 424] on p "Observações:" at bounding box center [595, 423] width 488 height 17
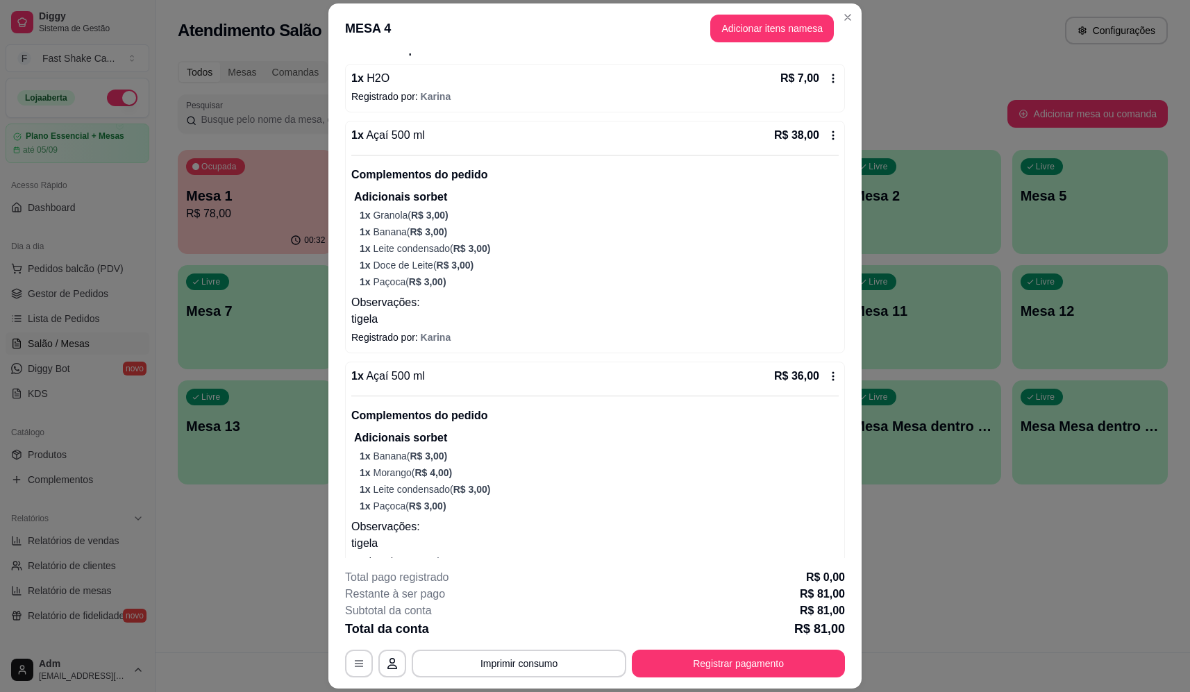
scroll to position [146, 0]
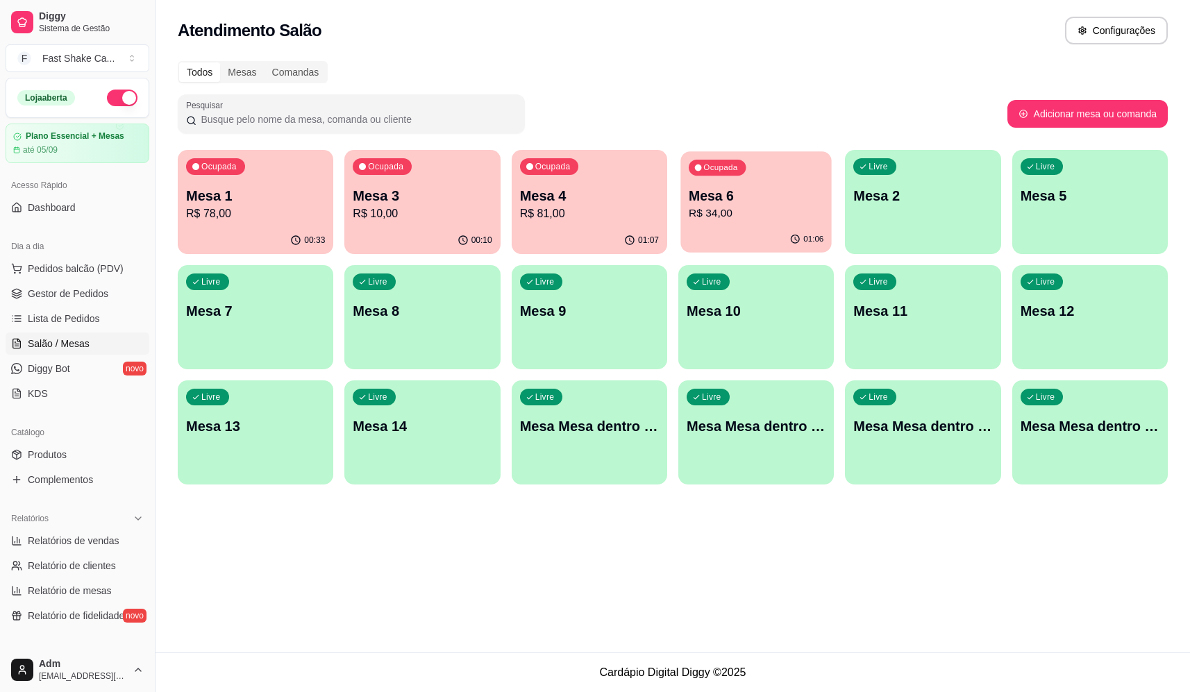
click at [792, 202] on p "Mesa 6" at bounding box center [756, 196] width 135 height 19
click at [571, 190] on p "Mesa 4" at bounding box center [589, 196] width 135 height 19
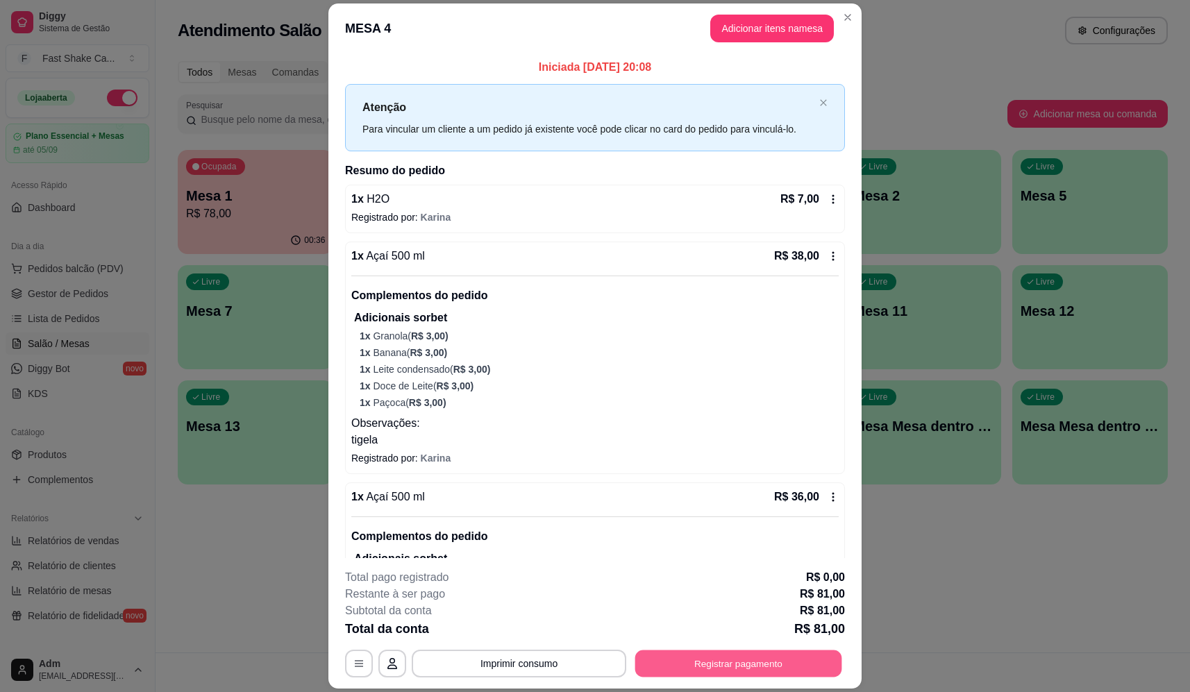
click at [738, 666] on button "Registrar pagamento" at bounding box center [738, 664] width 207 height 27
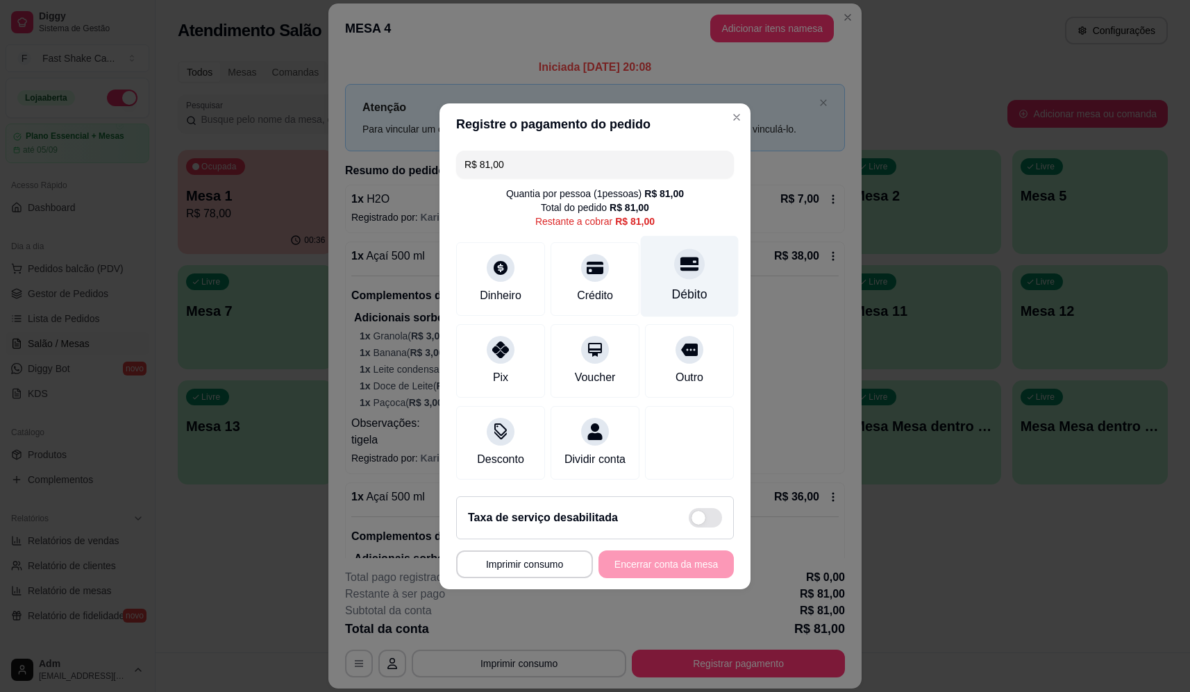
click at [665, 274] on div "Débito" at bounding box center [690, 275] width 98 height 81
type input "R$ 0,00"
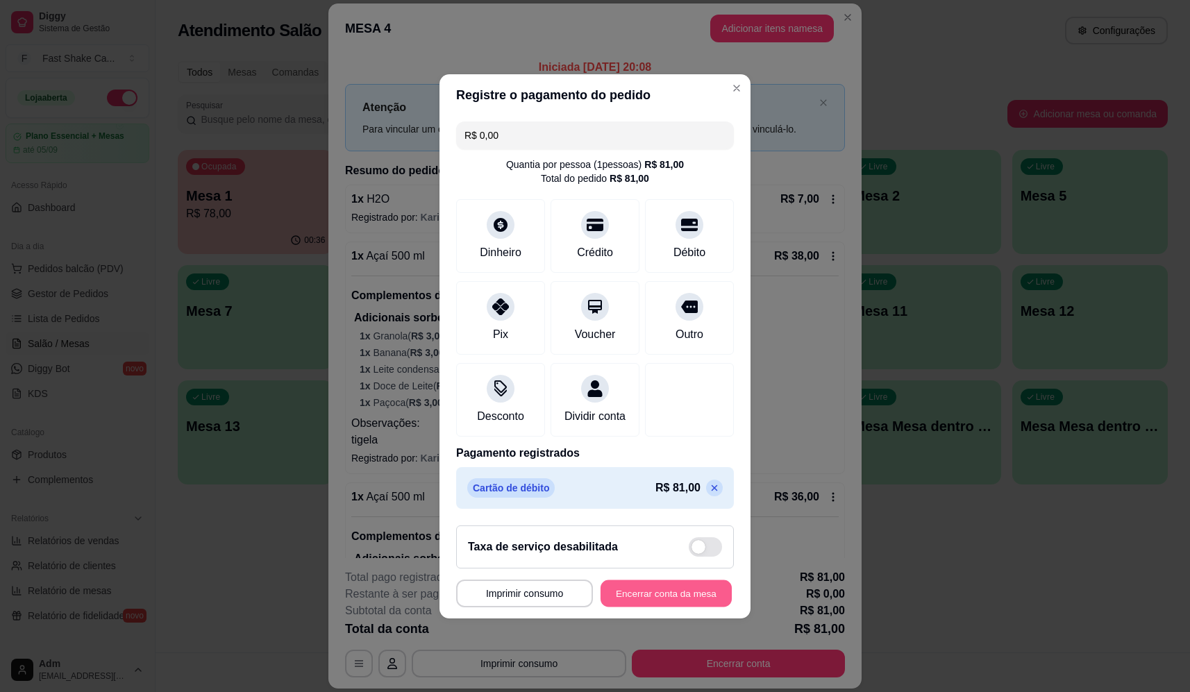
click at [704, 600] on button "Encerrar conta da mesa" at bounding box center [666, 593] width 131 height 27
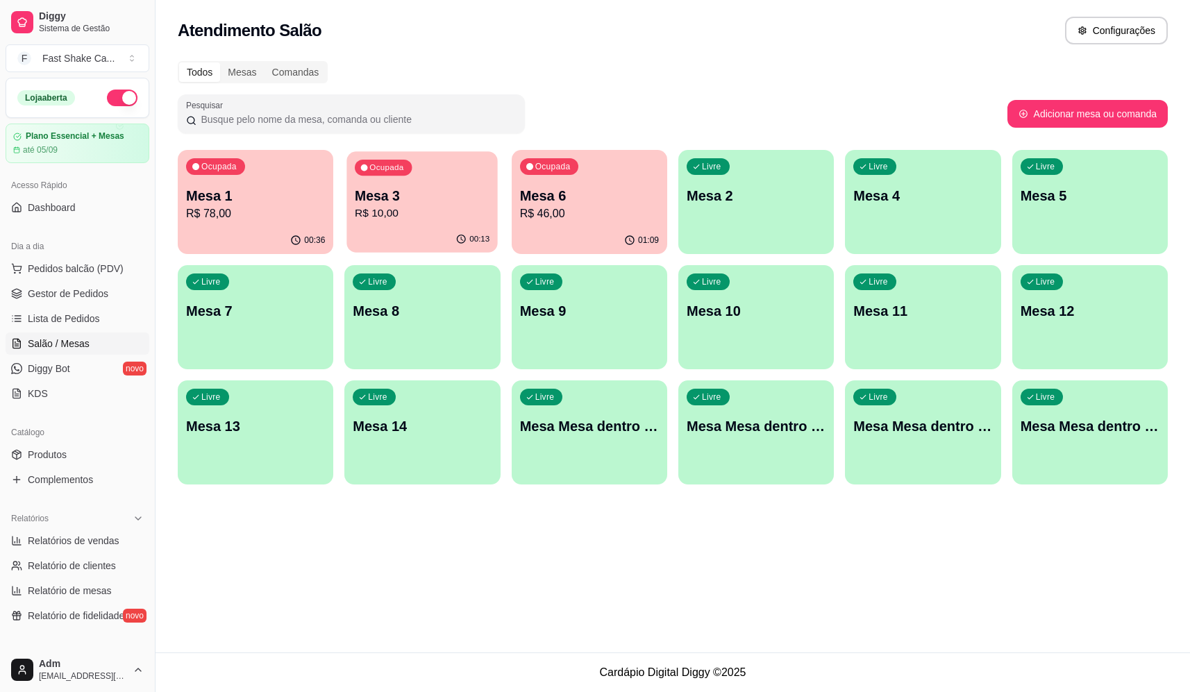
click at [415, 232] on div "00:13" at bounding box center [422, 239] width 151 height 26
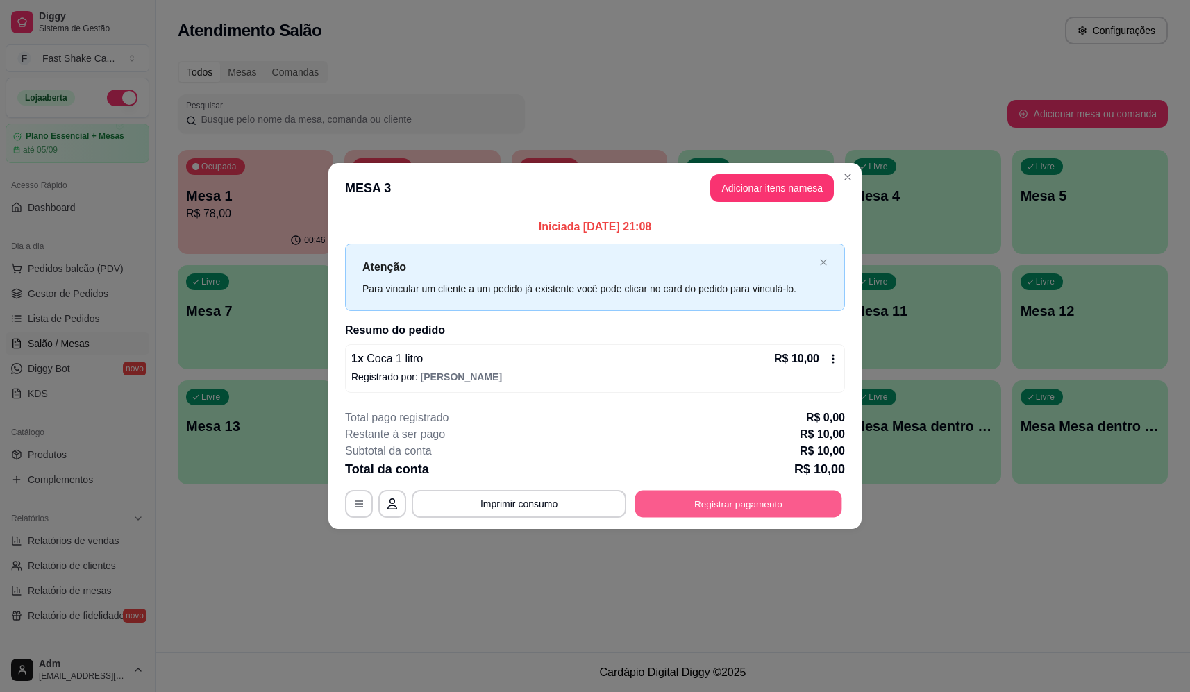
click at [780, 507] on button "Registrar pagamento" at bounding box center [738, 504] width 207 height 27
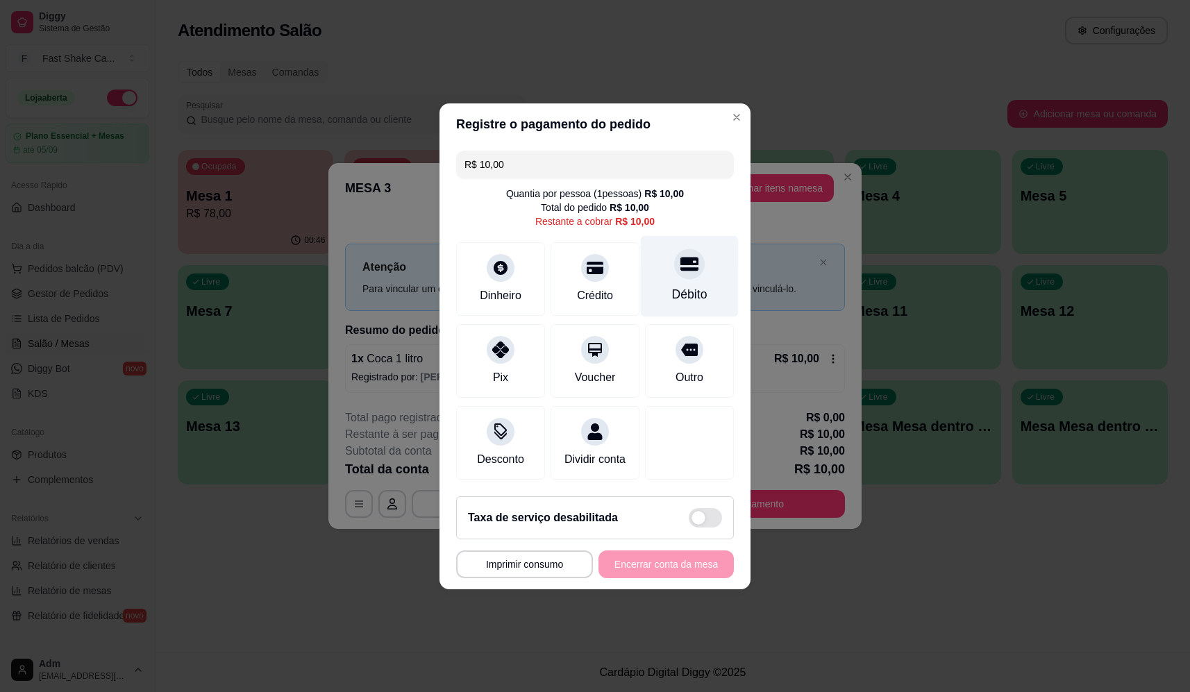
click at [687, 268] on div at bounding box center [689, 264] width 31 height 31
type input "R$ 0,00"
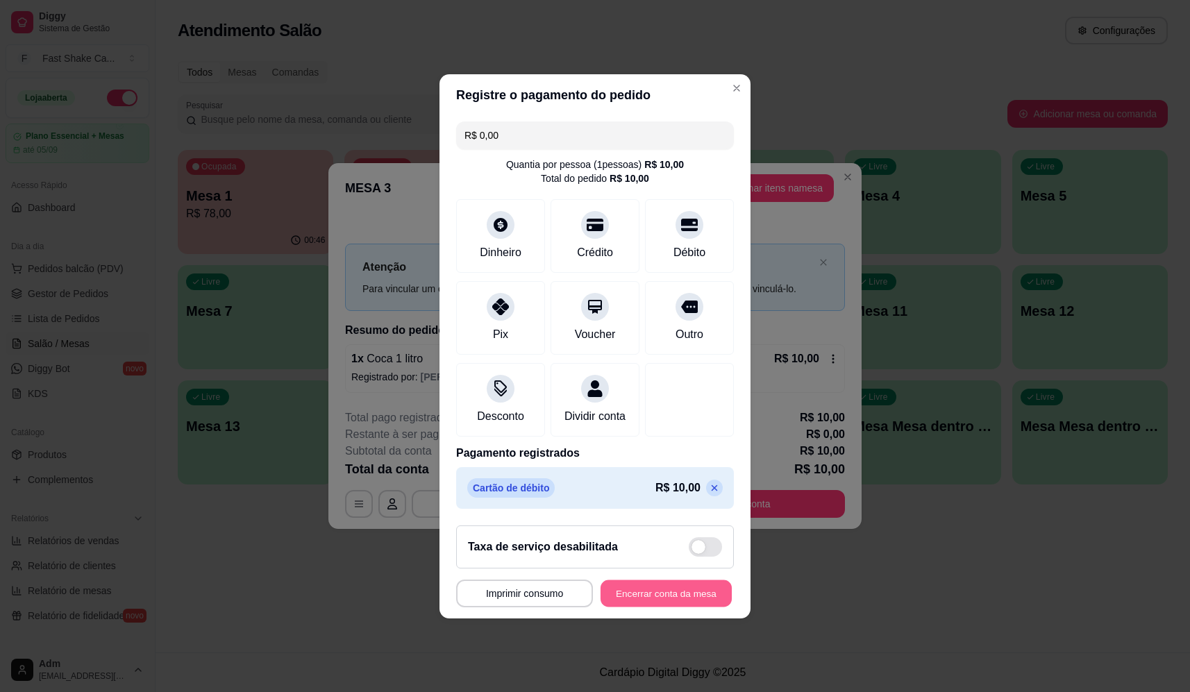
click at [696, 606] on button "Encerrar conta da mesa" at bounding box center [666, 593] width 131 height 27
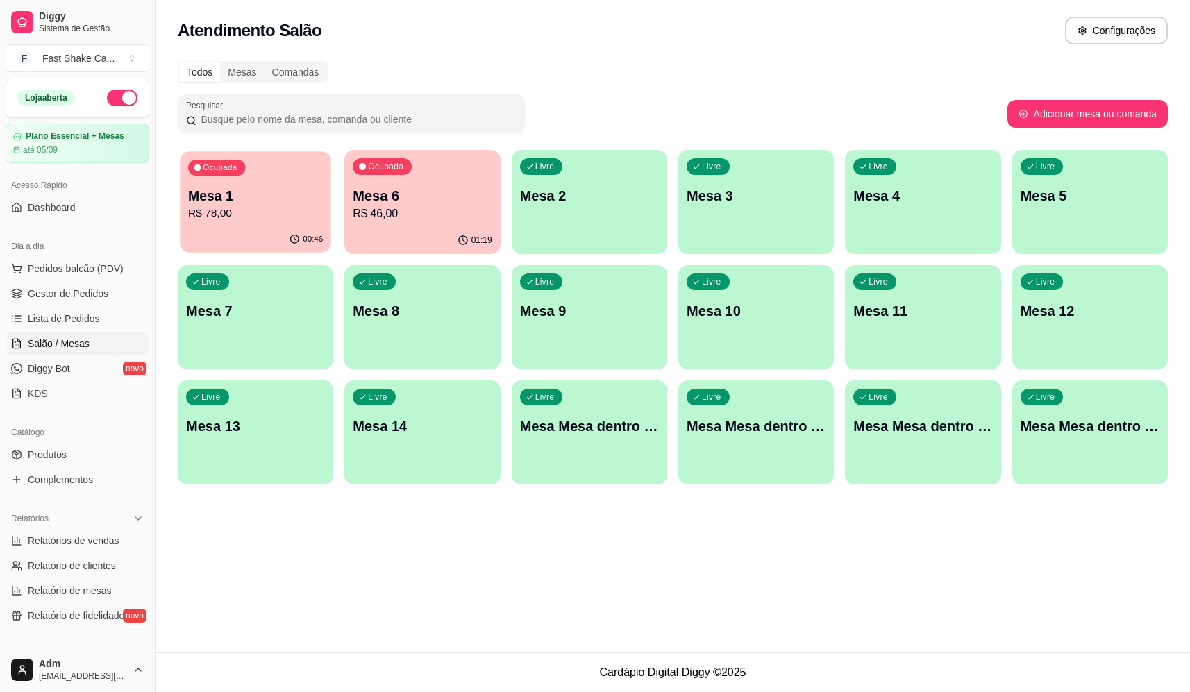
click at [263, 222] on p "R$ 78,00" at bounding box center [255, 214] width 135 height 16
click at [249, 210] on p "R$ 78,00" at bounding box center [255, 214] width 135 height 16
click at [263, 229] on div "01:00" at bounding box center [255, 239] width 151 height 26
click at [244, 206] on p "R$ 78,00" at bounding box center [255, 214] width 135 height 16
click at [285, 224] on div "Ocupada Mesa 1 R$ 78,00" at bounding box center [255, 188] width 151 height 75
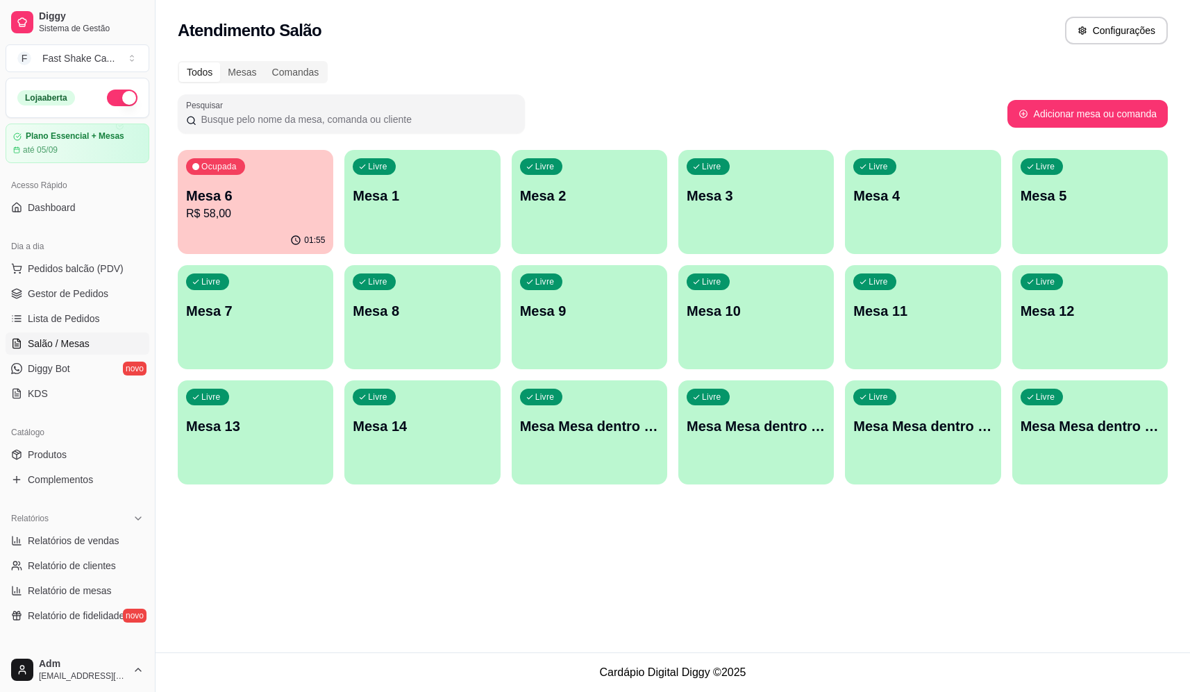
drag, startPoint x: 656, startPoint y: 208, endPoint x: 602, endPoint y: 249, distance: 67.9
click at [287, 211] on p "R$ 58,00" at bounding box center [255, 214] width 139 height 17
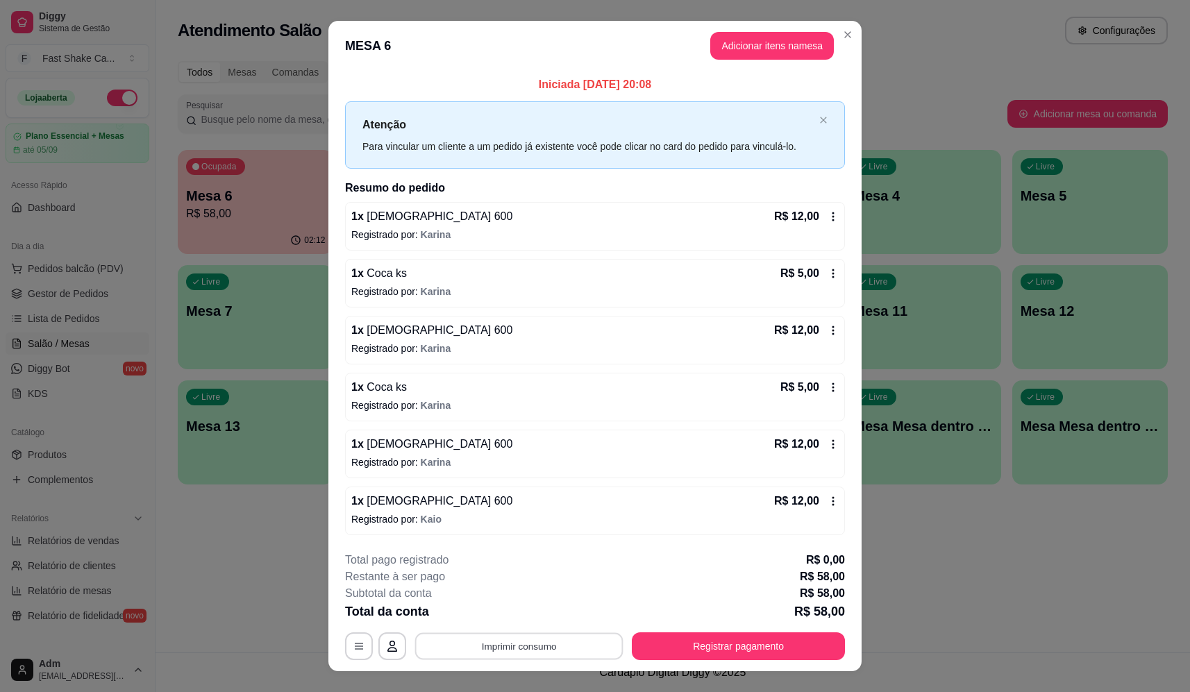
click at [524, 654] on button "Imprimir consumo" at bounding box center [519, 646] width 208 height 27
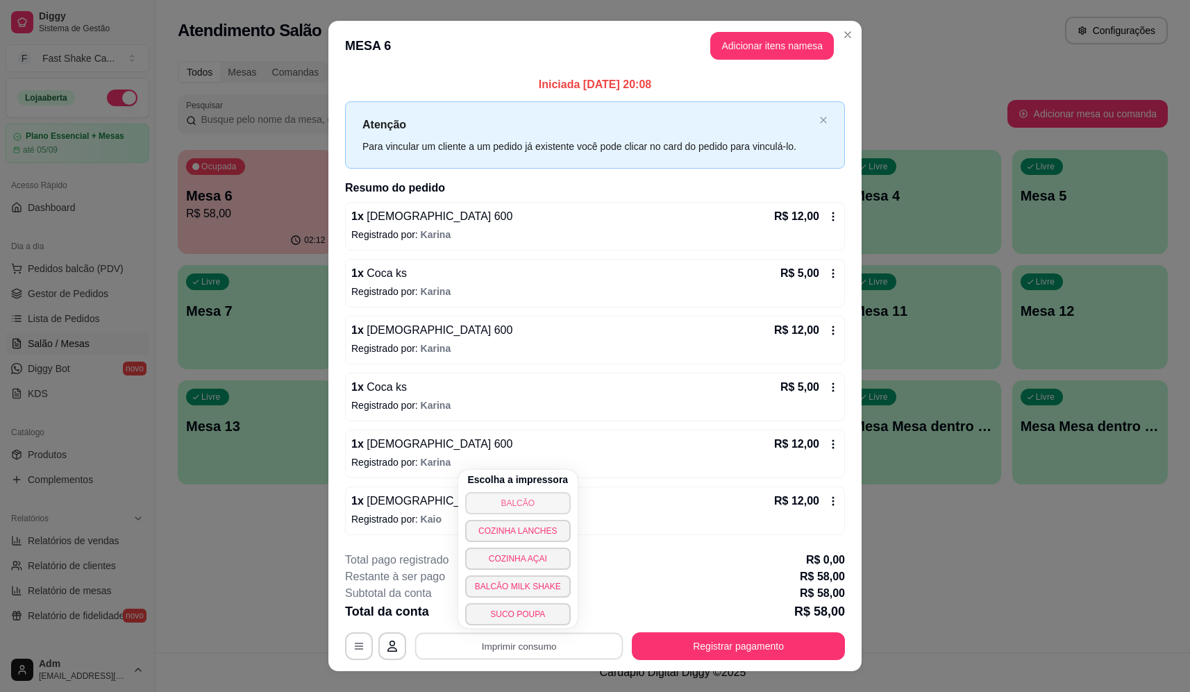
click at [531, 511] on button "BALCÃO" at bounding box center [518, 503] width 106 height 22
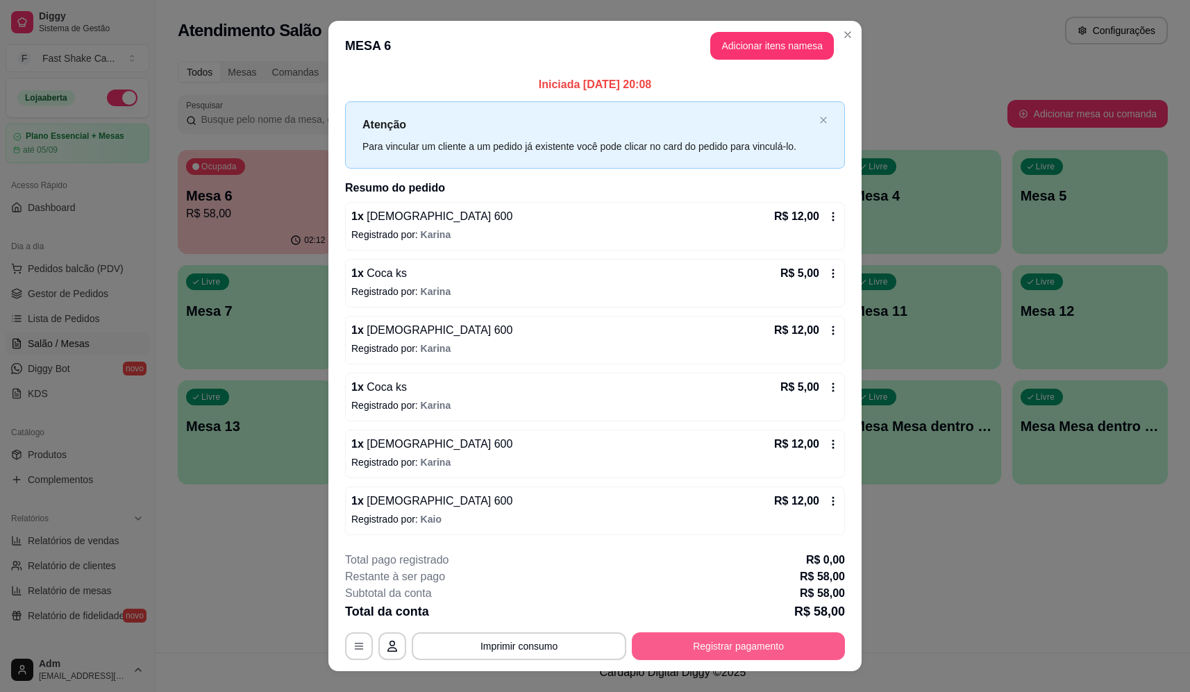
click at [721, 655] on button "Registrar pagamento" at bounding box center [738, 647] width 213 height 28
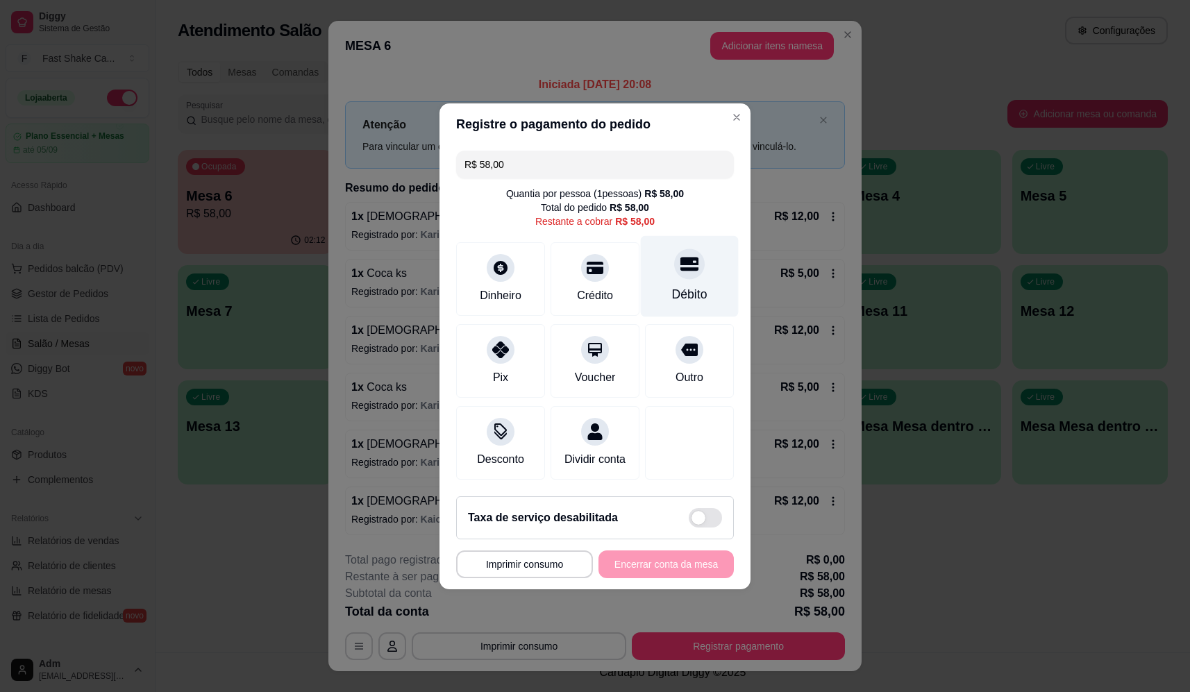
click at [686, 261] on icon at bounding box center [690, 264] width 18 height 14
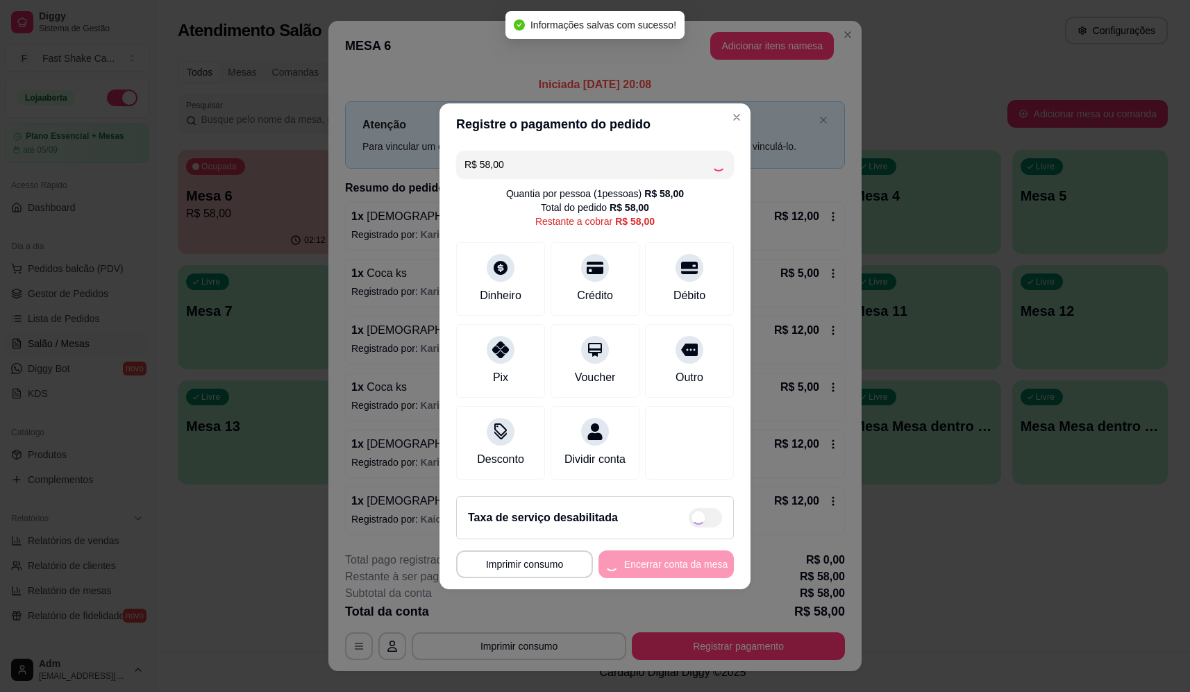
type input "R$ 0,00"
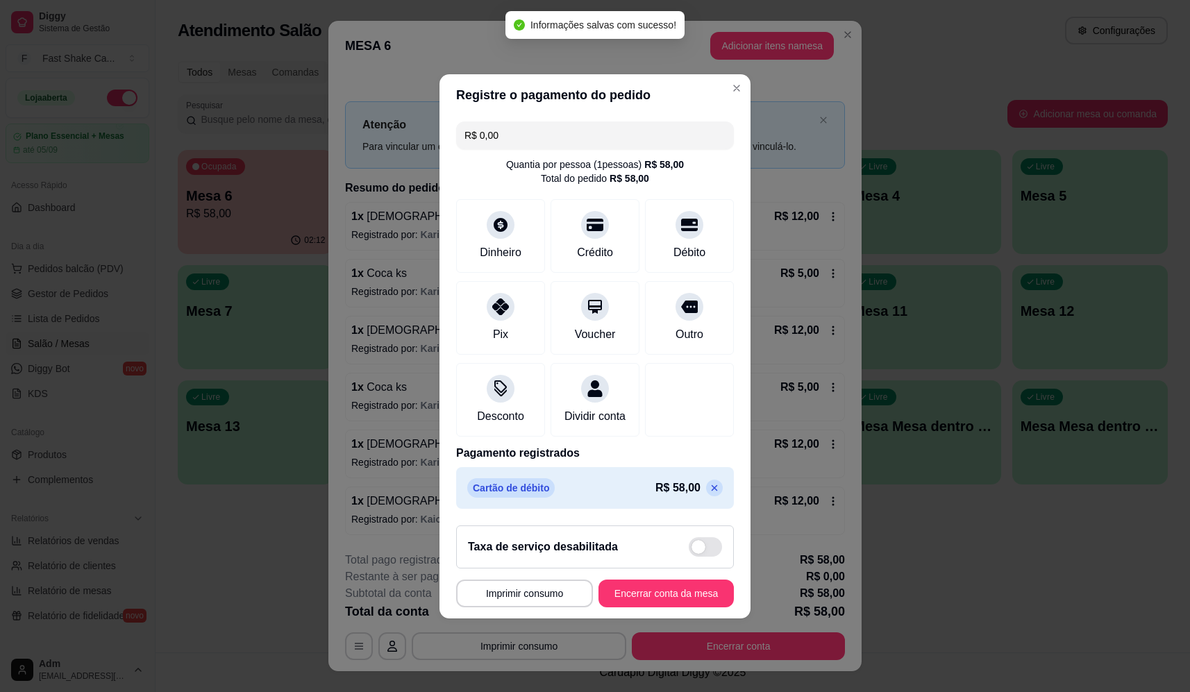
click at [679, 617] on footer "**********" at bounding box center [595, 567] width 311 height 104
click at [681, 608] on button "Encerrar conta da mesa" at bounding box center [666, 594] width 135 height 28
